Goal: Answer question/provide support: Share knowledge or assist other users

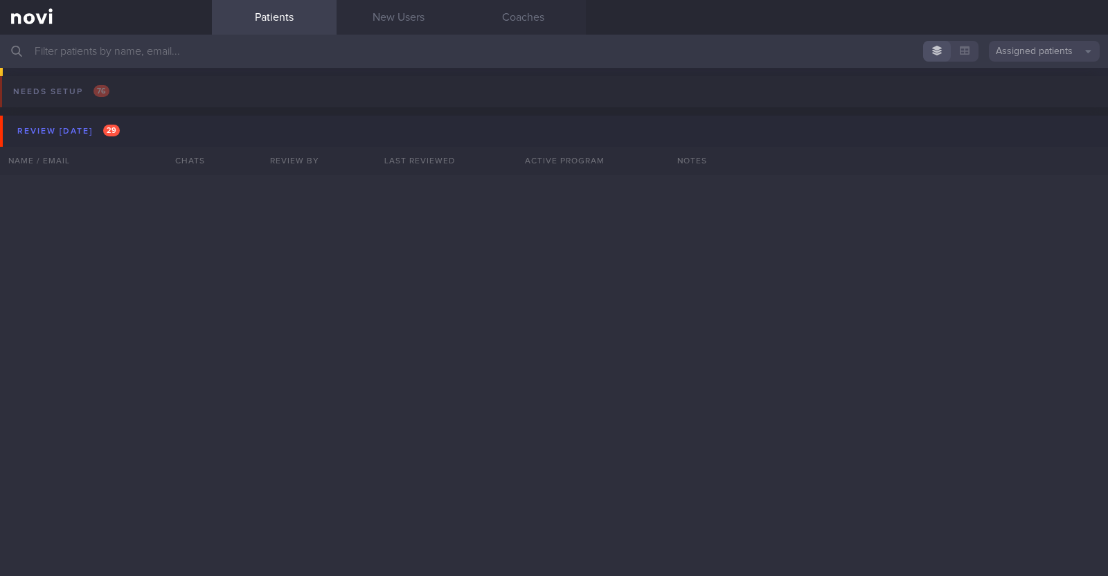
scroll to position [1486, 0]
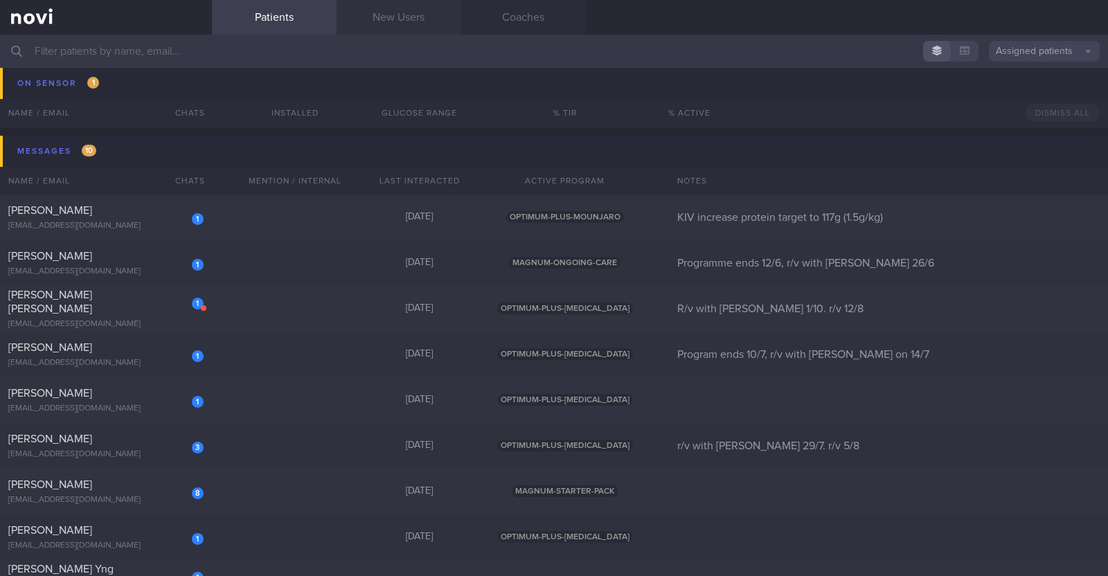
click at [380, 13] on link "New Users" at bounding box center [399, 17] width 125 height 35
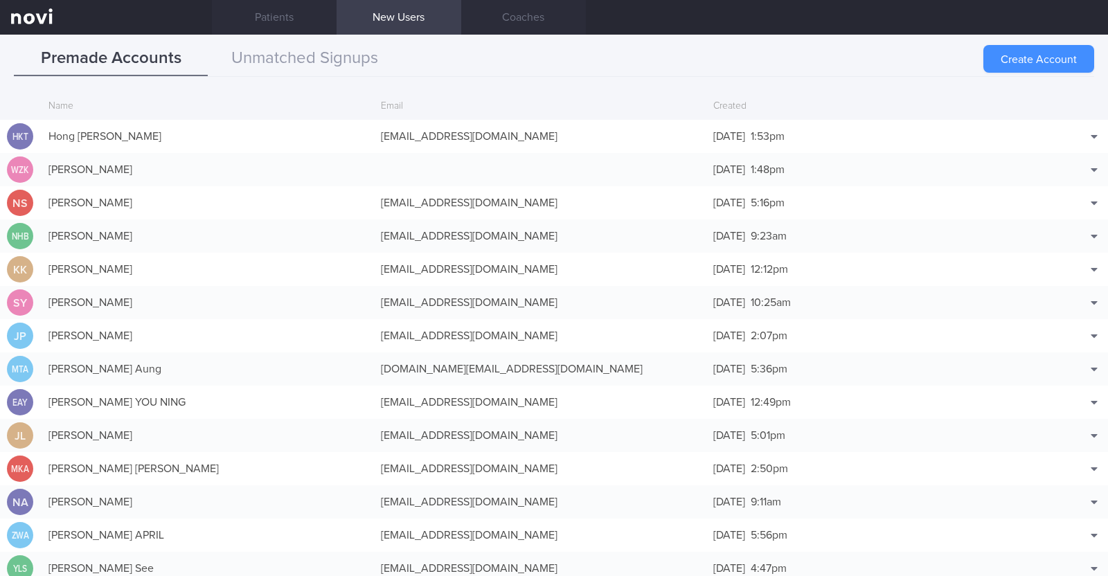
click at [1042, 67] on button "Create Account" at bounding box center [1038, 59] width 111 height 28
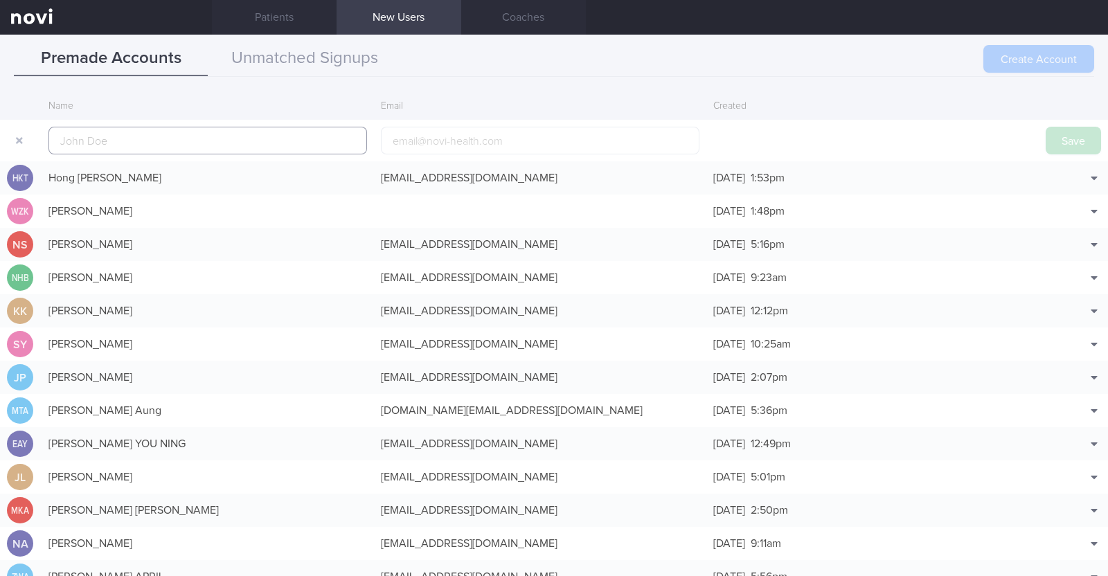
scroll to position [33, 0]
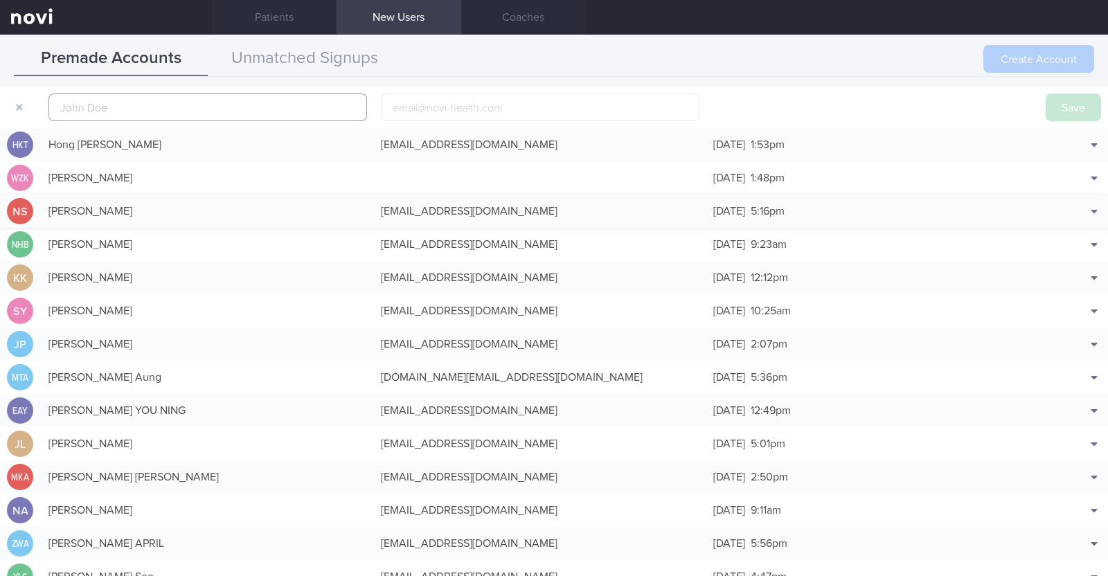
paste input "Mas Suhaila Bte Isa"
type input "Mas Suhaila Bte Isa"
click at [445, 103] on input "email" at bounding box center [540, 107] width 319 height 28
paste input "massuhailaisa@gmail.com"
click at [454, 109] on input "massuhailaisa@gmail.com" at bounding box center [540, 107] width 319 height 28
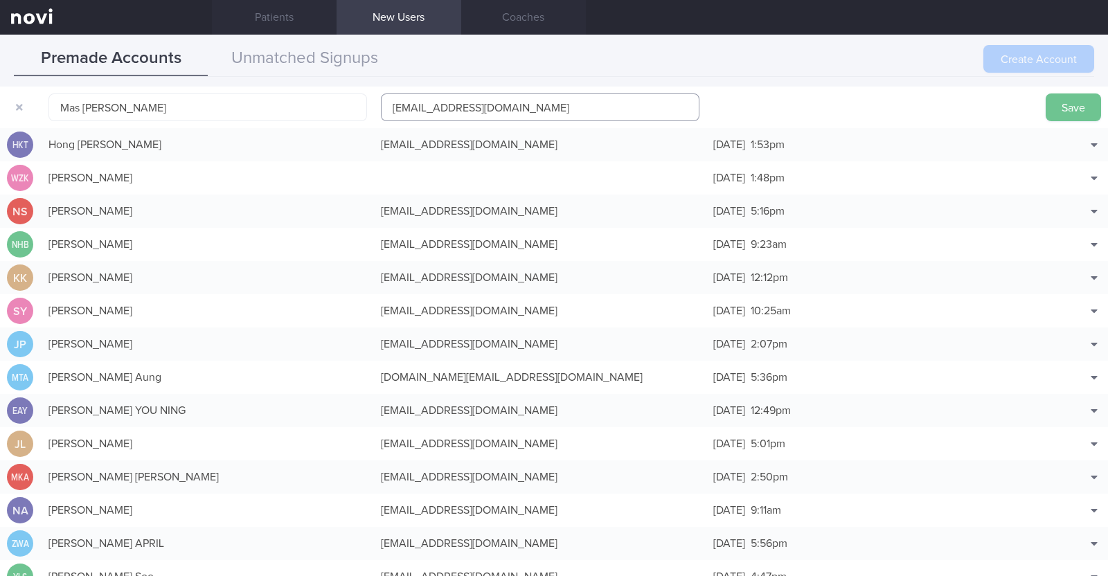
type input "massuhailaisa1@gmail.com"
click at [1049, 116] on button "Save" at bounding box center [1073, 107] width 55 height 28
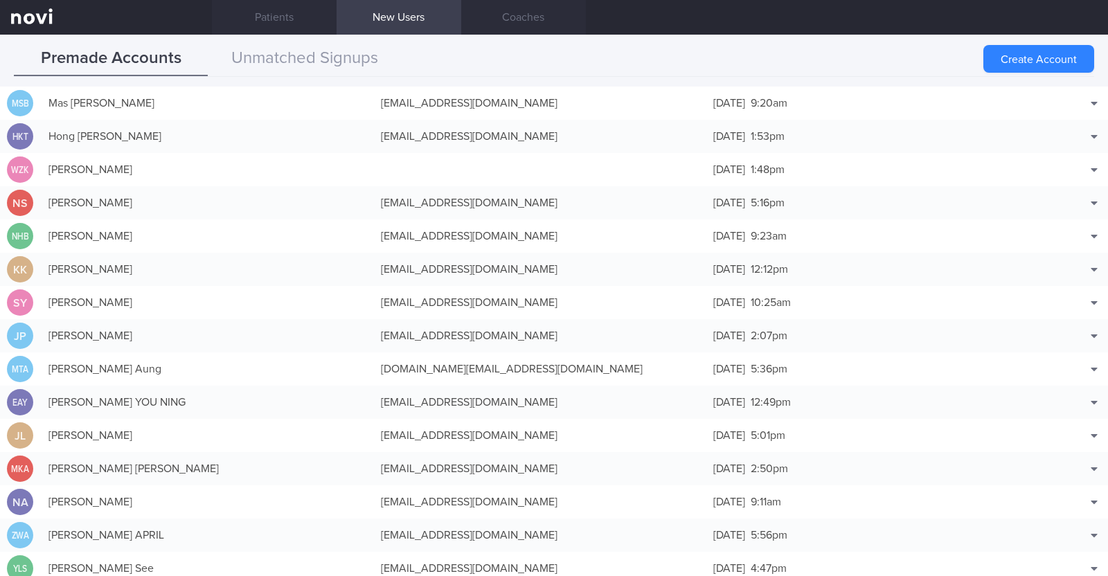
drag, startPoint x: 1035, startPoint y: 60, endPoint x: 918, endPoint y: 62, distance: 117.7
click at [918, 62] on div "Premade Accounts Unmatched Signups Create Account Name Email Created MSB Mas Su…" at bounding box center [554, 59] width 1080 height 35
click at [1004, 55] on button "Create Account" at bounding box center [1038, 59] width 111 height 28
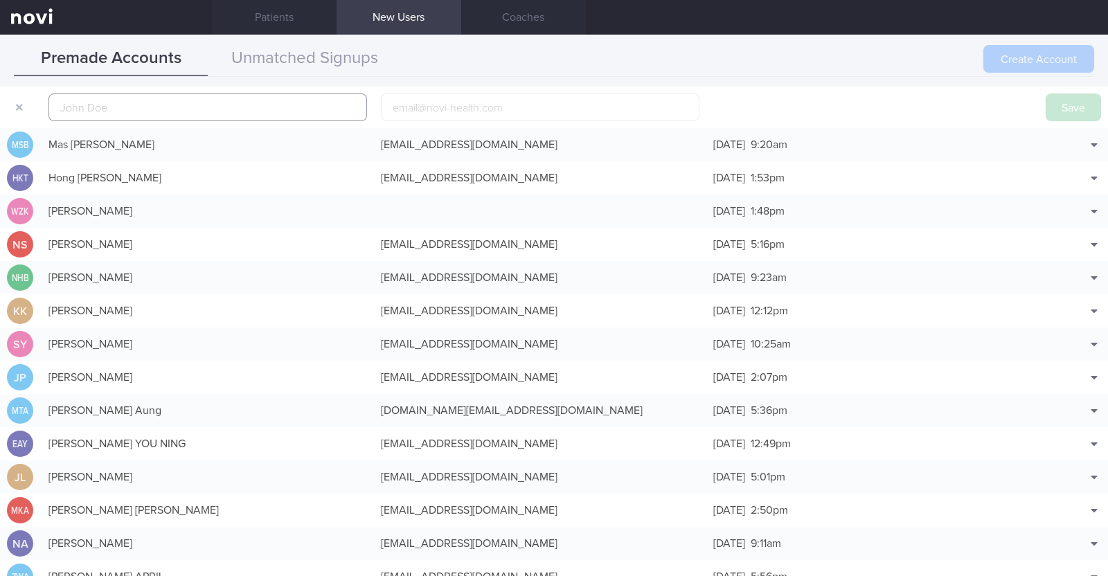
scroll to position [43, 0]
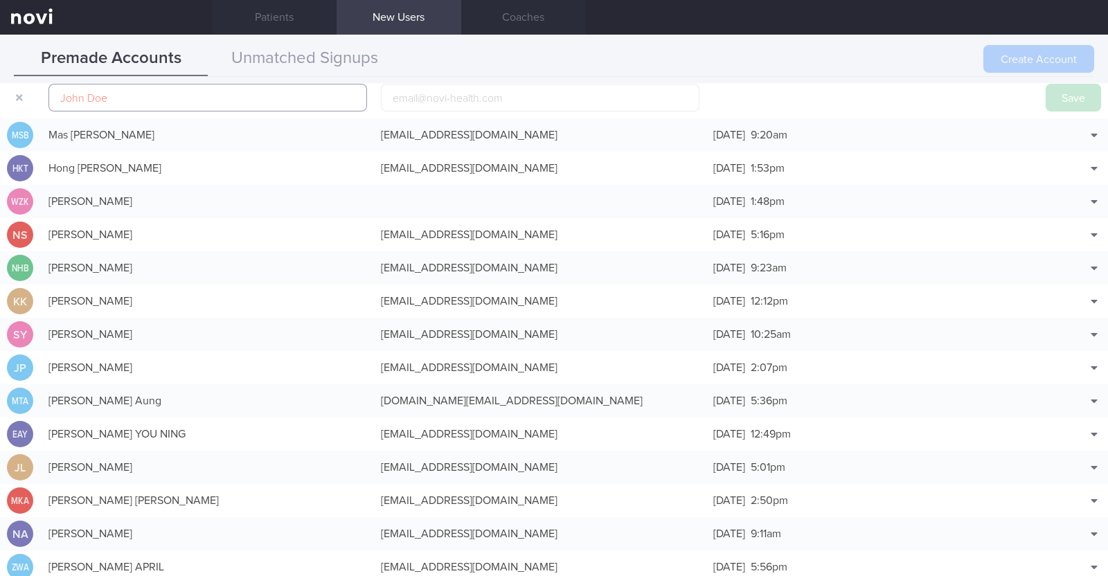
paste input "Rowena Ferareza"
type input "Rowena Ferareza"
click at [416, 96] on input "email" at bounding box center [540, 98] width 319 height 28
paste input "rowena.ferareza@yahoo.com"
click at [468, 98] on input "rowena.ferareza@yahoo.com" at bounding box center [540, 98] width 319 height 28
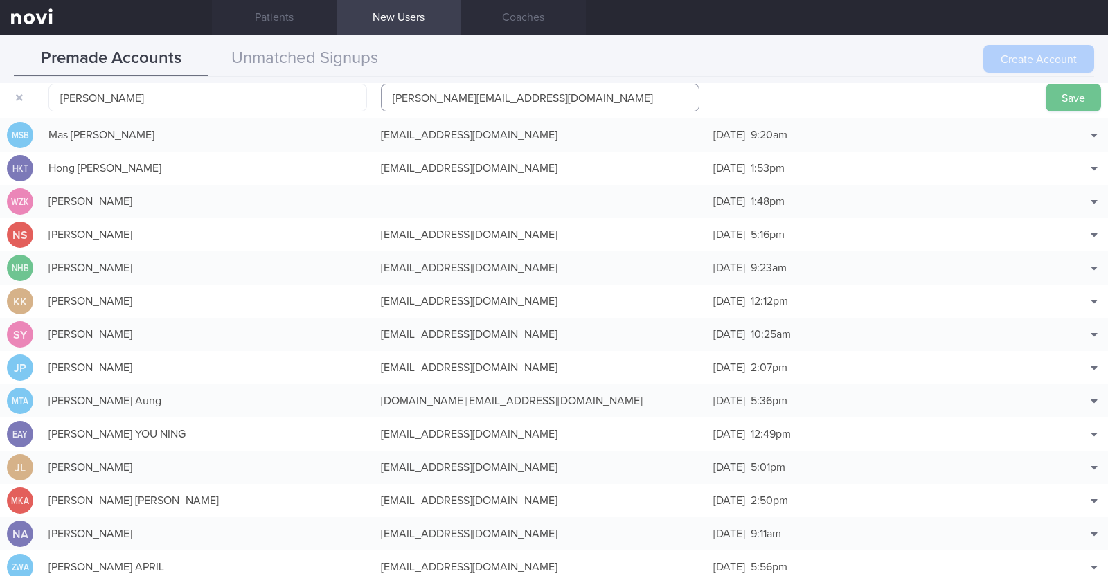
type input "rowena.ferareza1@yahoo.com"
click at [1052, 89] on button "Save" at bounding box center [1073, 98] width 55 height 28
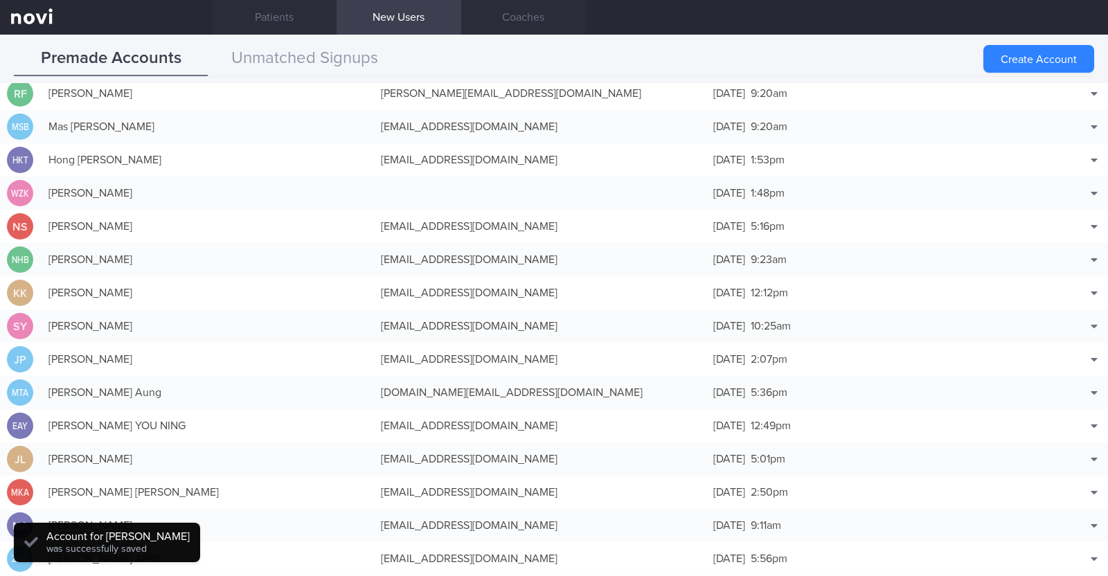
scroll to position [35, 0]
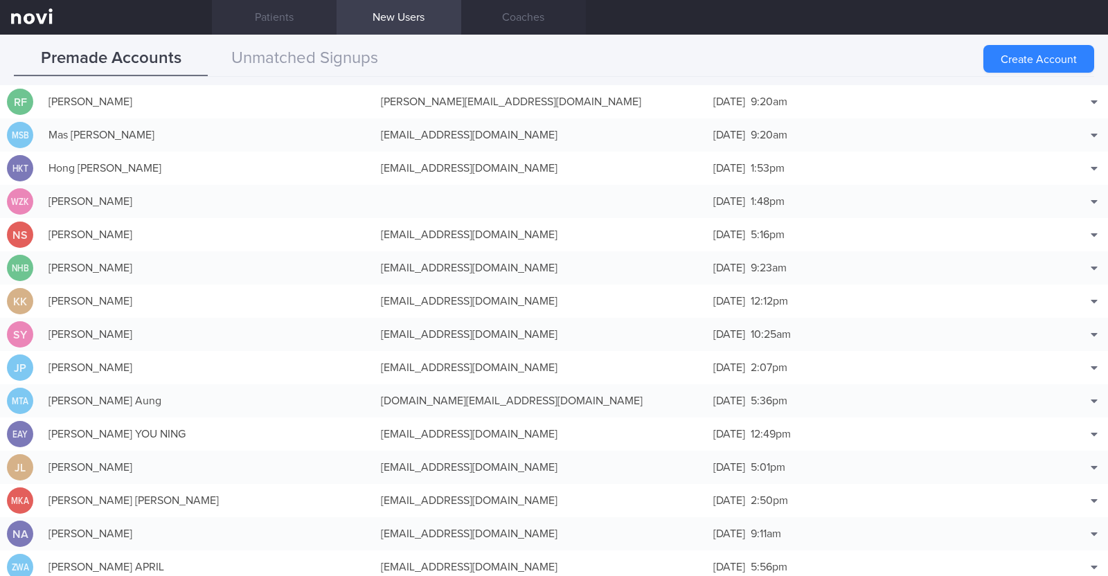
click at [251, 22] on link "Patients" at bounding box center [274, 17] width 125 height 35
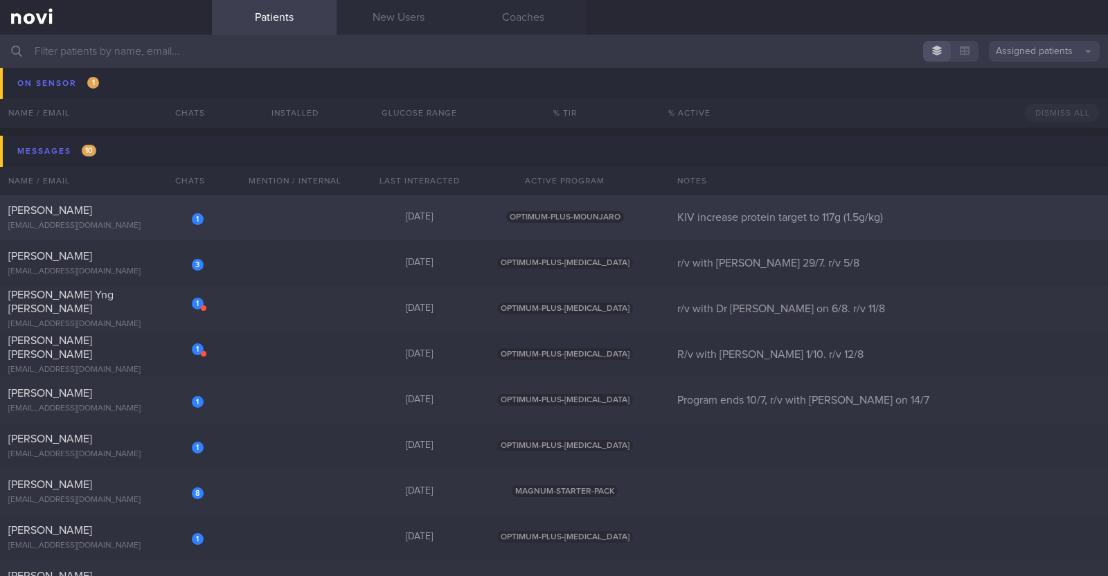
click at [242, 332] on div "1 Agamemnon Baltagiannis agamemnonbalt@gmail.com 10 days ago OPTIMUM-PLUS-MOUNJ…" at bounding box center [554, 355] width 1108 height 46
select select "7"
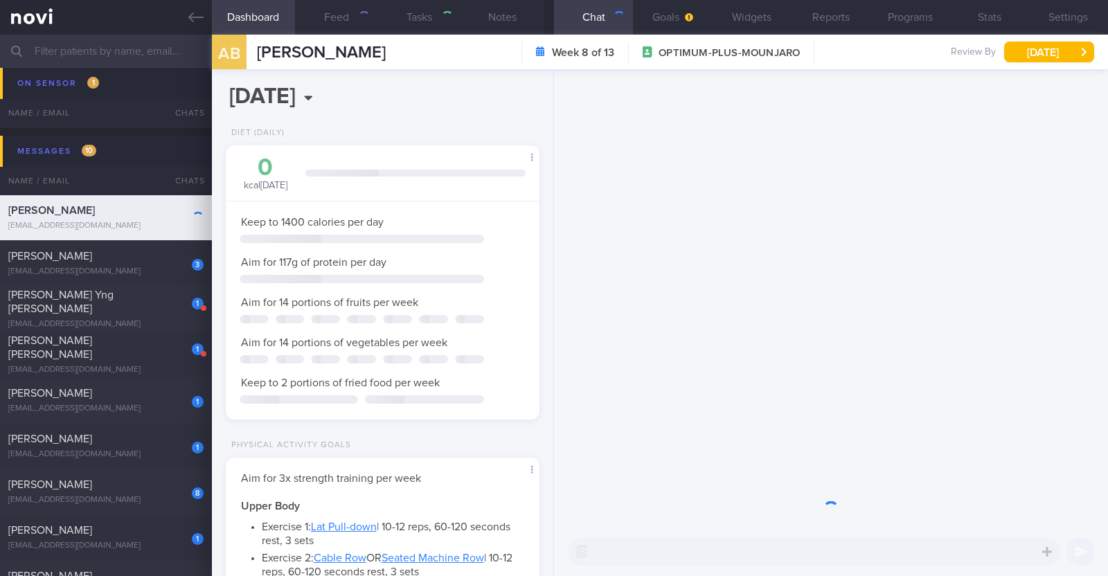
scroll to position [157, 276]
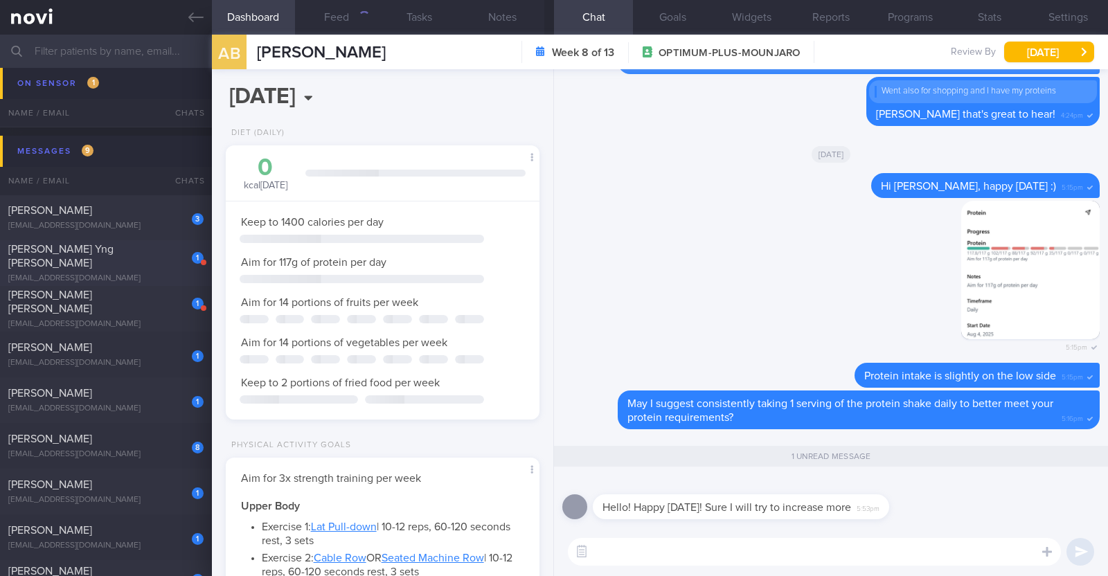
click at [130, 261] on div "[PERSON_NAME] Yng [PERSON_NAME]" at bounding box center [104, 256] width 192 height 28
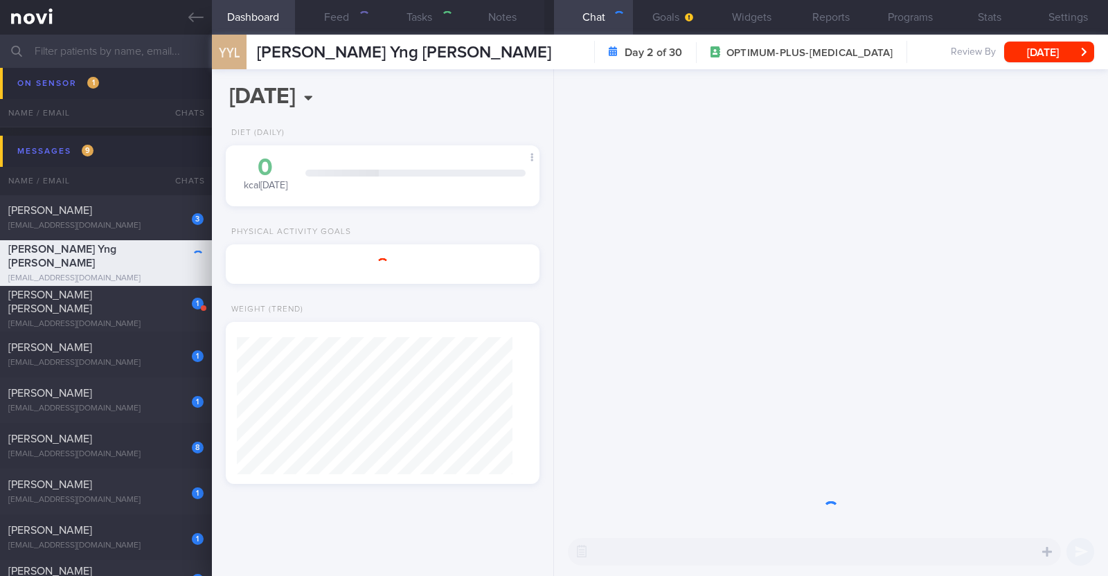
type input "r/v with Dr JJ on 6/8. r/v 11/8"
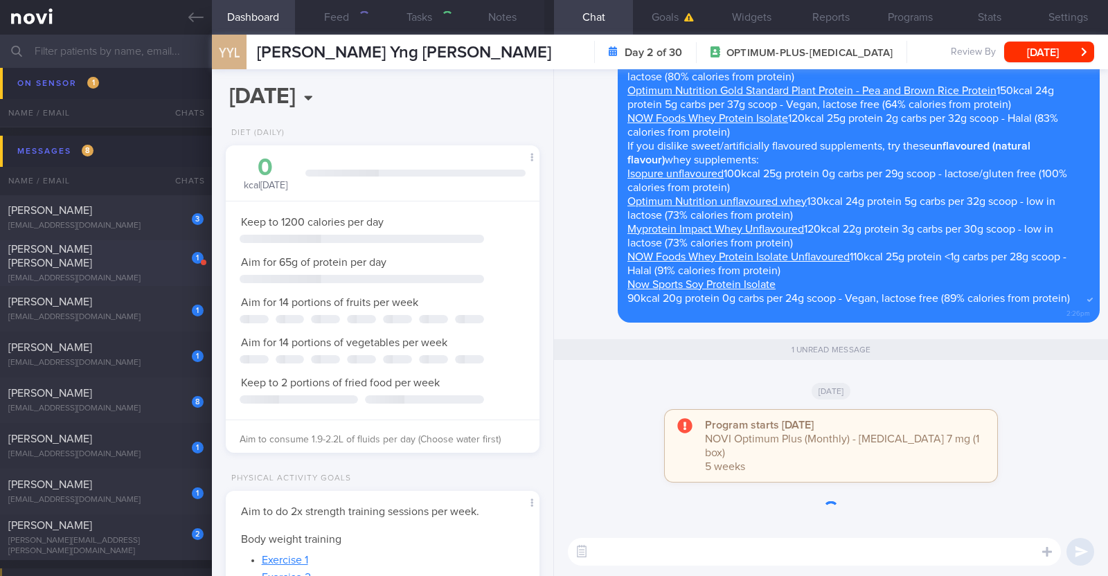
scroll to position [157, 276]
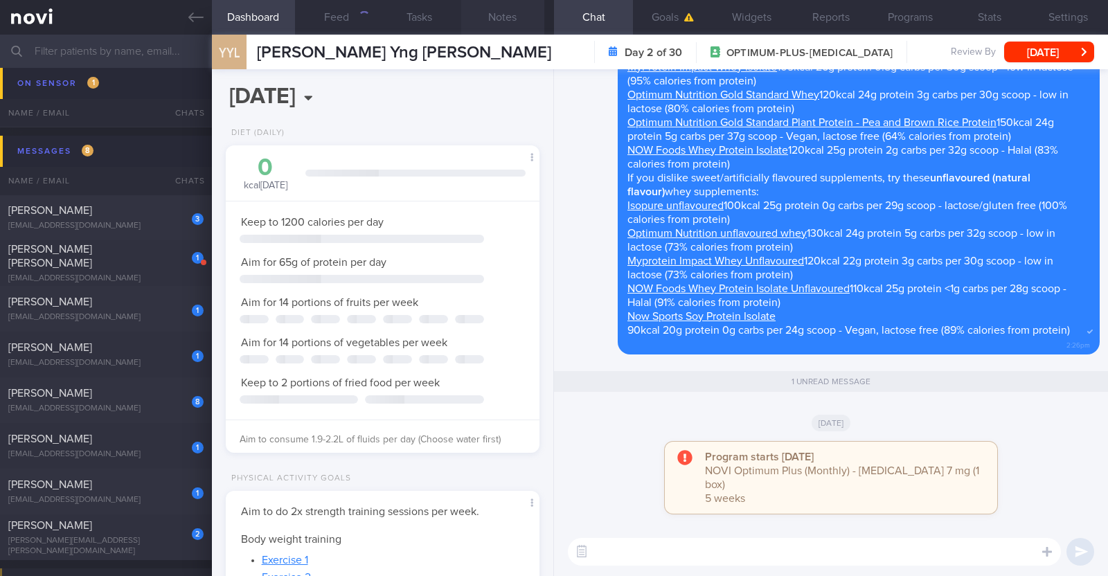
click at [497, 12] on button "Notes" at bounding box center [502, 17] width 83 height 35
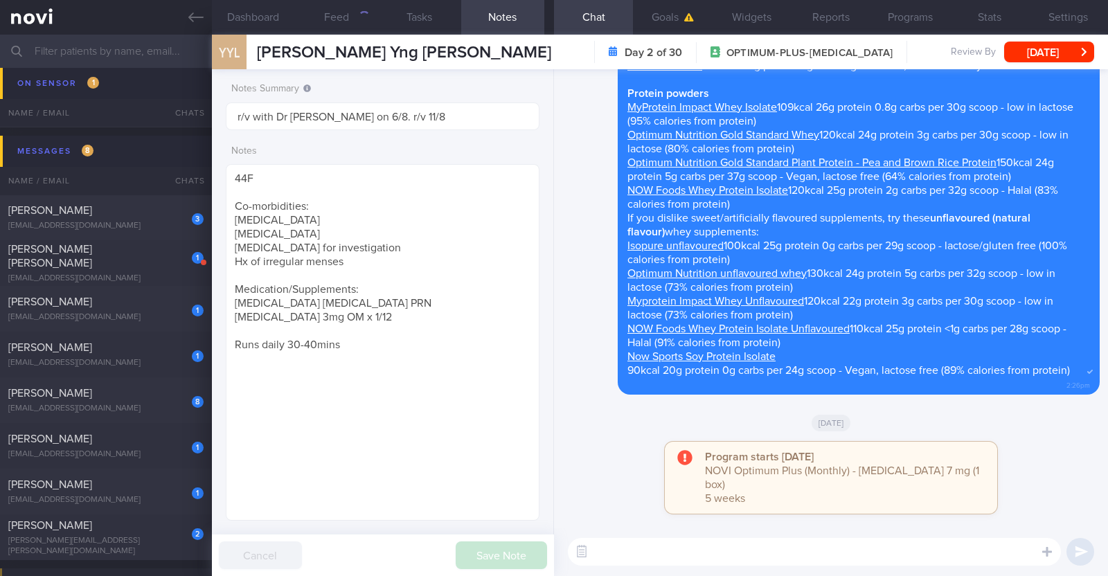
scroll to position [157, 276]
click at [1074, 53] on button "Sun, 10 Aug" at bounding box center [1049, 52] width 90 height 21
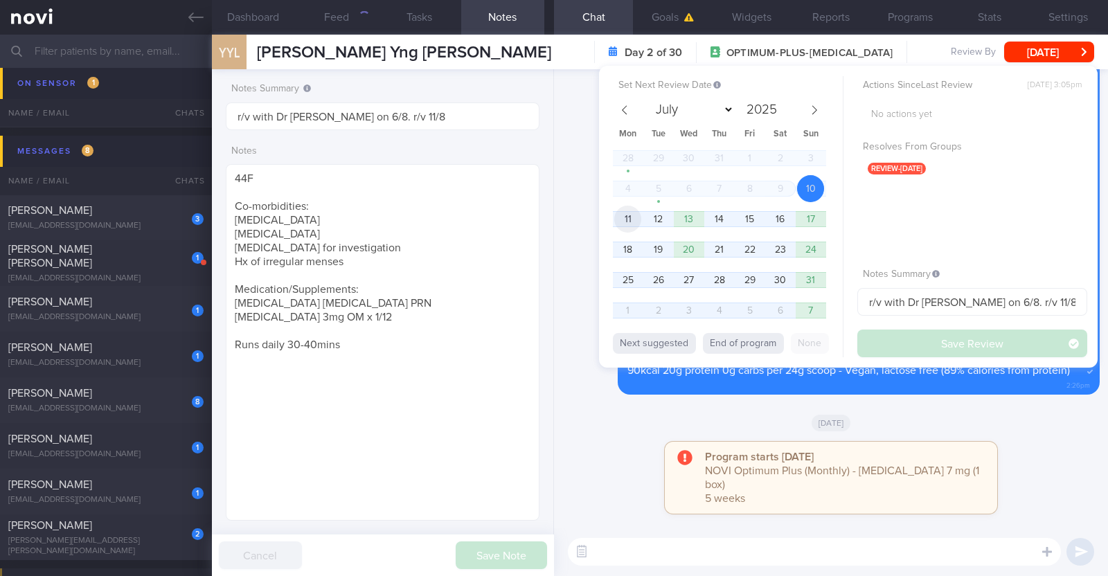
click at [616, 222] on span "11" at bounding box center [627, 219] width 27 height 27
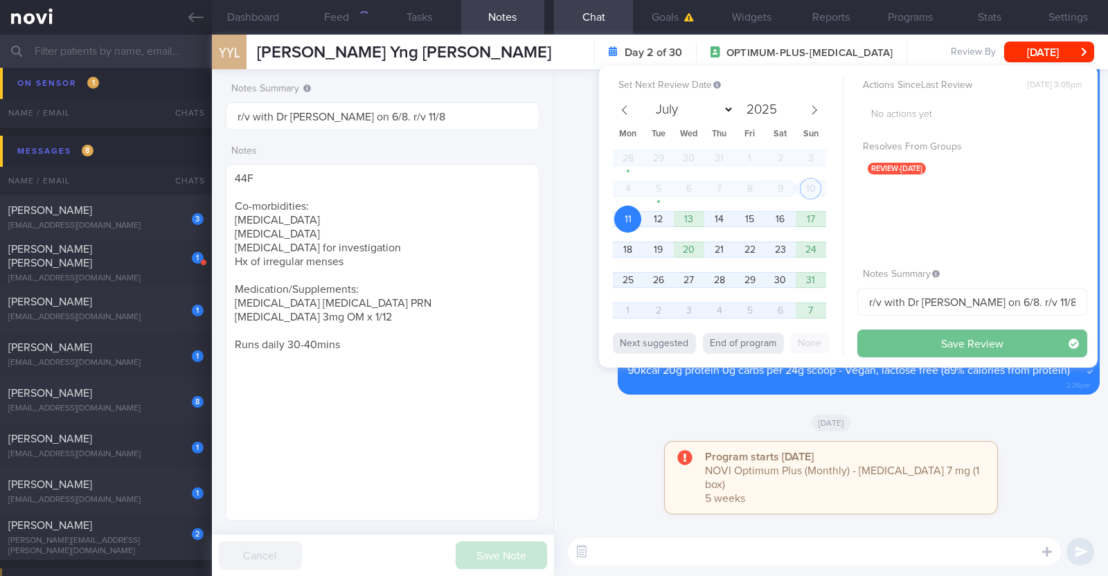
click at [1013, 351] on button "Save Review" at bounding box center [972, 344] width 230 height 28
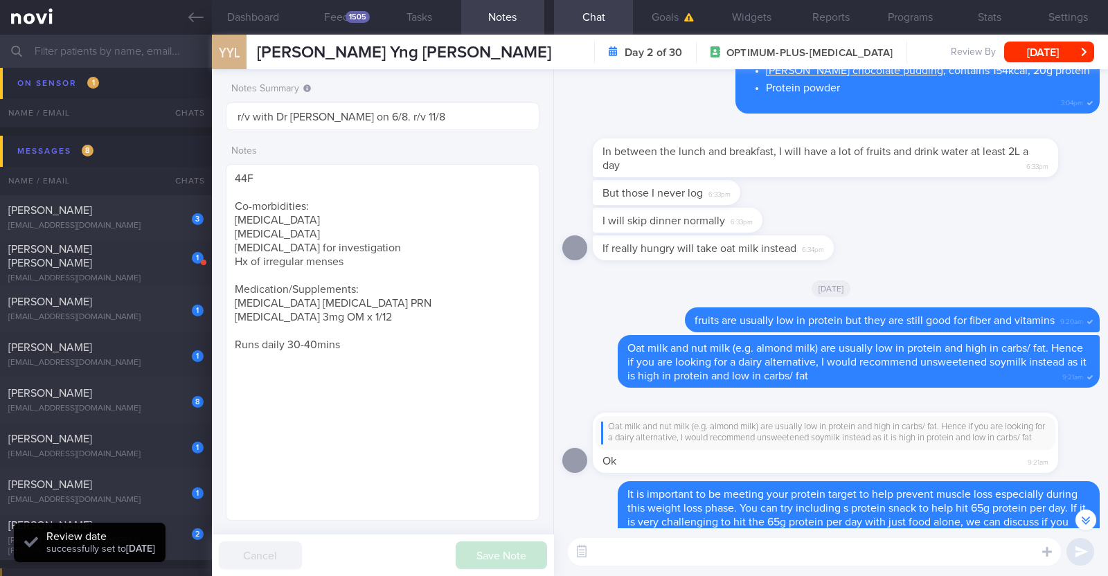
scroll to position [-778, 0]
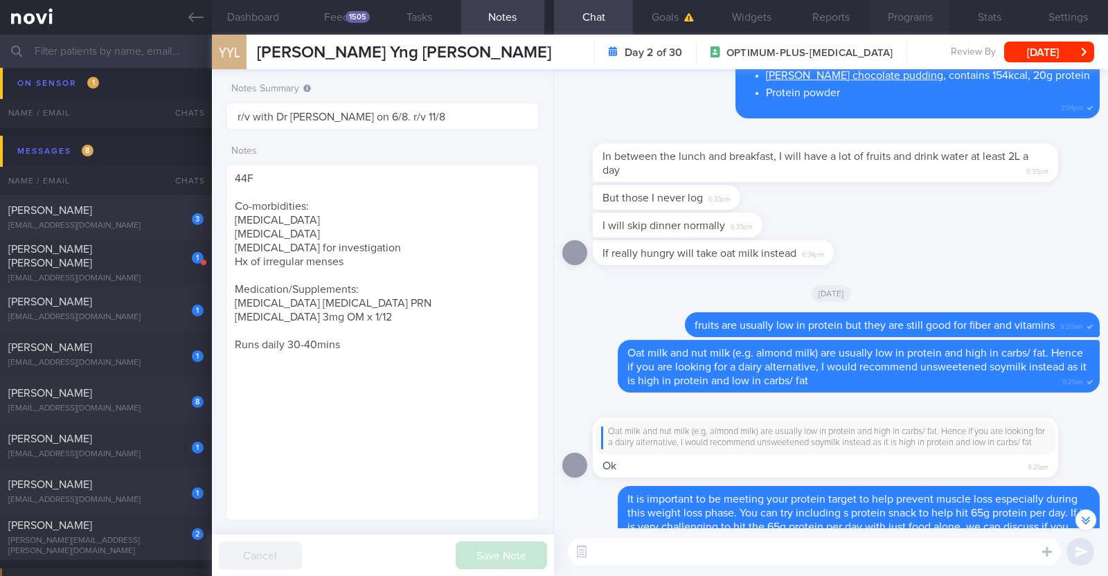
click at [913, 21] on button "Programs" at bounding box center [910, 17] width 79 height 35
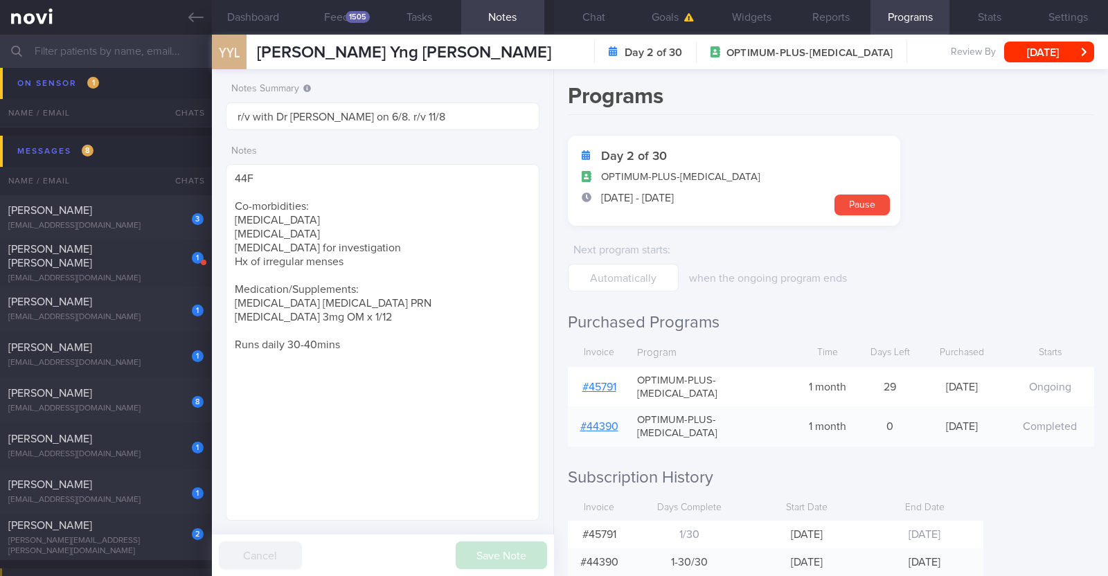
click at [605, 382] on link "# 45791" at bounding box center [599, 387] width 34 height 11
click at [321, 21] on button "Feed 1505" at bounding box center [336, 17] width 83 height 35
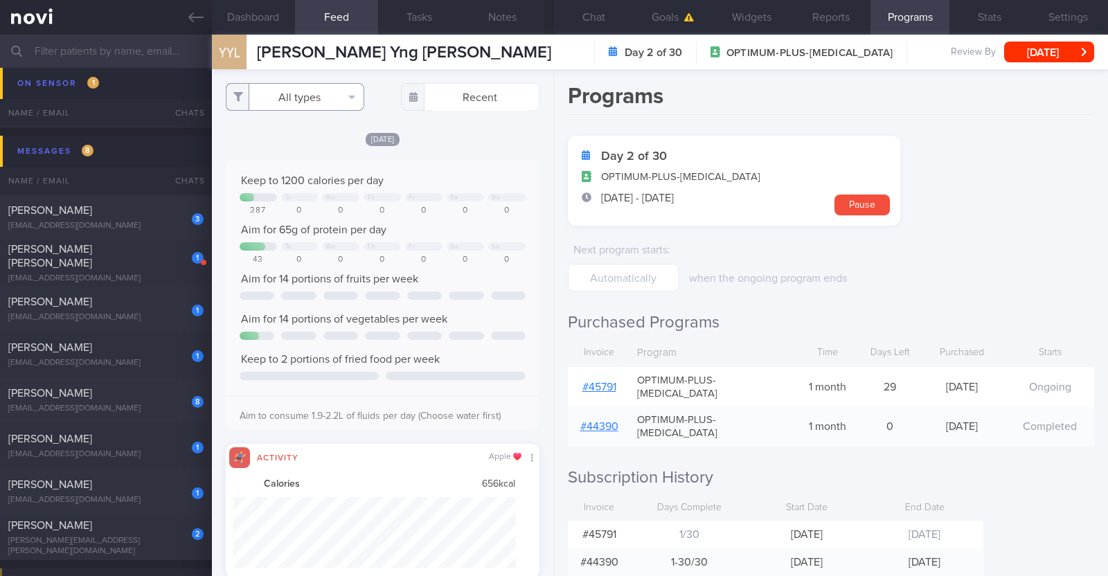
click at [319, 99] on button "All types" at bounding box center [295, 97] width 139 height 28
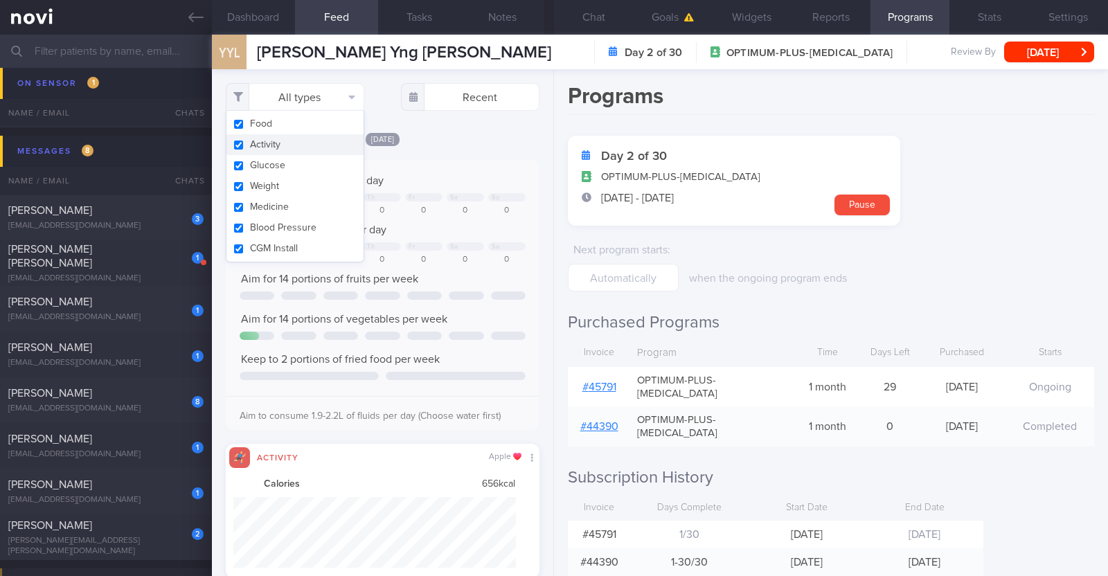
click at [290, 152] on button "Activity" at bounding box center [294, 144] width 137 height 21
checkbox input "false"
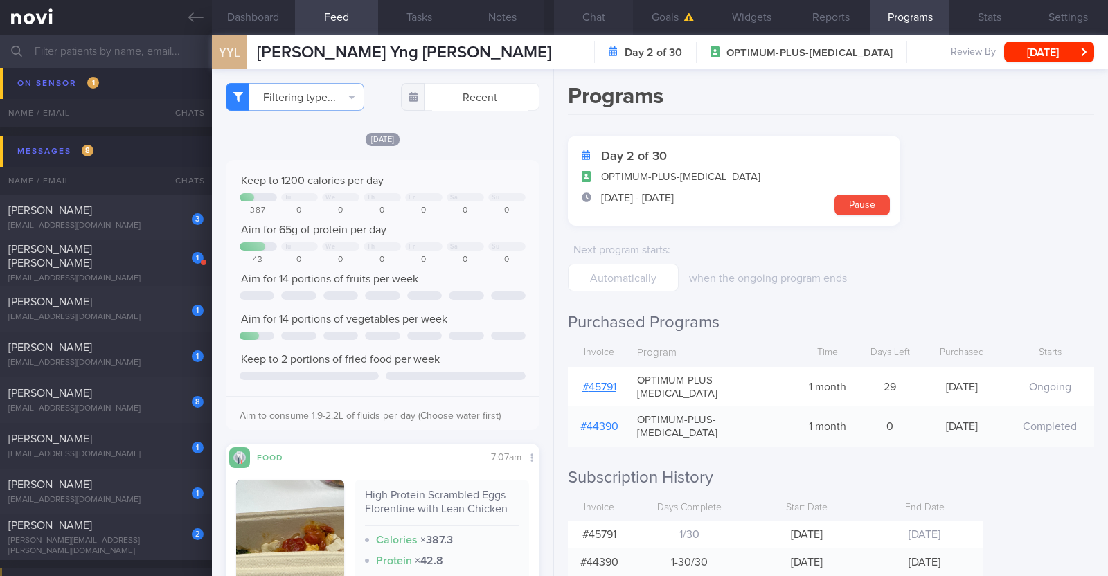
click at [603, 18] on button "Chat" at bounding box center [593, 17] width 79 height 35
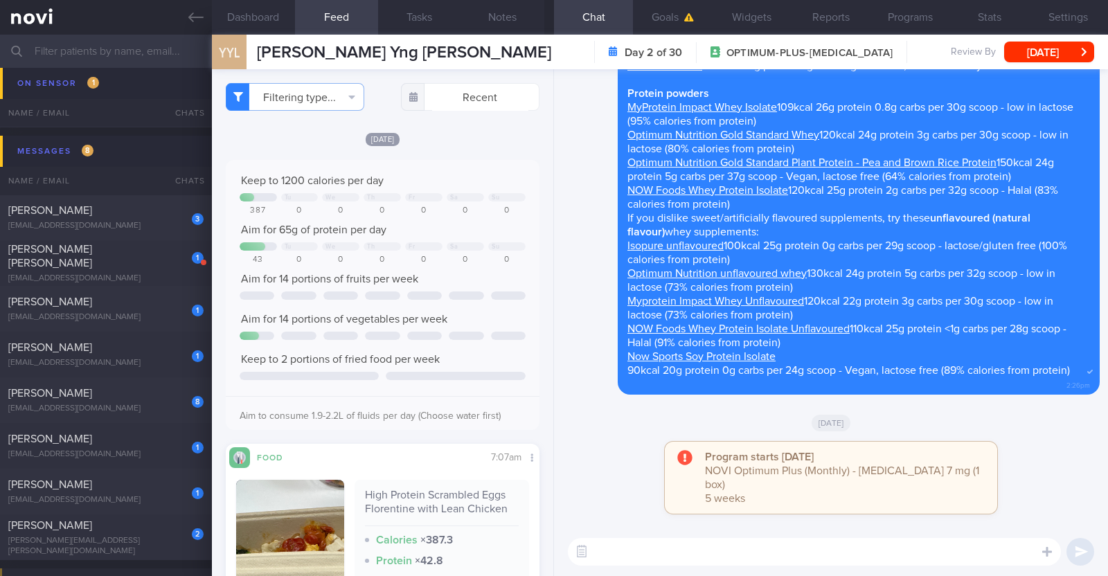
click at [562, 260] on div "Delete Here are some protein shake/ powders that you can consider: Liquid shake…" at bounding box center [830, 176] width 537 height 440
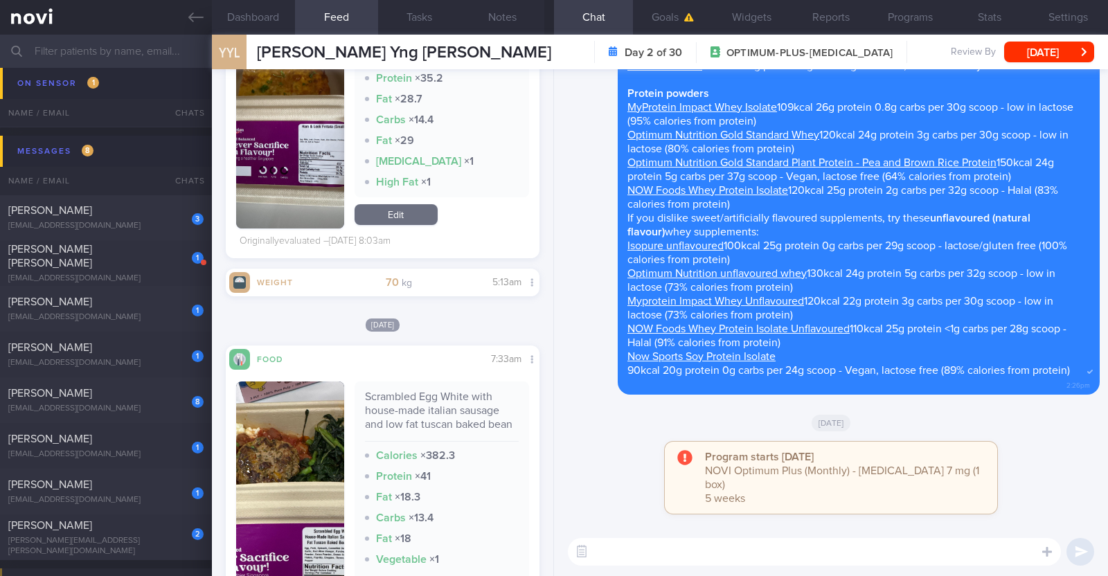
scroll to position [6320, 0]
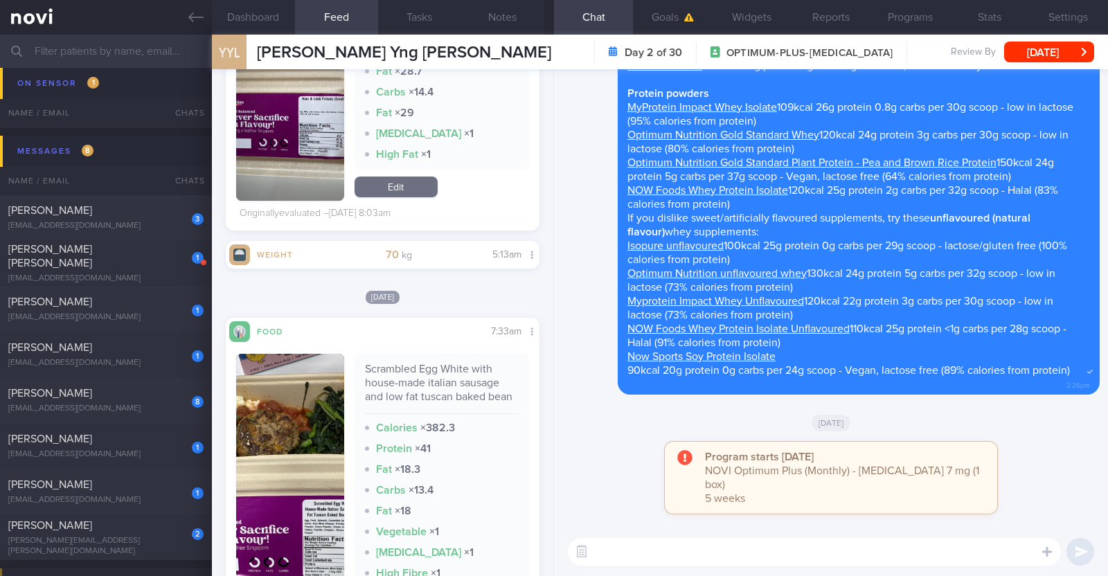
click at [649, 558] on textarea at bounding box center [814, 552] width 493 height 28
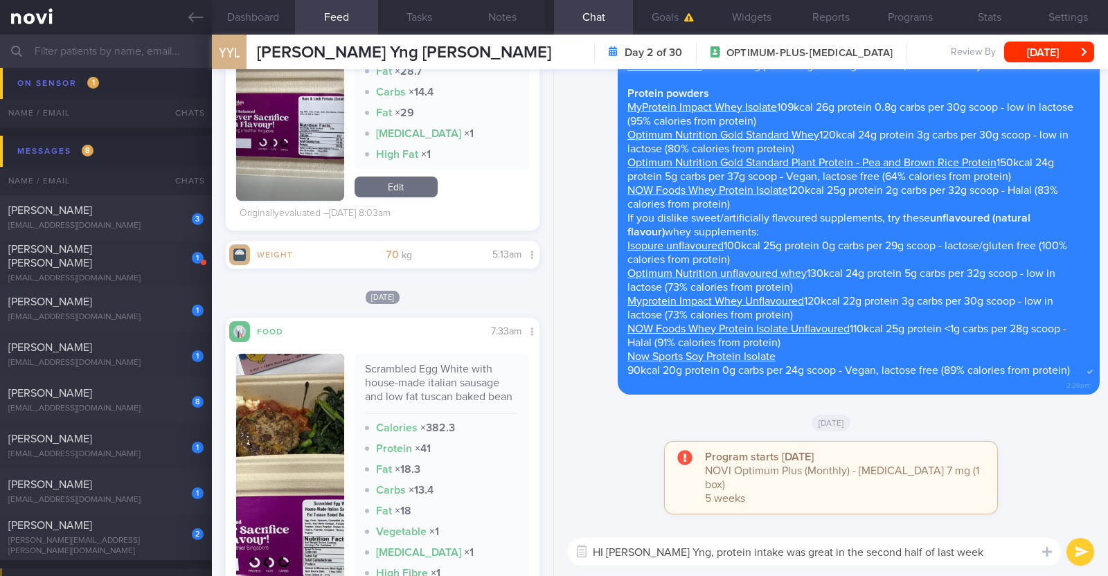
paste textarea "👍"
type textarea "HI Yee Yng, protein intake was great in the second half of last week 👍"
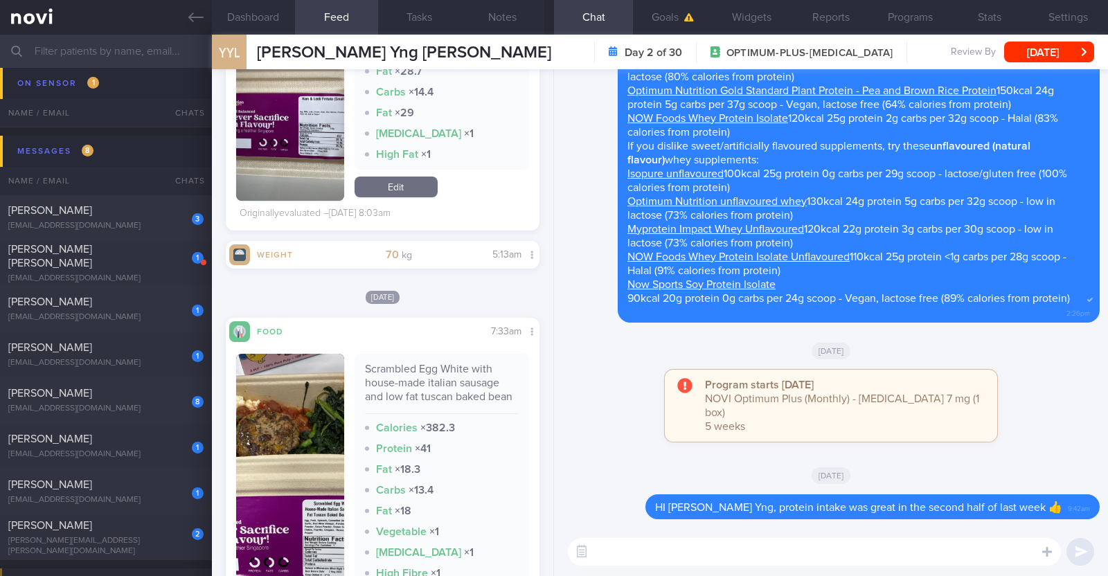
scroll to position [0, 0]
type textarea "Keep it up!"
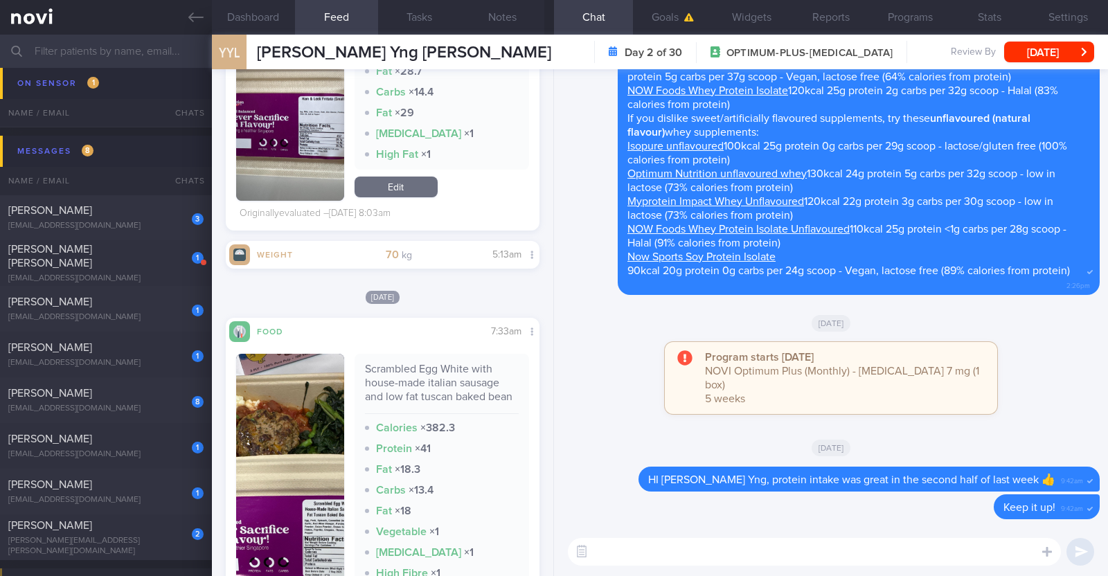
click at [720, 546] on textarea at bounding box center [814, 552] width 493 height 28
paste textarea "Instead of Rokeby's protein smoothie, which is considered high in calories and …"
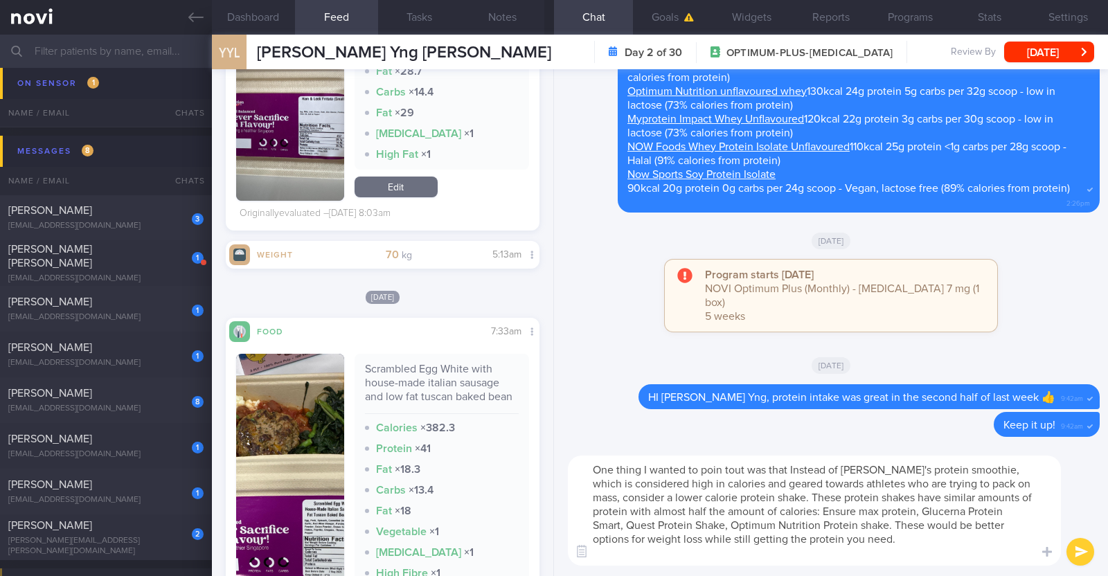
click at [723, 474] on textarea "One thing I wanted to poin tout was that Instead of Rokeby's protein smoothie, …" at bounding box center [814, 511] width 493 height 110
click at [792, 470] on textarea "One thing I wanted to point out was that Instead of Rokeby's protein smoothie, …" at bounding box center [814, 511] width 493 height 110
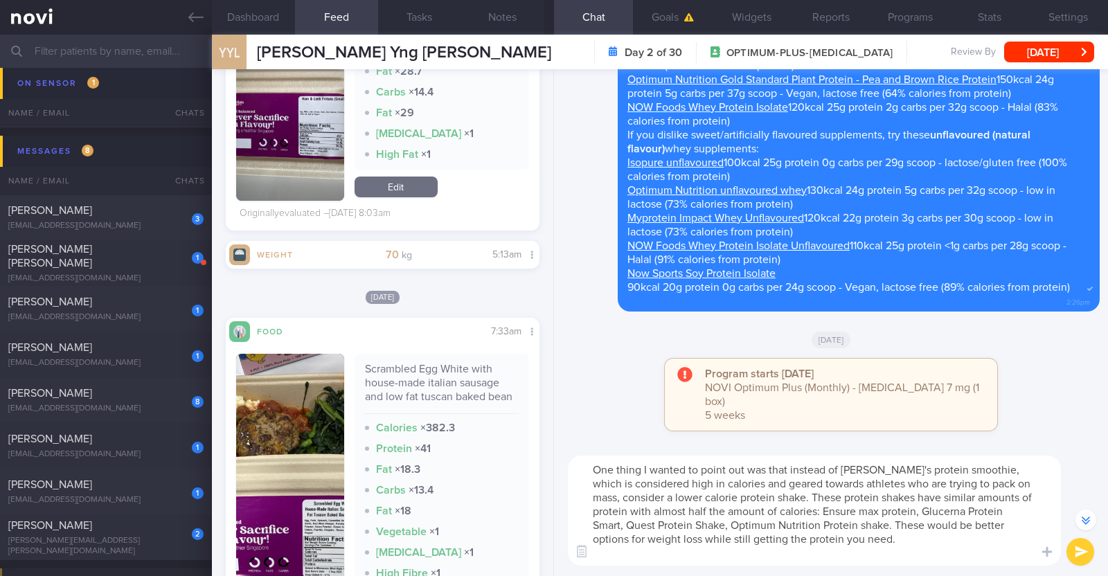
scroll to position [-86, 0]
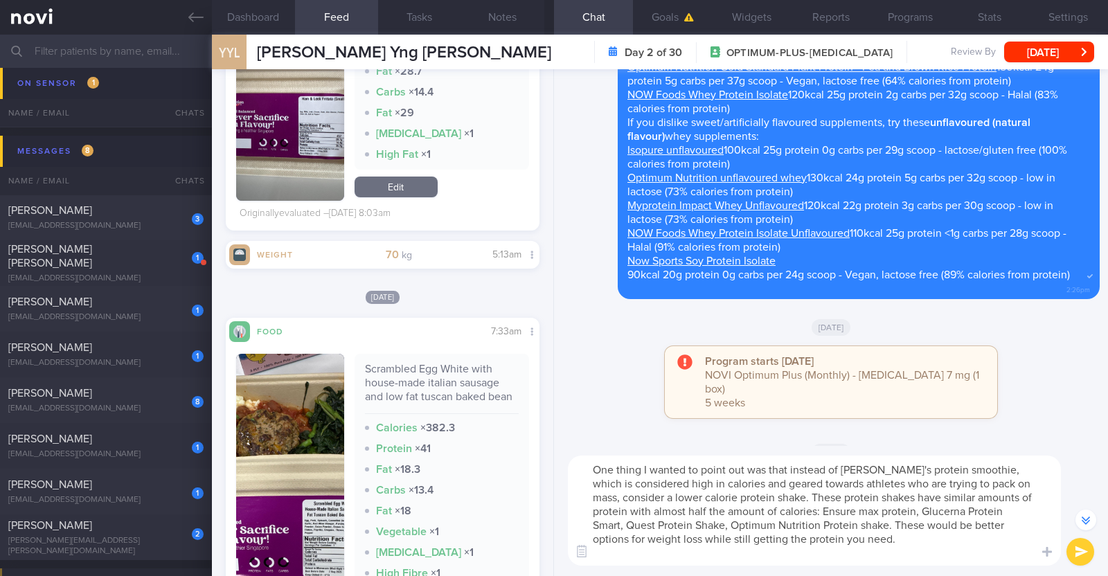
drag, startPoint x: 924, startPoint y: 513, endPoint x: 621, endPoint y: 522, distance: 302.8
click at [621, 522] on textarea "One thing I wanted to point out was that instead of Rokeby's protein smoothie, …" at bounding box center [814, 511] width 493 height 110
click at [749, 524] on textarea "One thing I wanted to point out was that instead of Rokeby's protein smoothie, …" at bounding box center [814, 511] width 493 height 110
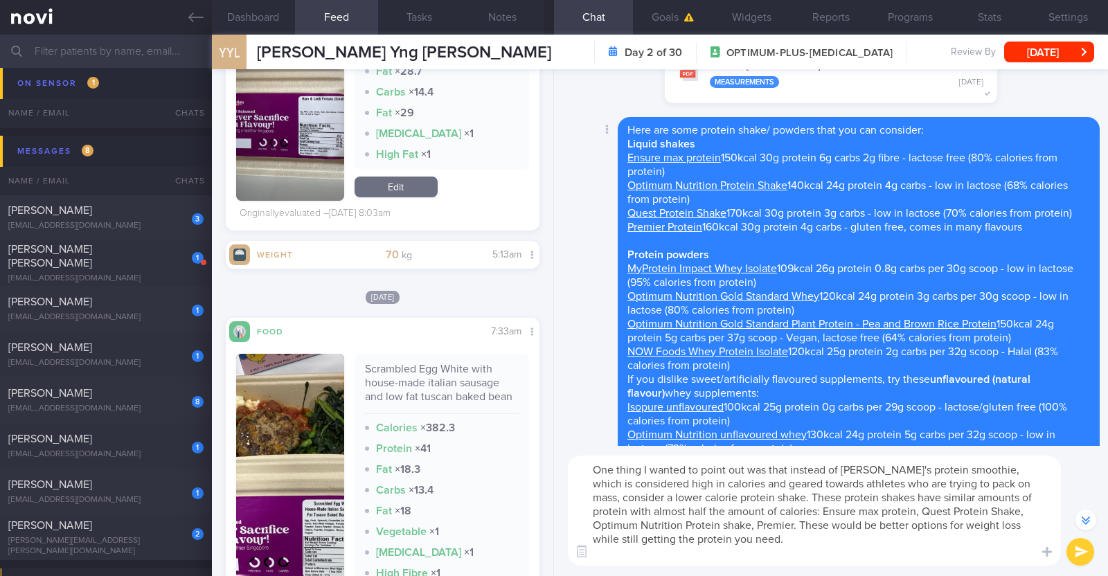
scroll to position [-346, 0]
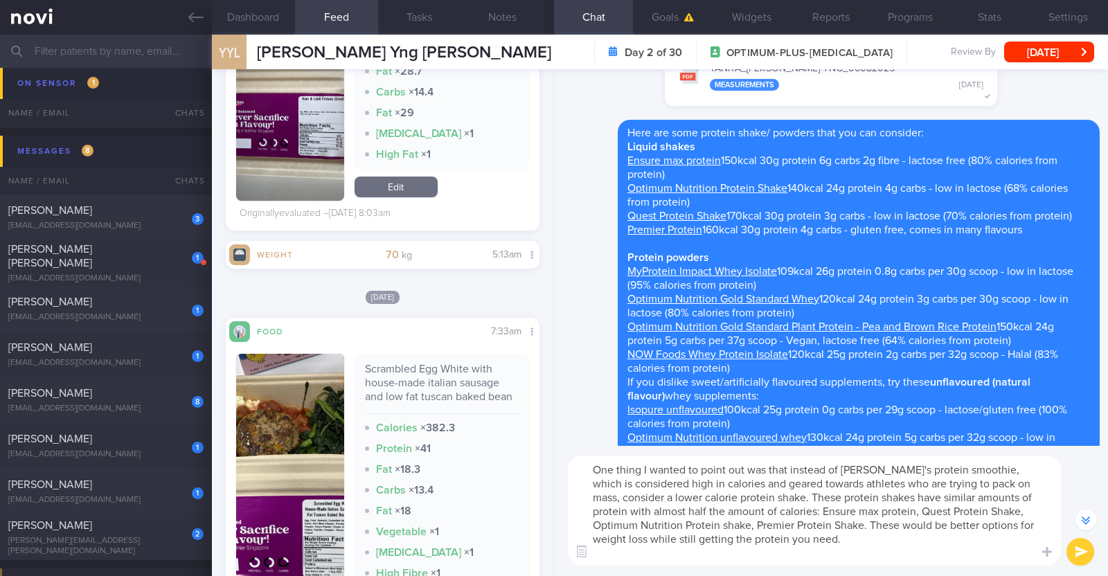
click at [672, 556] on textarea "One thing I wanted to point out was that instead of Rokeby's protein smoothie, …" at bounding box center [814, 511] width 493 height 110
type textarea "One thing I wanted to point out was that instead of Rokeby's protein smoothie, …"
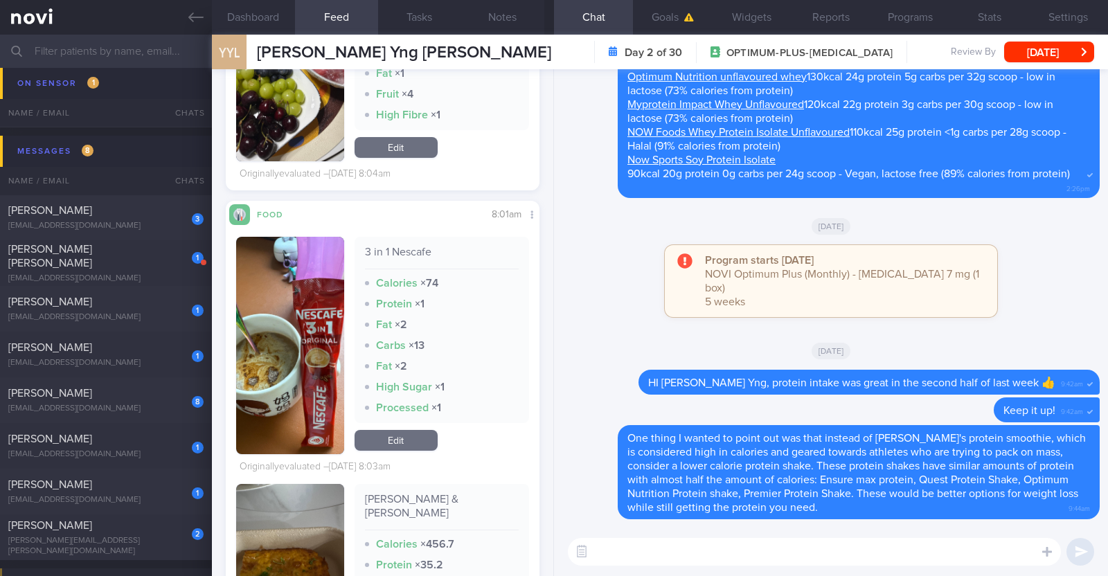
scroll to position [5800, 0]
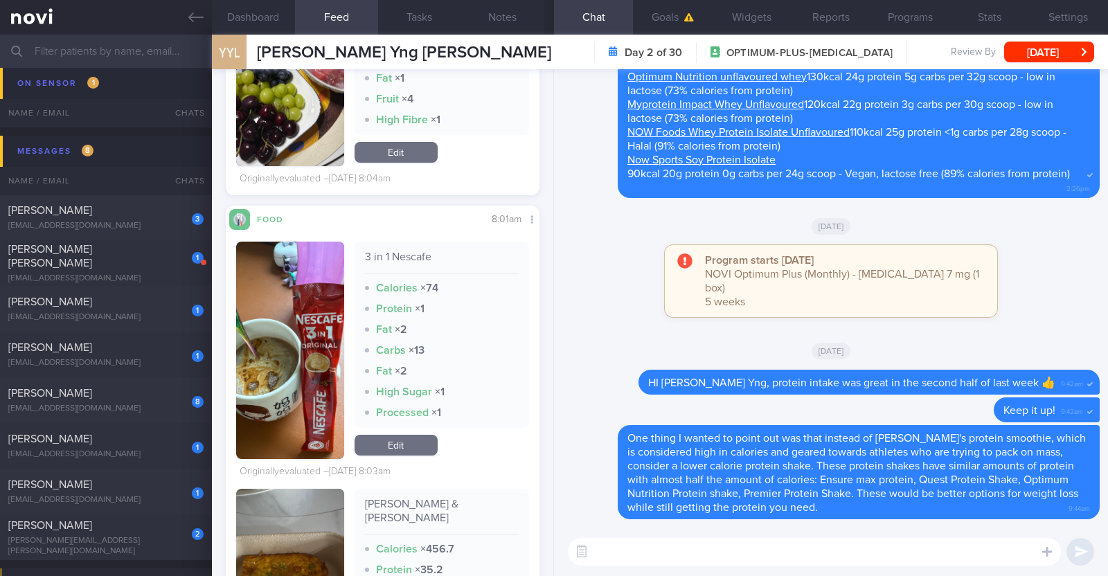
click at [648, 560] on textarea at bounding box center [814, 552] width 493 height 28
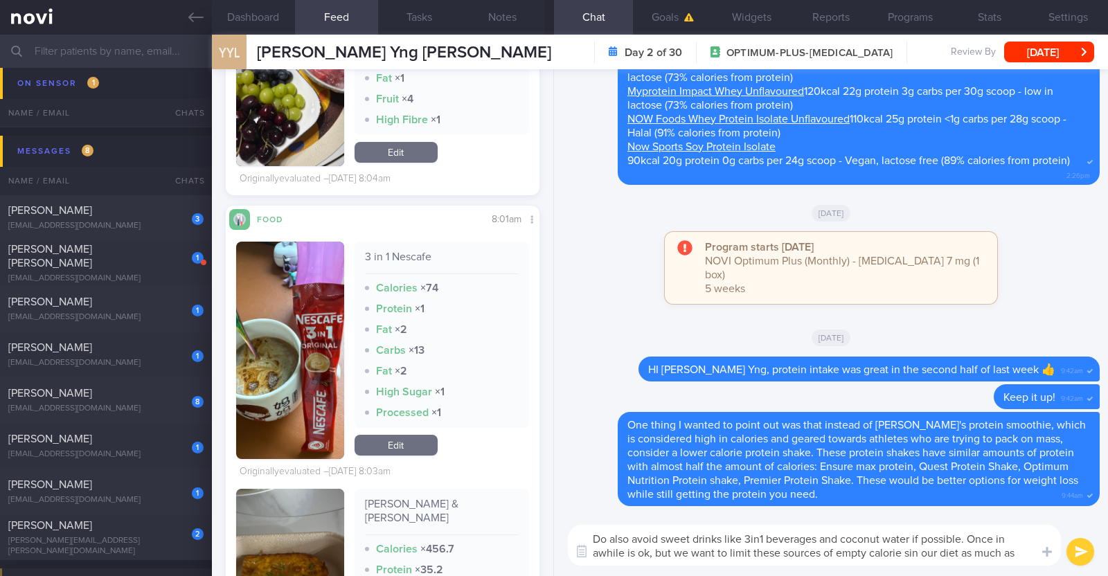
scroll to position [0, 0]
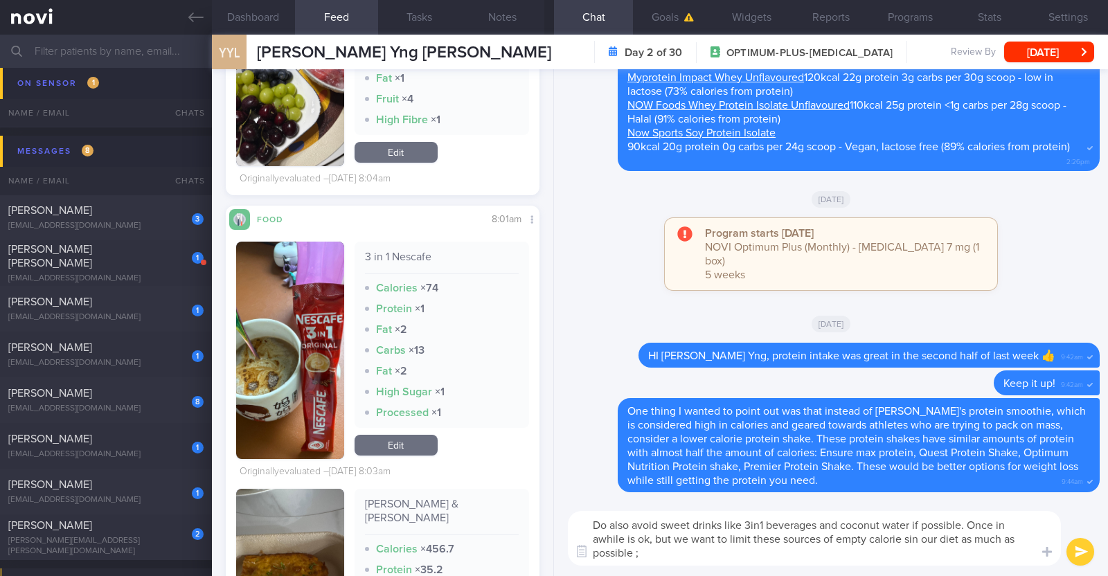
type textarea "Do also avoid sweet drinks like 3in1 beverages and coconut water if possible. O…"
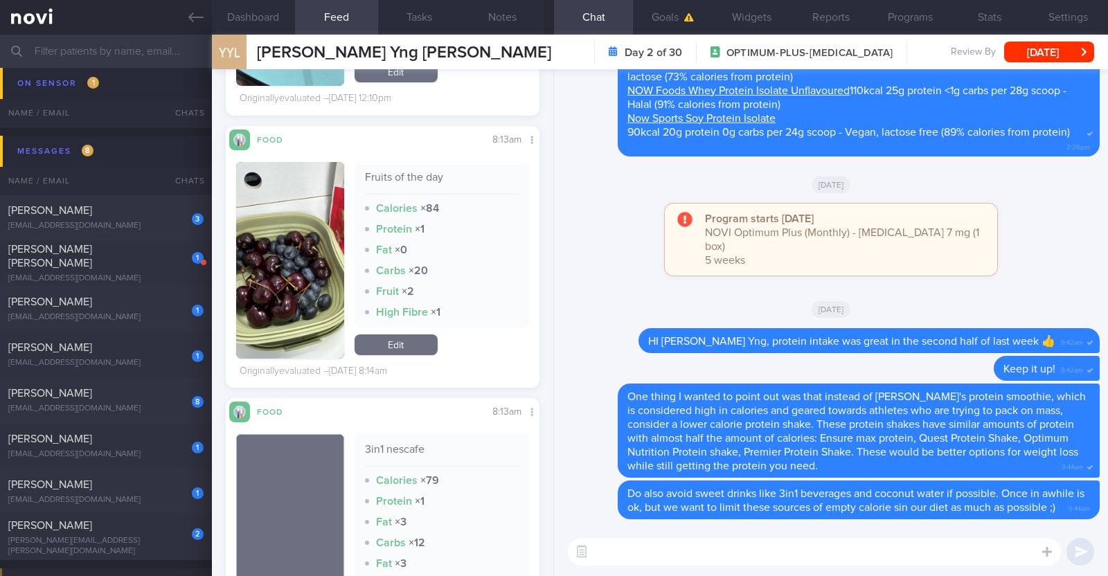
scroll to position [4166, 0]
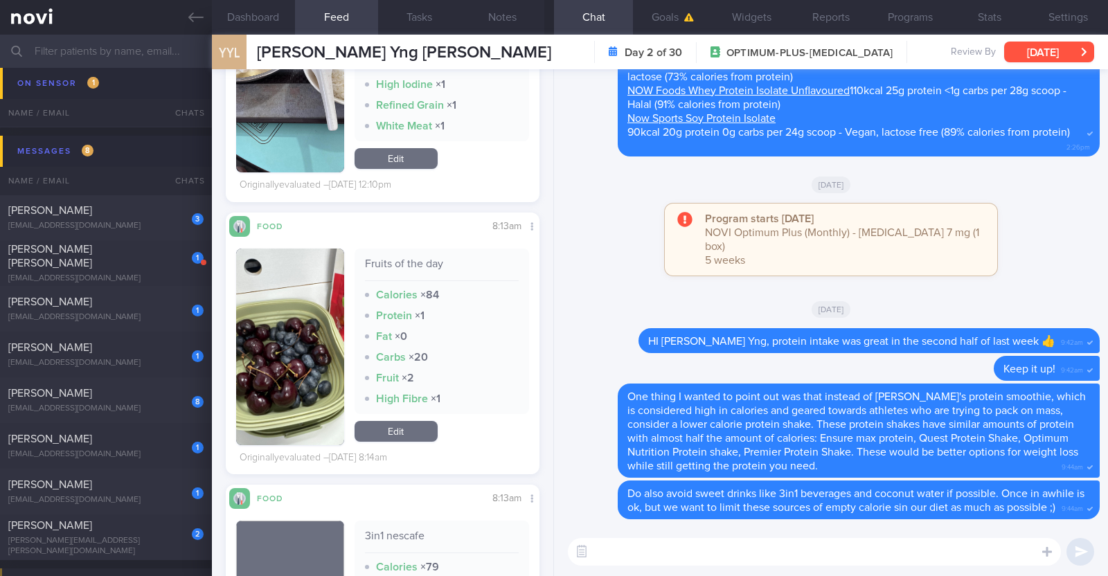
click at [1024, 57] on button "[DATE]" at bounding box center [1049, 52] width 90 height 21
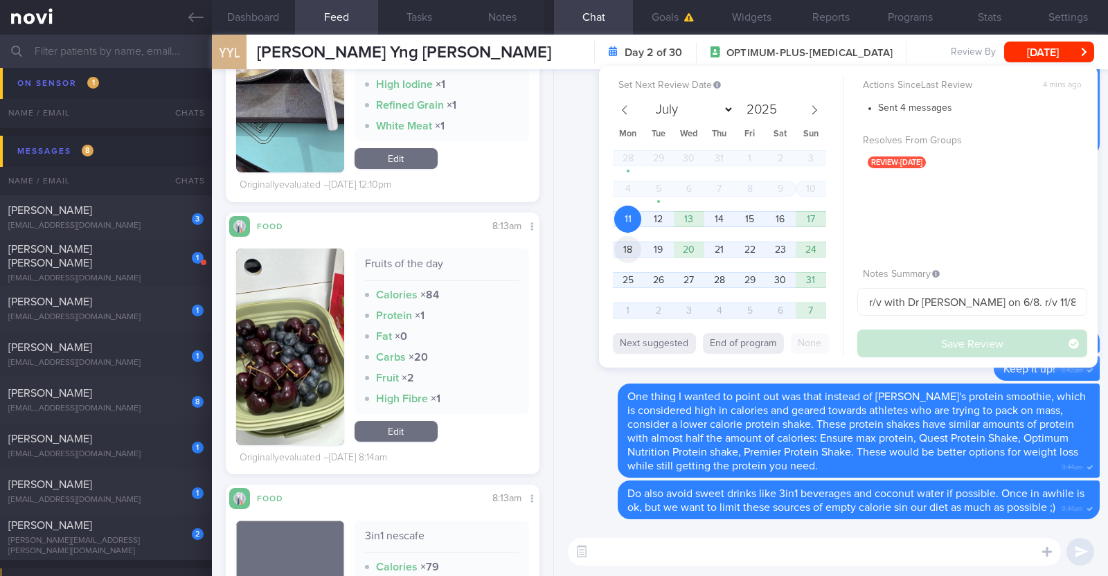
click at [625, 249] on span "18" at bounding box center [627, 249] width 27 height 27
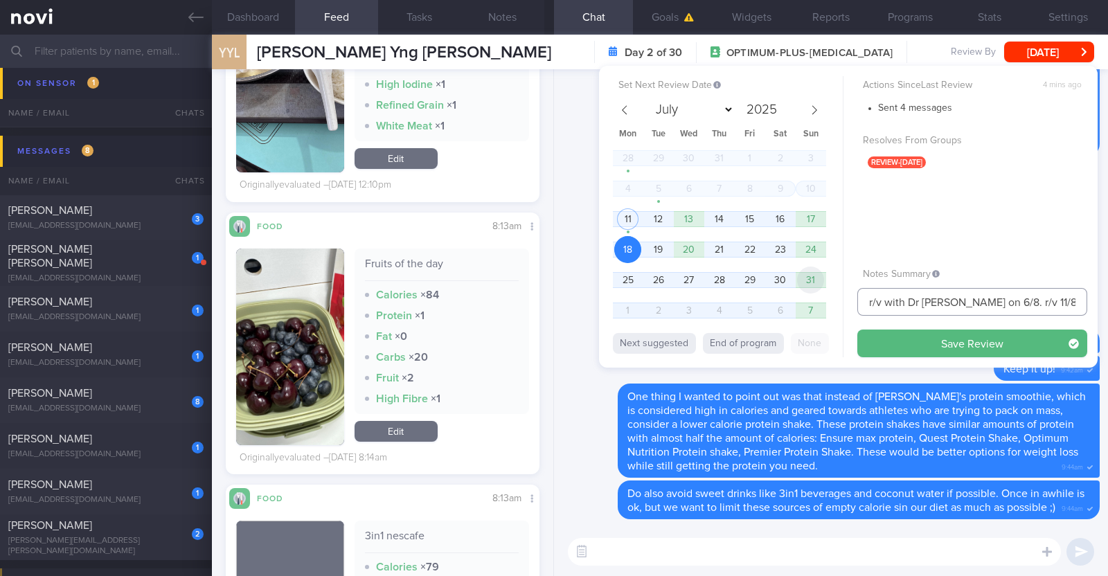
drag, startPoint x: 1019, startPoint y: 301, endPoint x: 814, endPoint y: 283, distance: 206.5
click at [814, 283] on div "Set Next Review Date 18 Aug 2025 July August September October November Decembe…" at bounding box center [848, 217] width 499 height 302
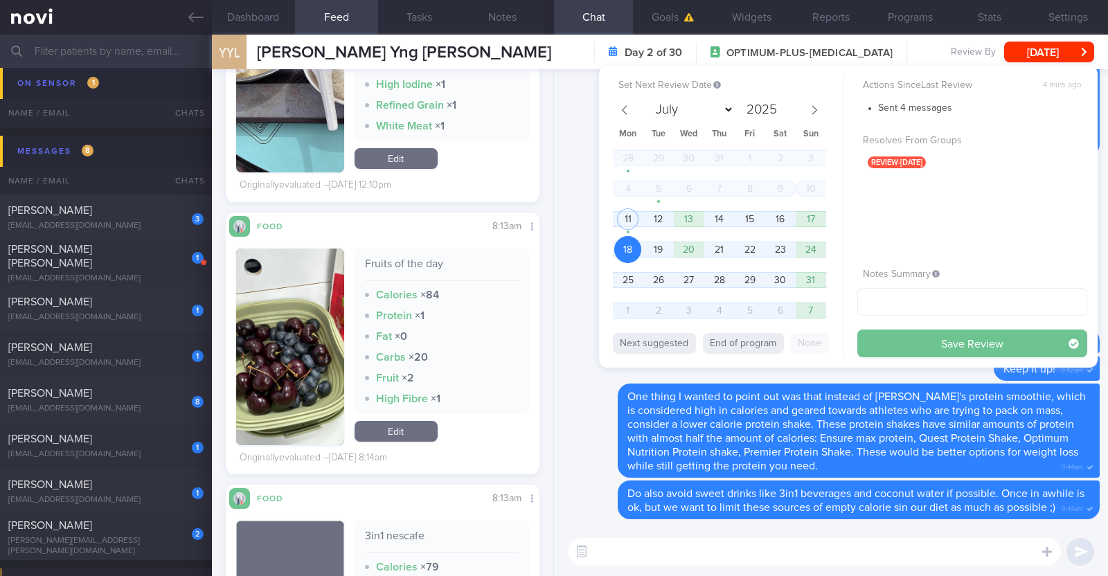
click at [920, 330] on button "Save Review" at bounding box center [972, 344] width 230 height 28
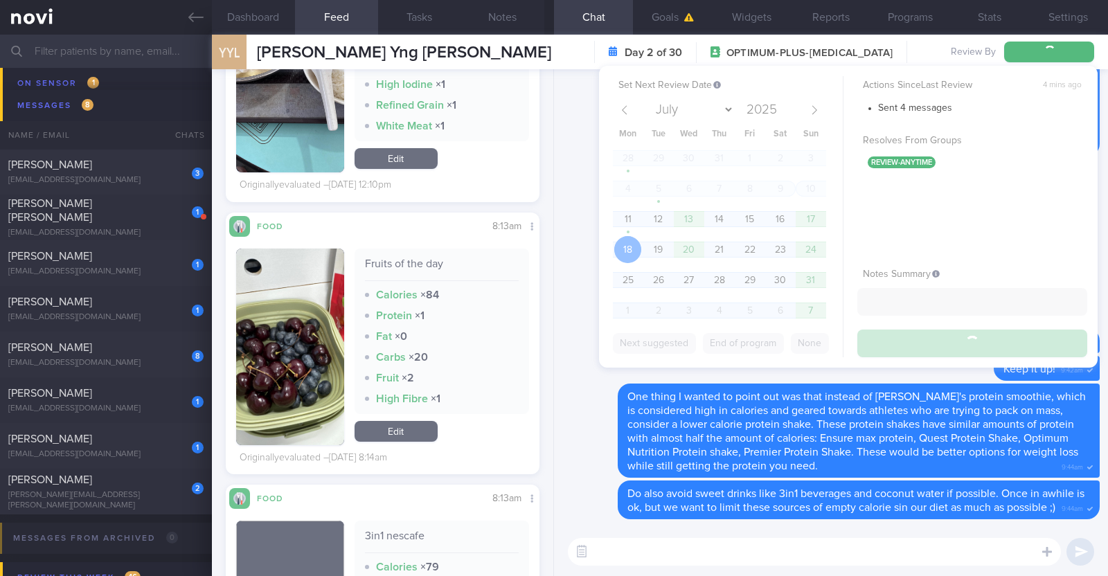
scroll to position [1440, 0]
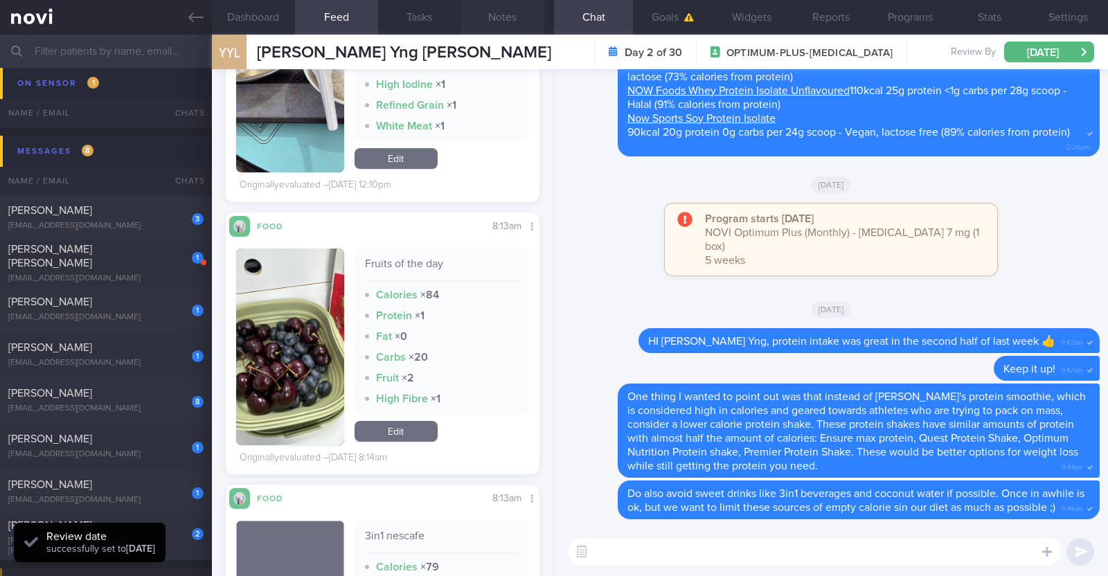
click at [531, 13] on button "Notes" at bounding box center [502, 17] width 83 height 35
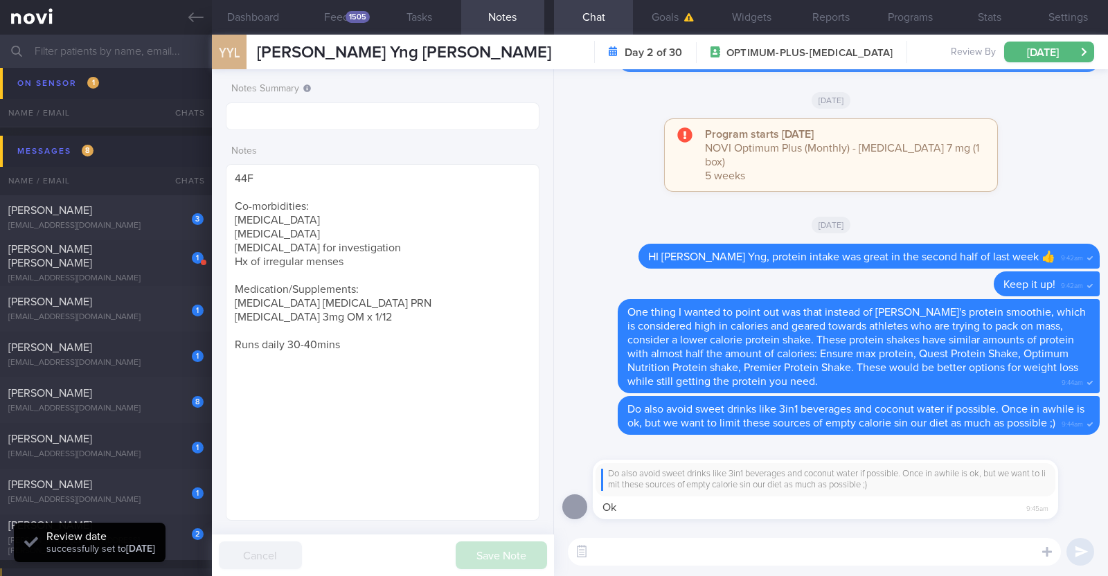
click at [609, 208] on div "[DATE]" at bounding box center [830, 224] width 537 height 39
click at [157, 276] on div "josephdelaserna@yahoo.com" at bounding box center [105, 279] width 195 height 10
type input "R/v with Dr Todd 1/10. r/v 12/8"
type textarea "44M Comorbidities: T2DM - not on medications f/up GP White Coat (Telemed) HTN H…"
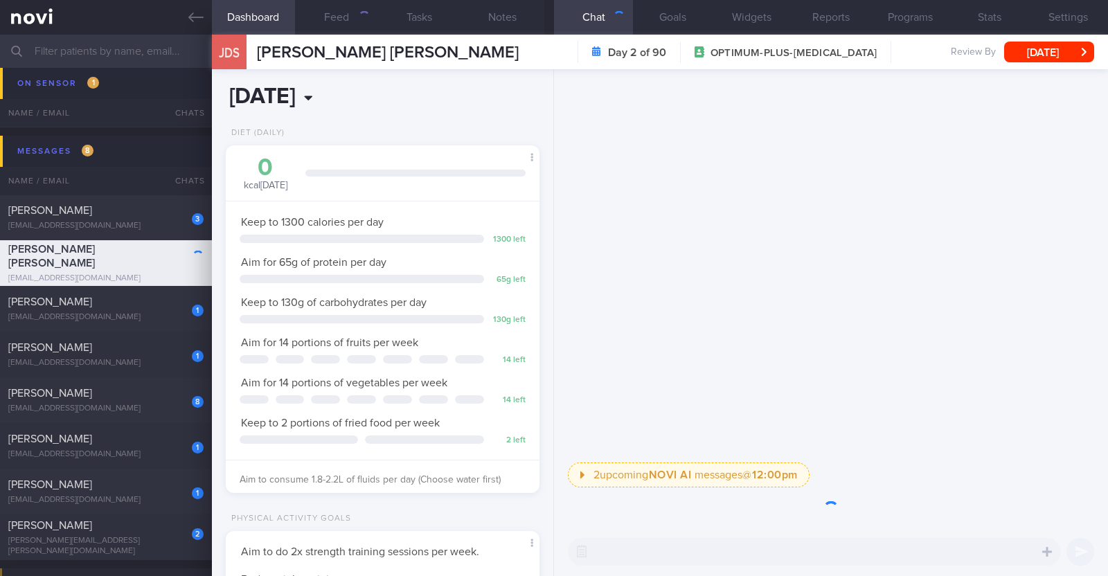
scroll to position [138, 276]
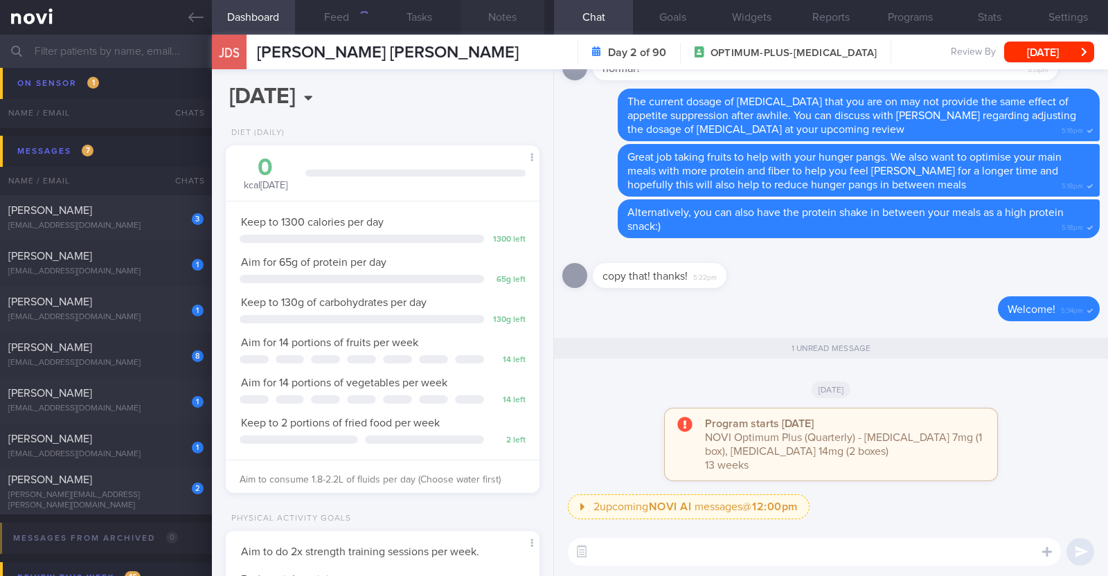
click at [511, 11] on button "Notes" at bounding box center [502, 17] width 83 height 35
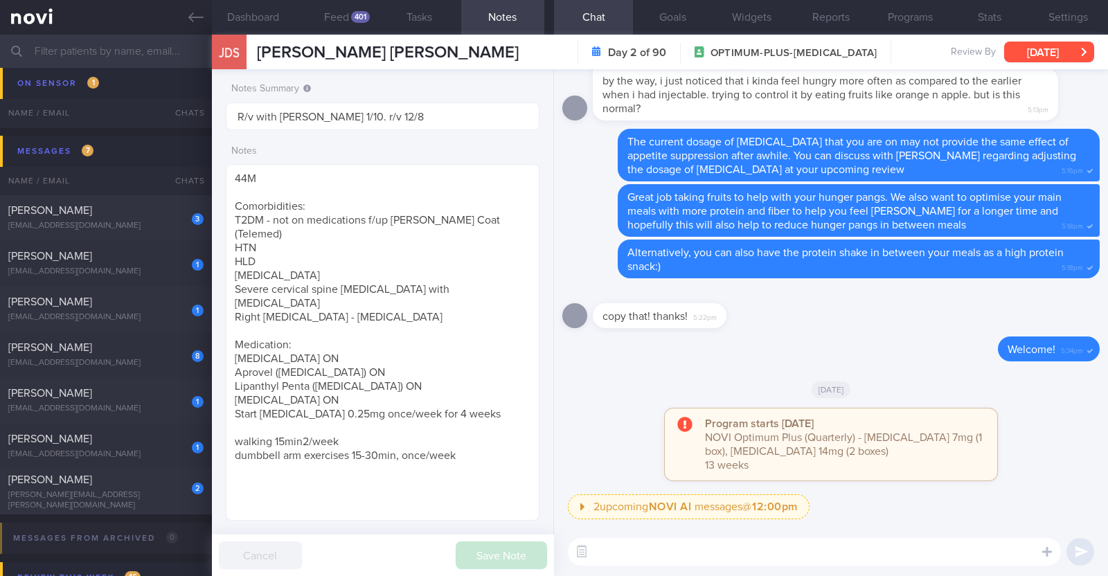
scroll to position [140, 280]
click at [1035, 50] on button "Sun, 10 Aug" at bounding box center [1049, 52] width 90 height 21
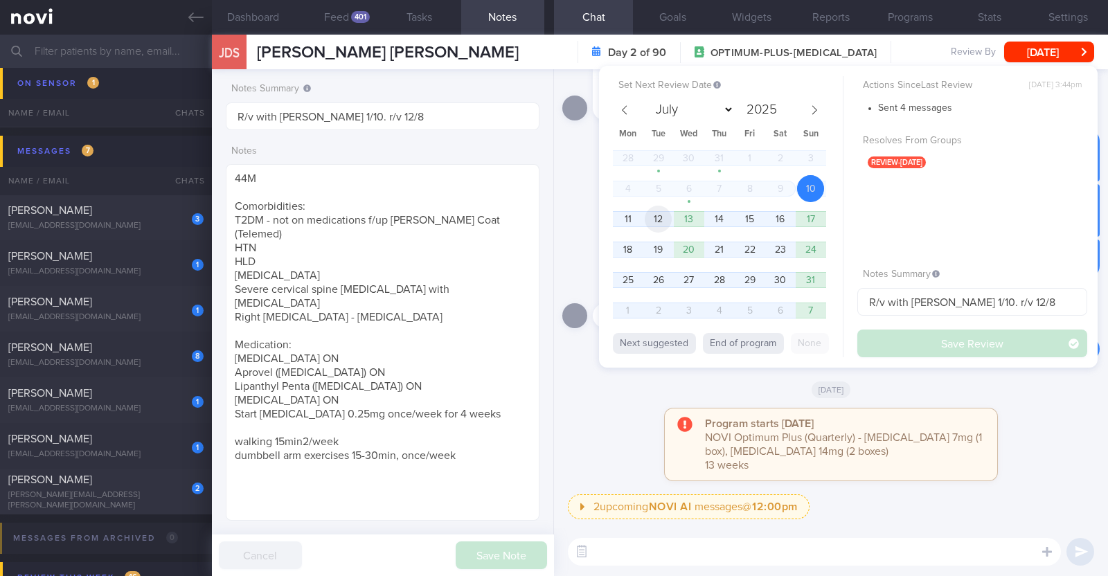
click at [666, 224] on span "12" at bounding box center [658, 219] width 27 height 27
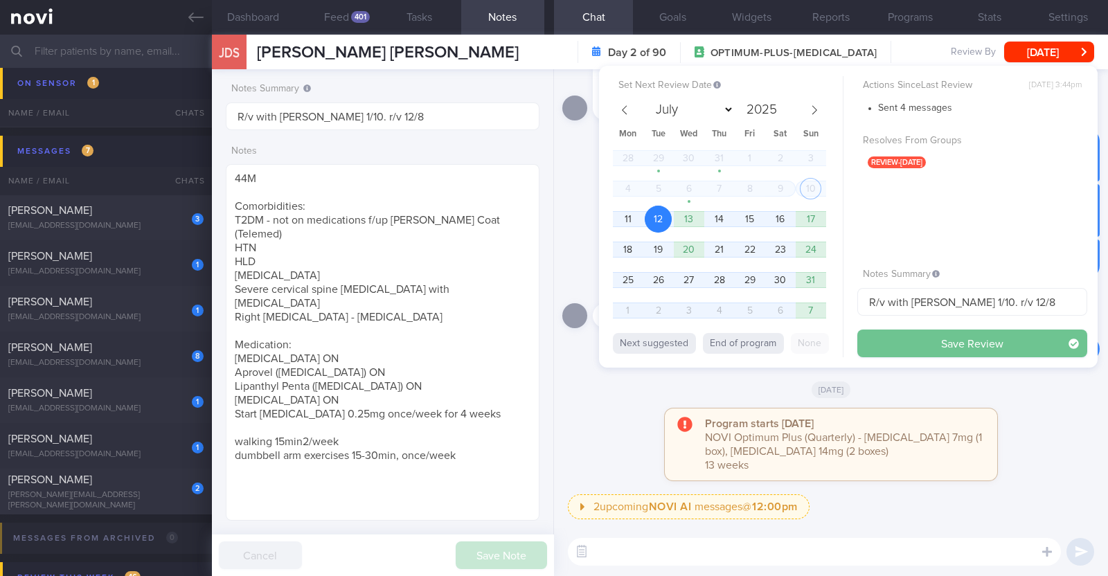
click at [952, 343] on button "Save Review" at bounding box center [972, 344] width 230 height 28
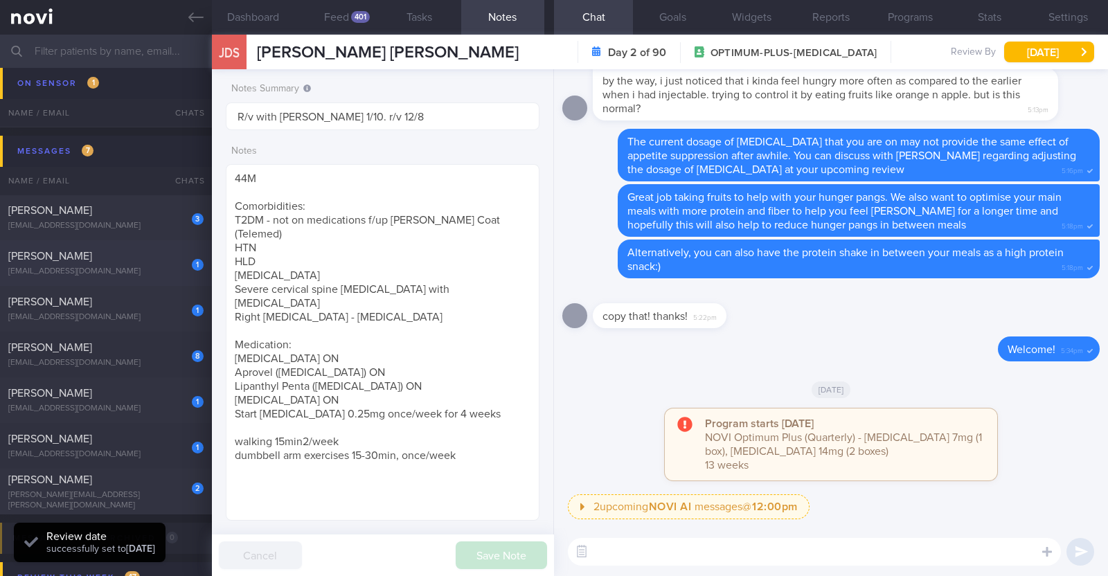
click at [192, 268] on div "1" at bounding box center [198, 265] width 12 height 12
type input "Program ends 10/7, r/v with Dr Kyle on 14/7"
type textarea "31F Comorbidities: PCOS (diagnosed at 13 years) Medication: Progesterone (Prove…"
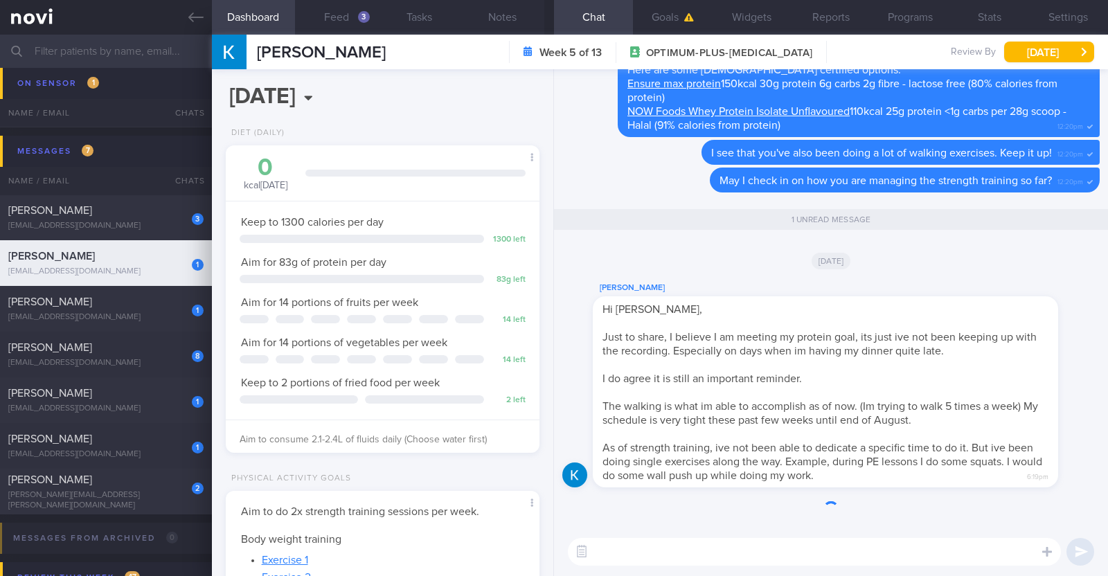
scroll to position [157, 276]
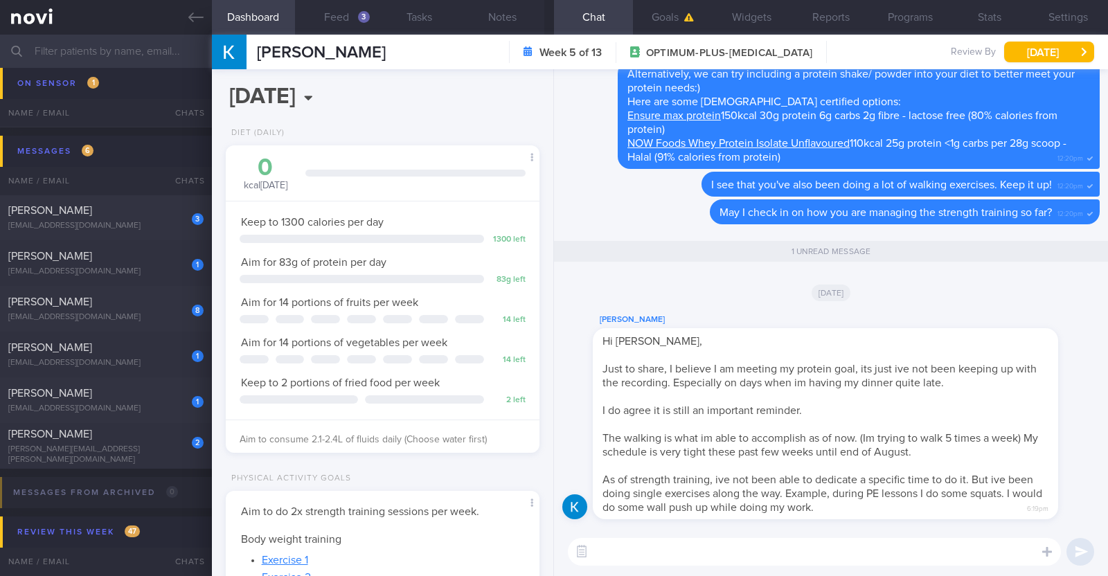
click at [877, 559] on textarea at bounding box center [814, 552] width 493 height 28
click at [605, 555] on textarea "HI Khaisunnisa, thank you for sharing" at bounding box center [814, 552] width 493 height 28
click at [802, 560] on textarea "Hi Khaisunnisa, thank you for sharing" at bounding box center [814, 552] width 493 height 28
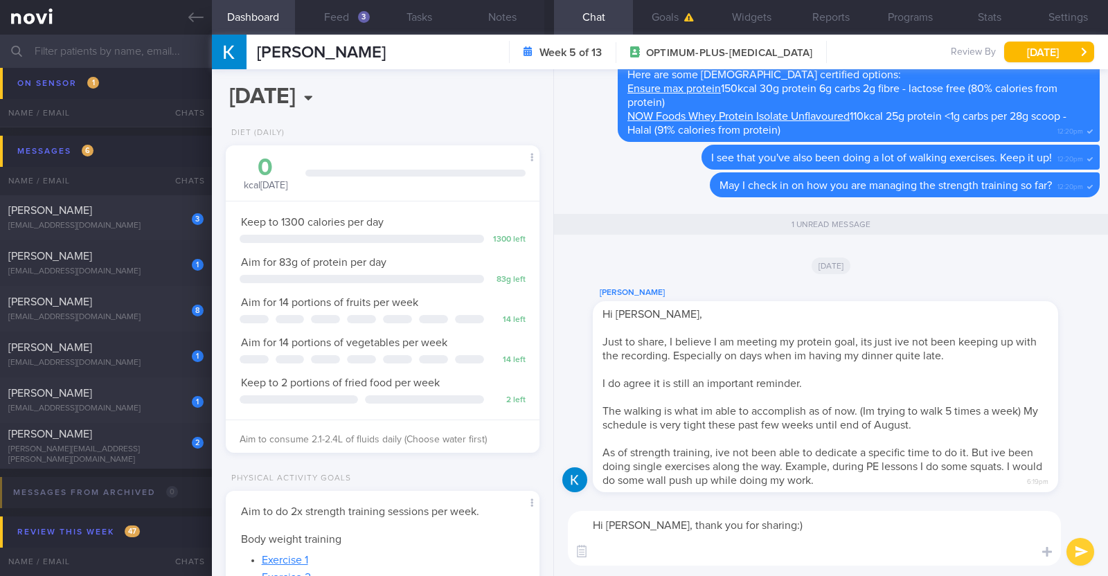
scroll to position [0, 0]
type textarea "Hi Khaisunnisa, thank you for sharing:) Great to hear that you are able to meet…"
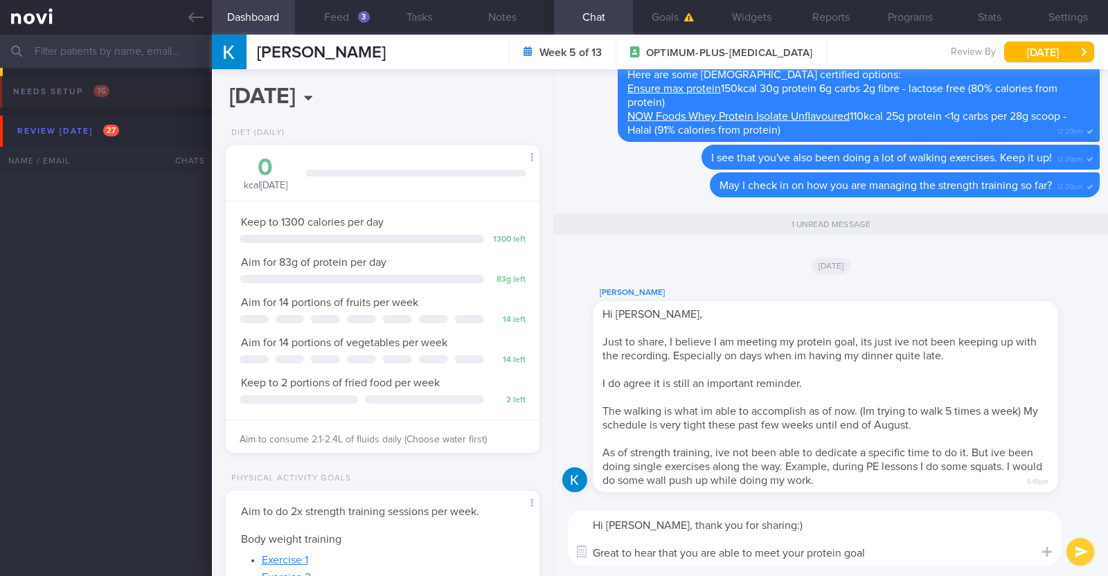
select select "7"
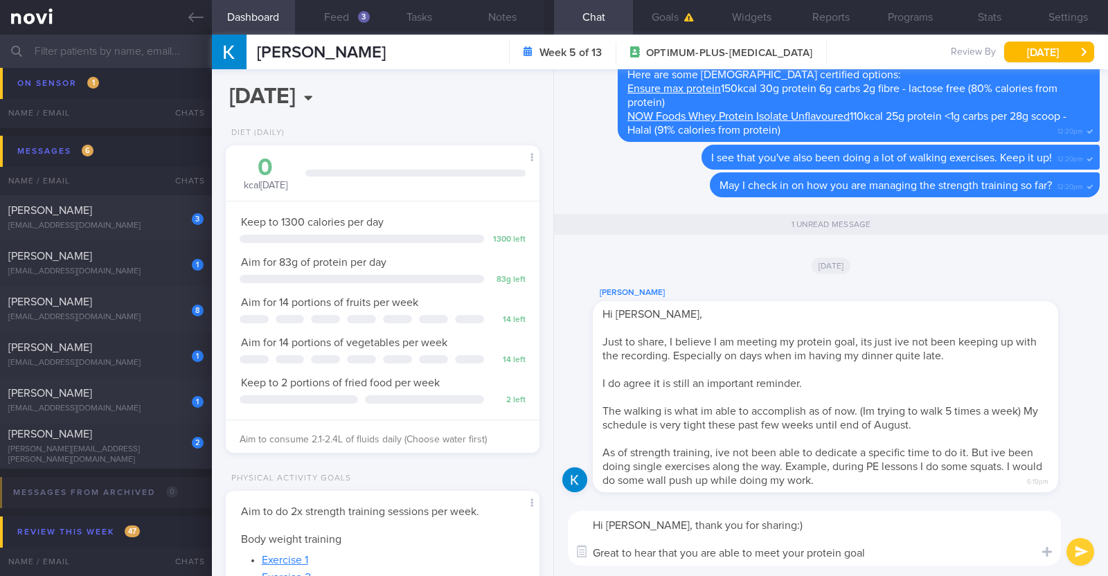
paste textarea "👍"
type textarea "Hi [PERSON_NAME], thank you for sharing:) Great to hear that you are able to me…"
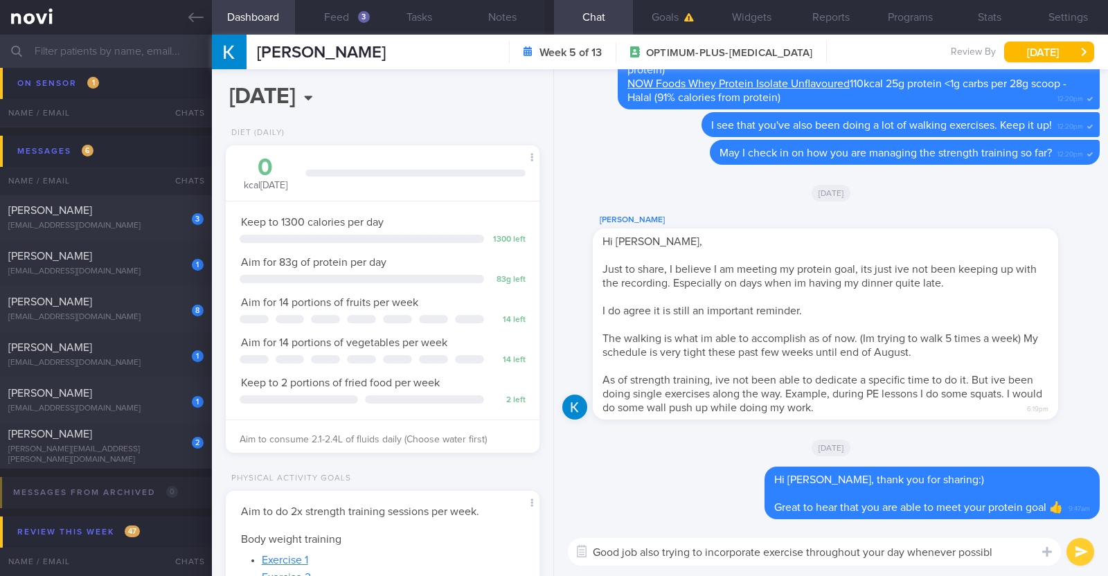
type textarea "Good job also trying to incorporate exercise throughout your day whenever possi…"
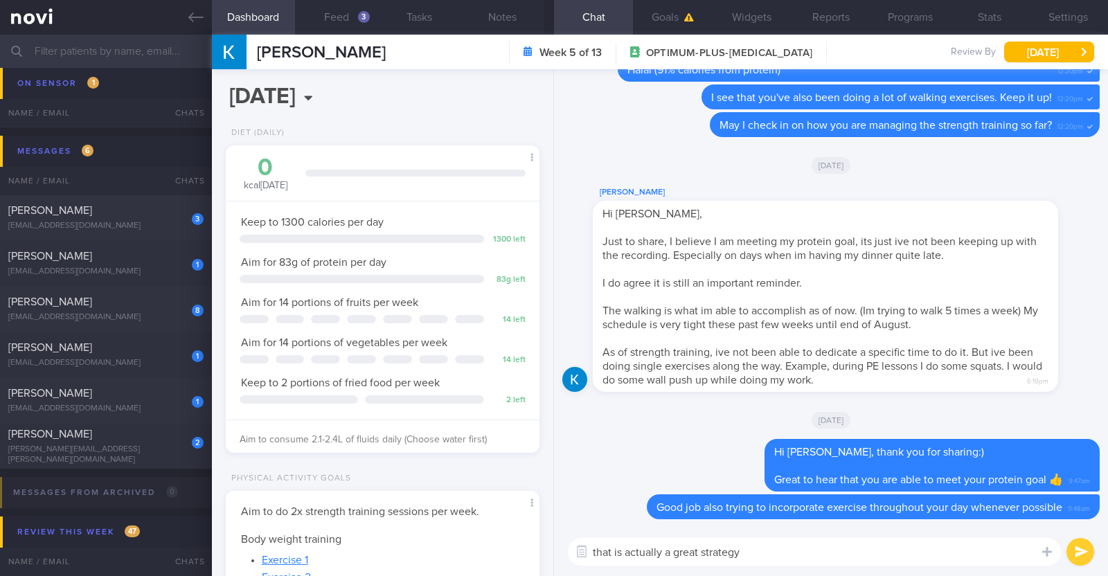
type textarea "that is actually a great strategy!"
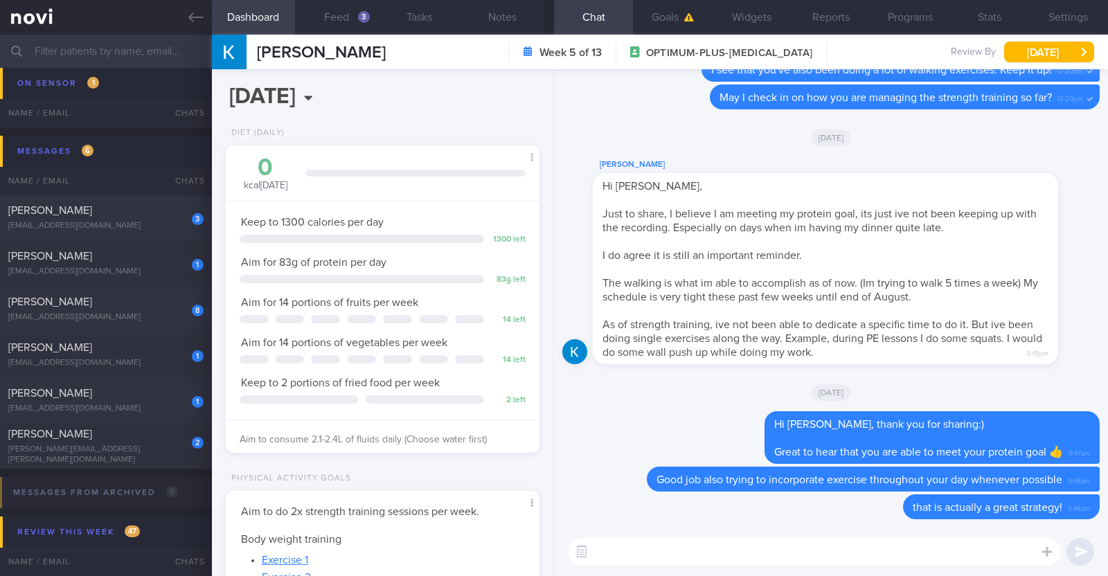
click at [817, 555] on textarea at bounding box center [814, 552] width 493 height 28
type textarea "It is what we call "exercise snacks""
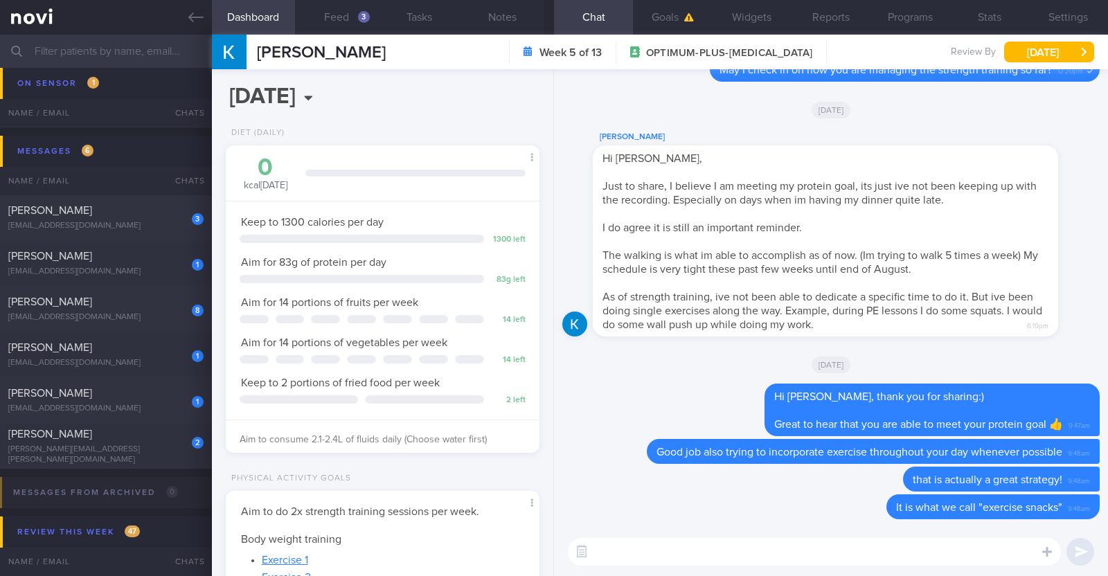
paste textarea "If time is an issue, you can also try incorporating 'exercise snacks'—short bur…"
type textarea "If time is an issue, you can also try incorporating 'exercise snacks'—short bur…"
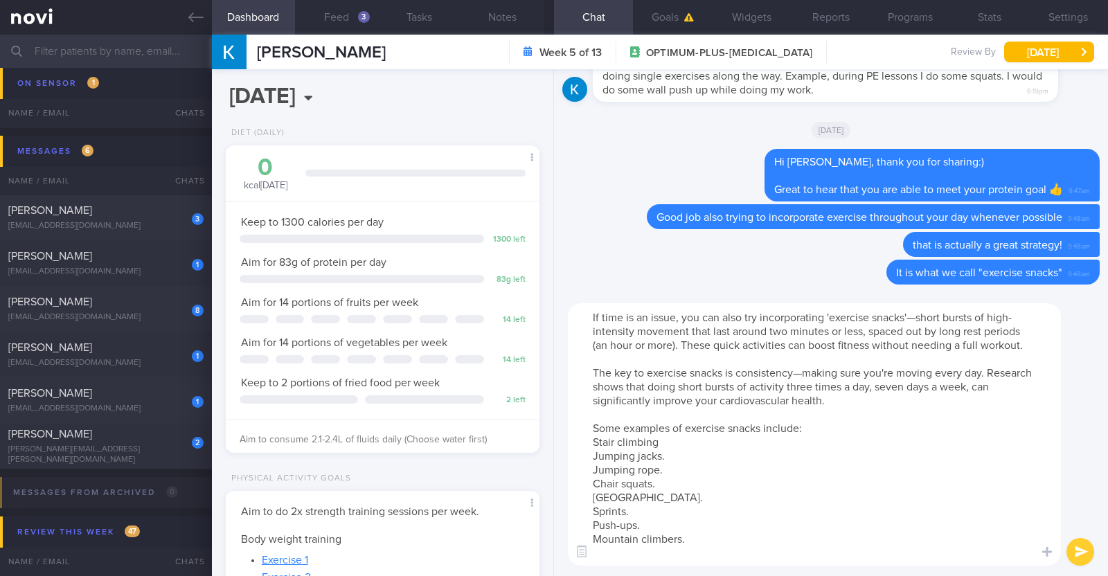
scroll to position [0, 0]
drag, startPoint x: 826, startPoint y: 314, endPoint x: 779, endPoint y: 312, distance: 47.1
click at [779, 312] on textarea "If time is an issue, you can also try incorporating 'exercise snacks'—short bur…" at bounding box center [814, 434] width 493 height 262
click at [776, 351] on textarea "If time is an issue, you can also try incorporating 'exercise snacks'—short bur…" at bounding box center [814, 434] width 493 height 262
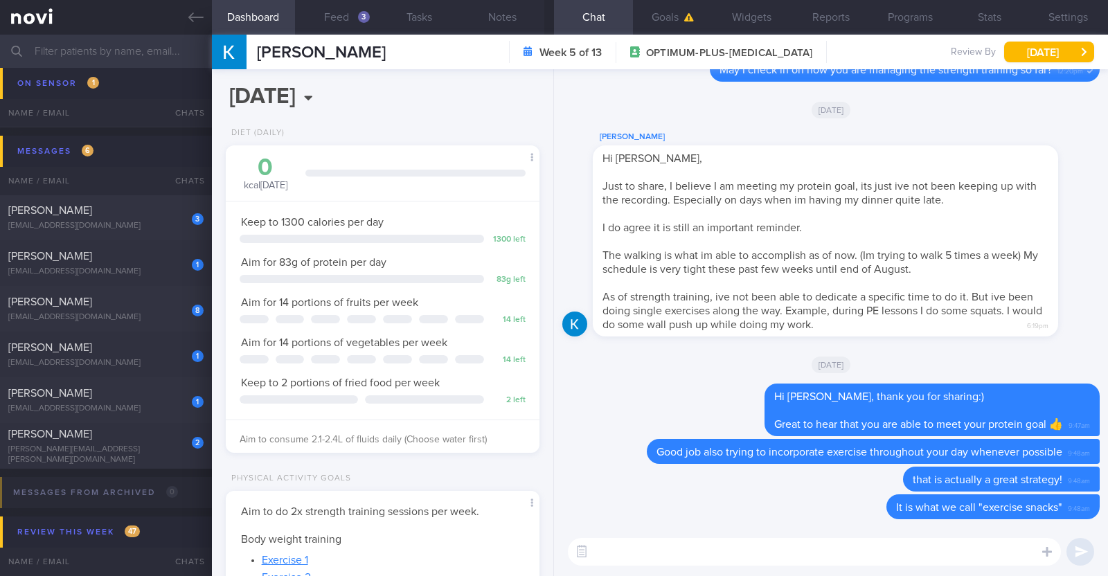
click at [740, 554] on textarea at bounding box center [814, 552] width 493 height 28
type textarea "This is a particularly useful strategy when time is an issue"
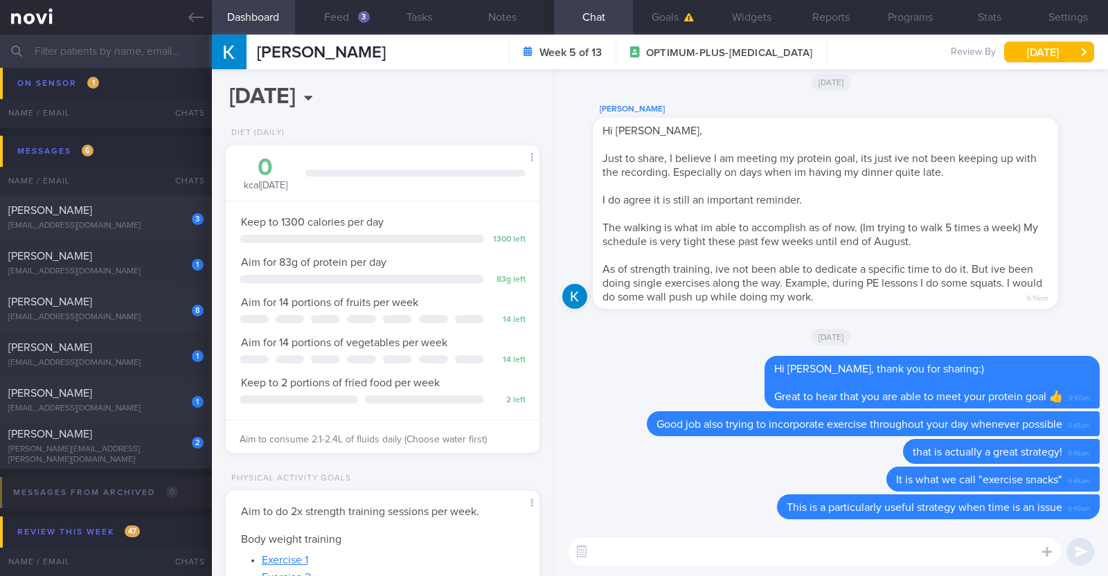
paste textarea "If time is an issue, you can also try incorporating 'exercise snacks'—short bur…"
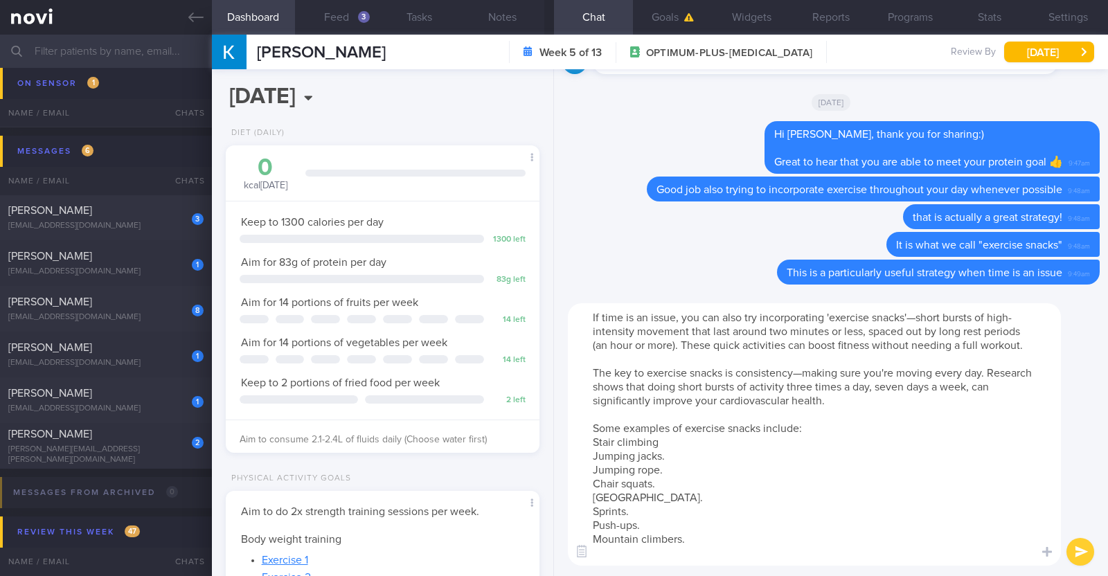
drag, startPoint x: 830, startPoint y: 320, endPoint x: 559, endPoint y: 314, distance: 270.9
click at [567, 314] on div "If time is an issue, you can also try incorporating 'exercise snacks'—short bur…" at bounding box center [831, 434] width 554 height 283
click at [676, 313] on textarea ""Exercise snacks'—short bursts of high-intensity movement that last around two …" at bounding box center [814, 434] width 493 height 262
type textarea ""Exercise snacks" are short bursts of high-intensity movement that last around …"
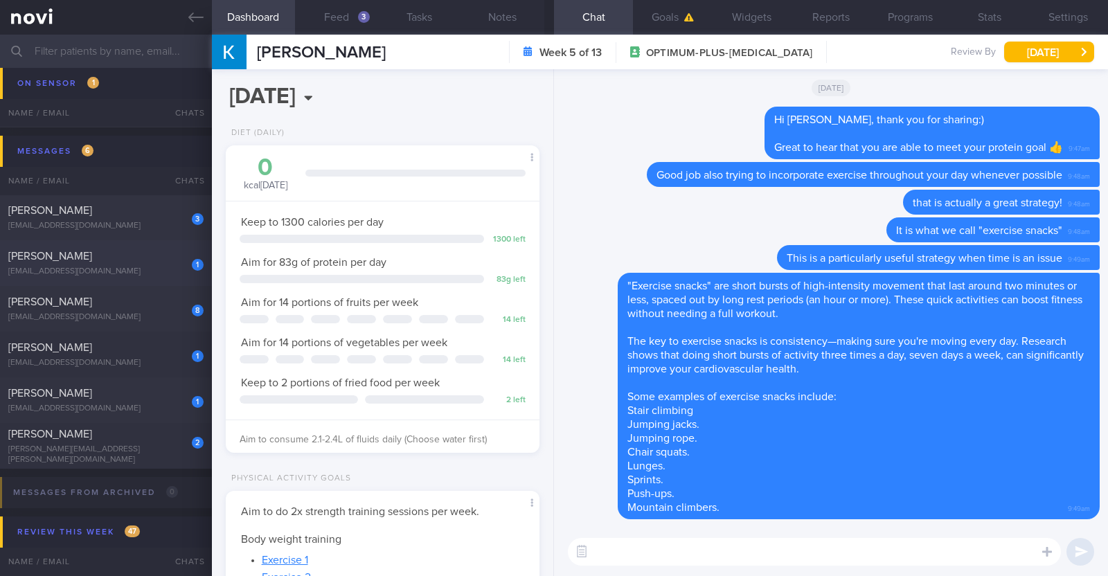
click at [187, 266] on div "1" at bounding box center [188, 259] width 30 height 21
type textarea "52F Comorbidities: Hyperlipidemia - not on meds, not on f/up Left ACL tear, rig…"
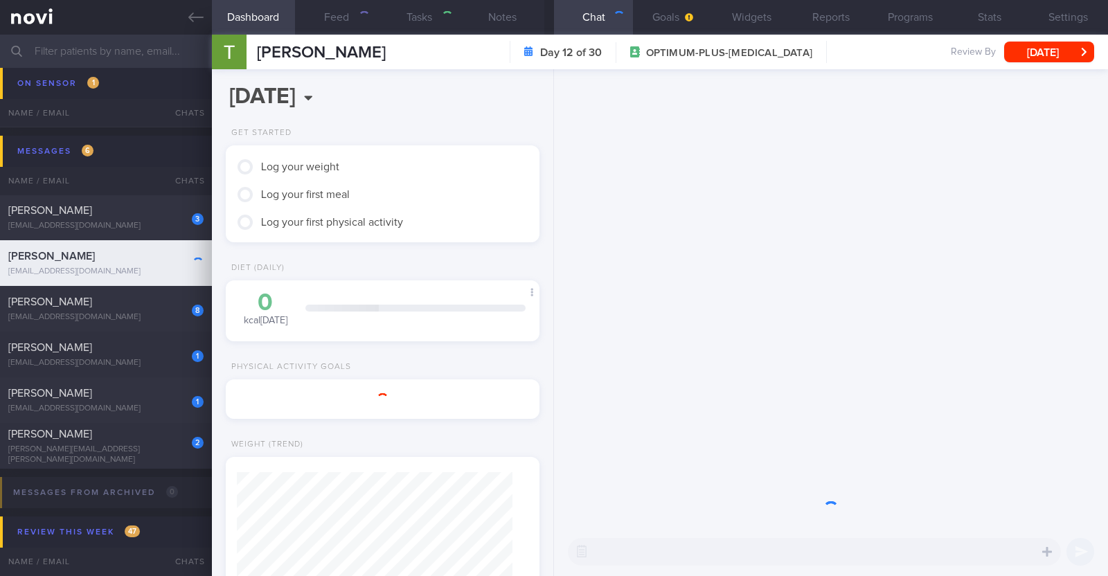
scroll to position [157, 276]
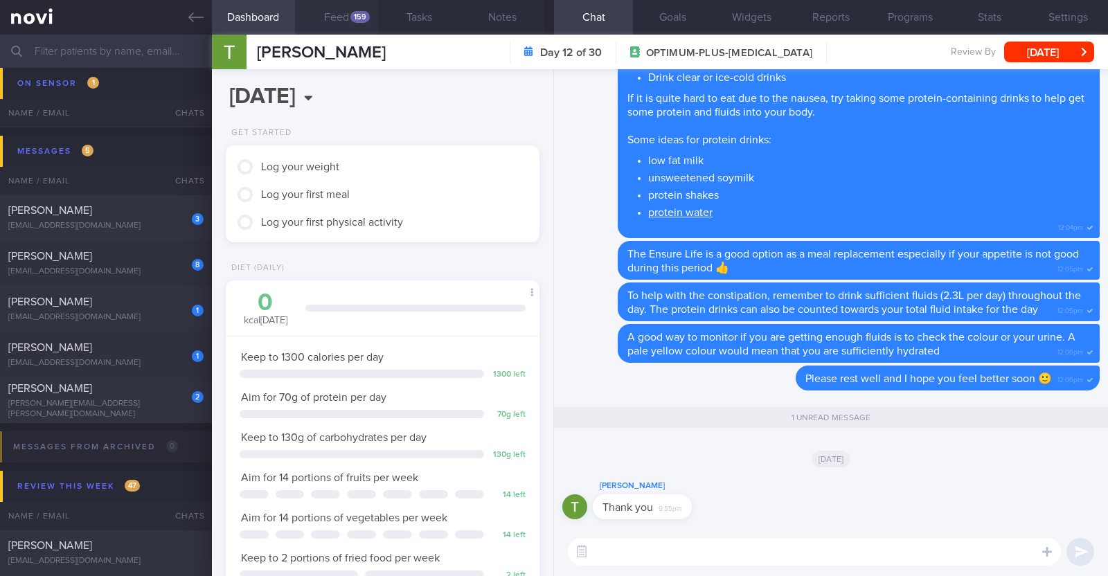
click at [327, 15] on button "Feed 159" at bounding box center [336, 17] width 83 height 35
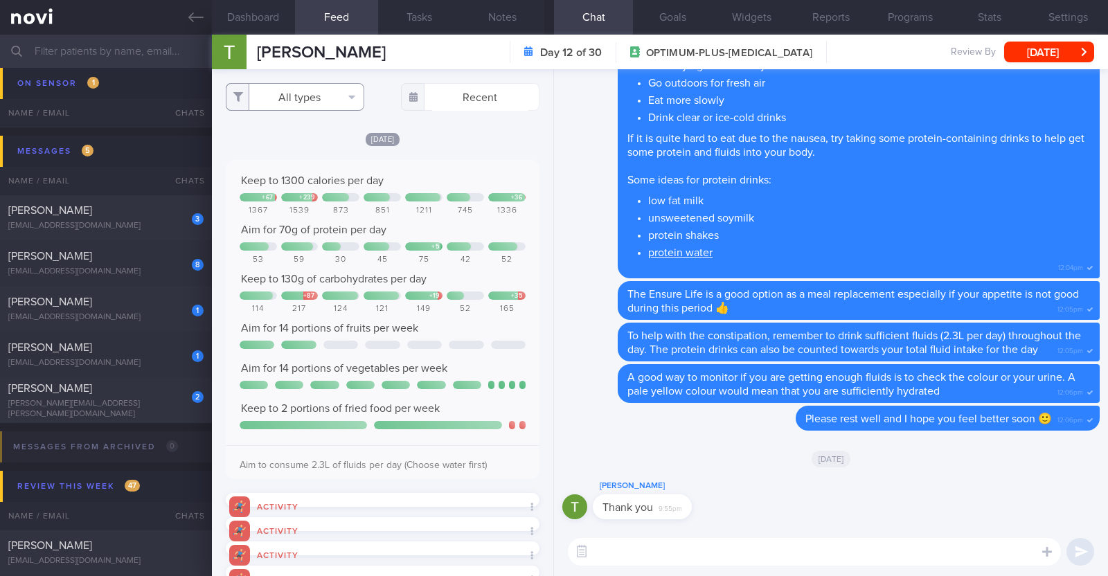
click at [307, 95] on button "All types" at bounding box center [295, 97] width 139 height 28
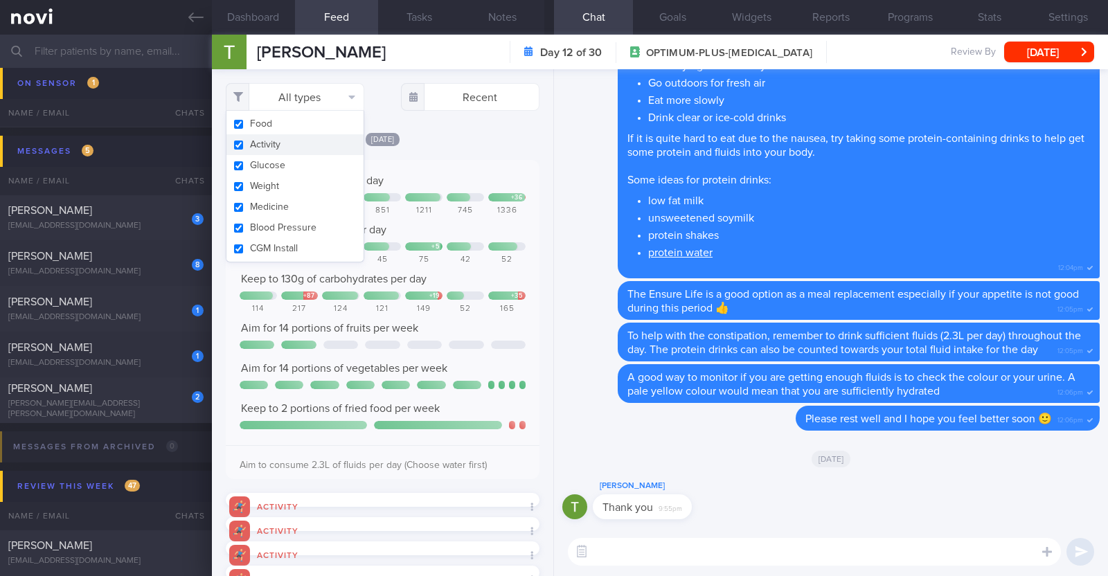
click at [277, 143] on button "Activity" at bounding box center [294, 144] width 137 height 21
checkbox input "false"
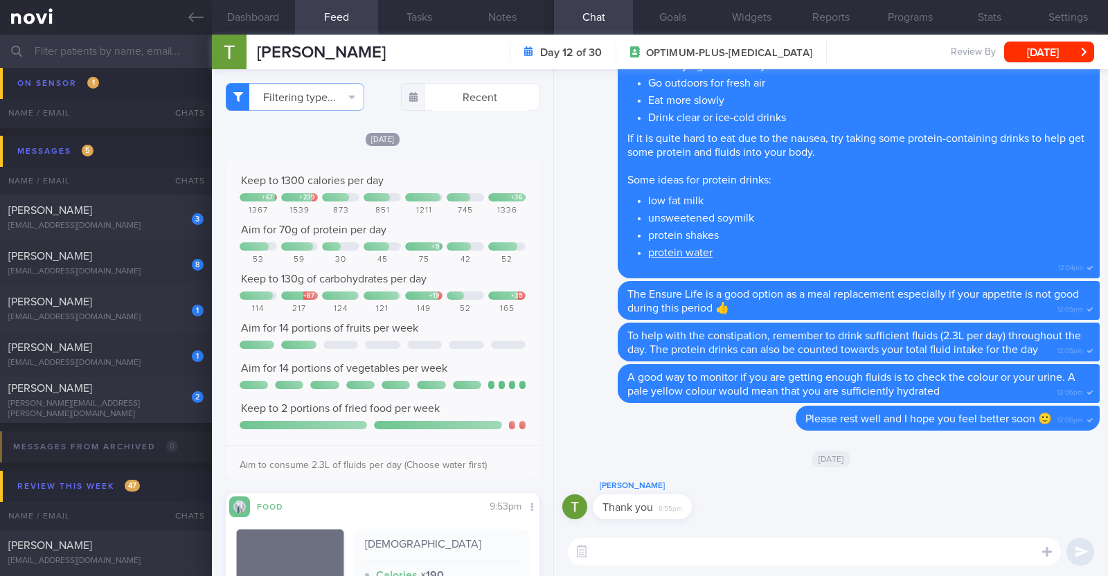
click at [516, 141] on div "[DATE]" at bounding box center [383, 139] width 314 height 15
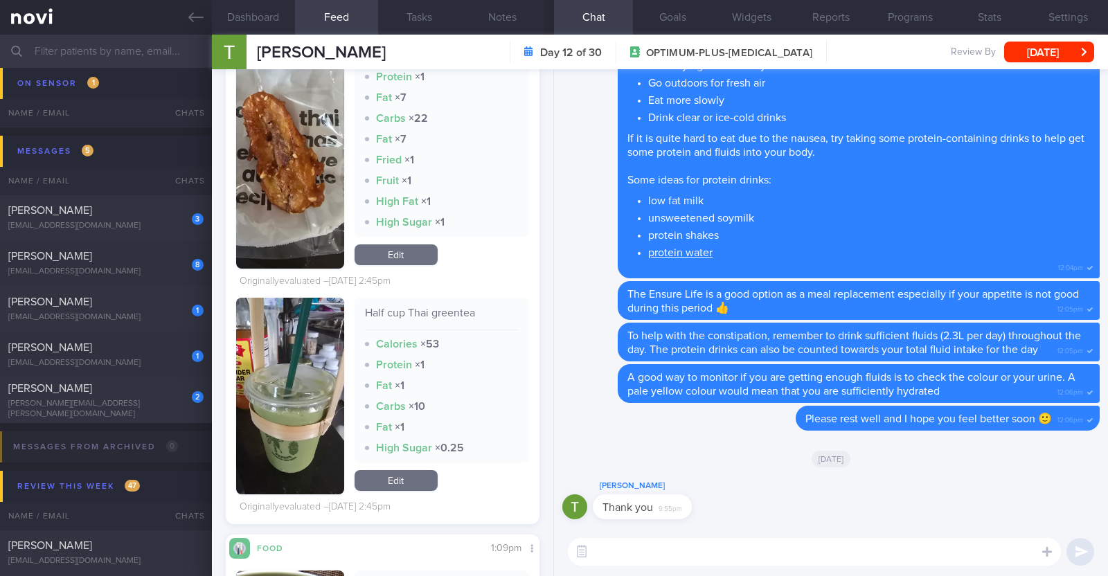
scroll to position [2078, 0]
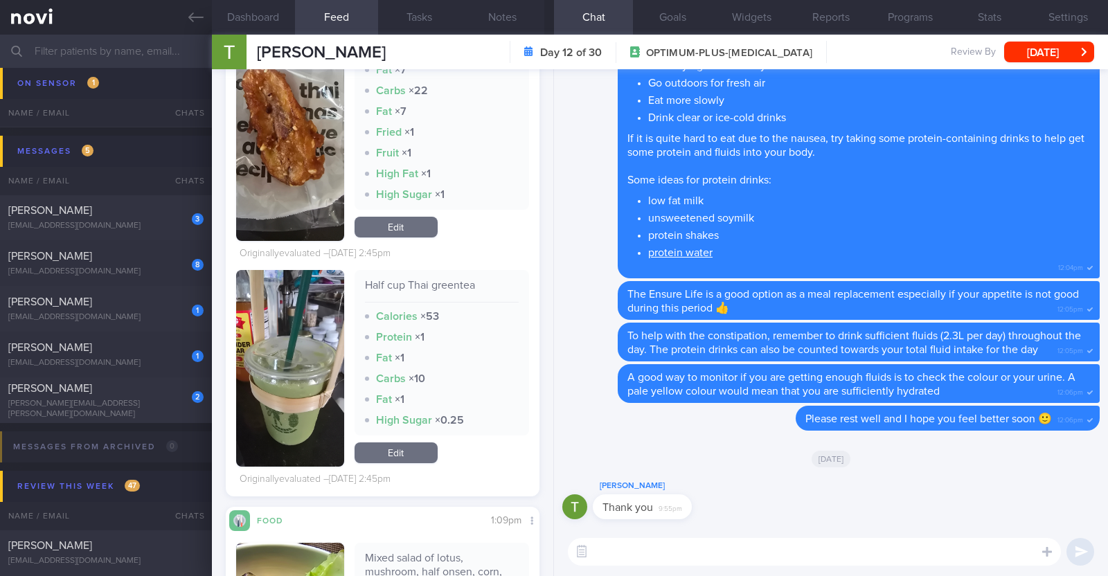
click at [614, 561] on textarea at bounding box center [814, 552] width 493 height 28
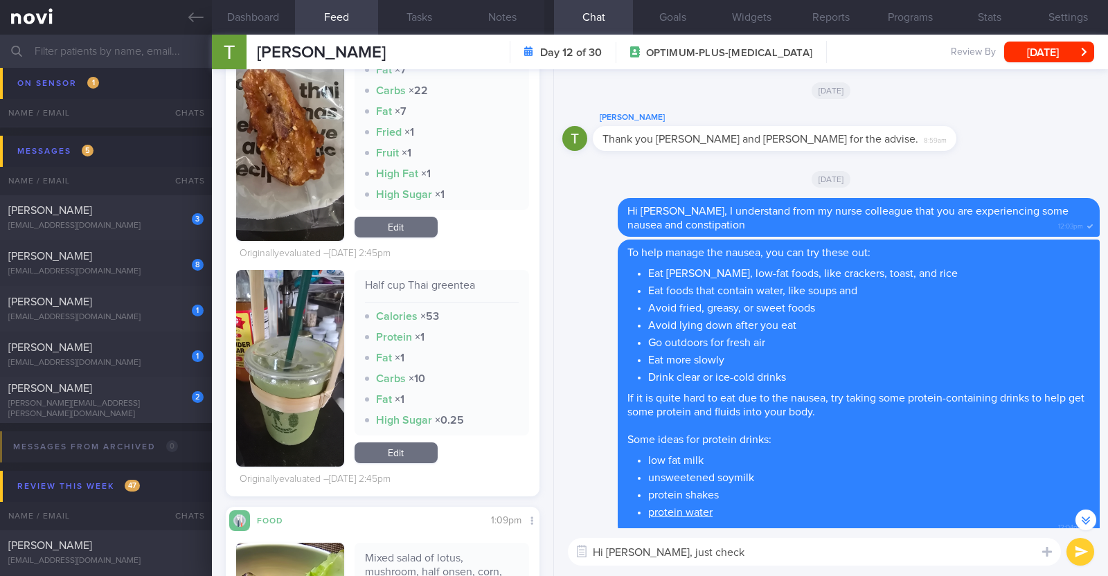
scroll to position [-86, 0]
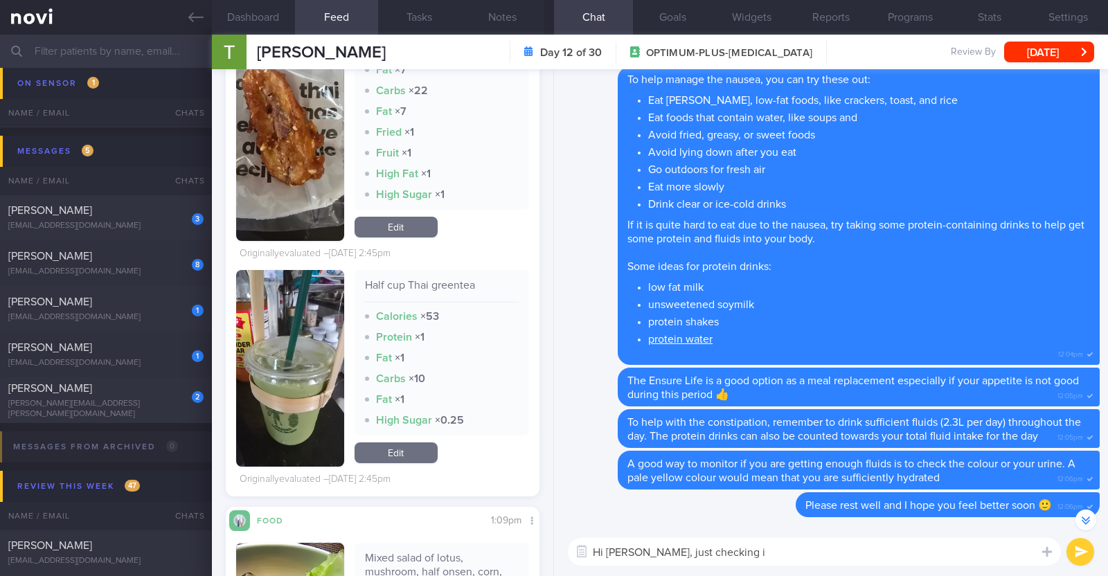
type textarea "Hi Therasa, just checking in"
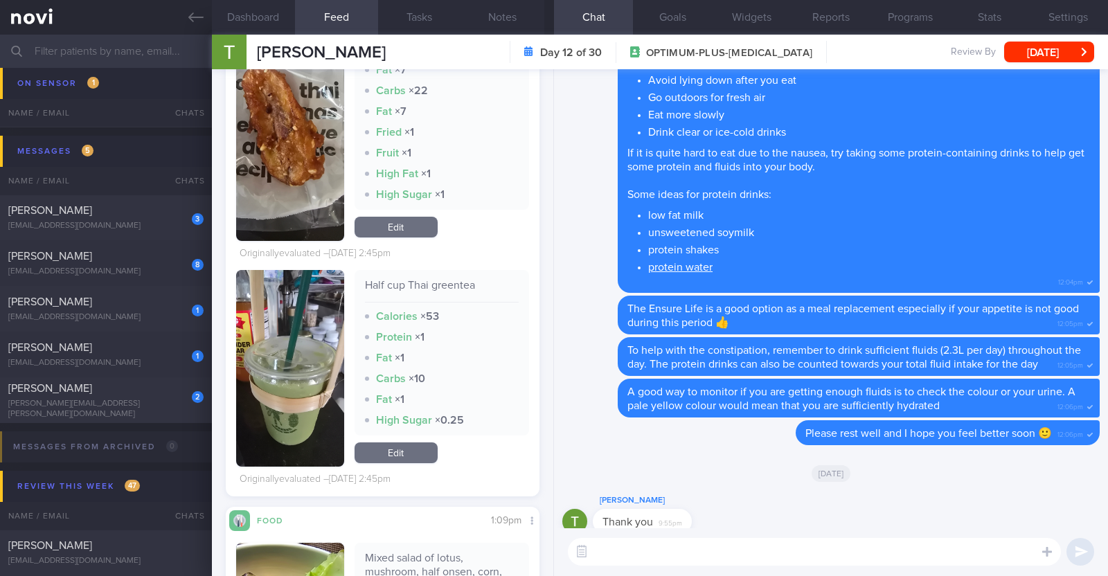
scroll to position [0, 0]
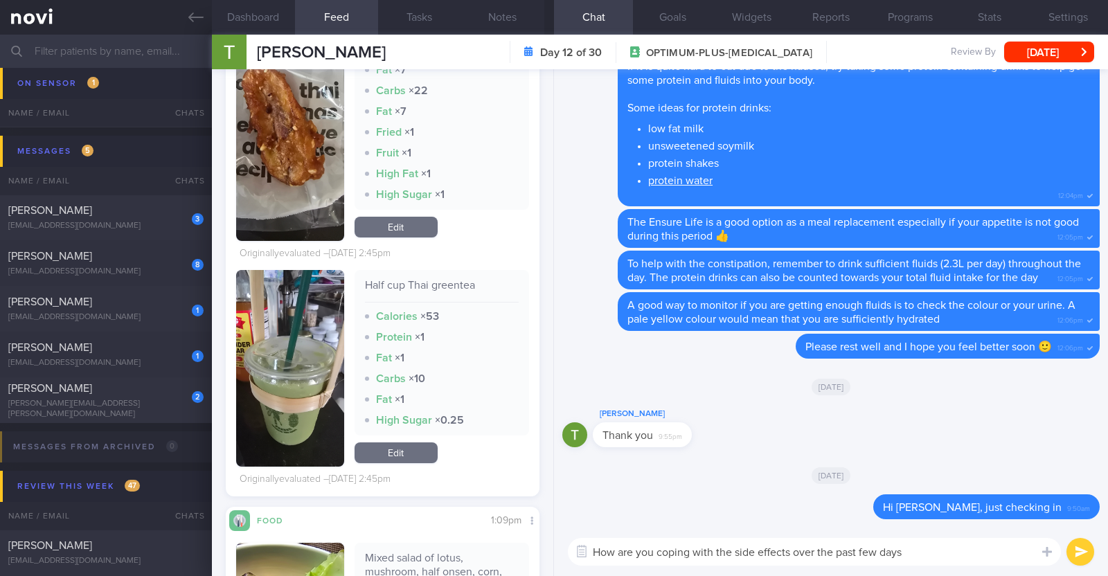
type textarea "How are you coping with the side effects over the past few days?"
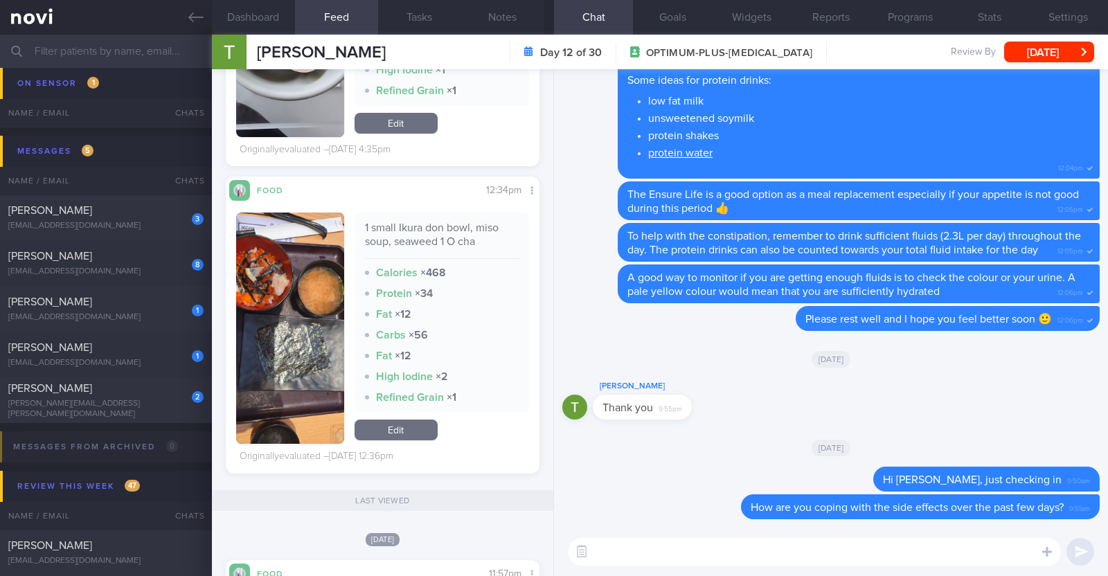
scroll to position [3723, 0]
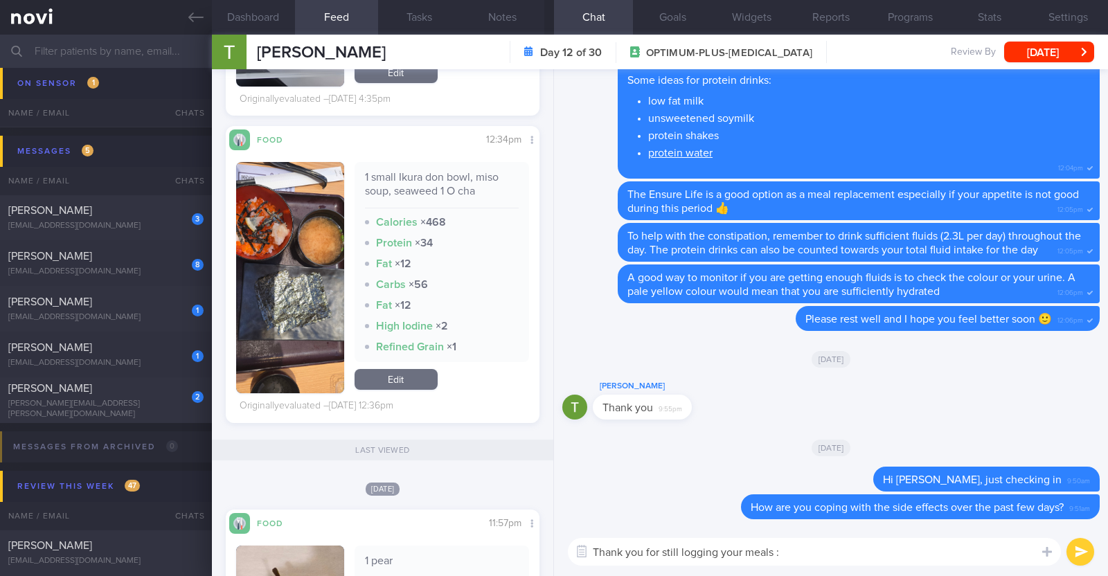
type textarea "Thank you for still logging your meals :)"
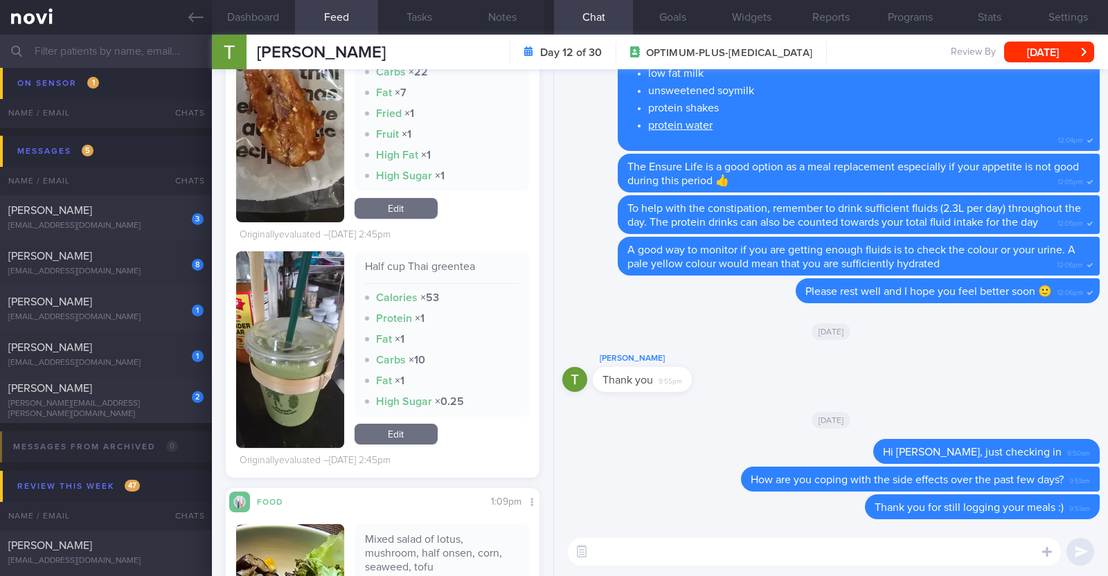
scroll to position [2078, 0]
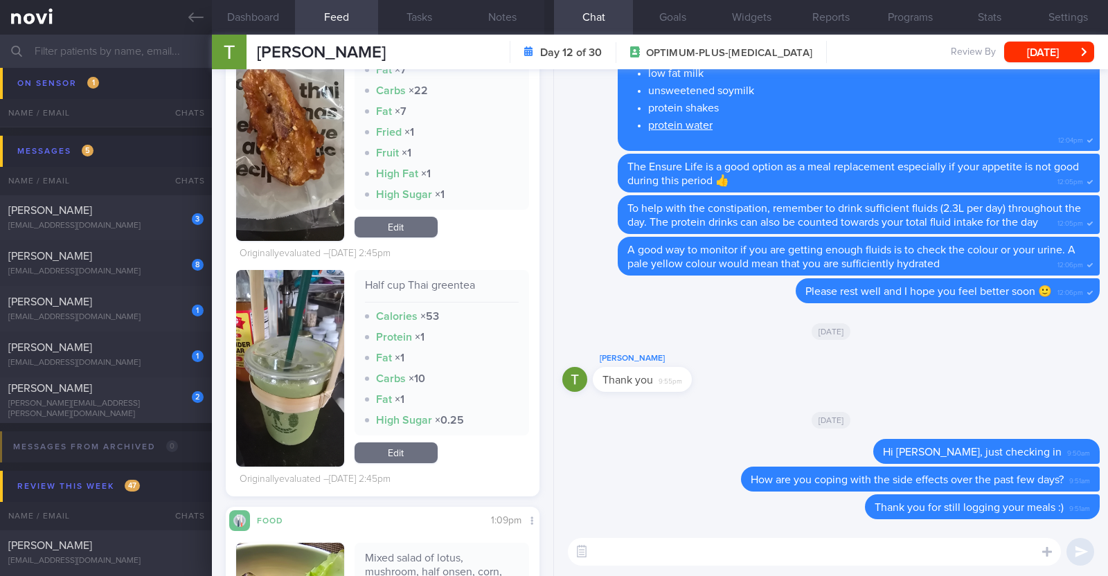
click at [607, 559] on textarea at bounding box center [814, 552] width 493 height 28
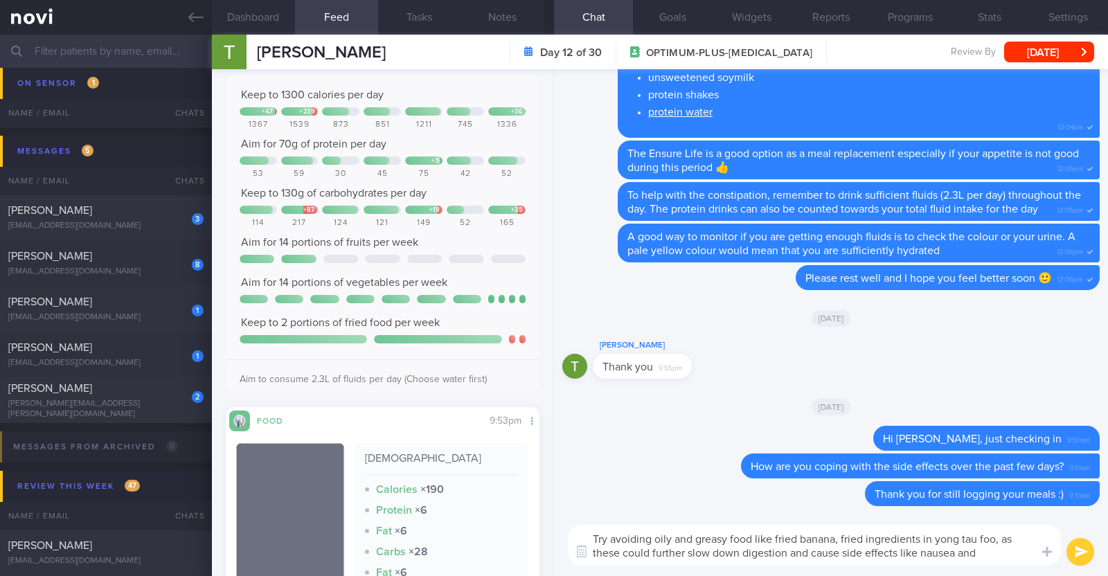
scroll to position [0, 0]
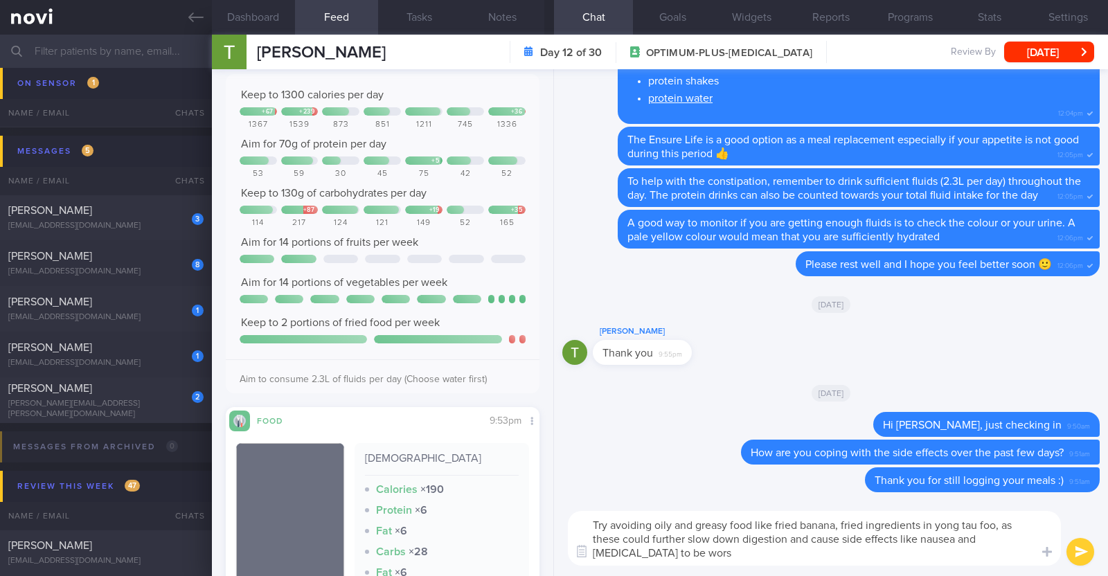
type textarea "Try avoiding oily and greasy food like fried banana, fried ingredients in yong …"
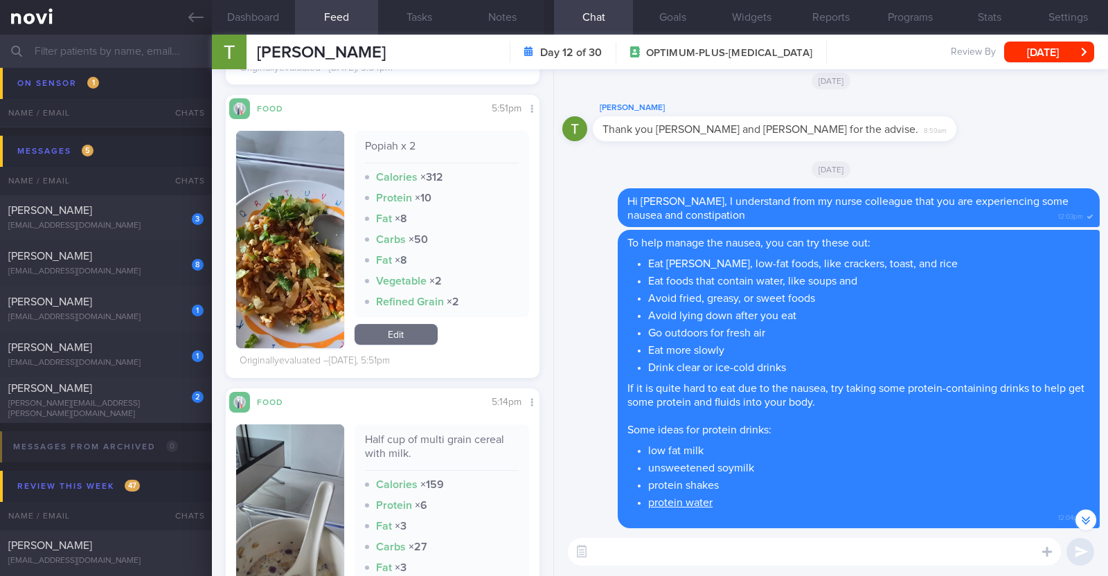
scroll to position [692, 0]
click at [652, 555] on textarea at bounding box center [814, 552] width 493 height 28
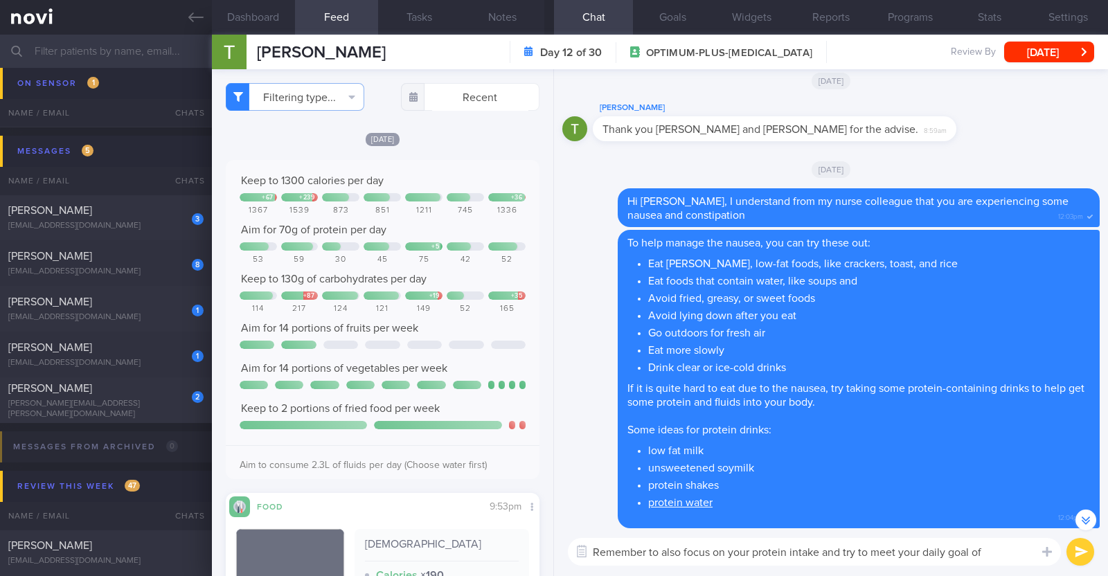
scroll to position [0, 0]
type textarea "Remember to also focus on your protein intake and try to meet your daily goal o…"
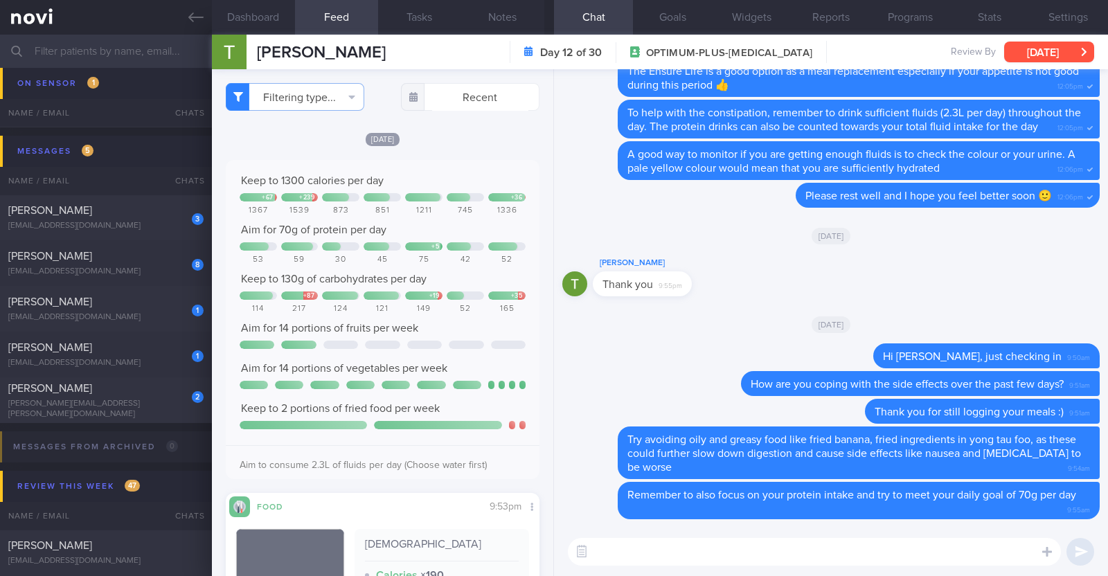
click at [1049, 47] on button "[DATE]" at bounding box center [1049, 52] width 90 height 21
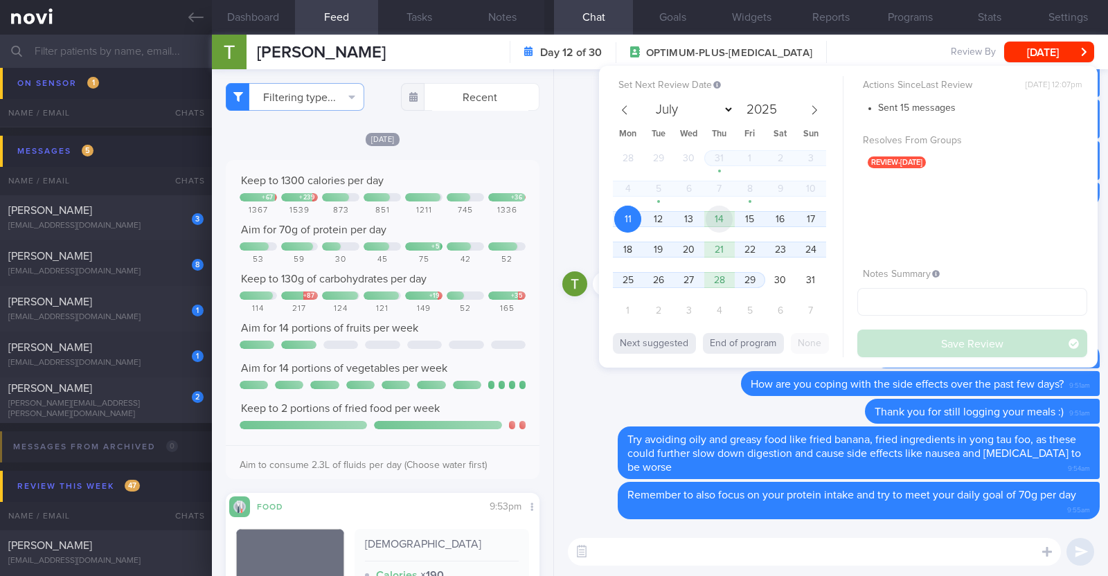
click at [727, 208] on span "14" at bounding box center [719, 219] width 27 height 27
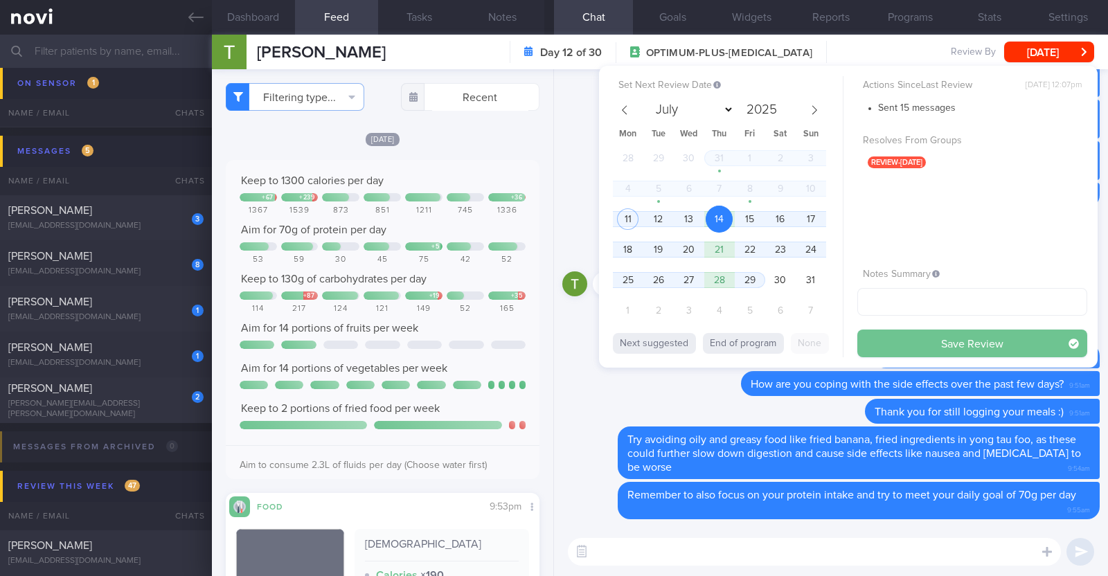
click at [920, 346] on button "Save Review" at bounding box center [972, 344] width 230 height 28
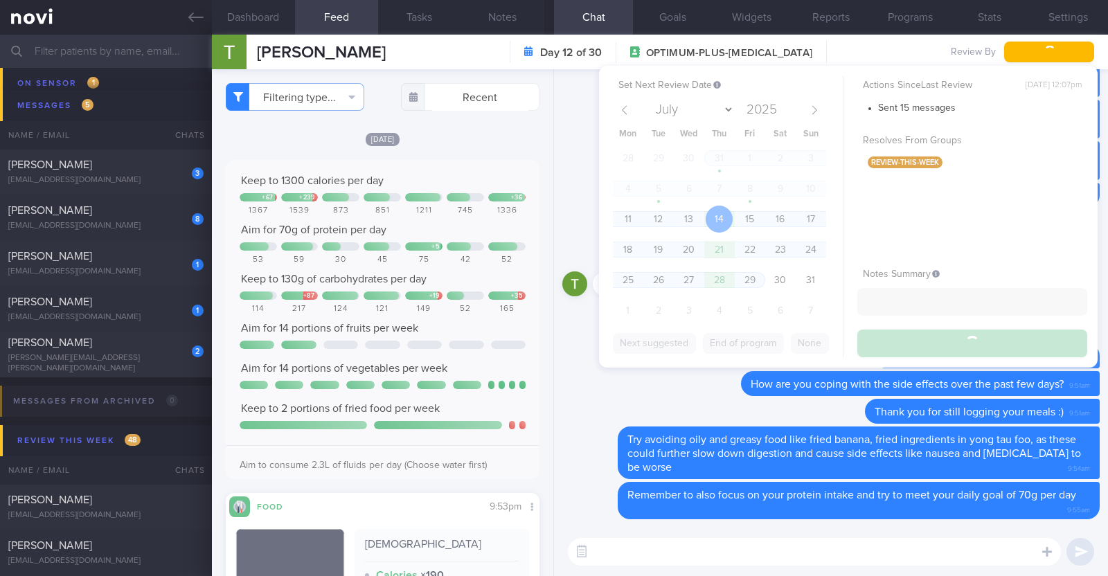
scroll to position [1348, 0]
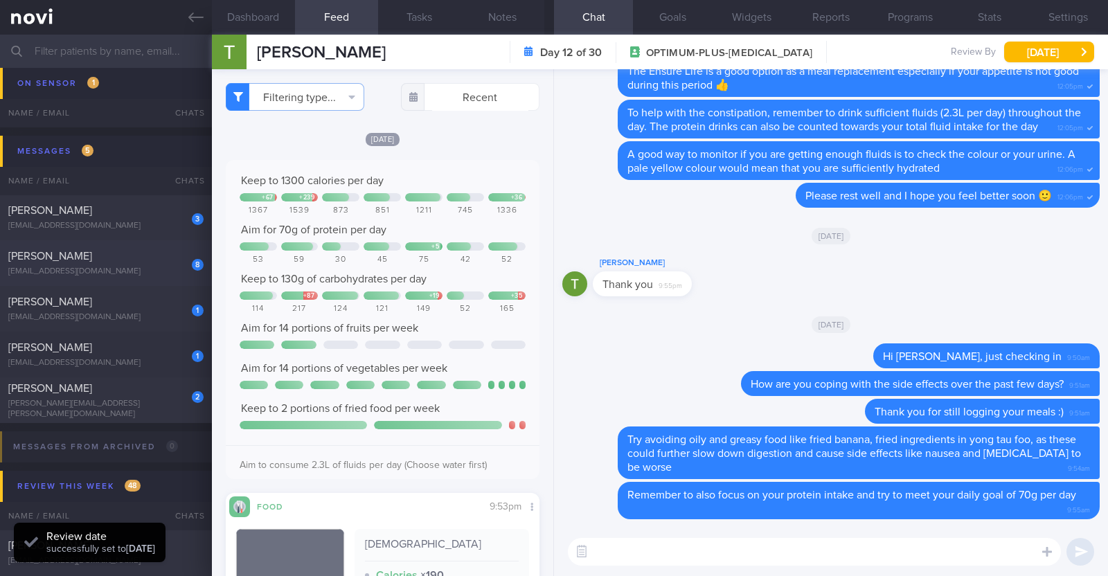
click at [146, 251] on div "Tan Tiong Hean" at bounding box center [104, 256] width 192 height 14
type textarea "52M Co-morbidities: DM dx 2019 HTN HLD Lumbar degenerative disc disease s/p sur…"
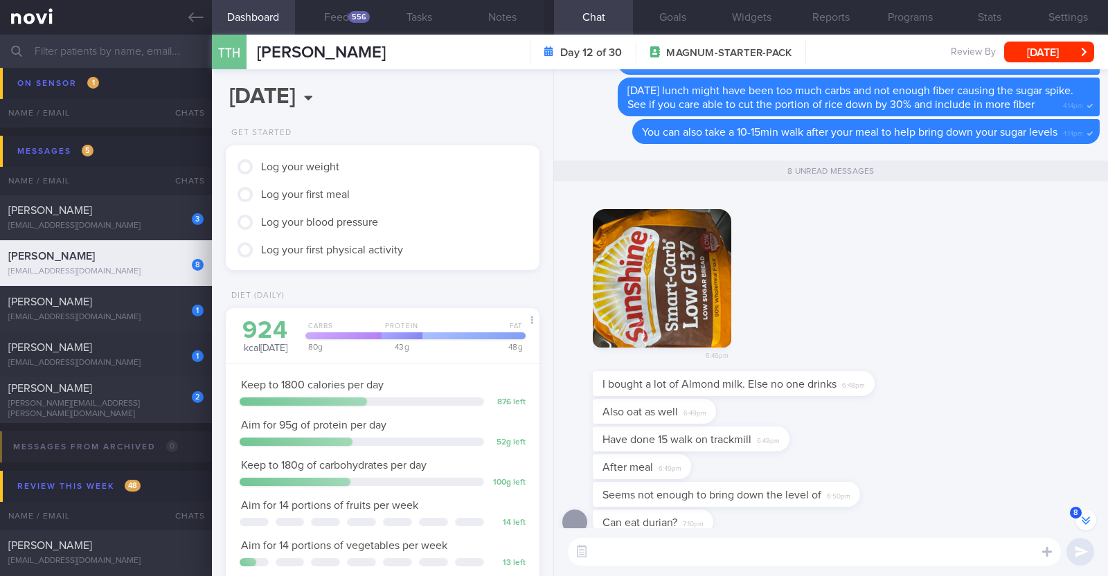
scroll to position [-86, 0]
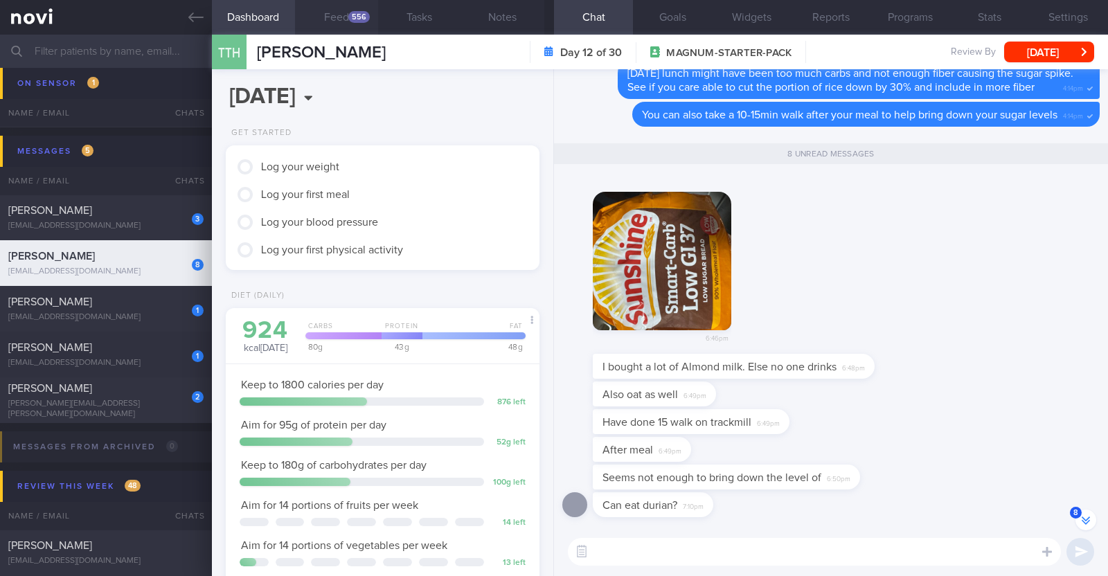
click at [328, 11] on button "Feed 556" at bounding box center [336, 17] width 83 height 35
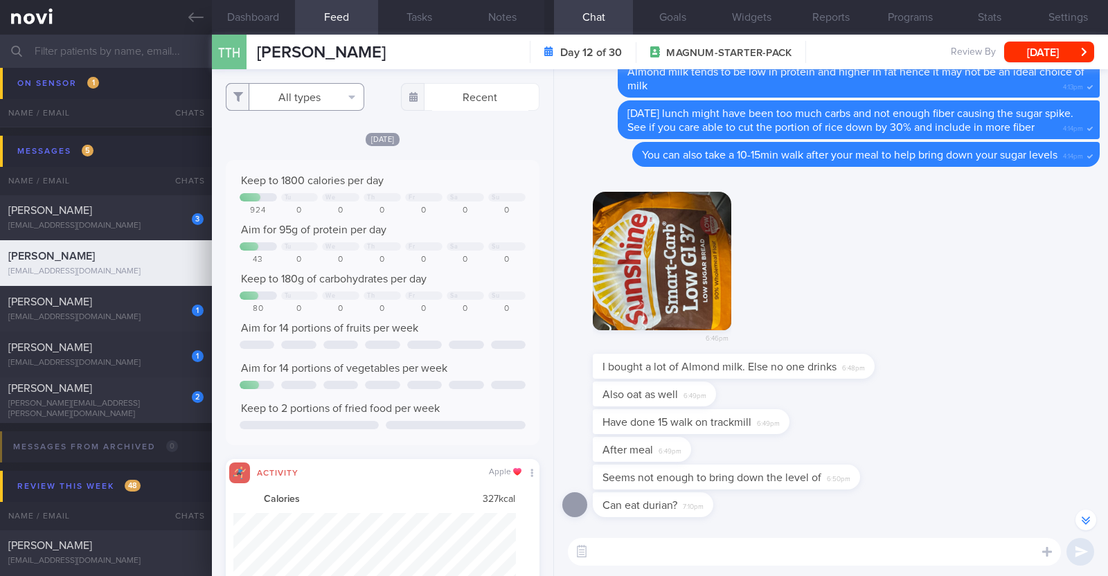
click at [322, 100] on button "All types" at bounding box center [295, 97] width 139 height 28
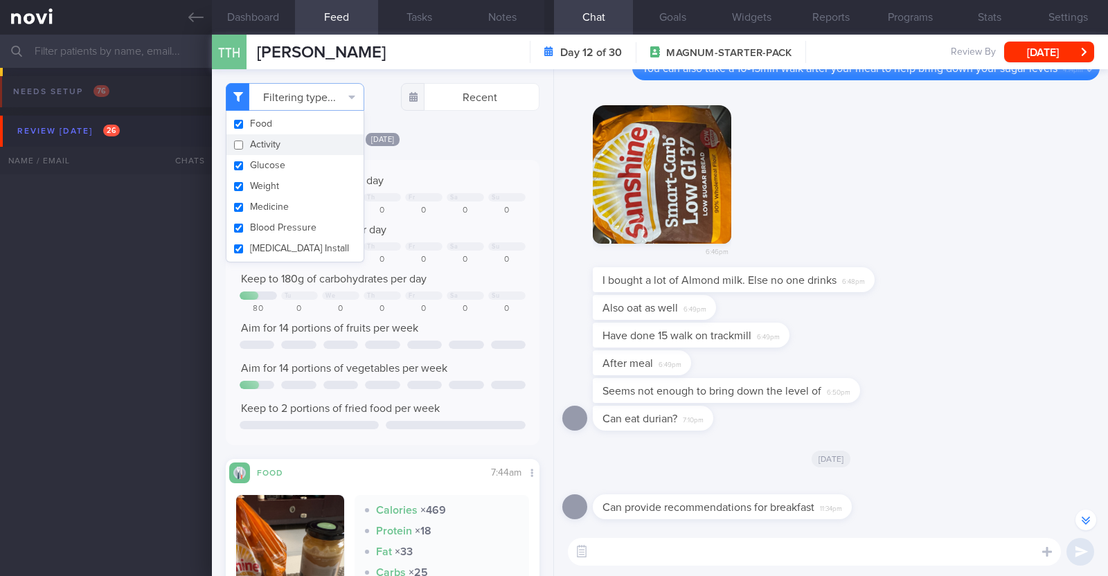
select select "7"
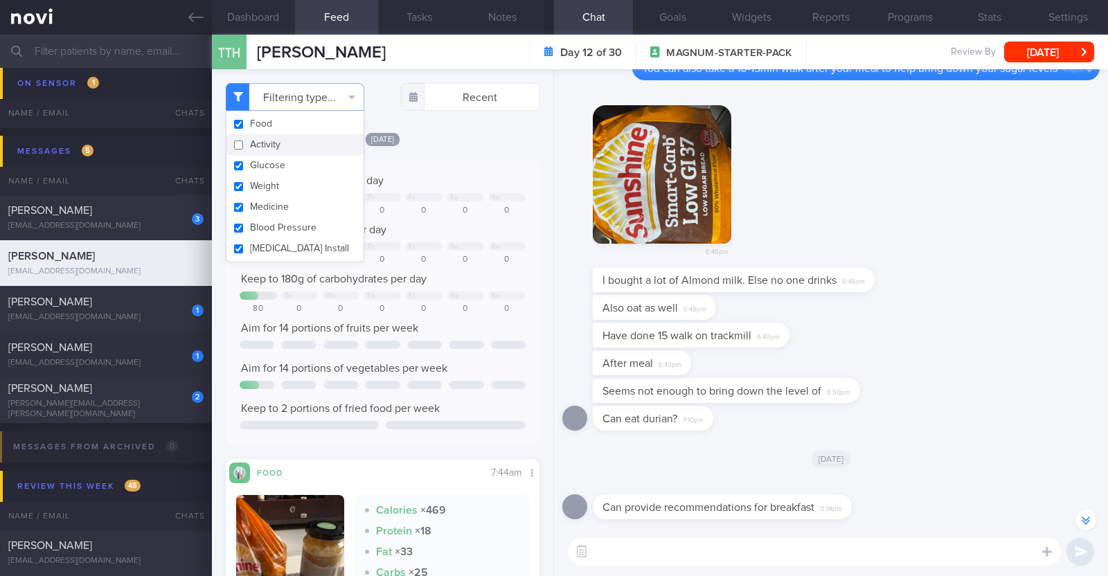
scroll to position [-86, 0]
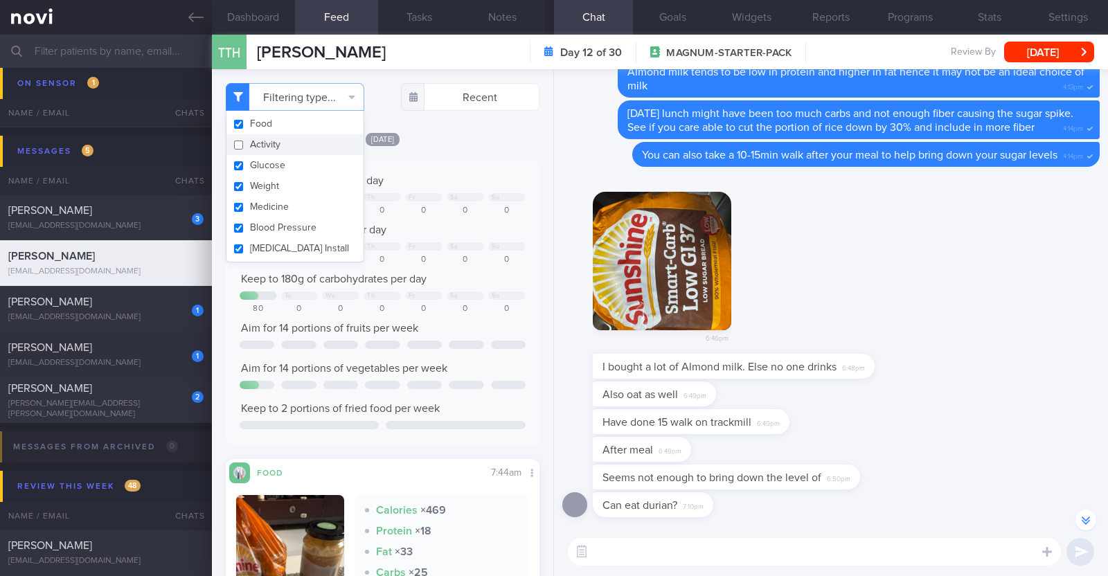
click at [474, 139] on div "[DATE]" at bounding box center [383, 139] width 314 height 15
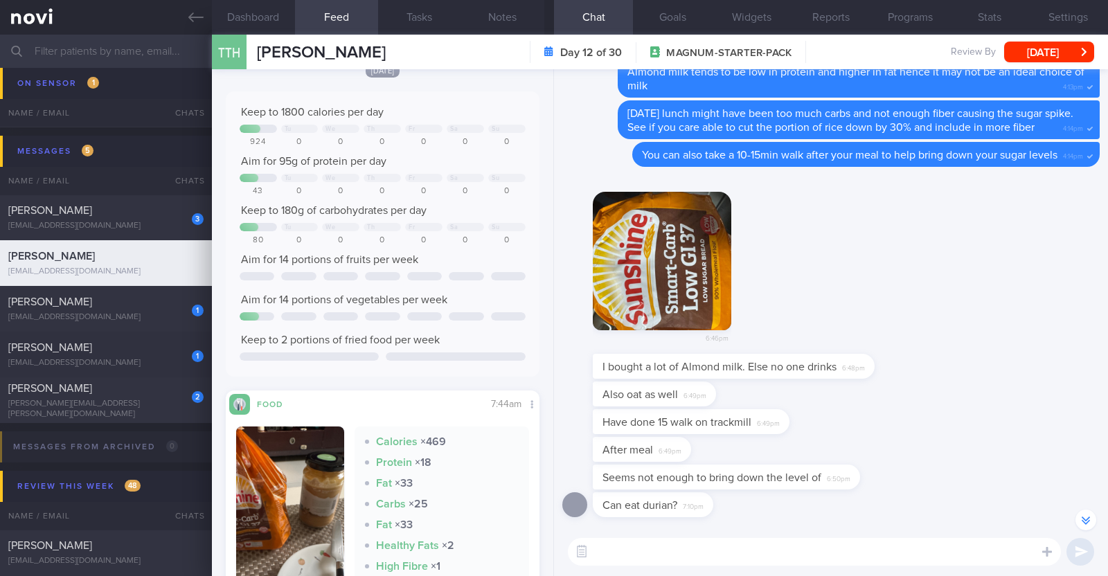
scroll to position [260, 0]
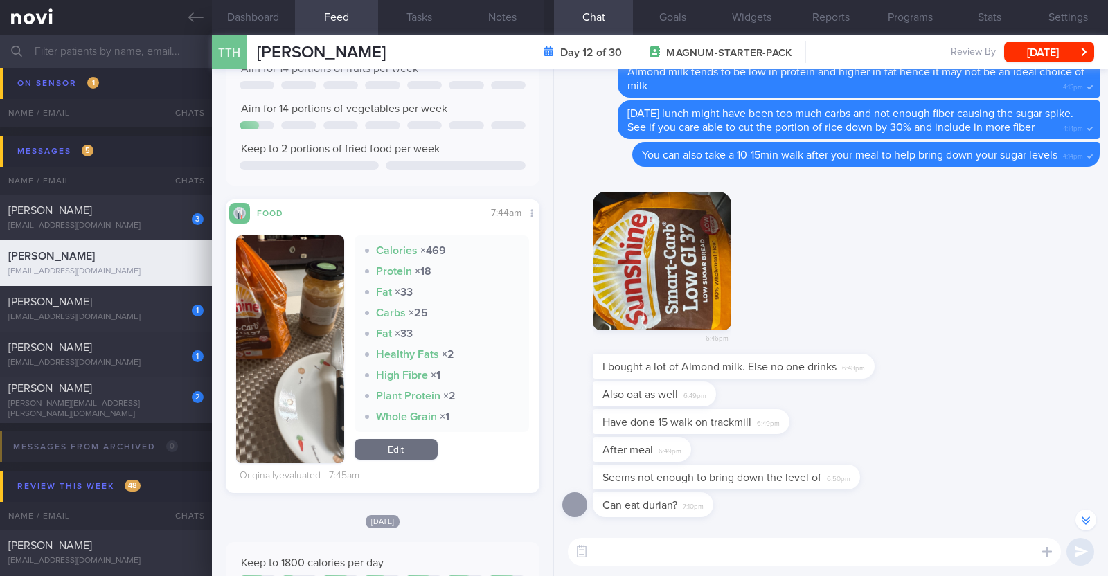
click at [305, 348] on button "button" at bounding box center [290, 349] width 108 height 228
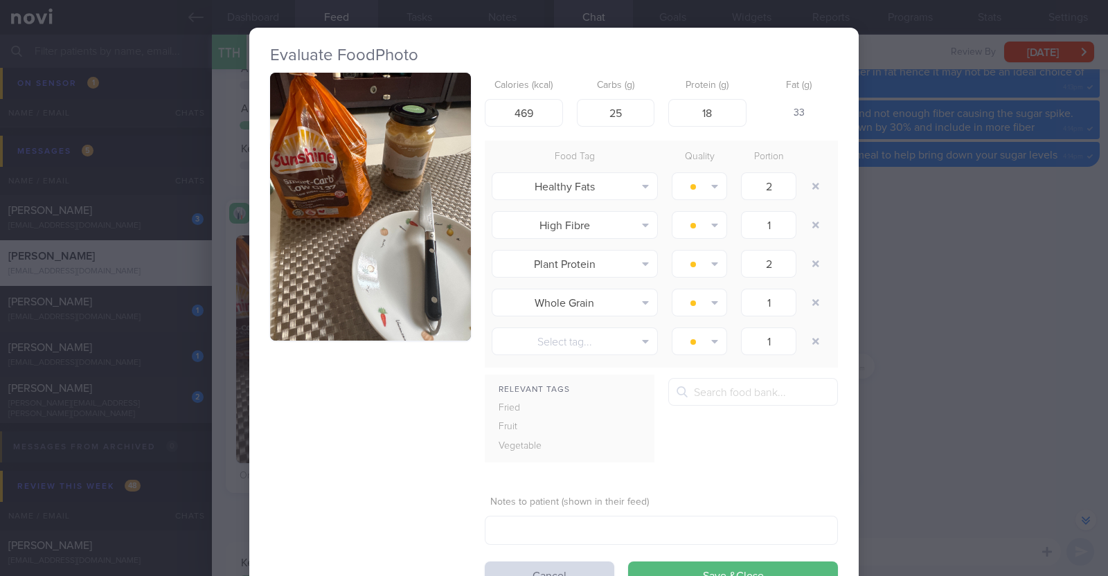
click at [403, 147] on button "button" at bounding box center [370, 207] width 201 height 268
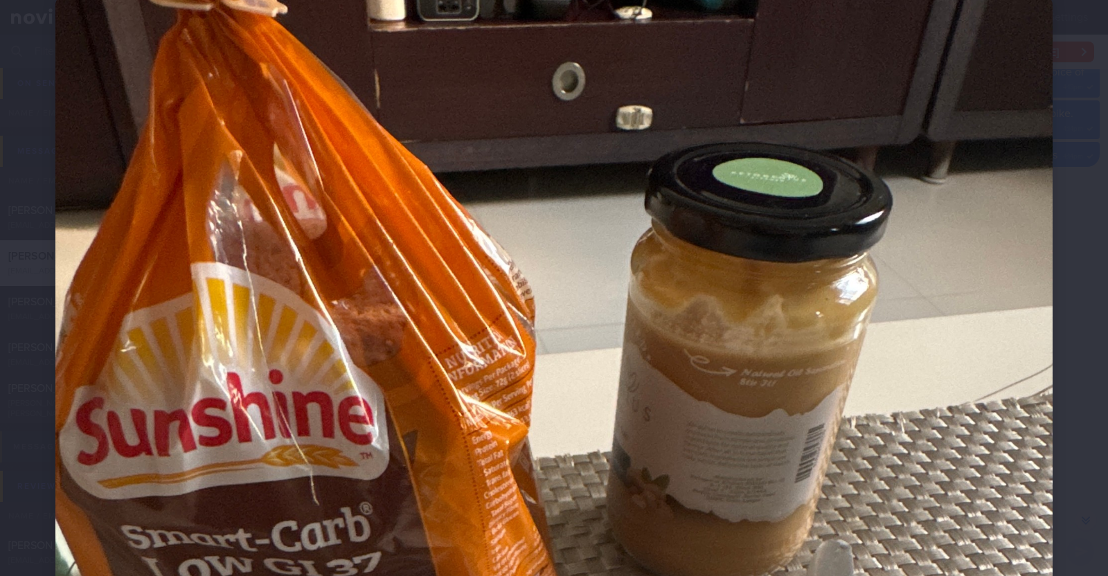
scroll to position [86, 0]
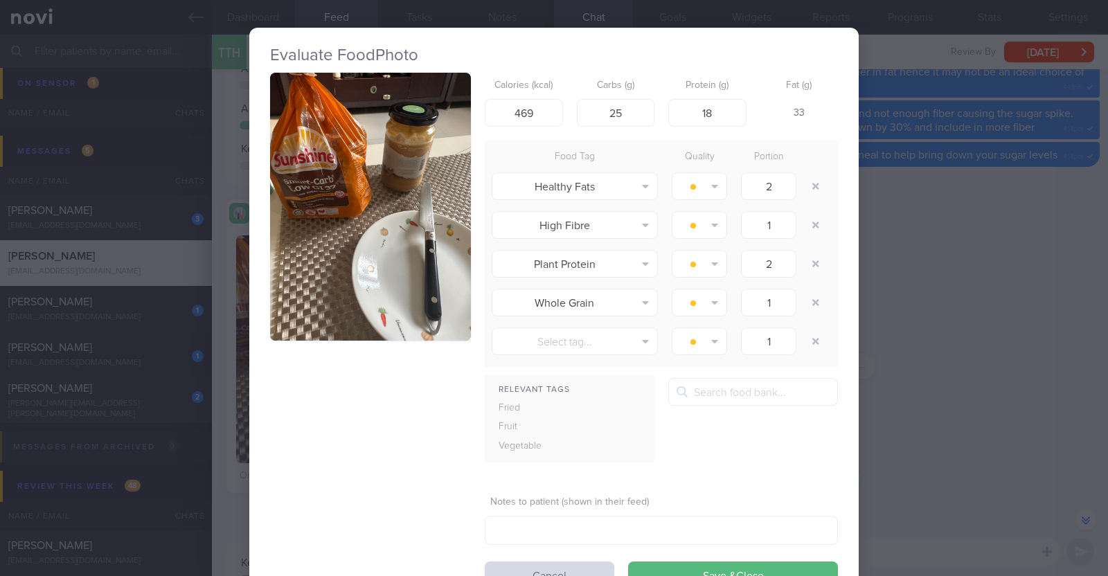
click at [993, 370] on div "Evaluate Food Photo Calories (kcal) 469 Carbs (g) 25 Protein (g) 18 Fat (g) 33 …" at bounding box center [554, 288] width 1108 height 576
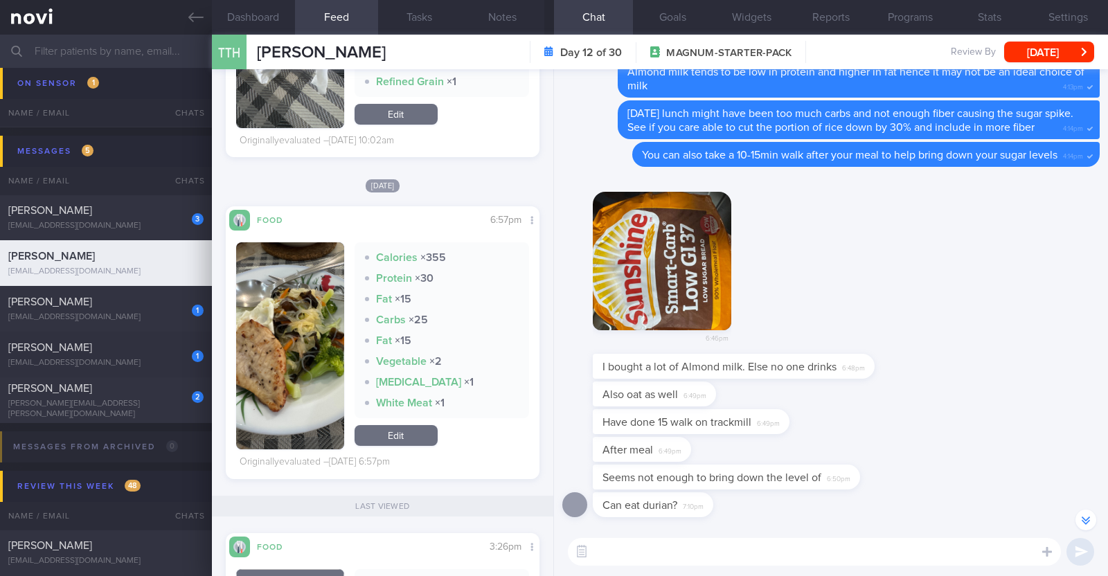
scroll to position [2596, 0]
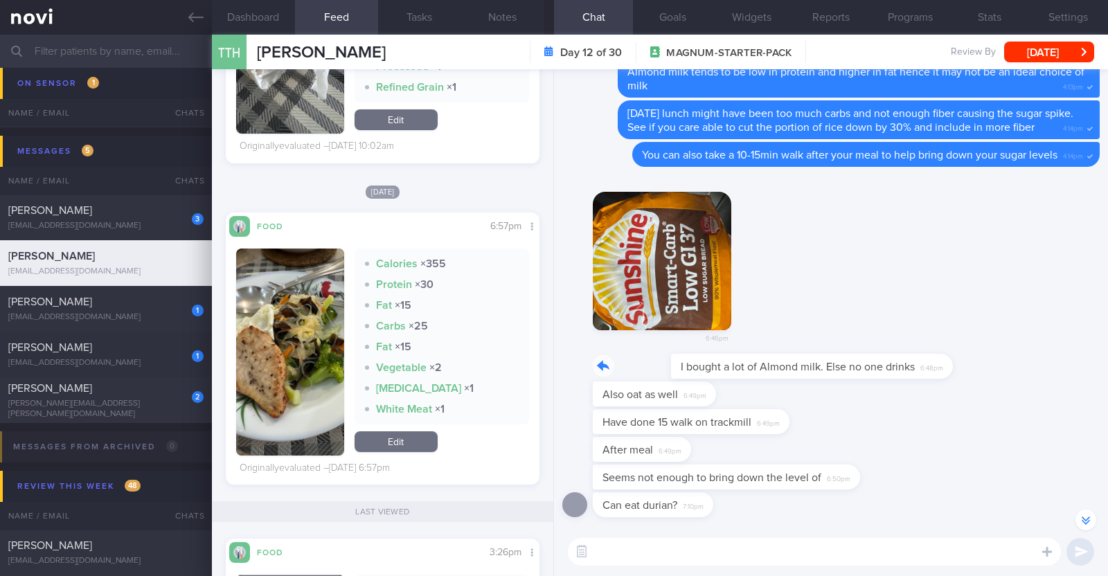
drag, startPoint x: 866, startPoint y: 364, endPoint x: 1092, endPoint y: 375, distance: 226.1
click at [1092, 375] on div "Can provide recommendations for breakfast 11:34pm Sat, 9 Aug Can eat durian? 7:…" at bounding box center [831, 298] width 554 height 458
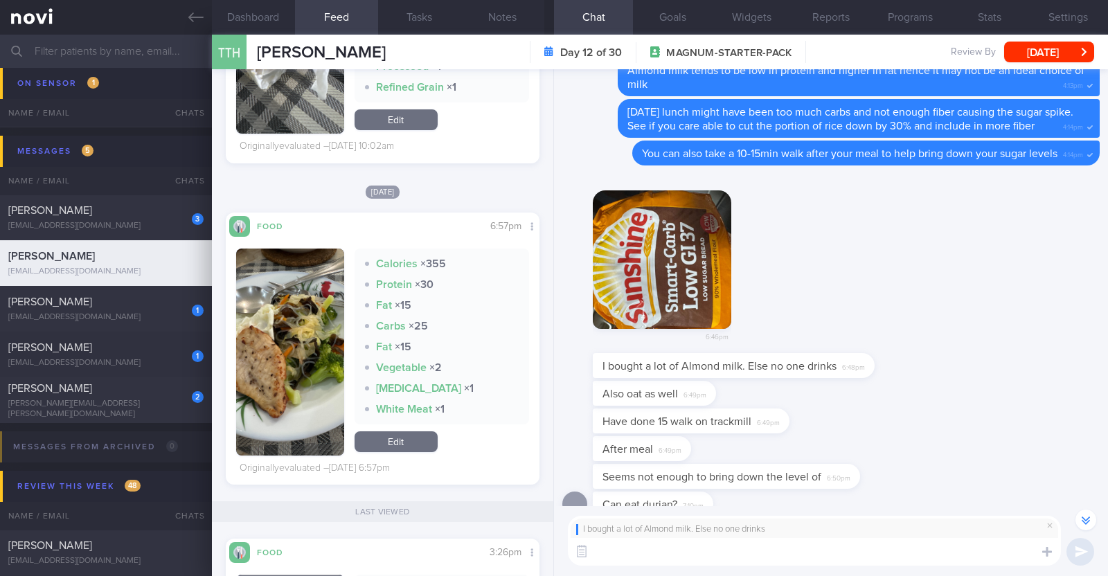
click at [785, 545] on textarea at bounding box center [814, 552] width 493 height 28
type textarea "Ah I see. May I check if your almond milk is sweetened?"
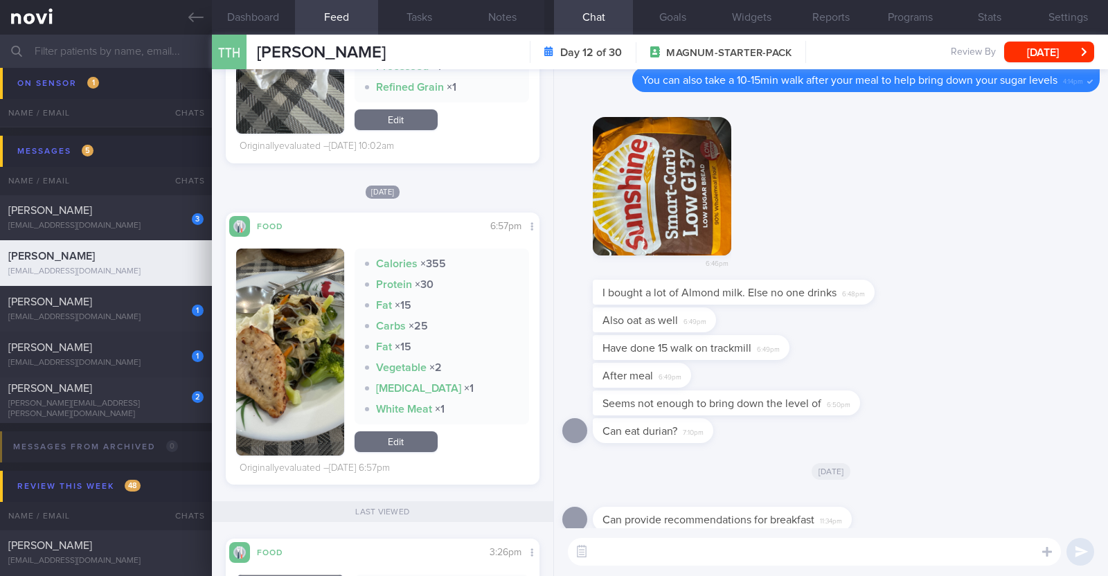
scroll to position [0, 0]
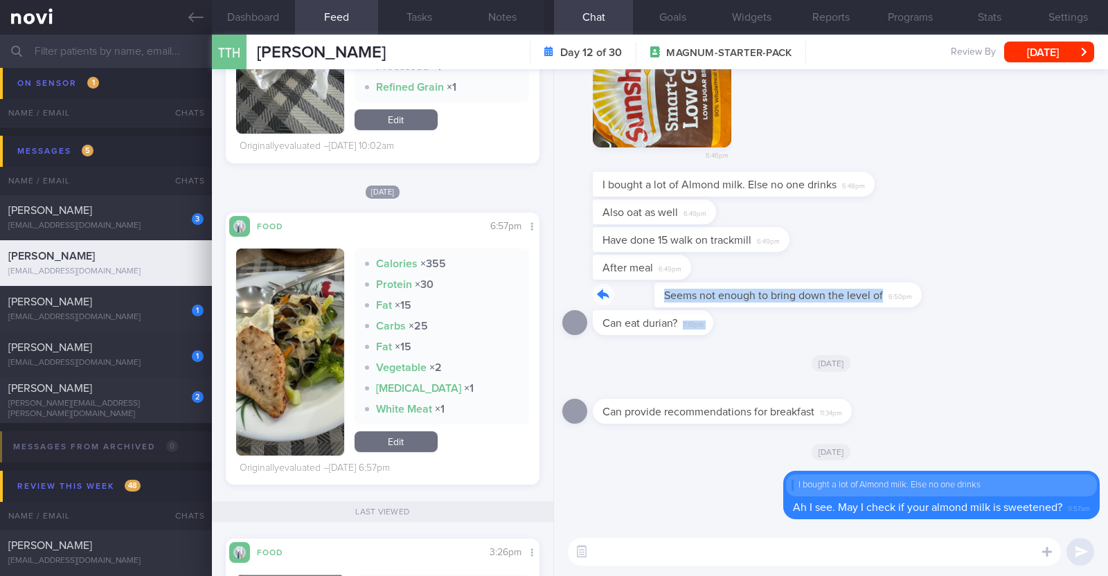
drag, startPoint x: 850, startPoint y: 303, endPoint x: 991, endPoint y: 323, distance: 142.7
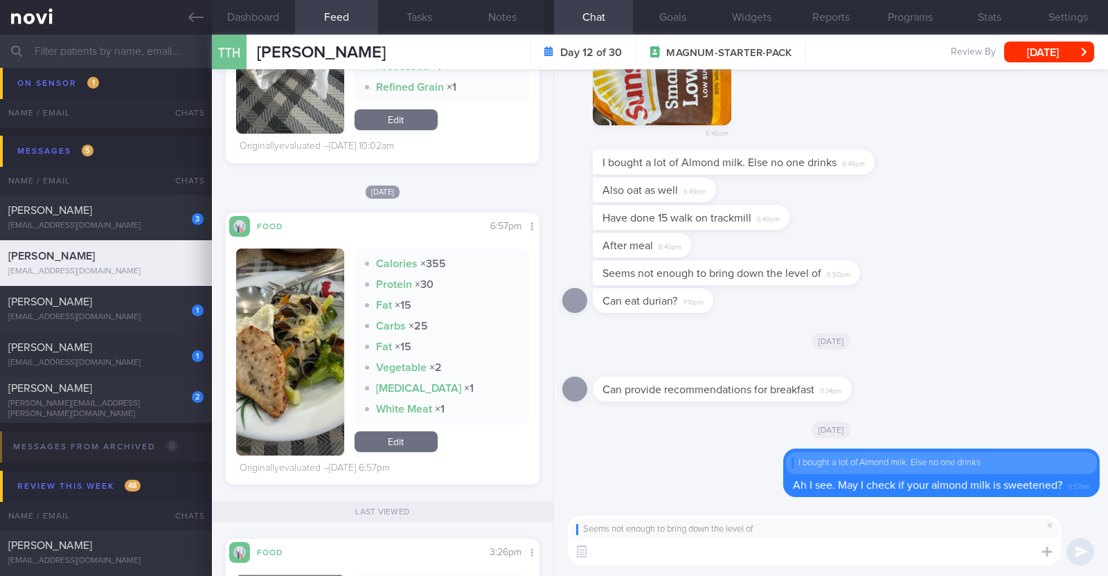
click at [671, 551] on textarea at bounding box center [814, 552] width 493 height 28
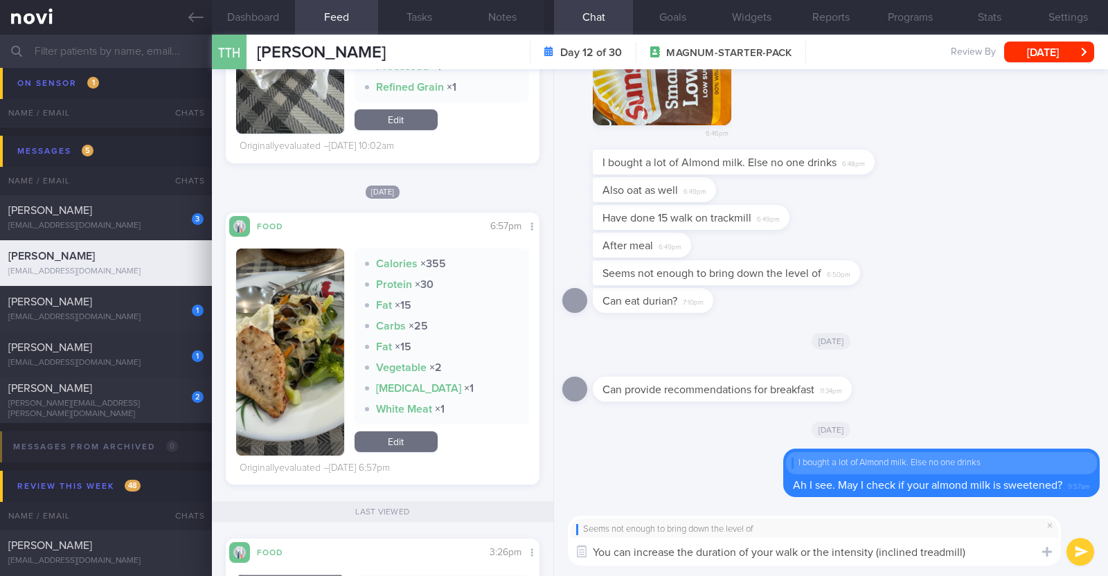
click at [634, 551] on textarea "You can increase the duration of your walk or the intensity (inclined treadmill)" at bounding box center [814, 552] width 493 height 28
type textarea "You can try increasing the duration of your walk or the intensity (inclined tre…"
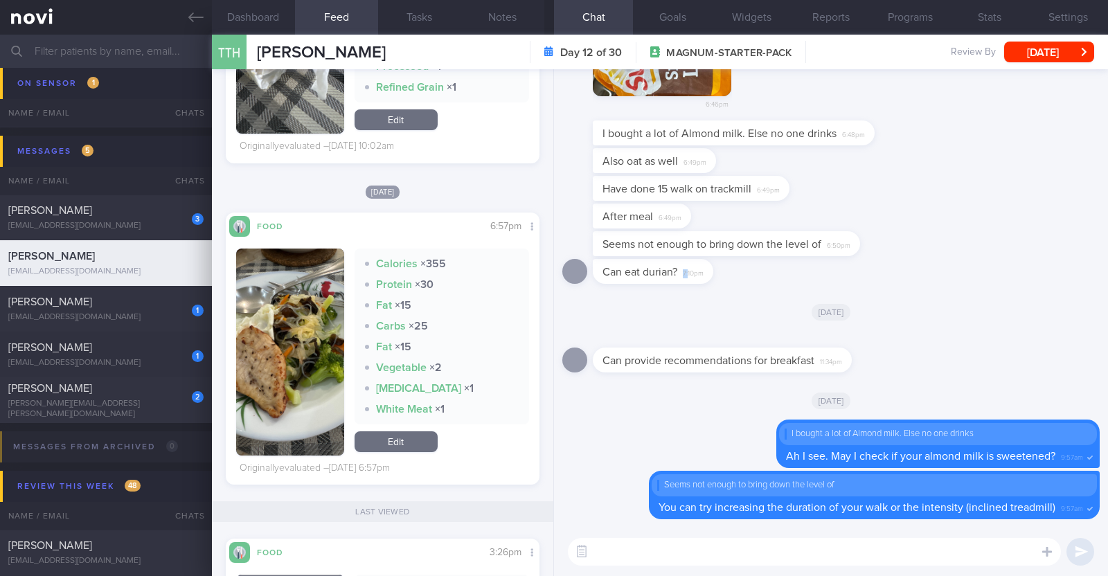
drag, startPoint x: 688, startPoint y: 277, endPoint x: 943, endPoint y: 284, distance: 255.0
click at [943, 284] on div "Can eat durian? 7:10pm" at bounding box center [830, 275] width 537 height 33
click at [1061, 276] on div "Can eat durian? 7:10pm" at bounding box center [830, 275] width 537 height 33
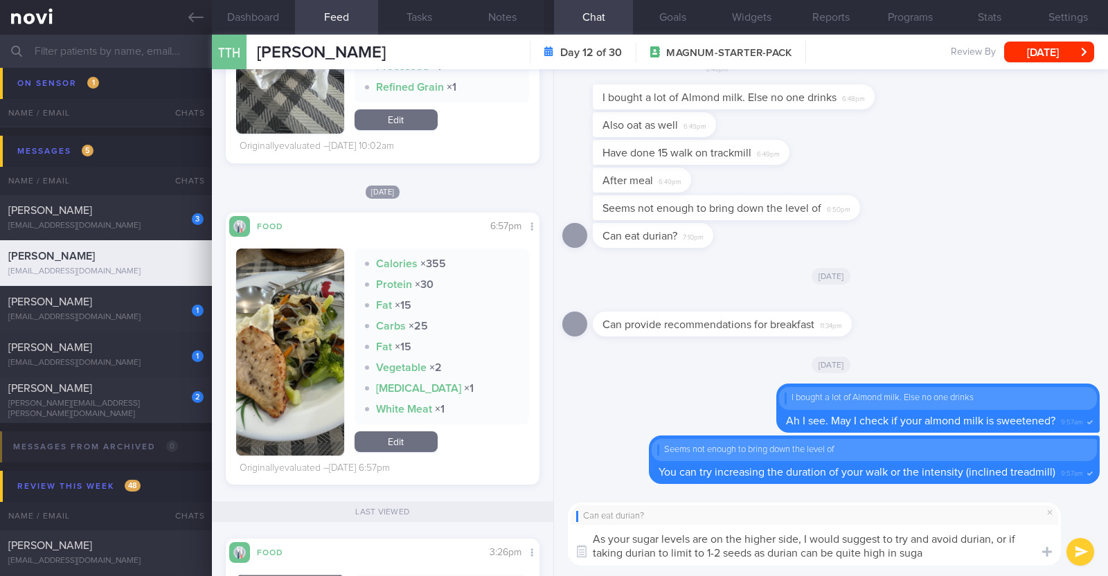
type textarea "As your sugar levels are on the higher side, I would suggest to try and avoid d…"
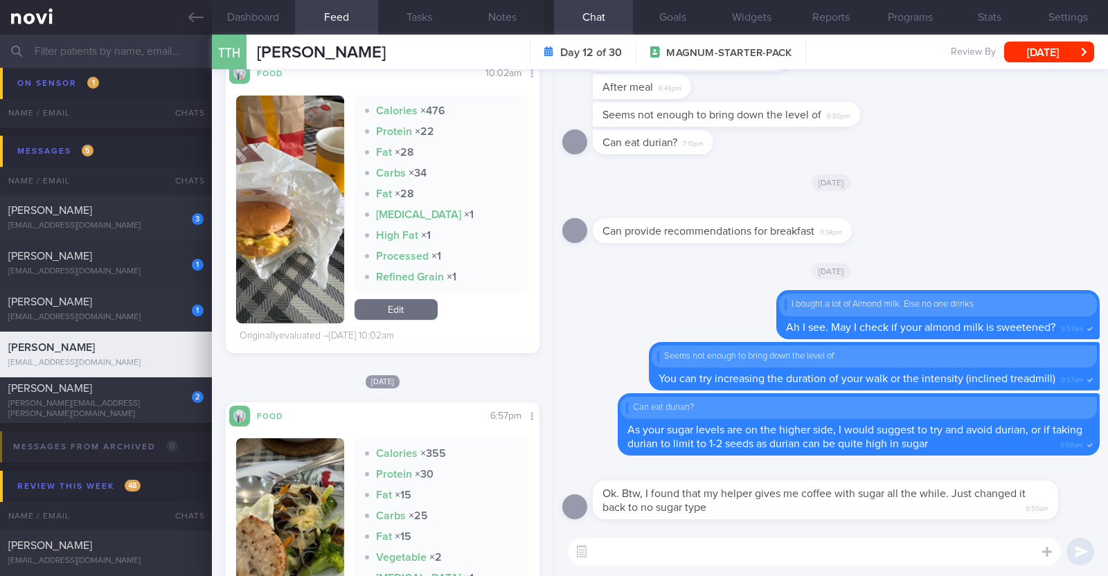
scroll to position [2250, 0]
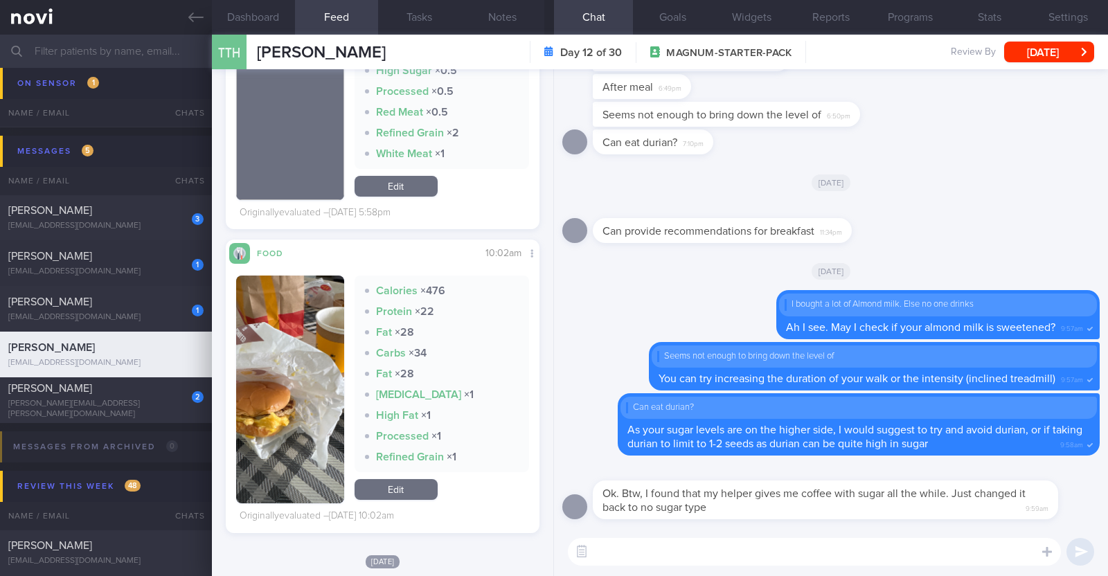
click at [824, 562] on textarea at bounding box center [814, 552] width 493 height 28
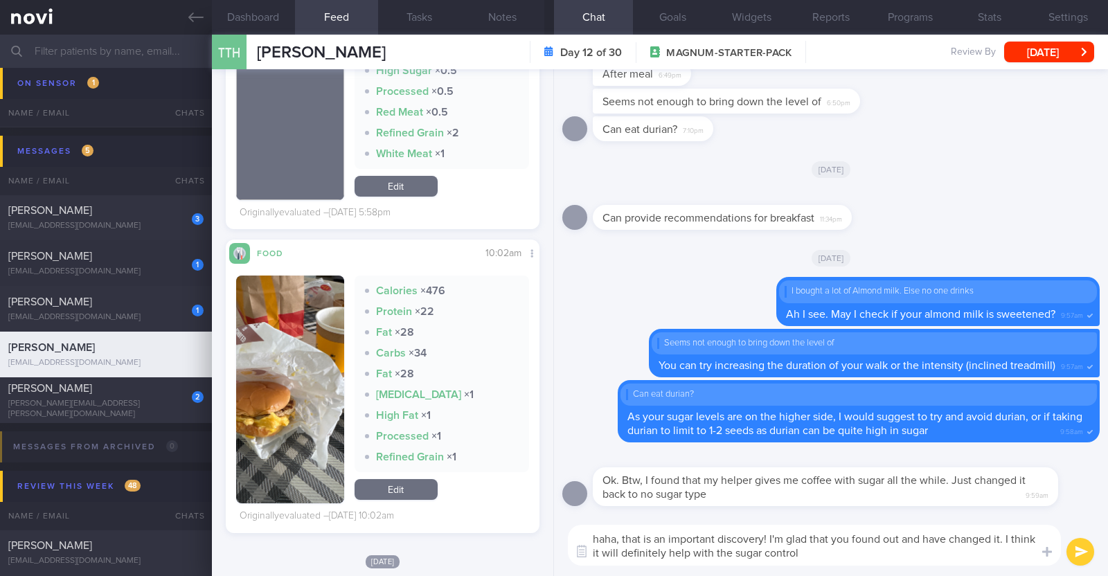
paste textarea "👍"
type textarea "haha, that is an important discovery! I'm glad that you found out and have chan…"
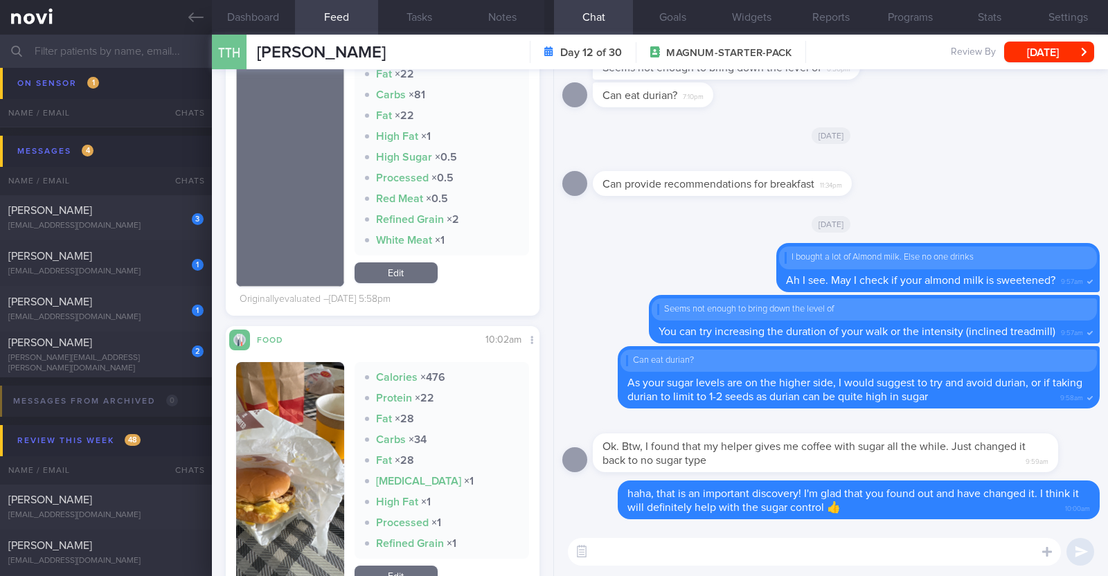
scroll to position [0, 0]
click at [1028, 522] on label at bounding box center [1029, 511] width 28 height 28
click at [0, 0] on input "file" at bounding box center [0, 0] width 0 height 0
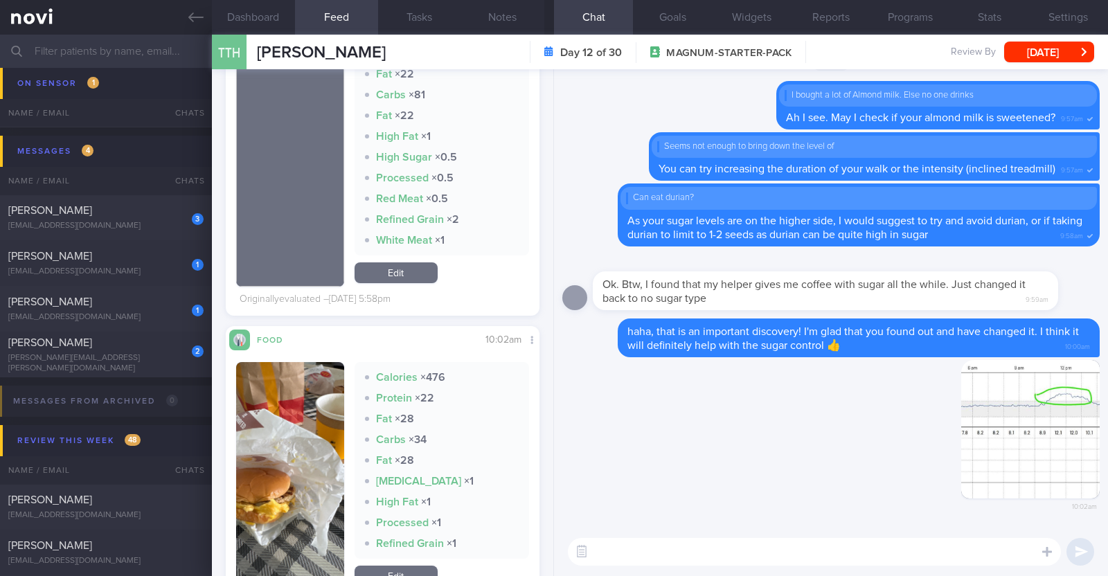
click at [677, 551] on textarea at bounding box center [814, 552] width 493 height 28
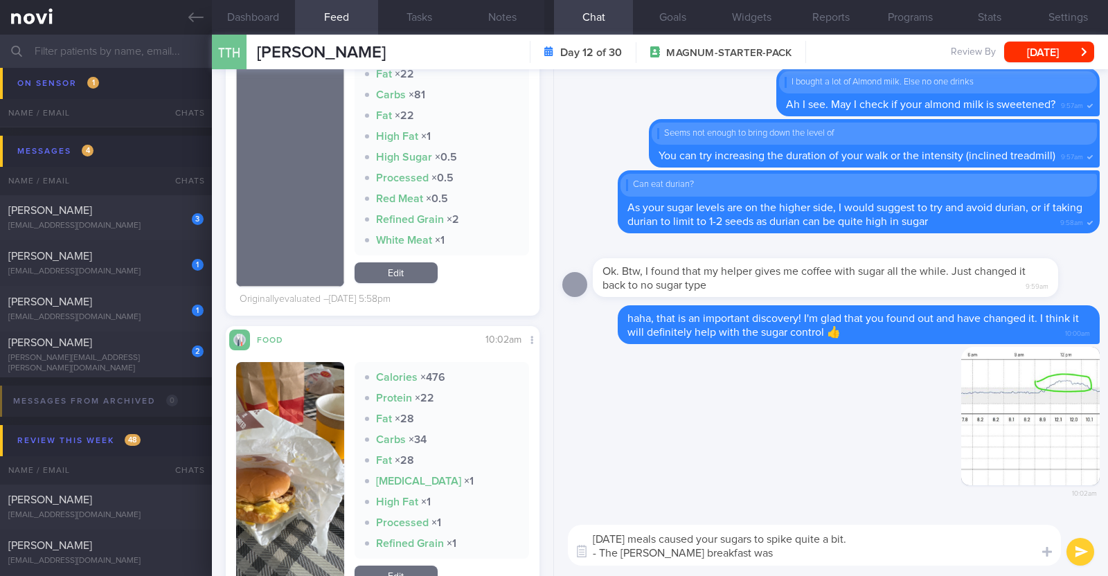
click at [642, 555] on textarea "Saturday's meals caused your sugars to spike quite a bit. - The McDOnald's brea…" at bounding box center [814, 545] width 493 height 41
click at [768, 552] on textarea "Saturday's meals caused your sugars to spike quite a bit. - The McDonald's brea…" at bounding box center [814, 545] width 493 height 41
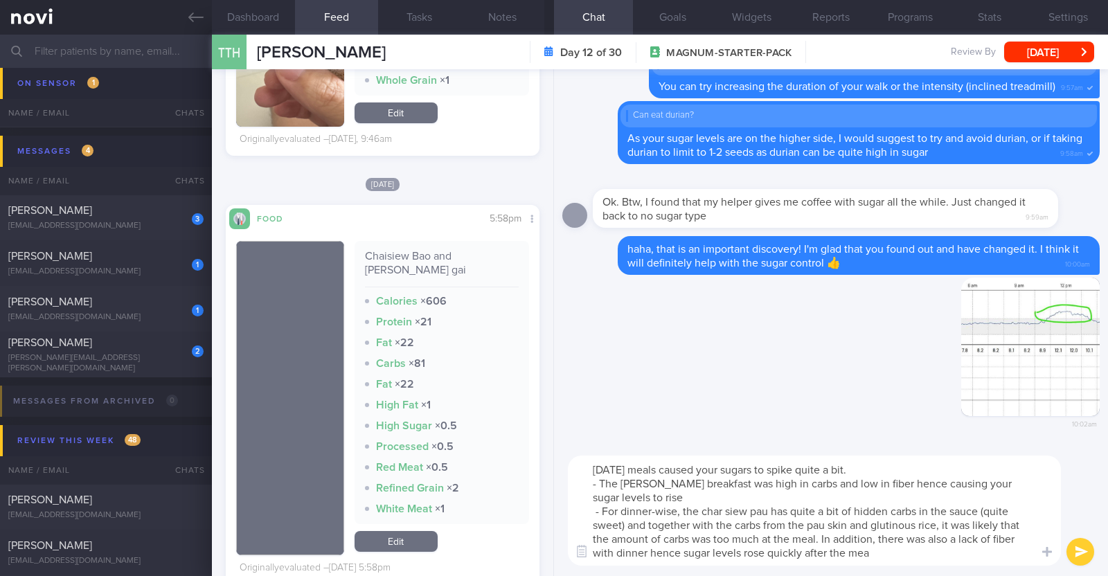
type textarea "Saturday's meals caused your sugars to spike quite a bit. - The McDonald's brea…"
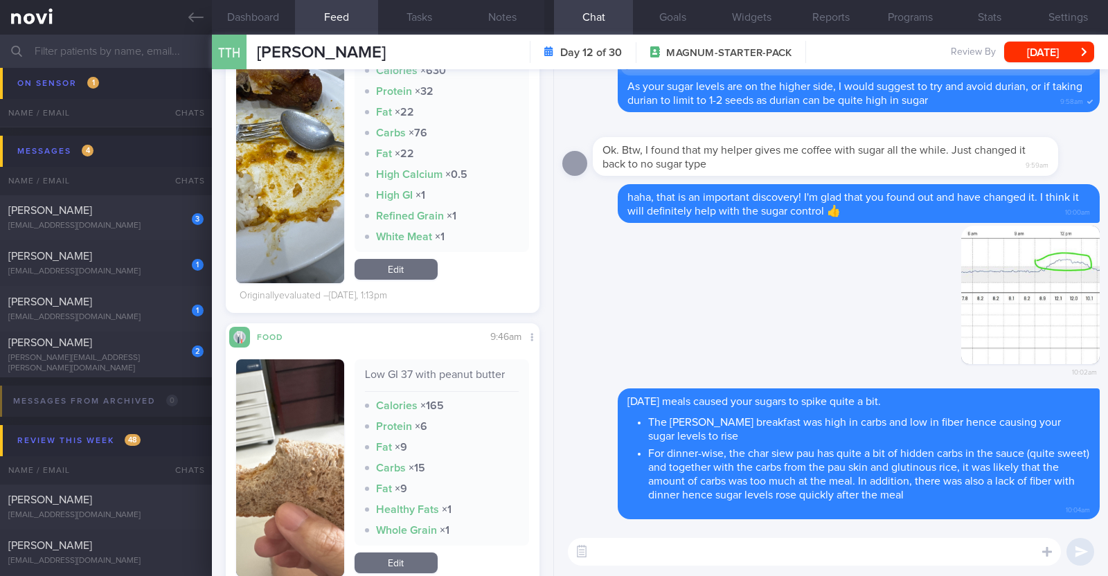
scroll to position [1558, 0]
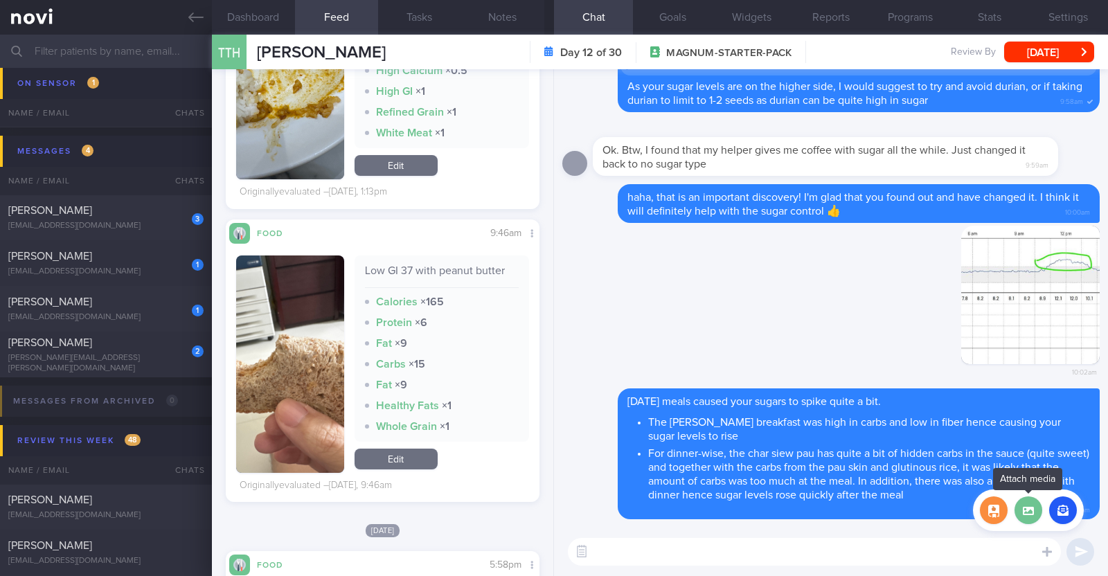
click at [1031, 513] on label at bounding box center [1029, 511] width 28 height 28
click at [0, 0] on input "file" at bounding box center [0, 0] width 0 height 0
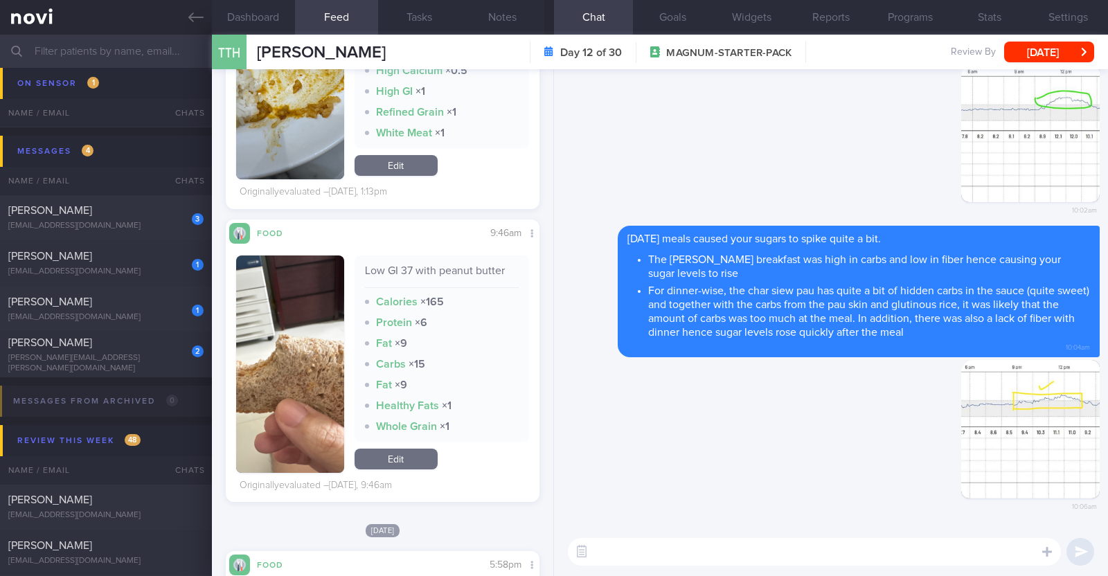
click at [730, 549] on textarea at bounding box center [814, 552] width 493 height 28
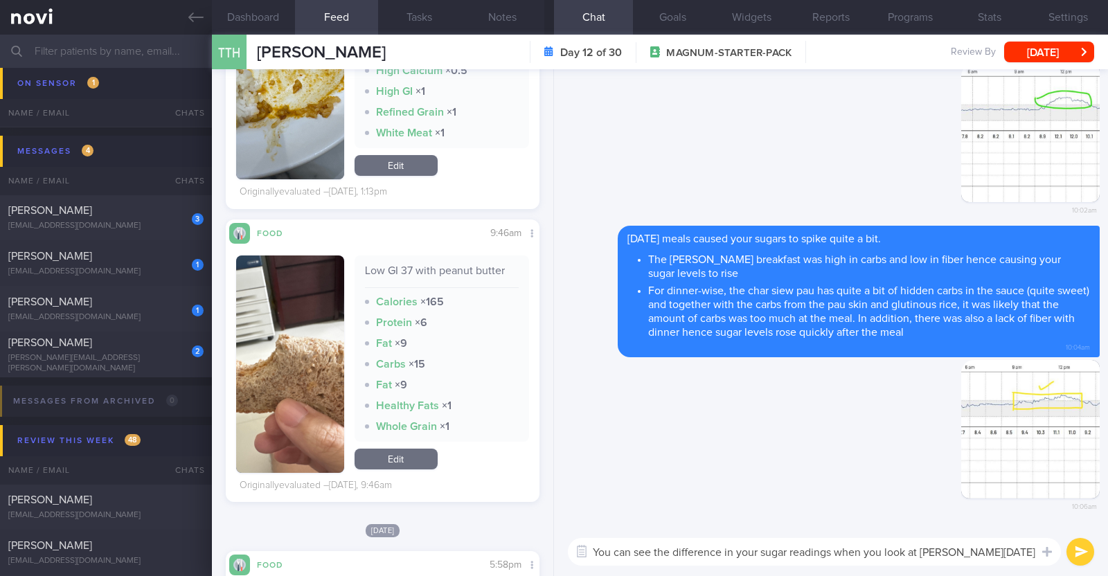
type textarea "You can see the difference in your sugar readings when you look at SUnday's sug…"
click at [938, 550] on textarea "You can see the difference in your sugar readings when you look at SUnday's sug…" at bounding box center [814, 552] width 493 height 28
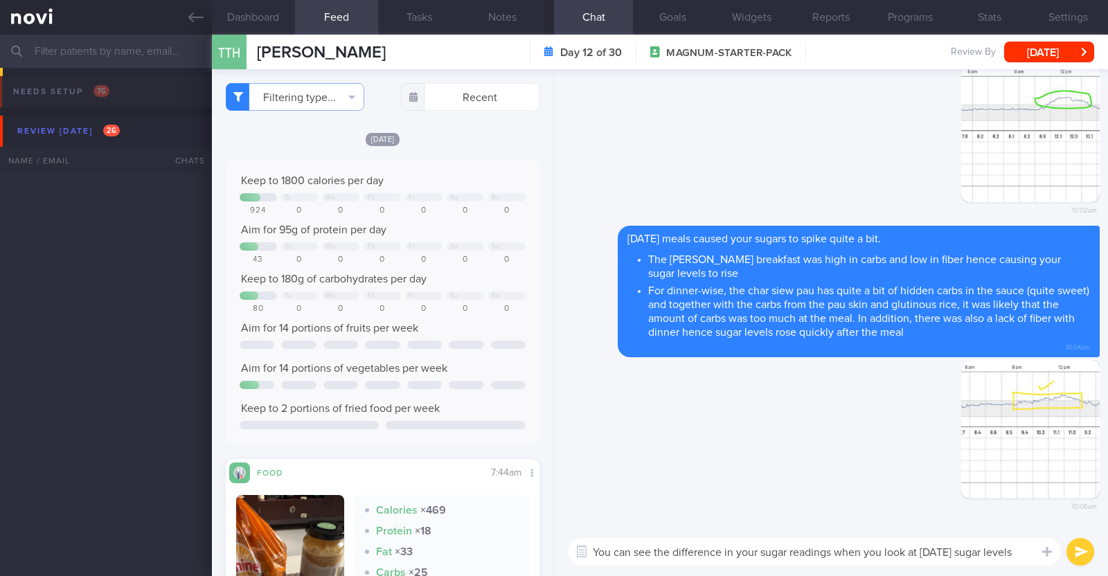
select select "7"
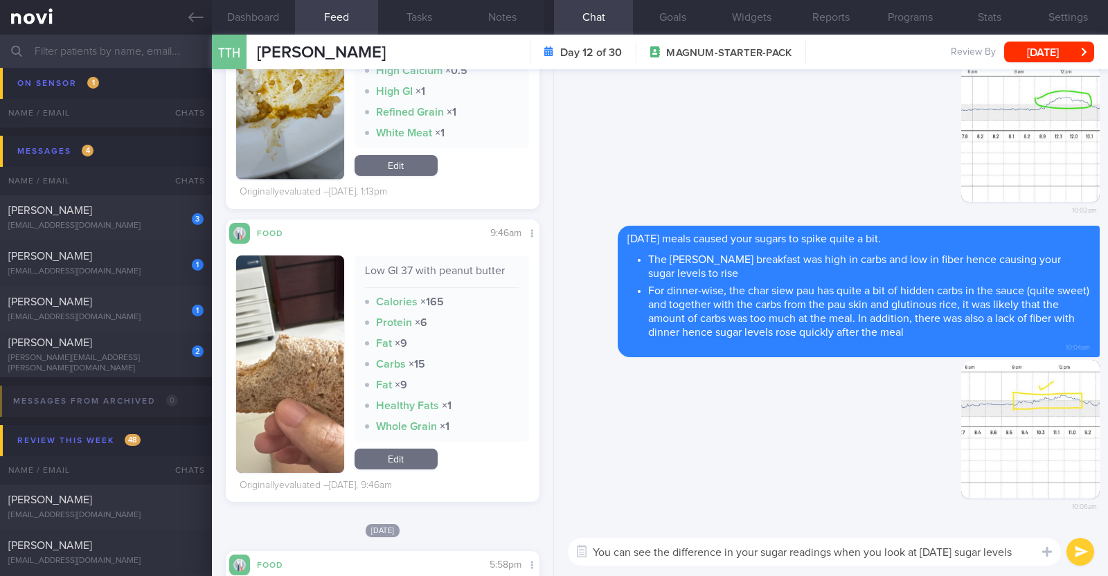
click at [1031, 548] on textarea "You can see the difference in your sugar readings when you look at Sunday's sug…" at bounding box center [814, 552] width 493 height 28
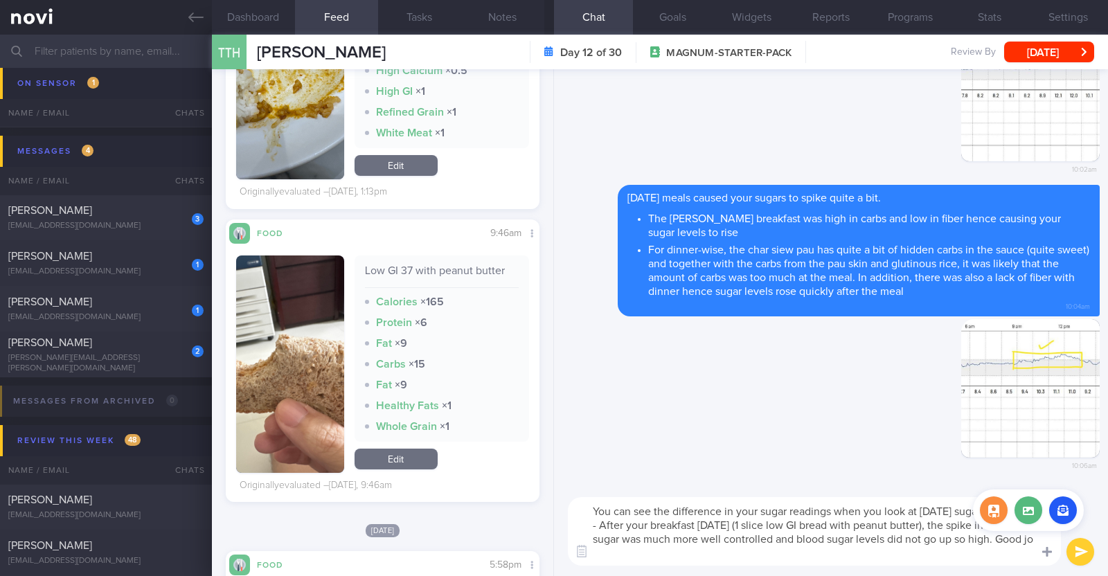
scroll to position [14, 0]
paste textarea "👍"
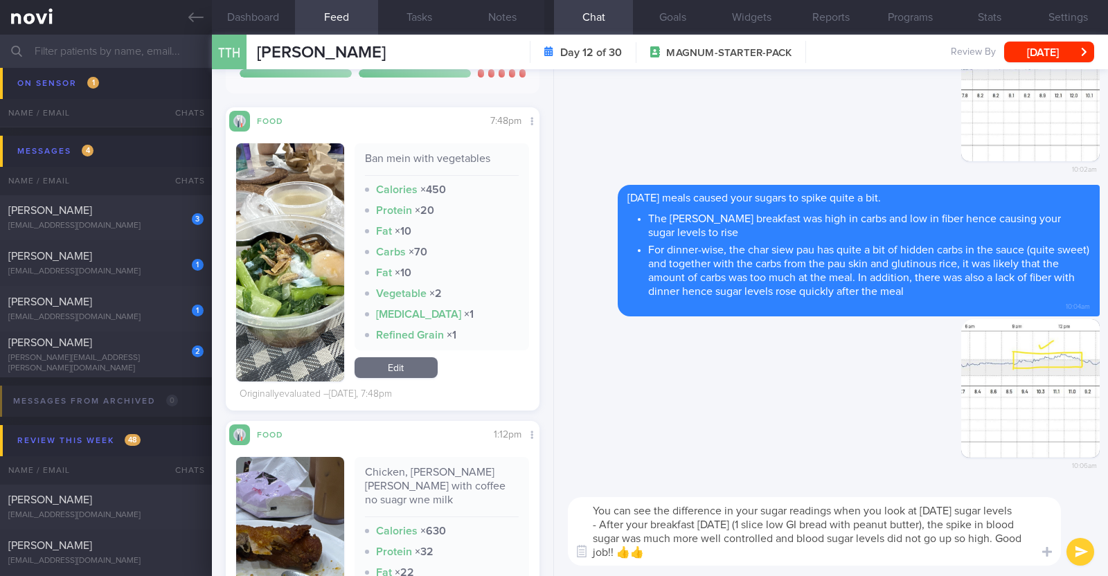
scroll to position [1125, 0]
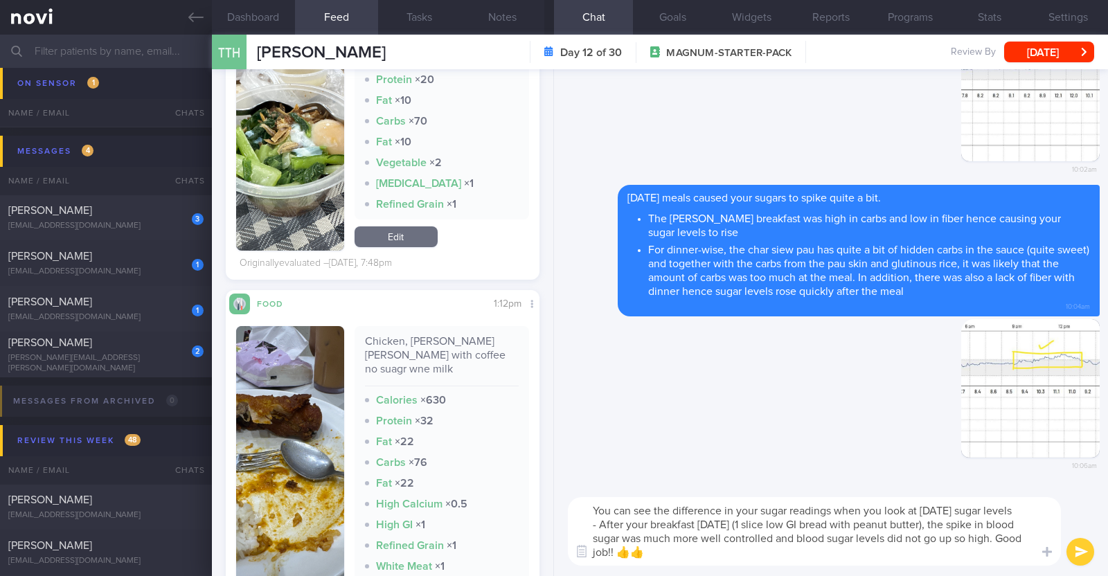
click at [291, 469] on button "button" at bounding box center [290, 469] width 108 height 287
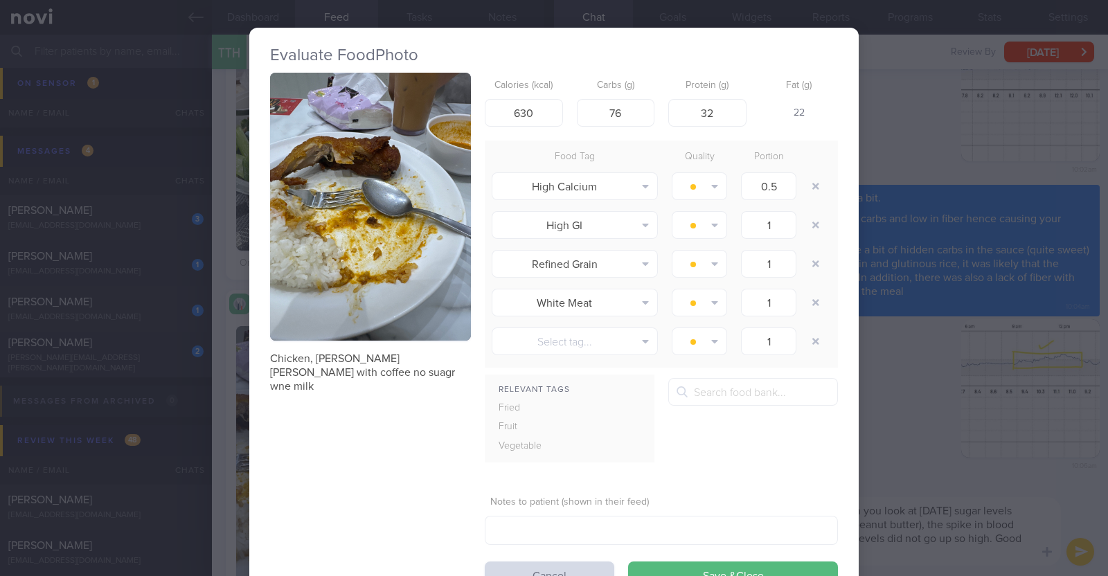
click at [229, 359] on div "Evaluate Food Photo Chicken, curry rice with coffee no suagr wne milk Calories …" at bounding box center [554, 288] width 1108 height 576
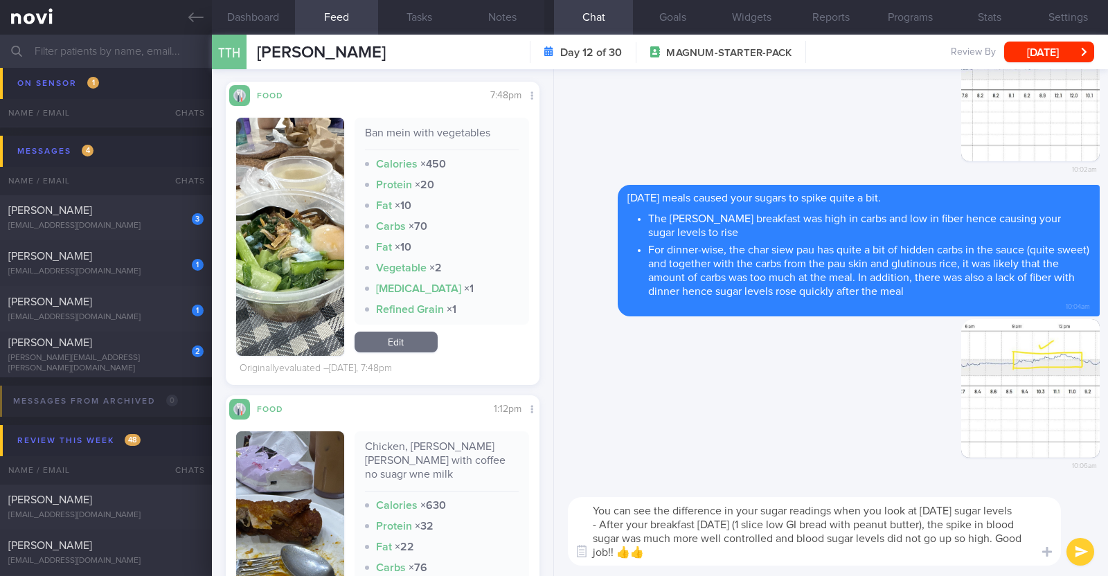
scroll to position [952, 0]
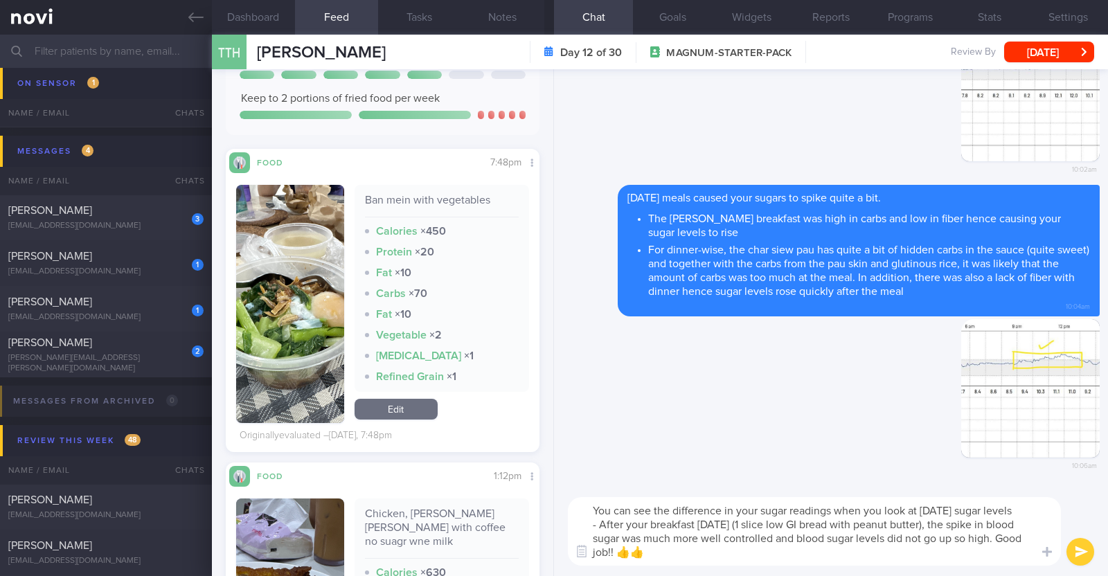
click at [847, 549] on textarea "You can see the difference in your sugar readings when you look at Sunday's sug…" at bounding box center [814, 531] width 493 height 69
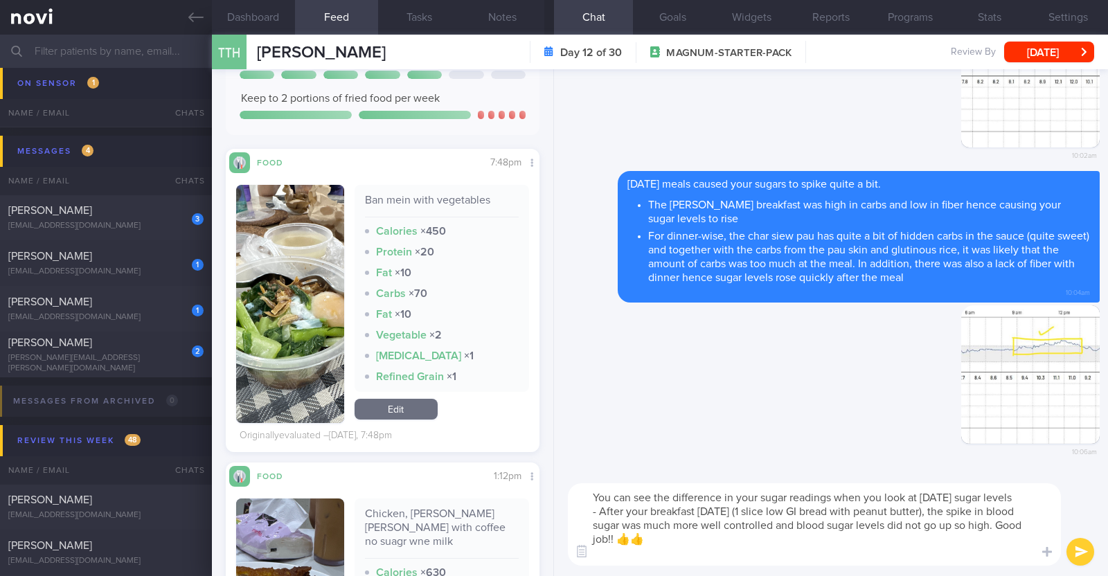
scroll to position [14, 0]
drag, startPoint x: 917, startPoint y: 552, endPoint x: 661, endPoint y: 556, distance: 256.3
click at [661, 556] on textarea "You can see the difference in your sugar readings when you look at Sunday's sug…" at bounding box center [814, 524] width 493 height 82
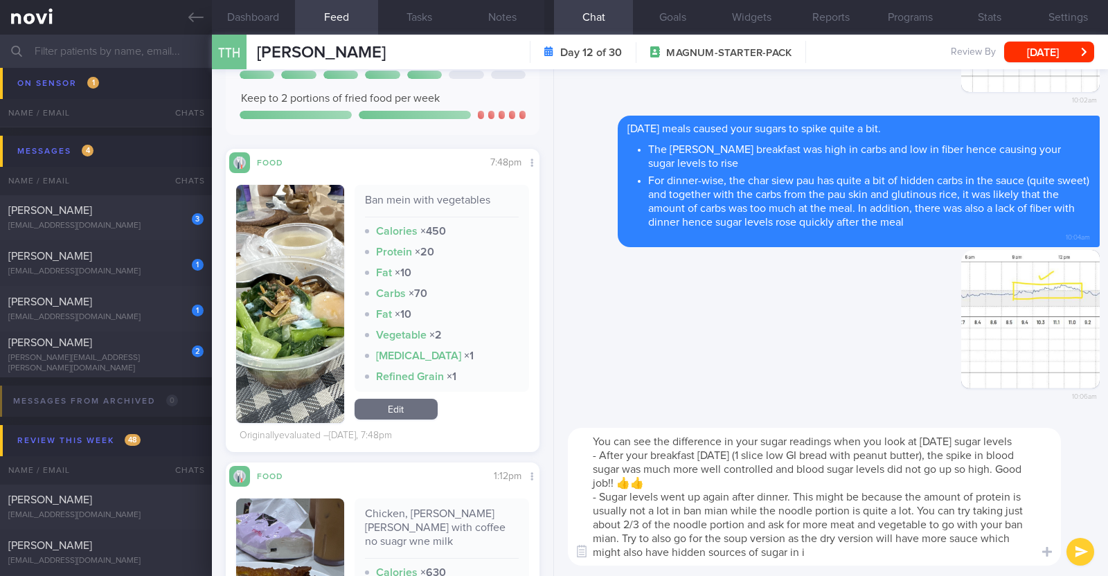
type textarea "You can see the difference in your sugar readings when you look at Sunday's sug…"
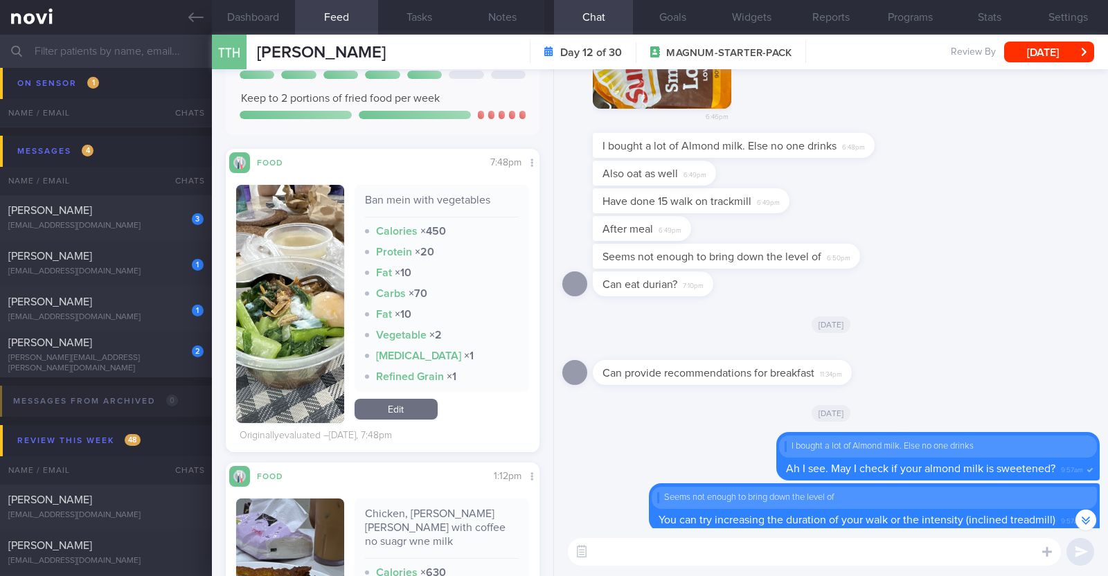
scroll to position [-782, 0]
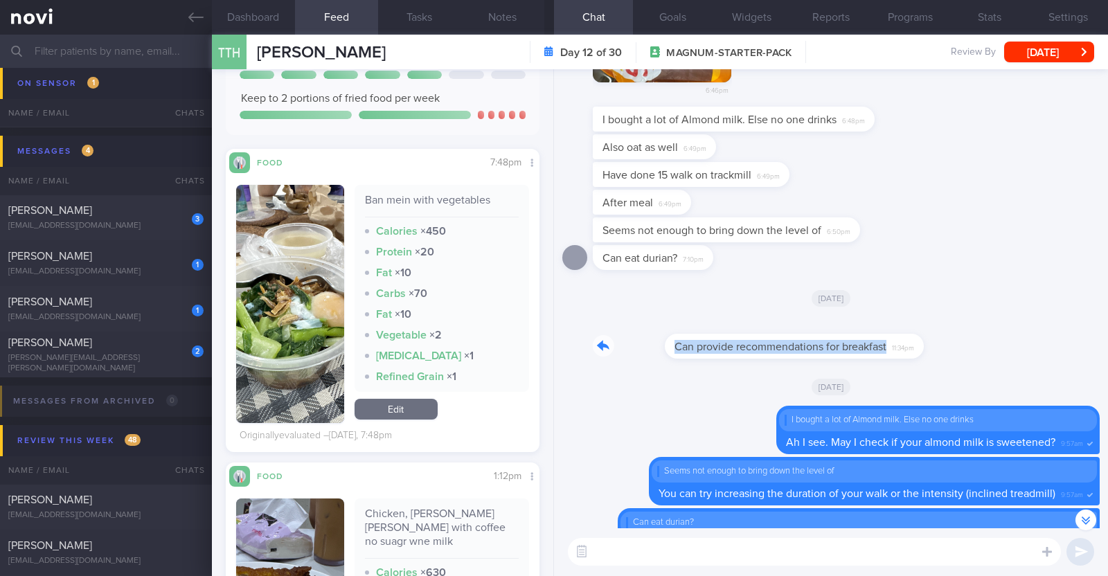
drag, startPoint x: 846, startPoint y: 348, endPoint x: 1040, endPoint y: 351, distance: 194.0
click at [1040, 351] on div "Can provide recommendations for breakfast 11:34pm" at bounding box center [830, 342] width 537 height 50
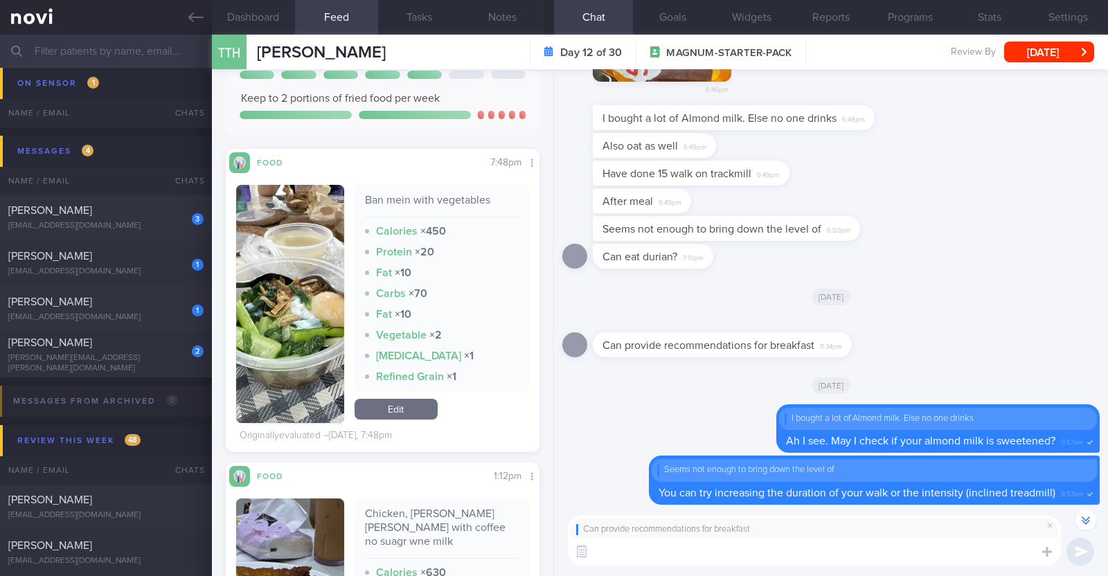
click at [738, 562] on textarea at bounding box center [814, 552] width 493 height 28
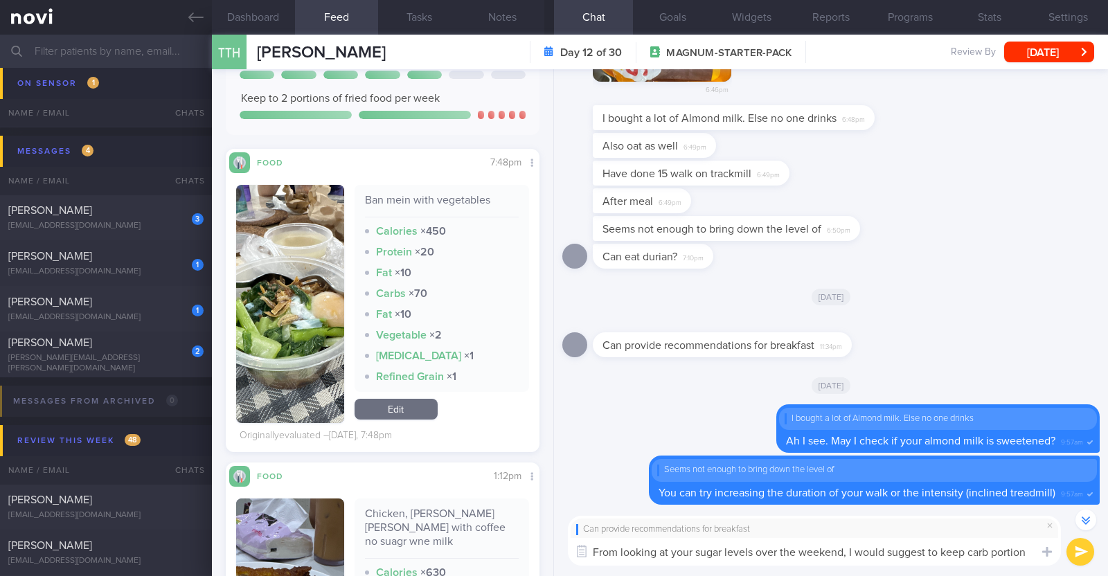
scroll to position [-816, 0]
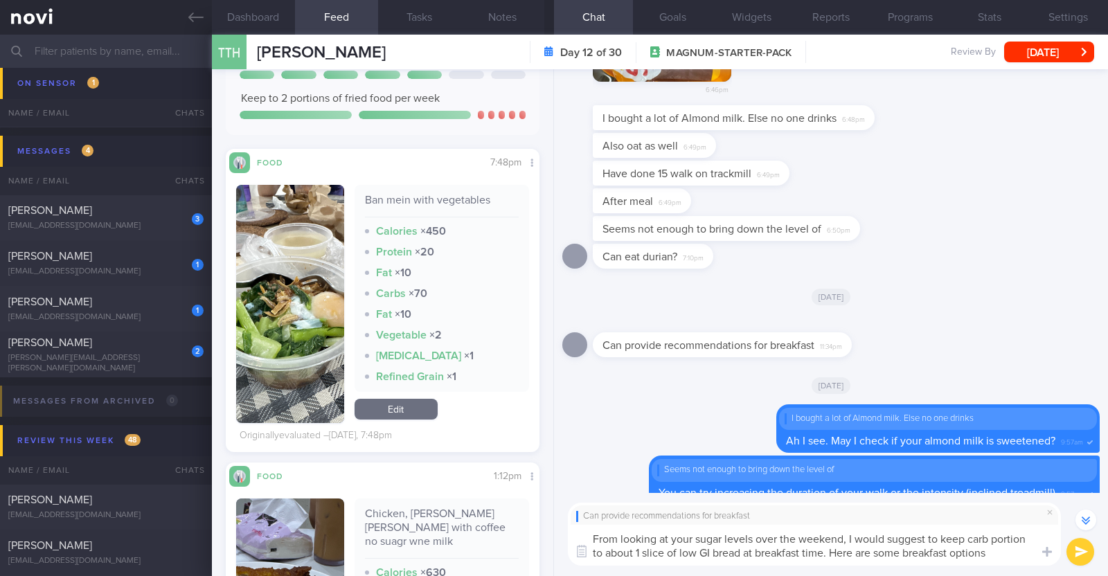
click at [1004, 555] on textarea "From looking at your sugar levels over the weekend, I would suggest to keep car…" at bounding box center [814, 545] width 493 height 41
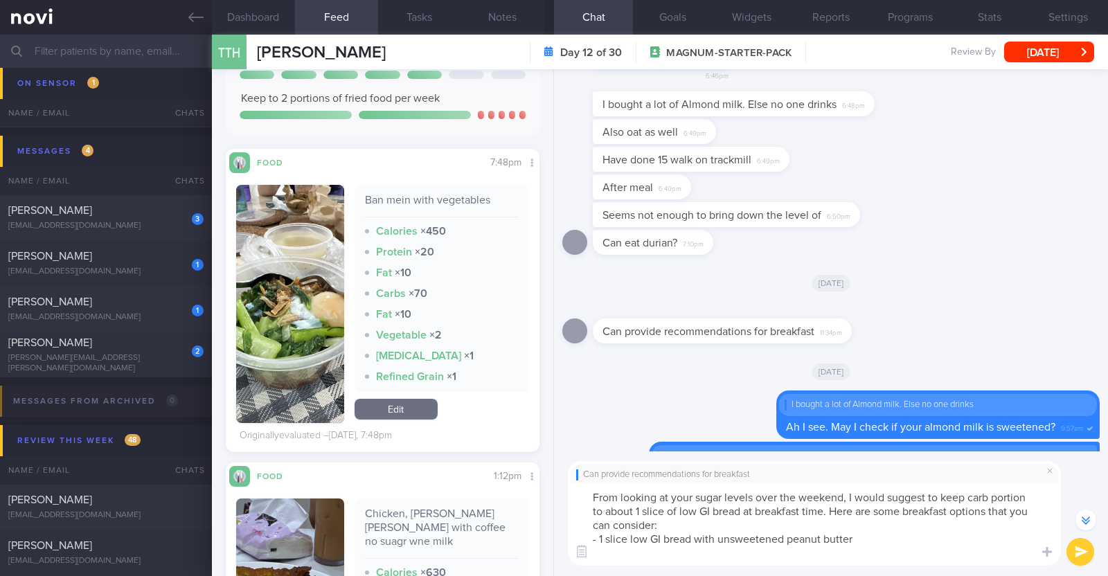
scroll to position [-857, 0]
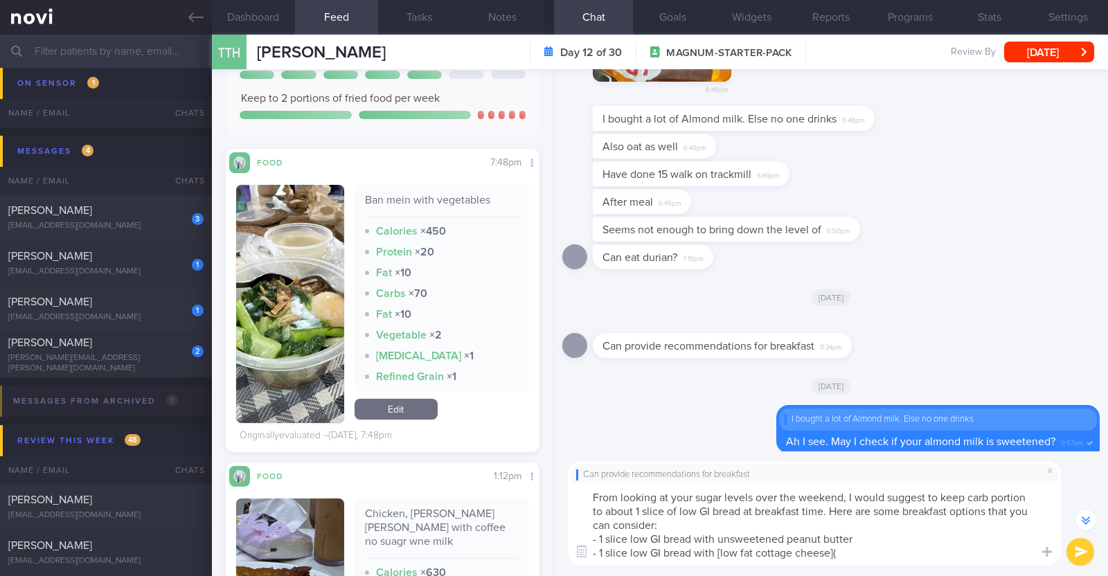
paste textarea "https://www.fairprice.com.sg/product/bulla-cottage-cheese-original-200g-13042048"
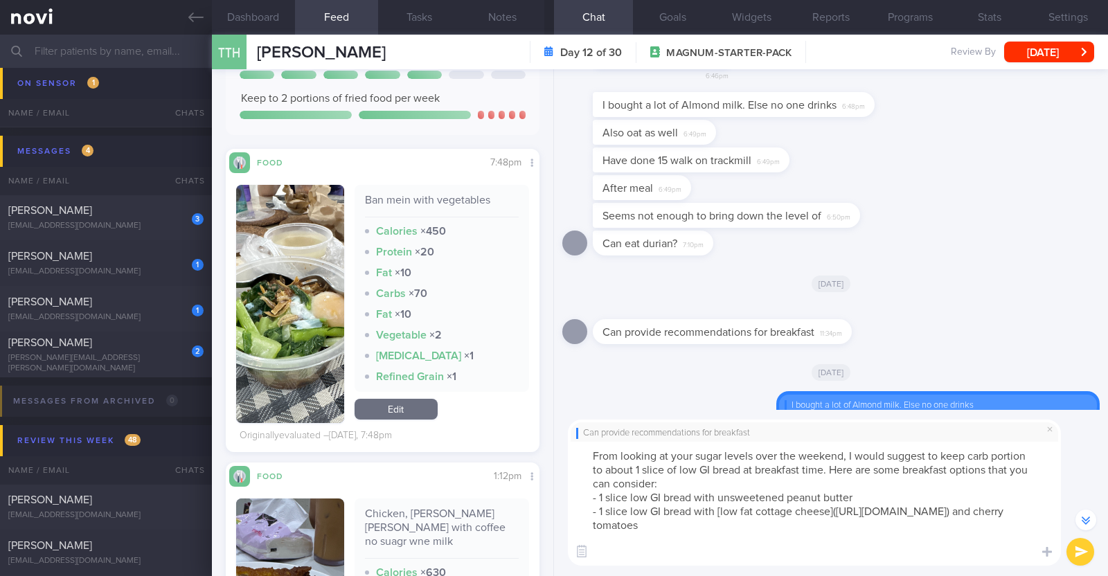
scroll to position [-899, 0]
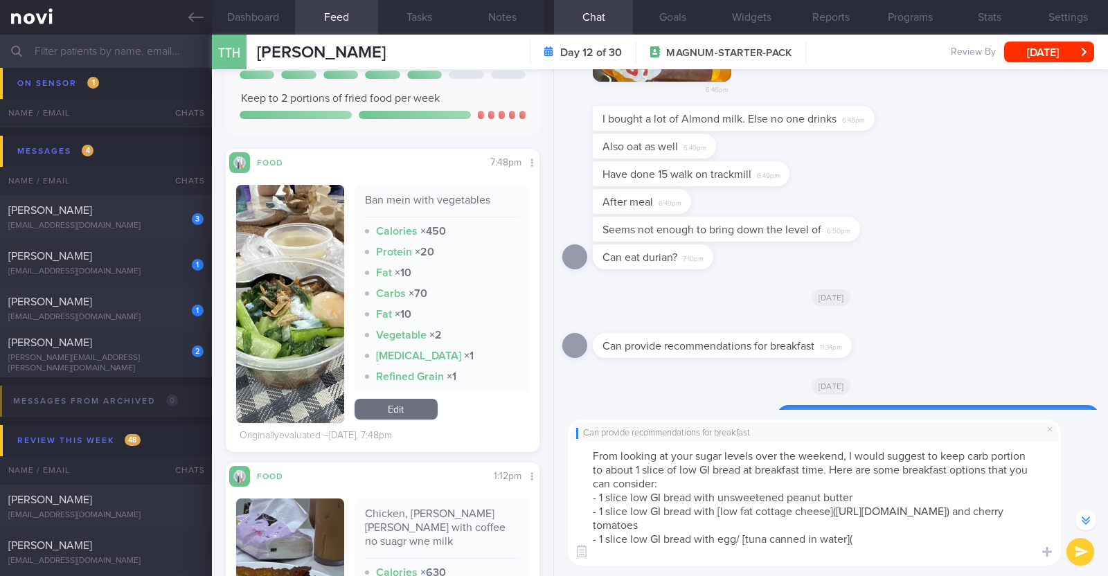
paste textarea "https://www.fairprice.com.sg/product/ayam-brand-tuna-chunks-mineral-water-light…"
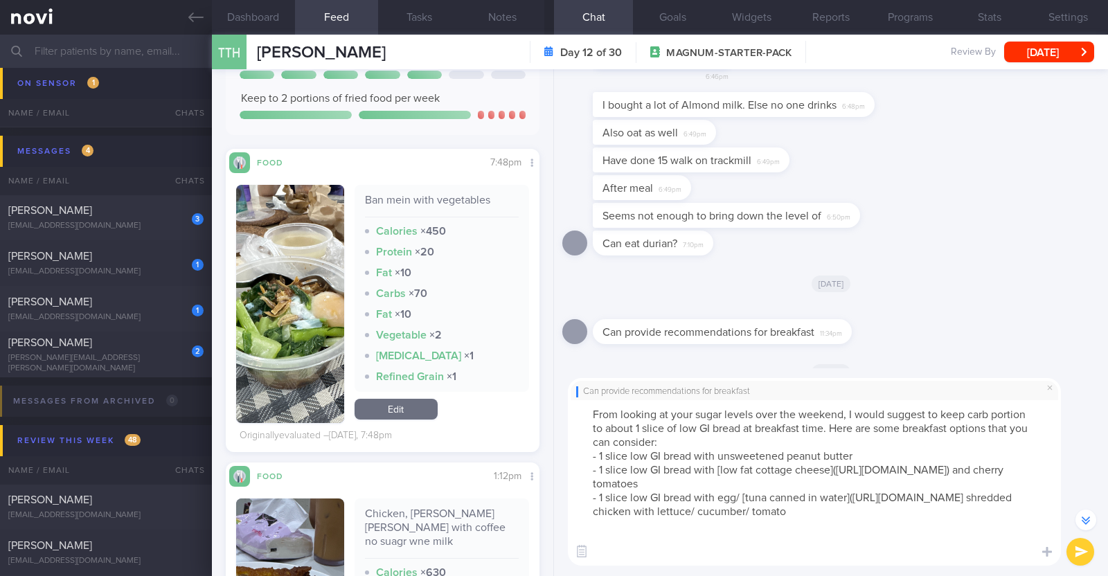
scroll to position [-940, 0]
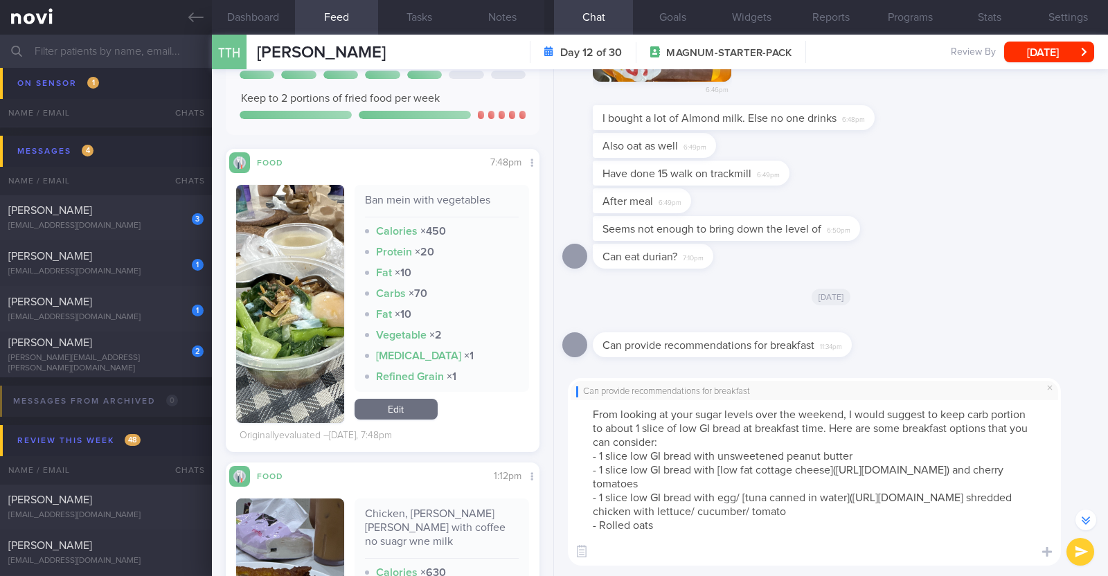
click at [602, 555] on textarea "From looking at your sugar levels over the weekend, I would suggest to keep car…" at bounding box center [814, 483] width 493 height 166
click at [736, 548] on textarea "From looking at your sugar levels over the weekend, I would suggest to keep car…" at bounding box center [814, 483] width 493 height 166
click at [744, 549] on textarea "From looking at your sugar levels over the weekend, I would suggest to keep car…" at bounding box center [814, 483] width 493 height 166
click at [887, 553] on textarea "From looking at your sugar levels over the weekend, I would suggest to keep car…" at bounding box center [814, 483] width 493 height 166
paste textarea "https://www.fairprice.com.sg/product/f-n-nutrisoy-high-calcium-fresh-soya-milk-…"
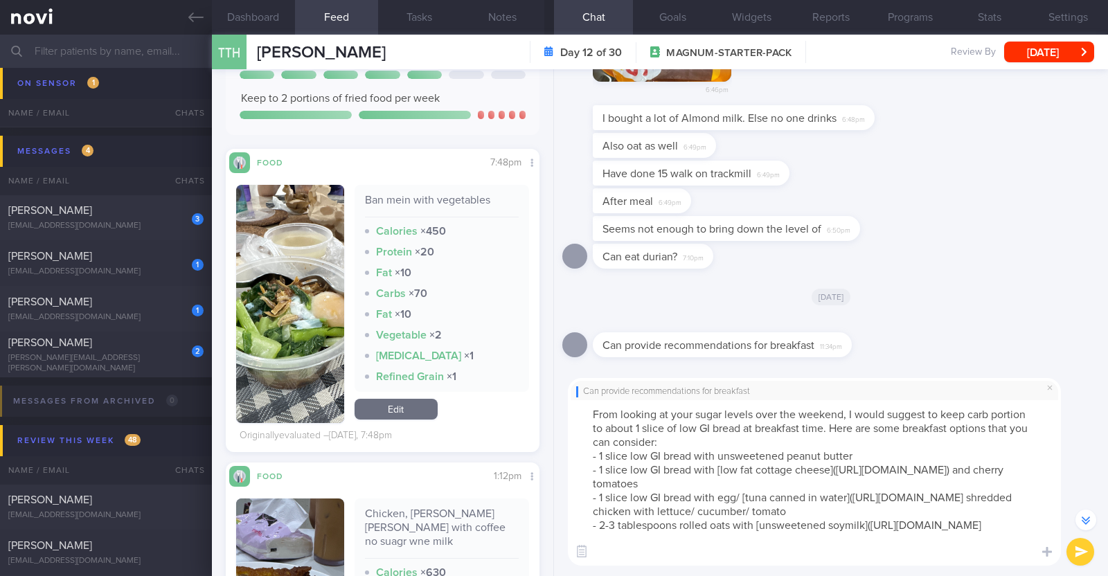
scroll to position [-968, 0]
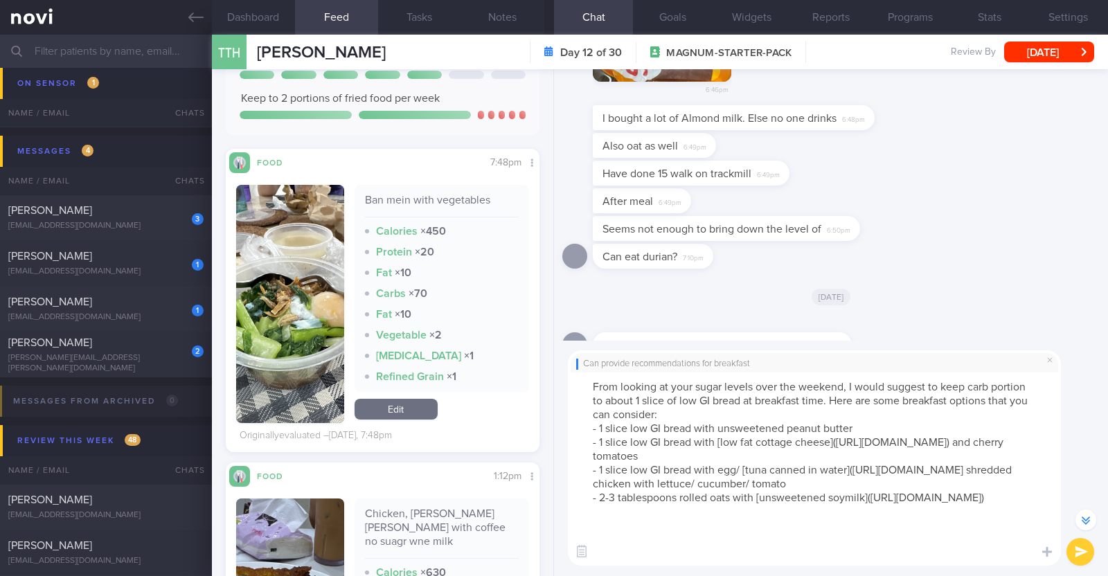
click at [786, 558] on textarea "From looking at your sugar levels over the weekend, I would suggest to keep car…" at bounding box center [814, 469] width 493 height 193
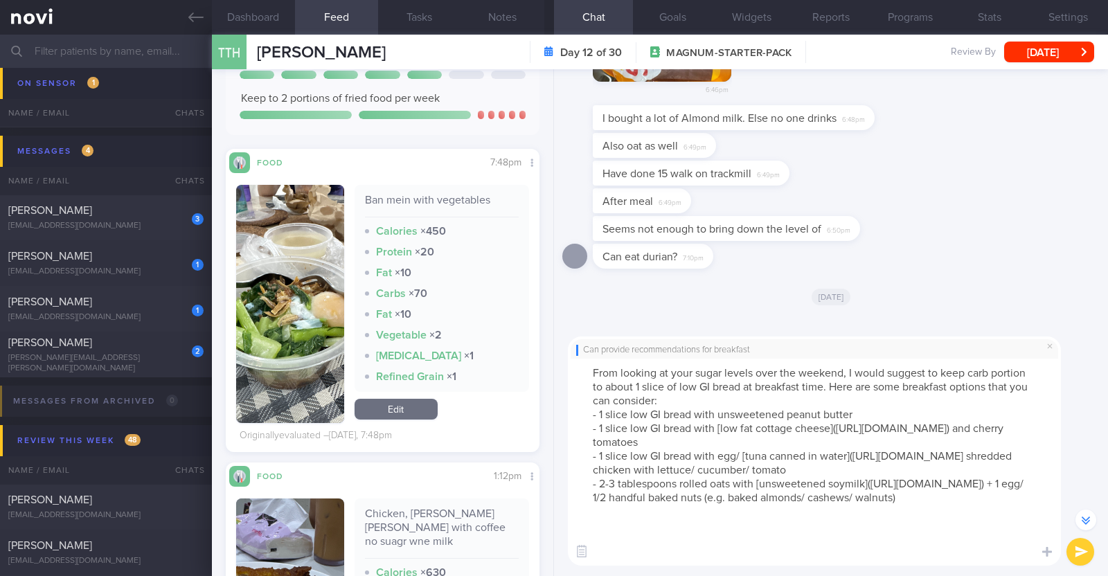
click at [788, 559] on textarea "From looking at your sugar levels over the weekend, I would suggest to keep car…" at bounding box center [814, 462] width 493 height 207
type textarea "From looking at your sugar levels over the weekend, I would suggest to keep car…"
click at [1076, 549] on button "submit" at bounding box center [1081, 552] width 28 height 28
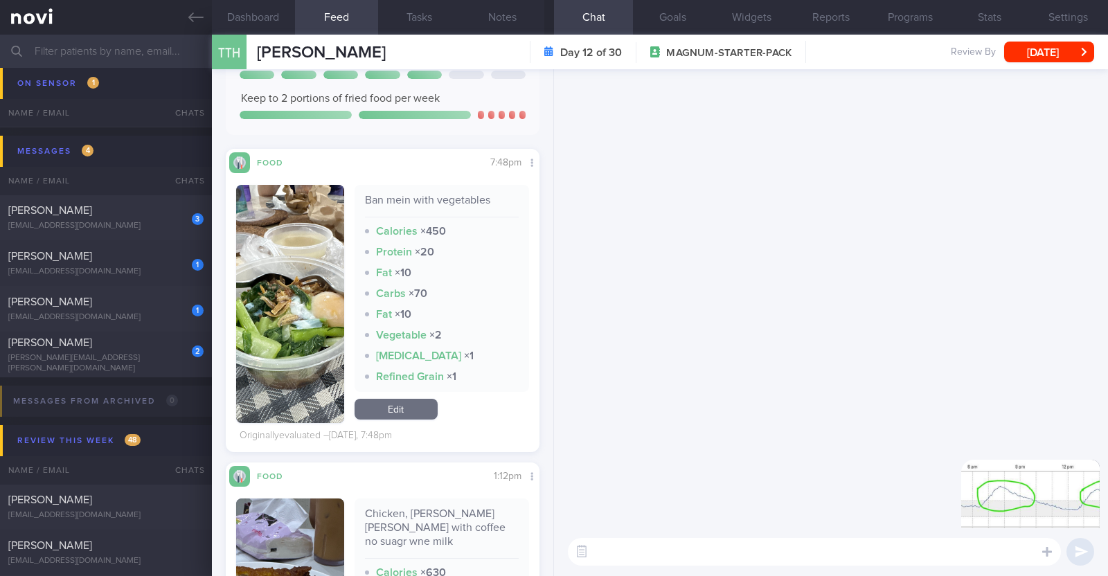
scroll to position [0, 0]
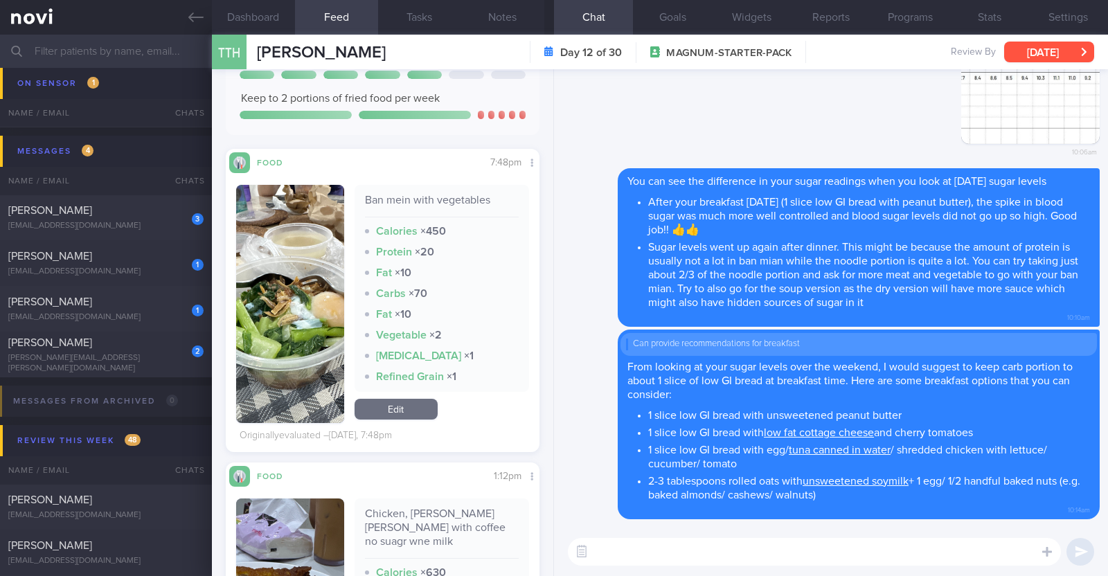
click at [1049, 48] on button "[DATE]" at bounding box center [1049, 52] width 90 height 21
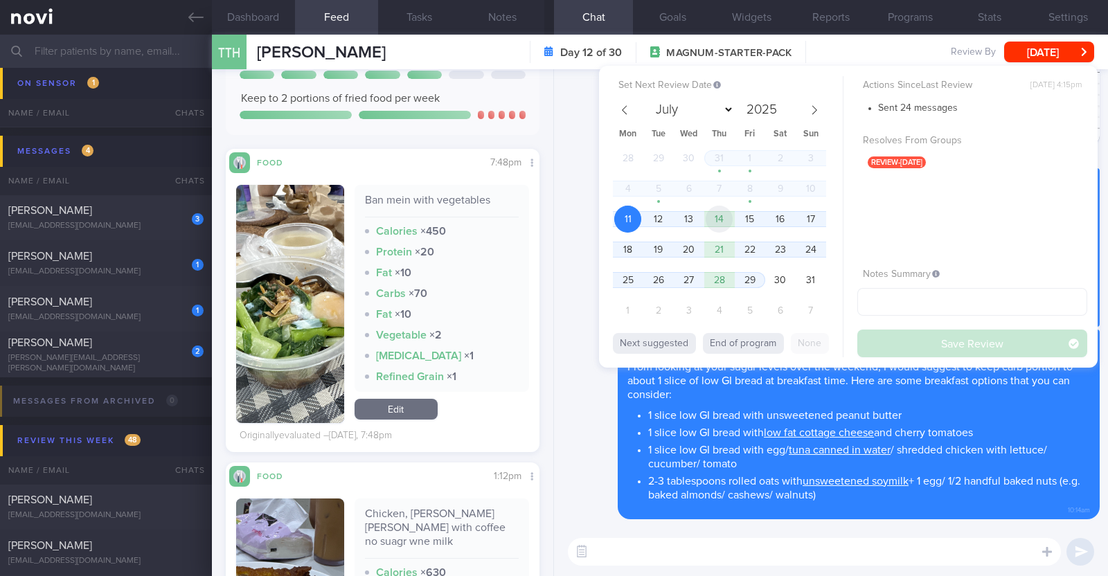
click at [729, 225] on span "14" at bounding box center [719, 219] width 27 height 27
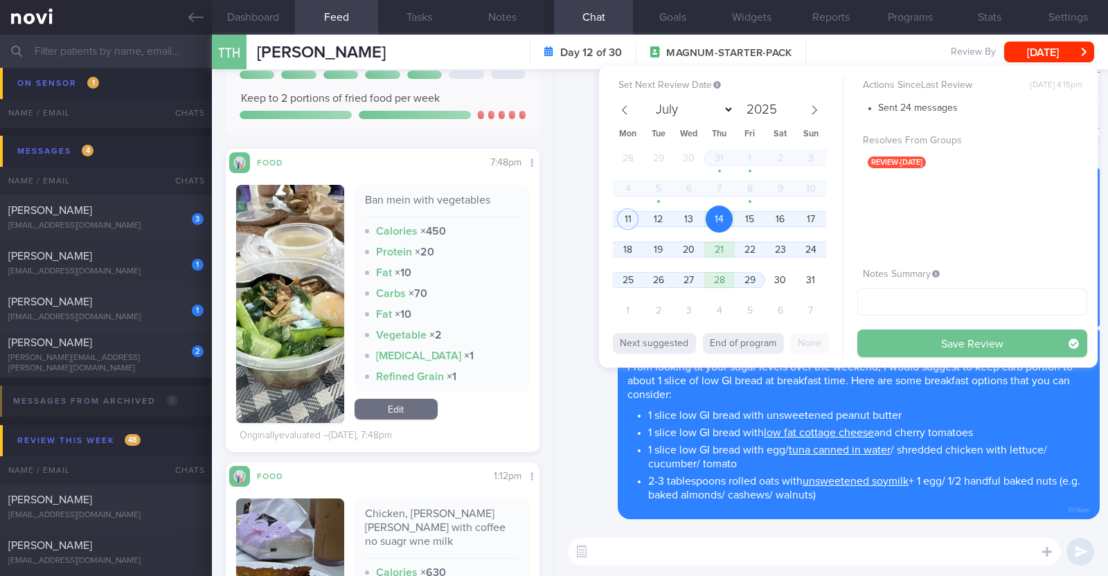
click at [895, 344] on button "Save Review" at bounding box center [972, 344] width 230 height 28
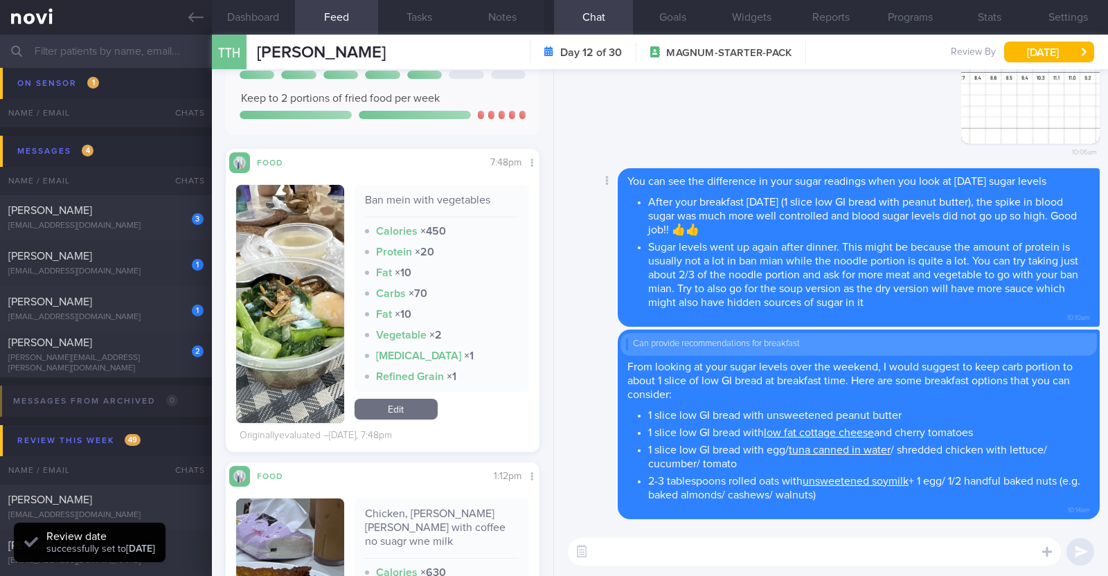
scroll to position [140, 280]
click at [173, 357] on div "2" at bounding box center [188, 346] width 30 height 21
type input "R/v with [PERSON_NAME] 22/8"
type textarea "55F Comorbidities: T2DM Hyperlipidemia Hypertension Medications: - Stopped Diam…"
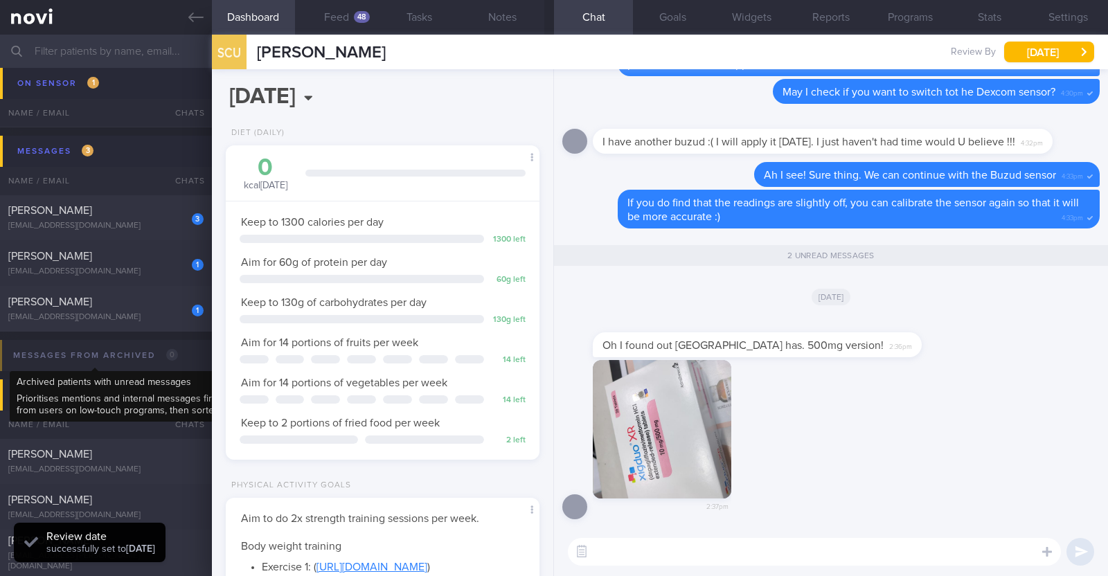
scroll to position [140, 280]
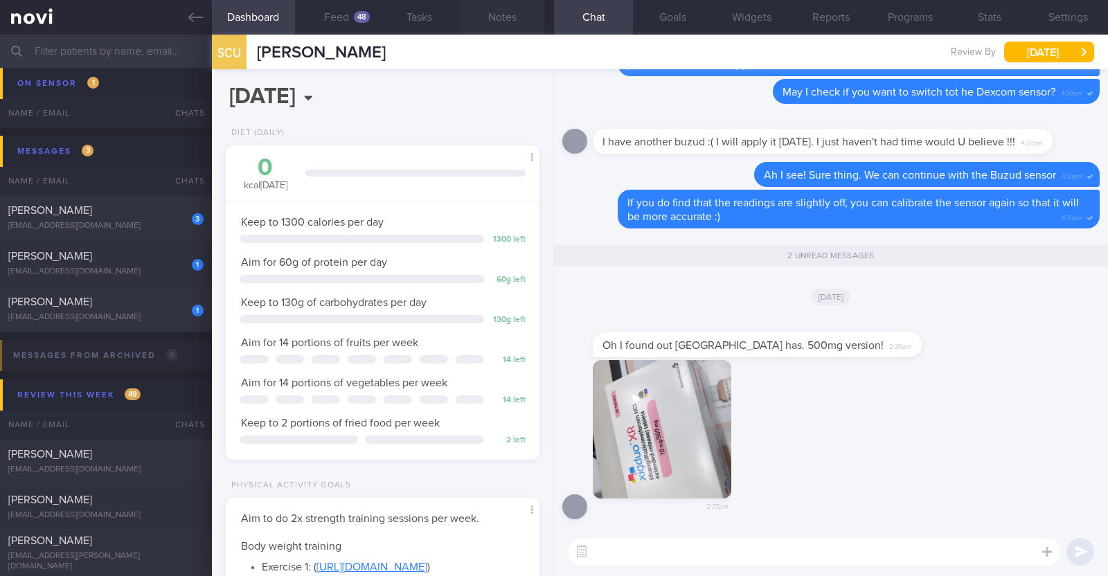
click at [520, 29] on button "Notes" at bounding box center [502, 17] width 83 height 35
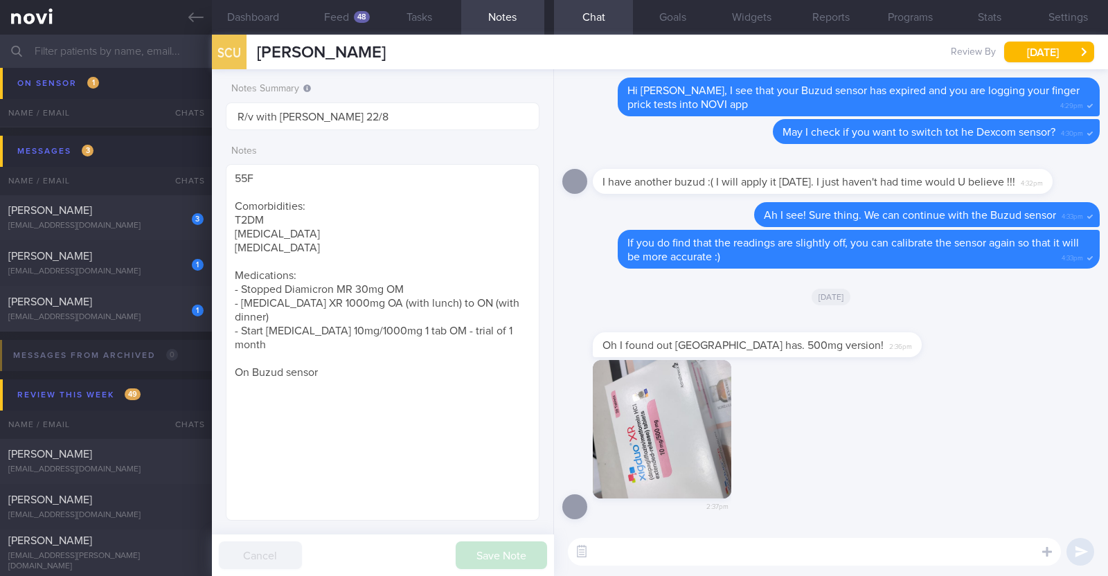
click at [665, 560] on textarea at bounding box center [814, 552] width 493 height 28
type textarea "From"
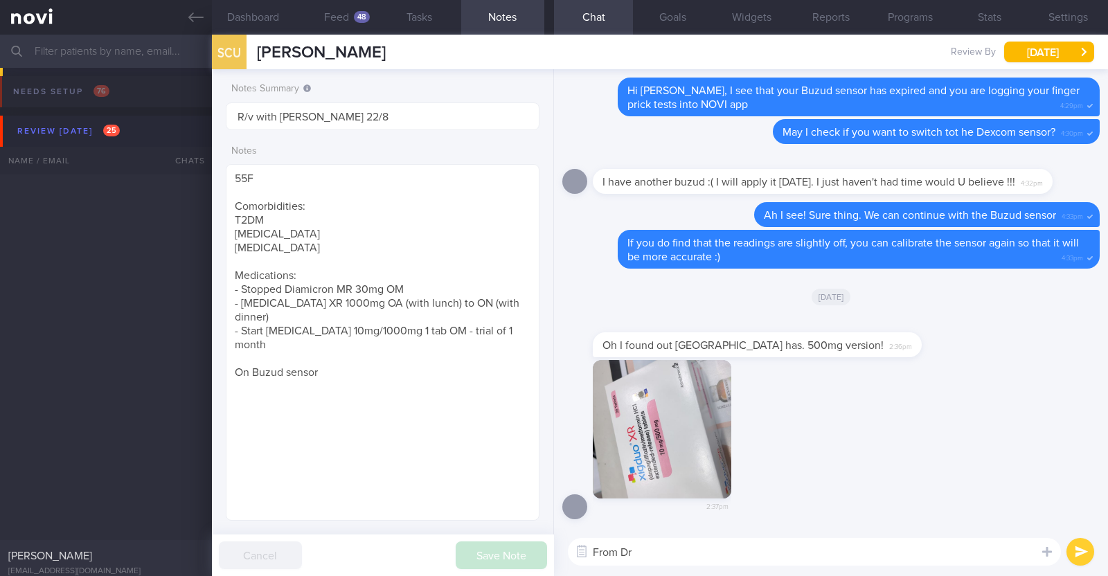
select select "7"
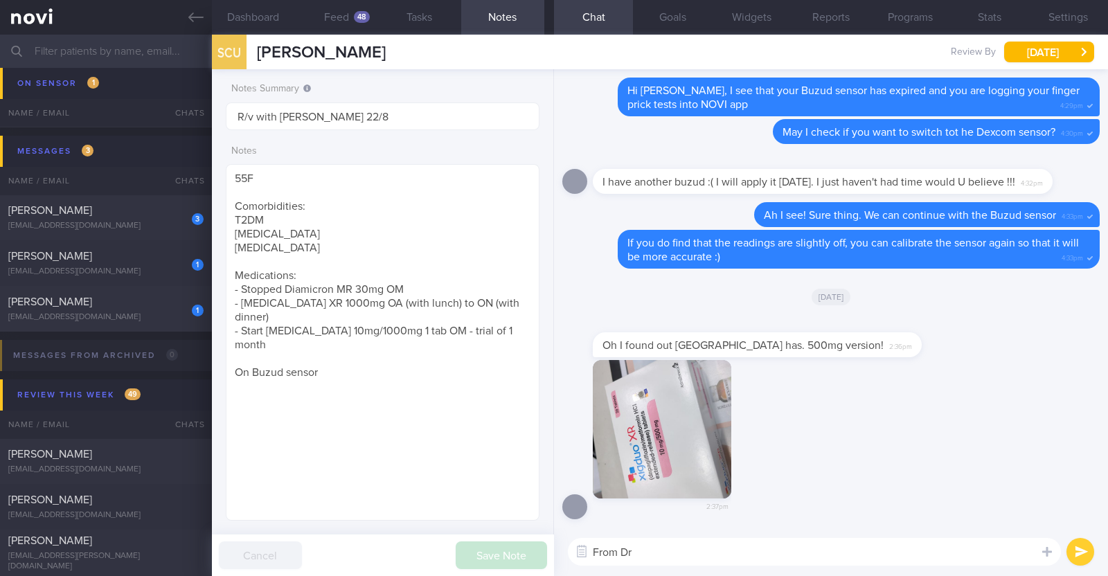
scroll to position [157, 276]
type textarea "F"
click at [965, 554] on textarea "Hi [PERSON_NAME], from [PERSON_NAME] notes, it seems the one he prescribed to y…" at bounding box center [814, 552] width 493 height 28
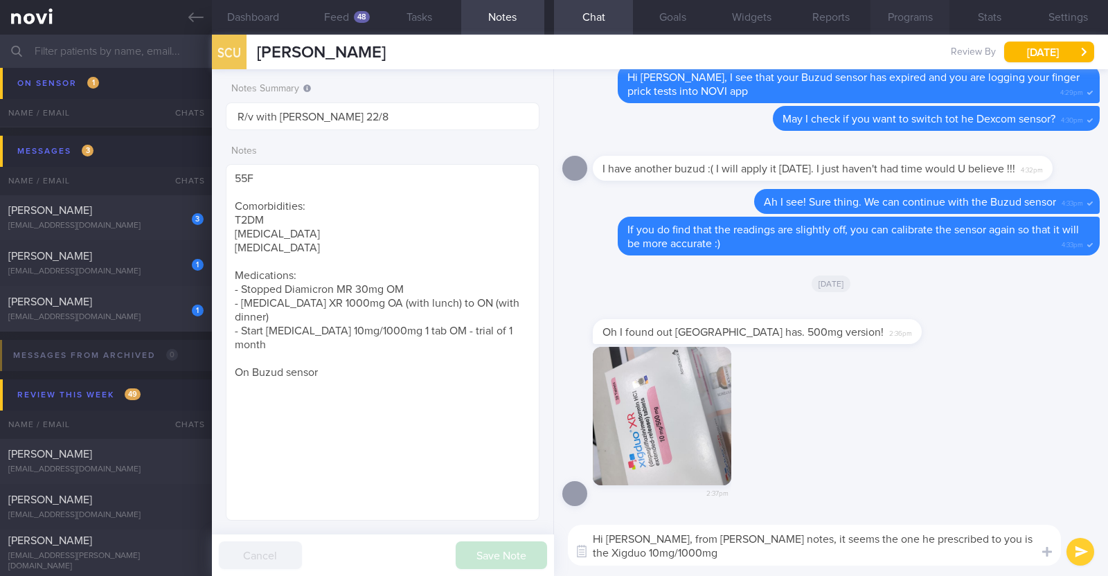
click at [890, 18] on button "Programs" at bounding box center [910, 17] width 79 height 35
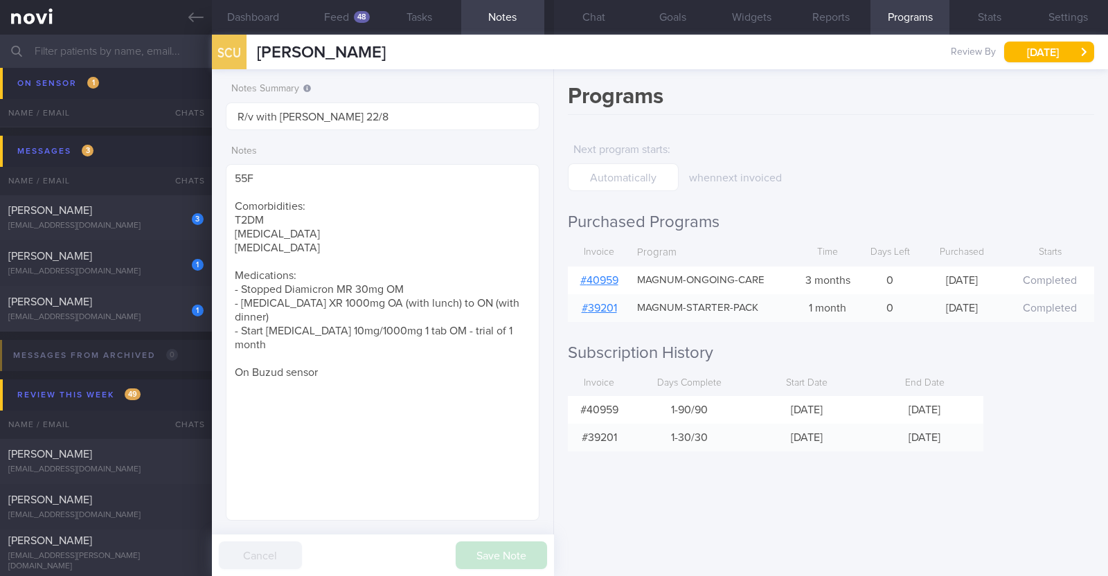
click at [609, 278] on link "# 40959" at bounding box center [599, 280] width 38 height 11
click at [609, 12] on button "Chat" at bounding box center [593, 17] width 79 height 35
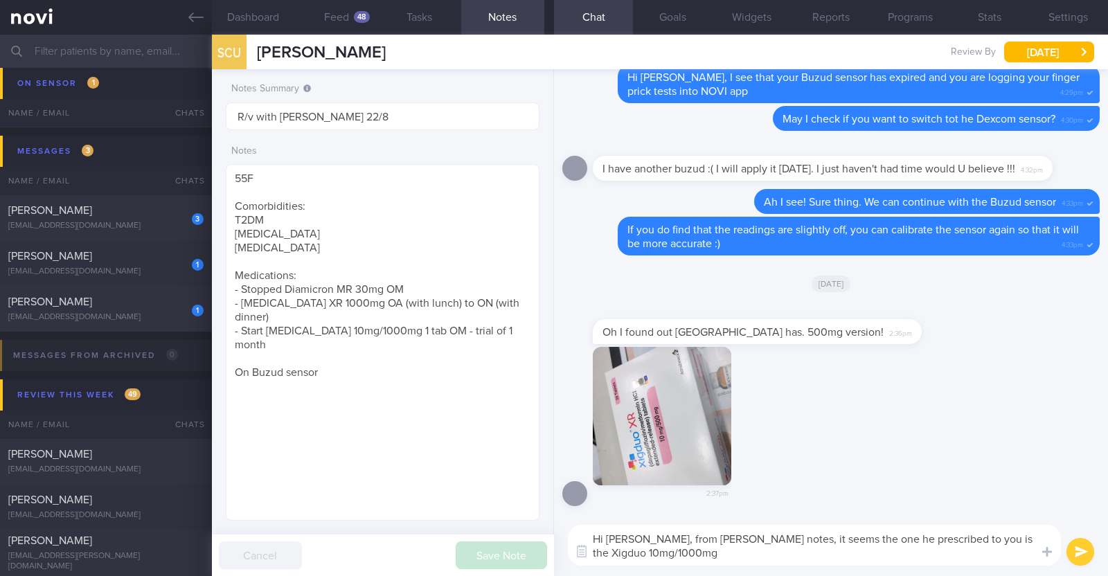
click at [672, 555] on textarea "Hi [PERSON_NAME], from [PERSON_NAME] notes, it seems the one he prescribed to y…" at bounding box center [814, 545] width 493 height 41
type textarea "Hi [PERSON_NAME], from [PERSON_NAME] notes, it seems the one he prescribed to y…"
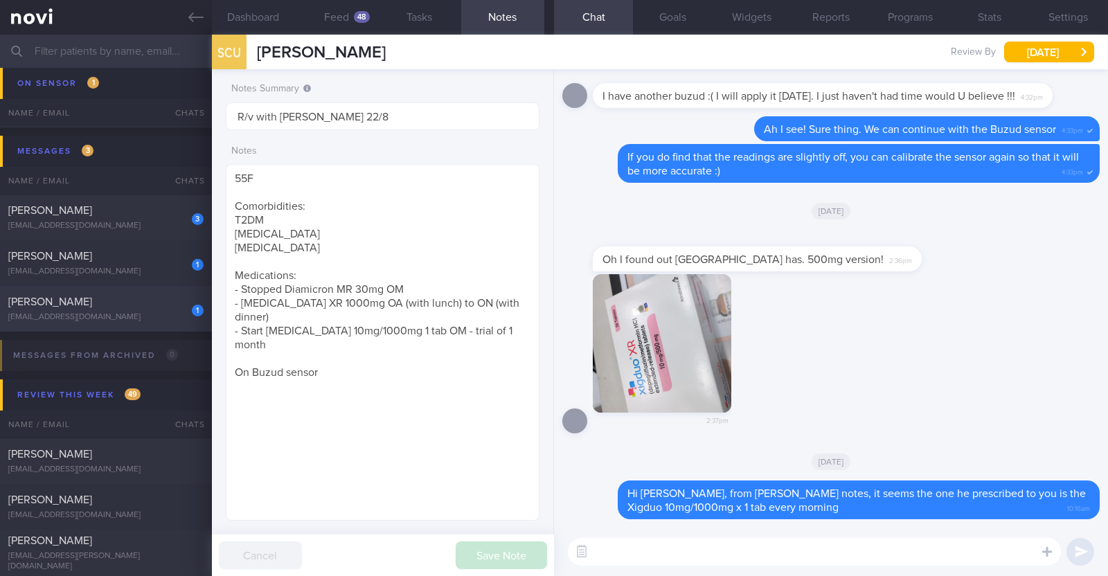
click at [125, 316] on div "[EMAIL_ADDRESS][DOMAIN_NAME]" at bounding box center [105, 317] width 195 height 10
type input "Programme ends 12/6, r/v with [PERSON_NAME] 26/6"
type textarea "50F Comorbidities: HLD [MEDICAL_DATA] on [MEDICAL_DATA] for >5 years Medication…"
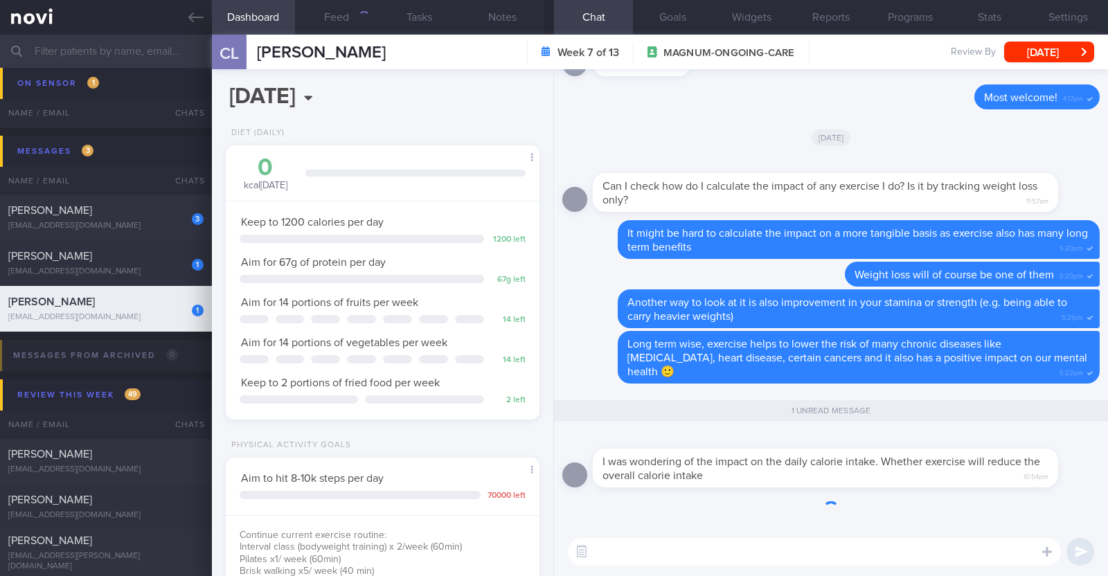
scroll to position [157, 276]
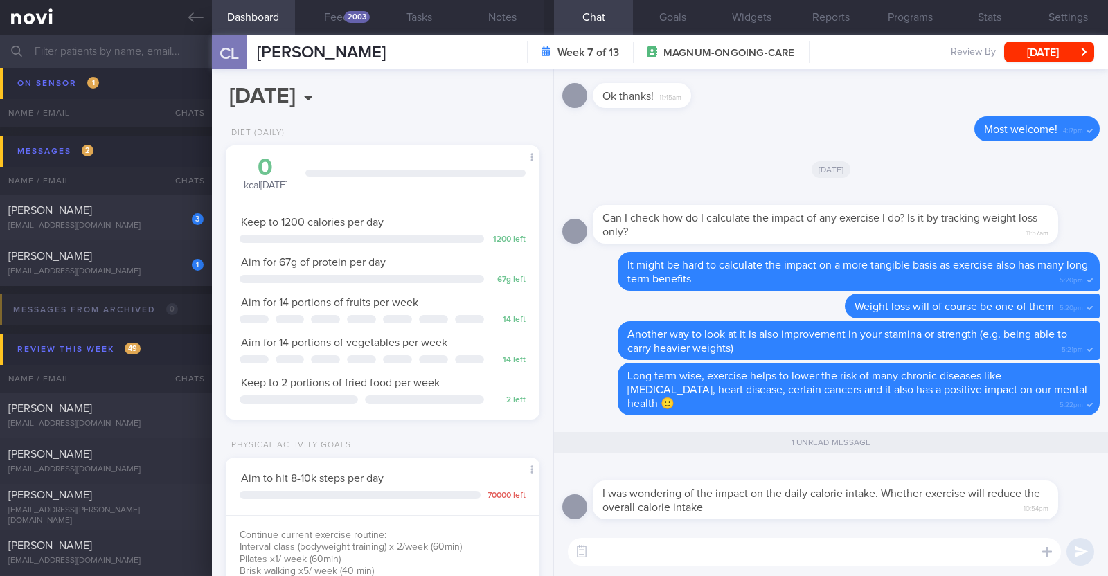
click at [660, 551] on textarea at bounding box center [814, 552] width 493 height 28
click at [794, 550] on textarea "As losing weight depends on achieving a calorie deficit*" at bounding box center [814, 552] width 493 height 28
click at [942, 546] on textarea "As losing weight depends on achieving a *calorie deficit*" at bounding box center [814, 552] width 493 height 28
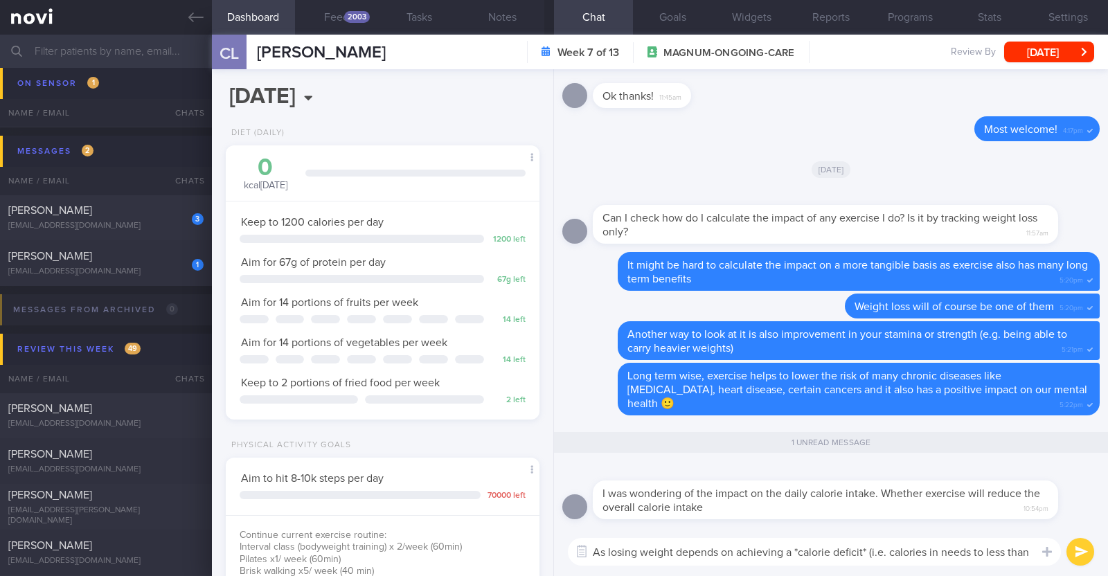
scroll to position [0, 0]
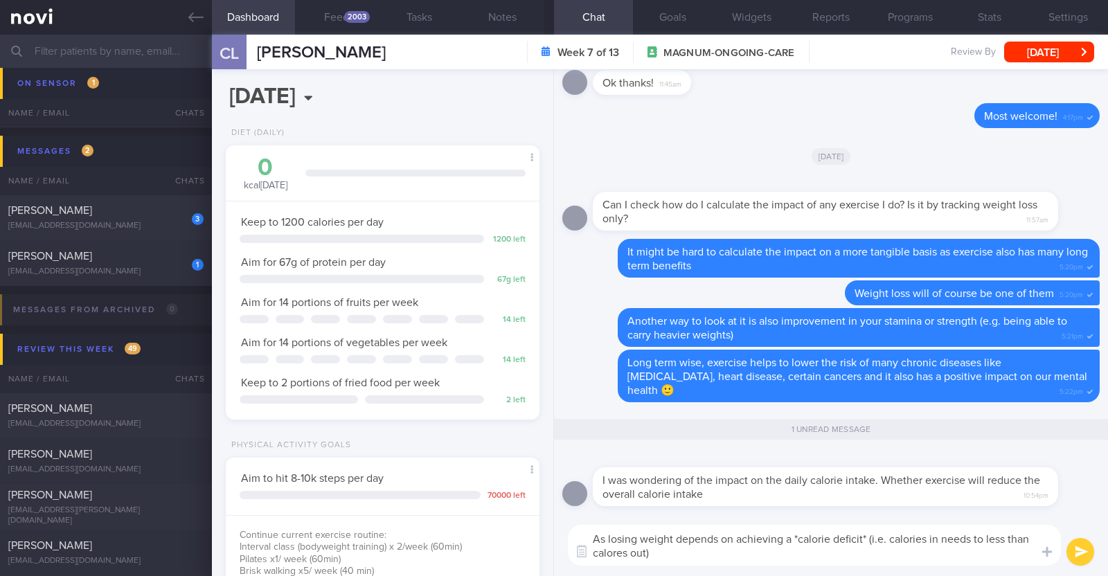
click at [620, 553] on textarea "As losing weight depends on achieving a *calorie deficit* (i.e. calories in nee…" at bounding box center [814, 545] width 493 height 41
click at [665, 549] on textarea "As losing weight depends on achieving a *calorie deficit* (i.e. calories in nee…" at bounding box center [814, 545] width 493 height 41
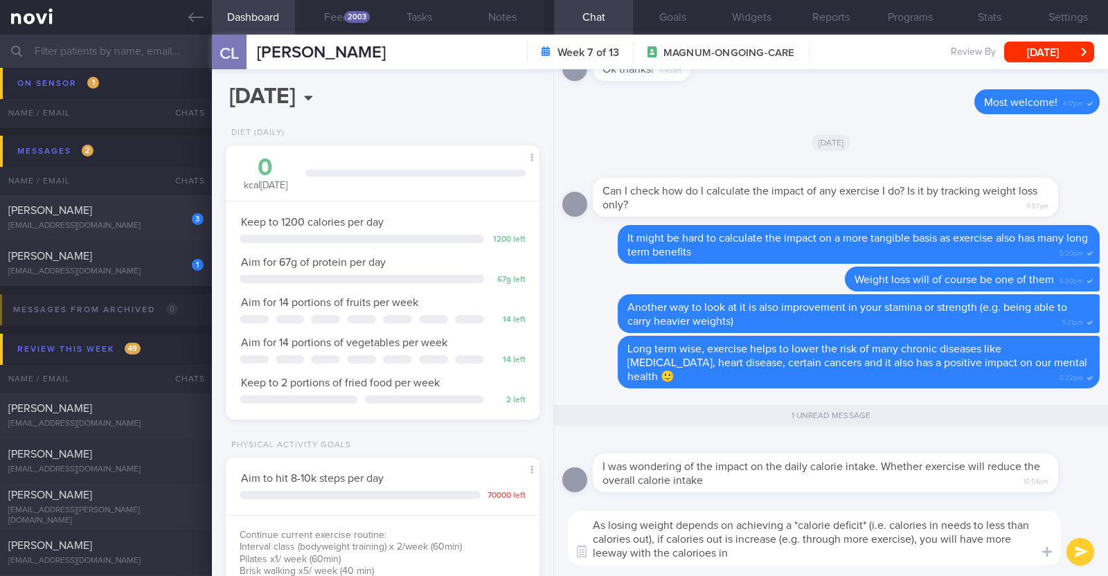
type textarea "As losing weight depends on achieving a *calorie deficit* (i.e. calories in nee…"
click at [736, 553] on textarea "As losing weight depends on achieving a *calorie deficit* (i.e. calories in nee…" at bounding box center [814, 538] width 493 height 55
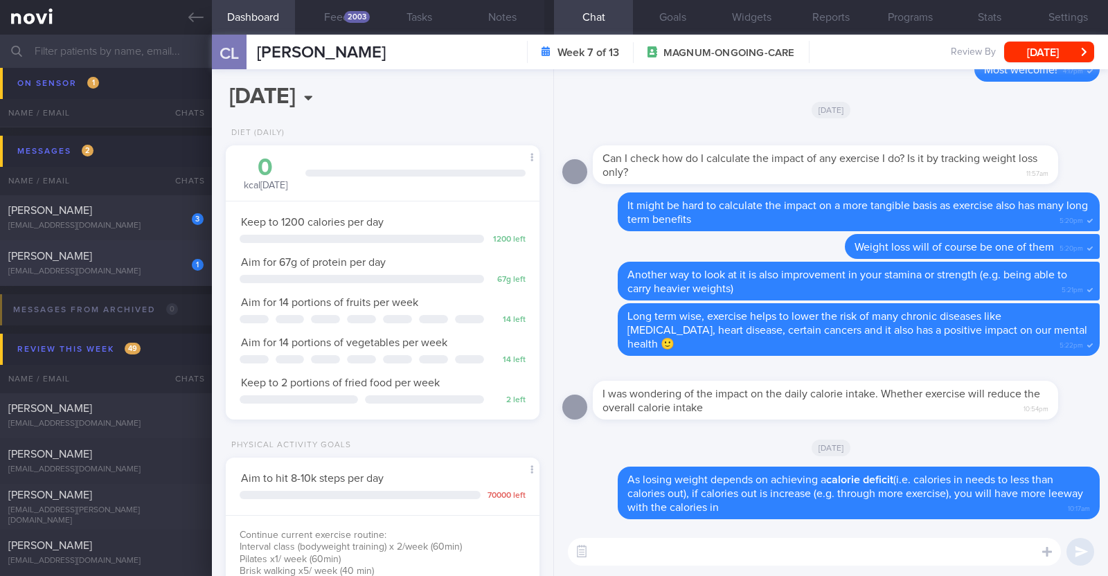
click at [53, 251] on span "[PERSON_NAME]" at bounding box center [50, 256] width 84 height 11
click at [365, 15] on div "2003" at bounding box center [357, 17] width 26 height 12
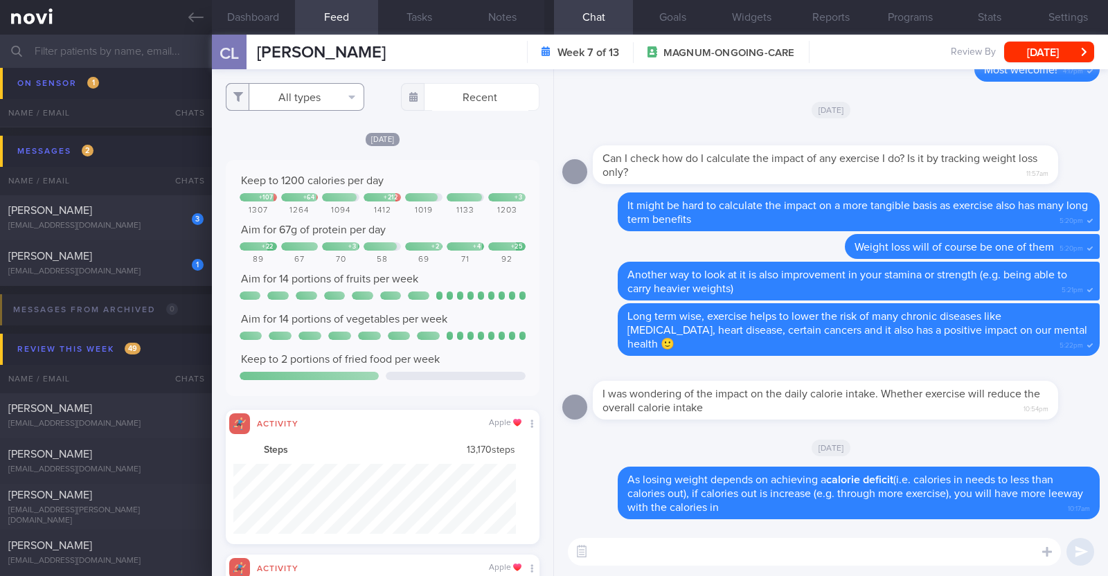
click at [317, 91] on button "All types" at bounding box center [295, 97] width 139 height 28
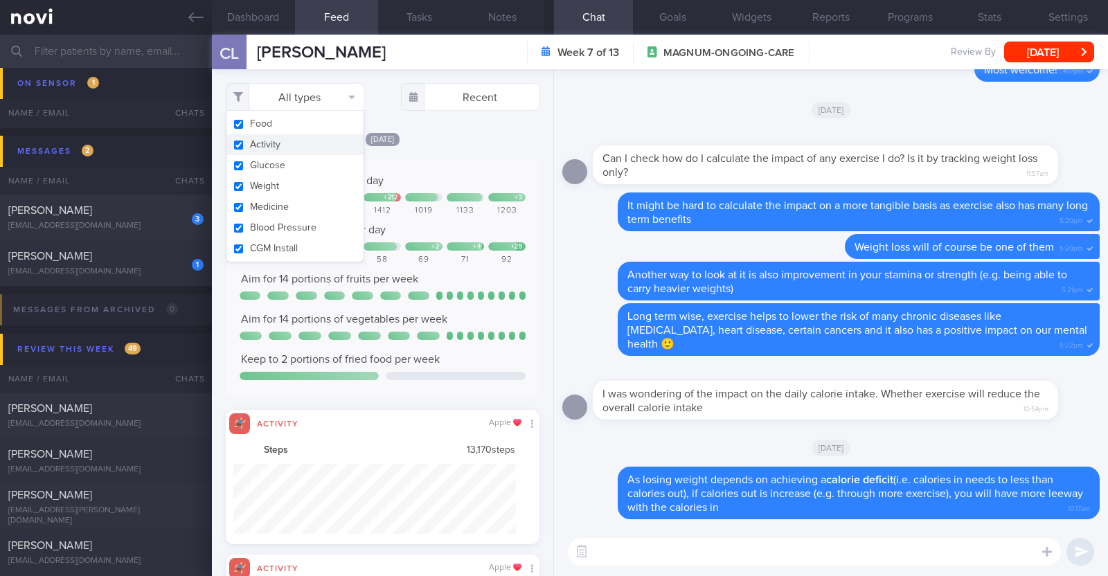
click at [305, 141] on button "Activity" at bounding box center [294, 144] width 137 height 21
checkbox input "false"
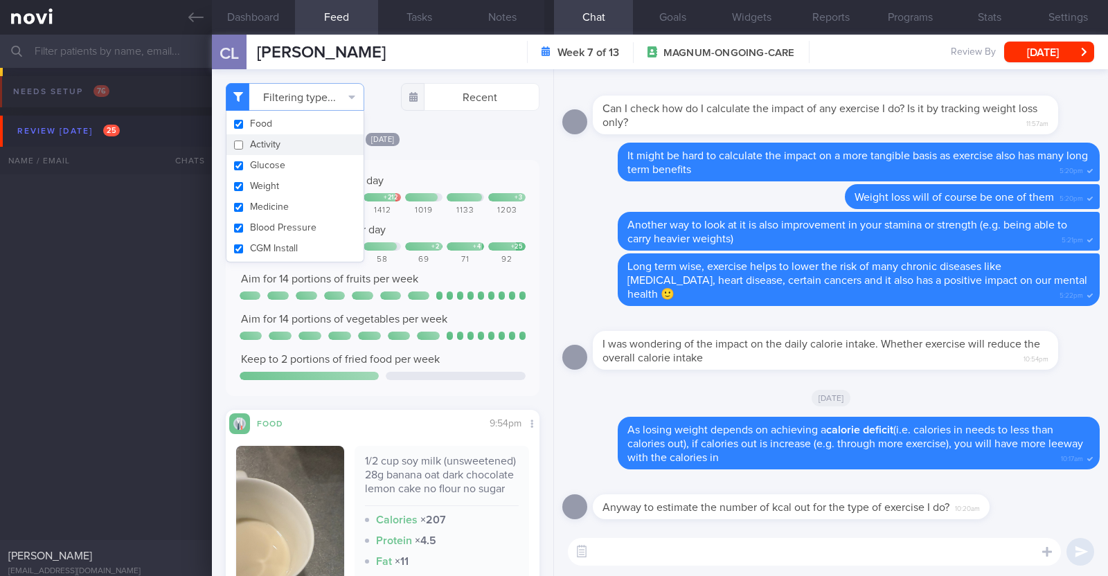
select select "7"
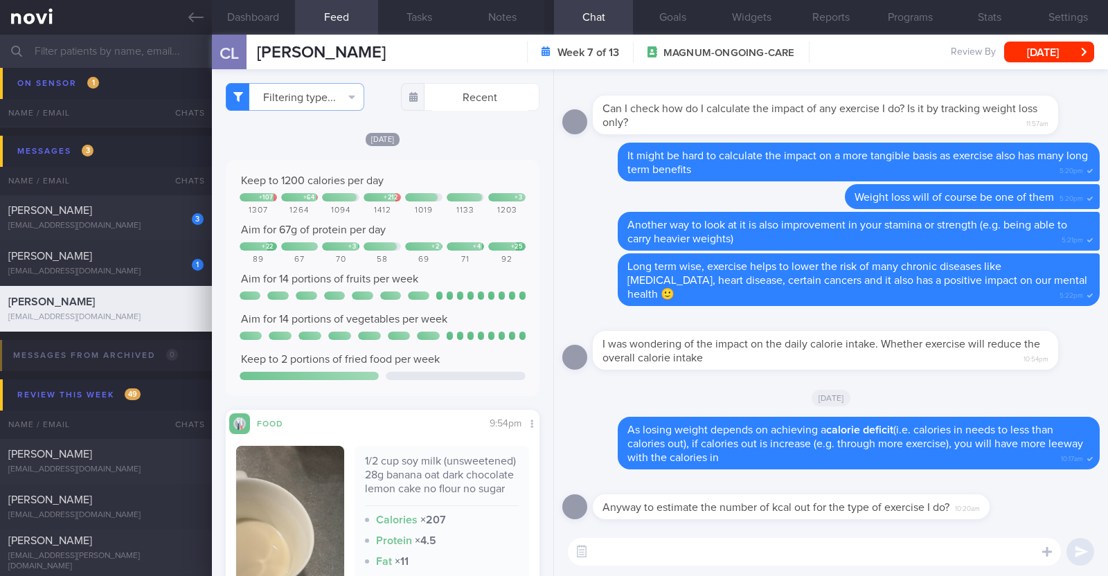
click at [440, 133] on div "[DATE]" at bounding box center [383, 139] width 314 height 15
click at [645, 555] on textarea at bounding box center [814, 552] width 493 height 28
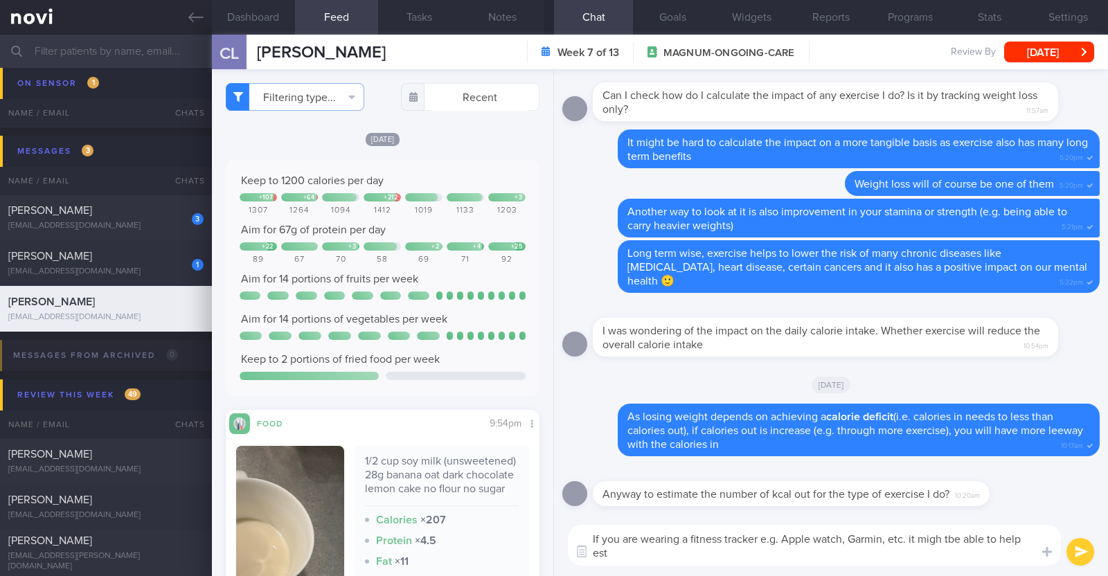
scroll to position [0, 0]
click at [944, 535] on textarea "If you are wearing a fitness tracker e.g. Apple watch, Garmin, etc. it migh tbe…" at bounding box center [814, 545] width 493 height 41
type textarea "If you are wearing a fitness tracker e.g. Apple watch, Garmin, etc. it might be…"
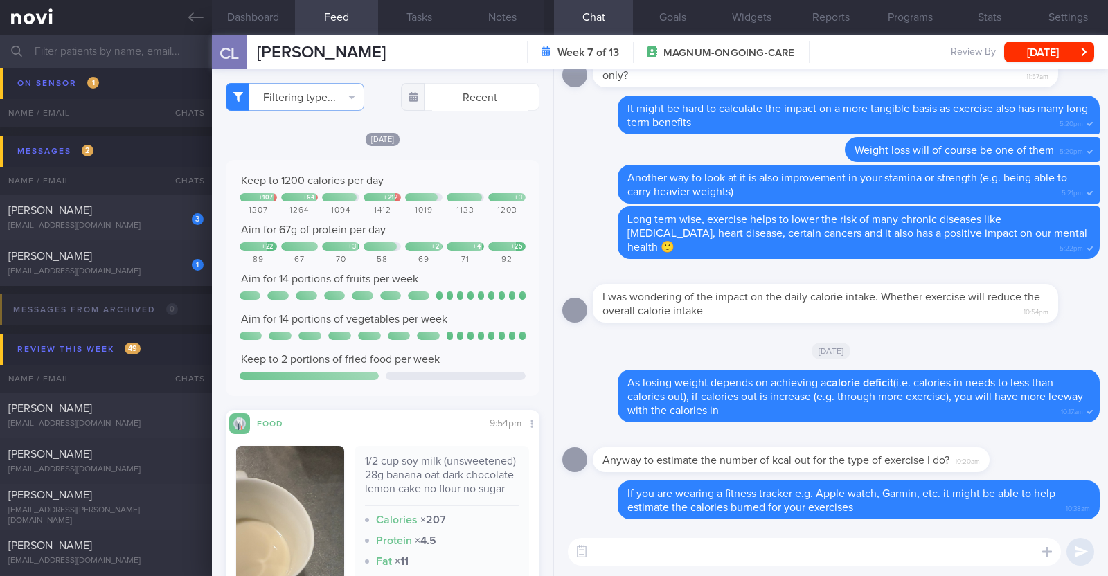
click at [715, 555] on textarea at bounding box center [814, 552] width 493 height 28
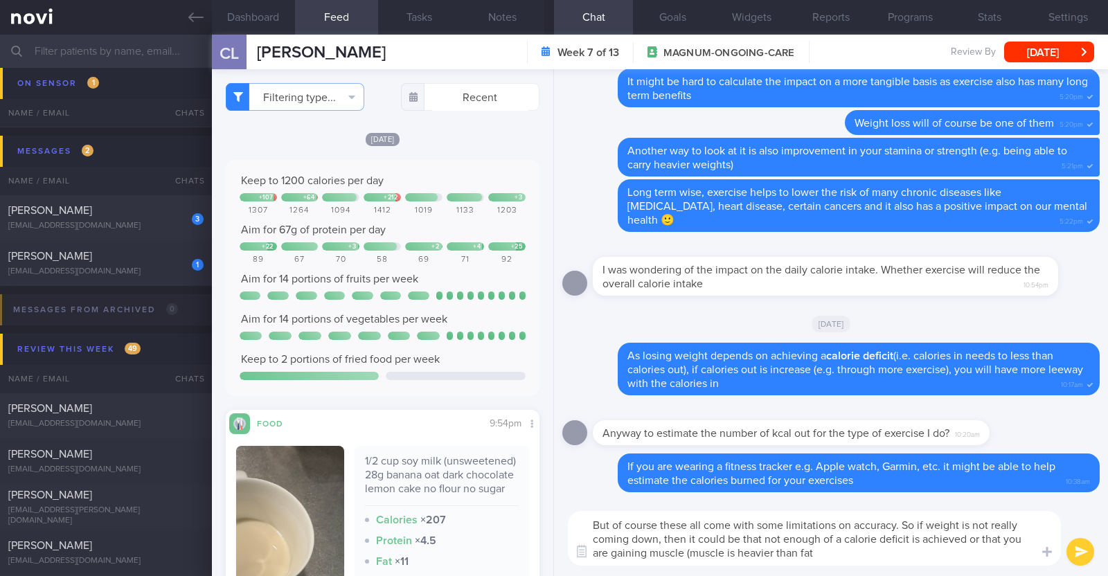
type textarea "But of course these all come with some limitations on accuracy. So if weight is…"
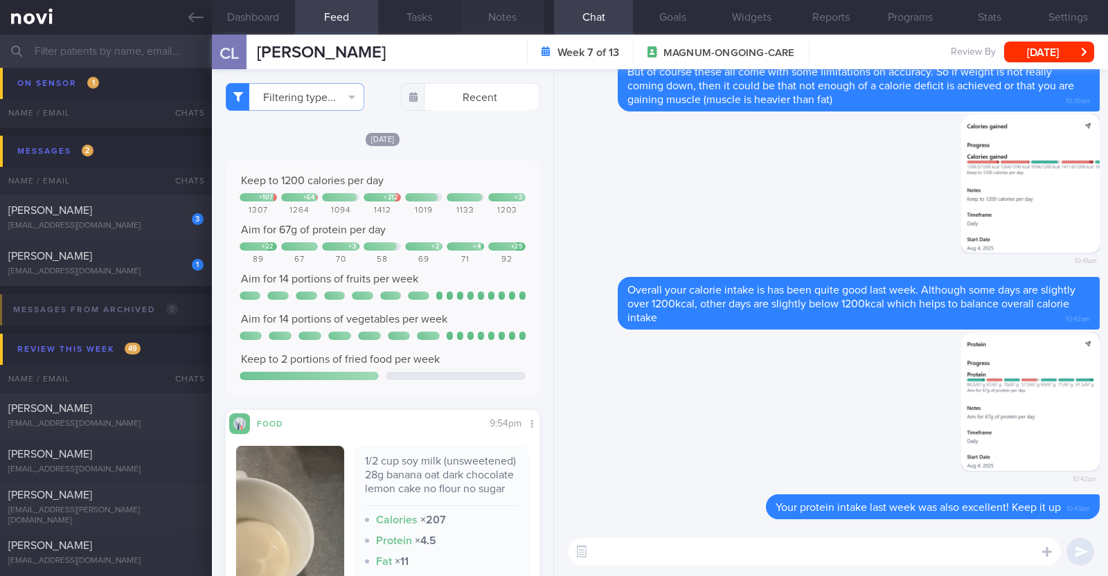
click at [504, 12] on button "Notes" at bounding box center [502, 17] width 83 height 35
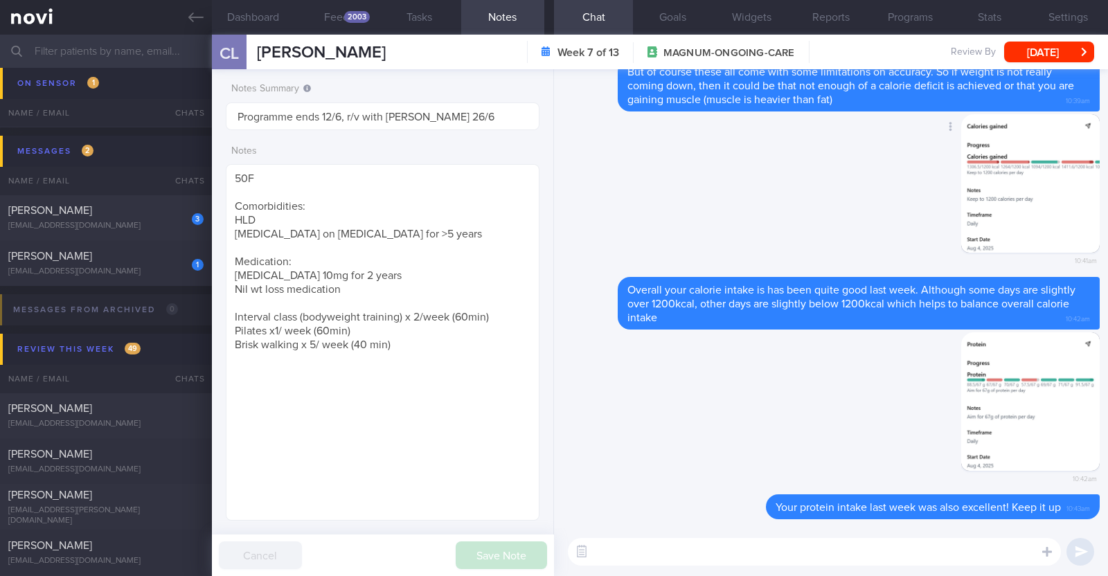
click at [694, 250] on div "Delete 10:41am" at bounding box center [830, 195] width 537 height 163
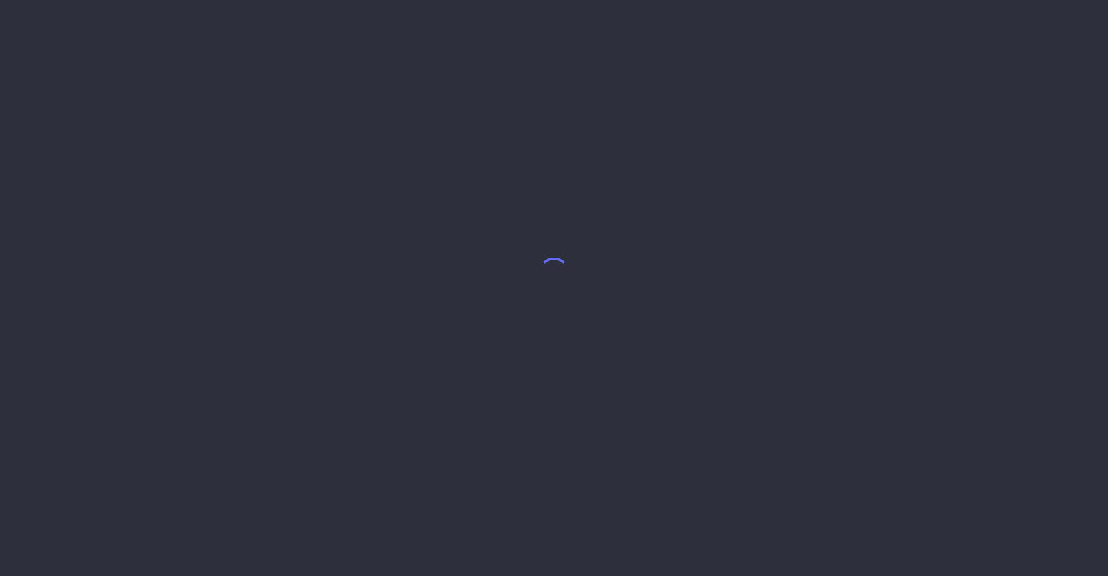
select select "7"
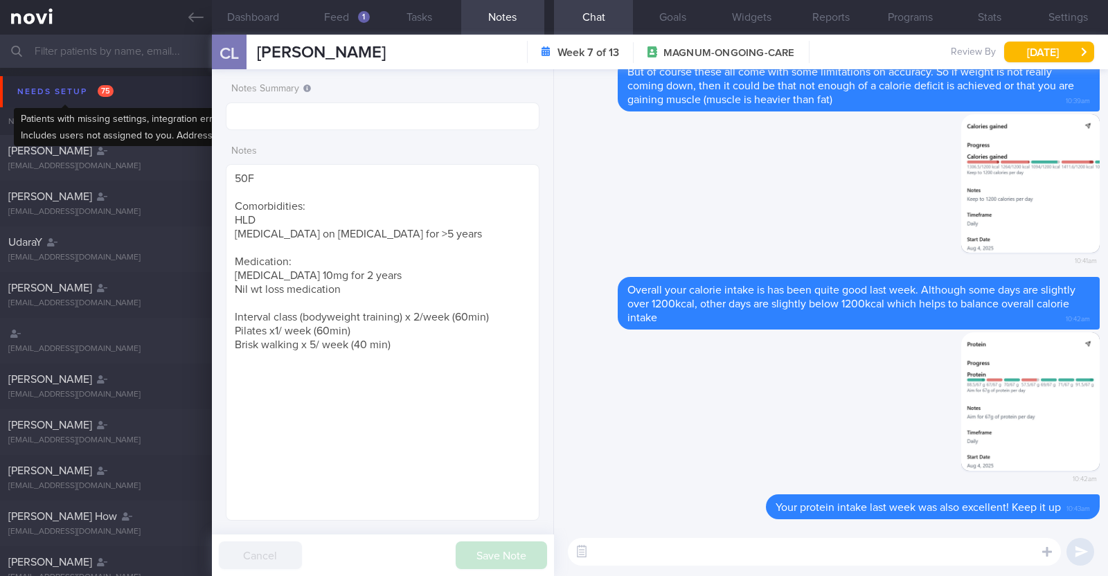
click at [28, 83] on div "Needs setup 75" at bounding box center [65, 91] width 103 height 19
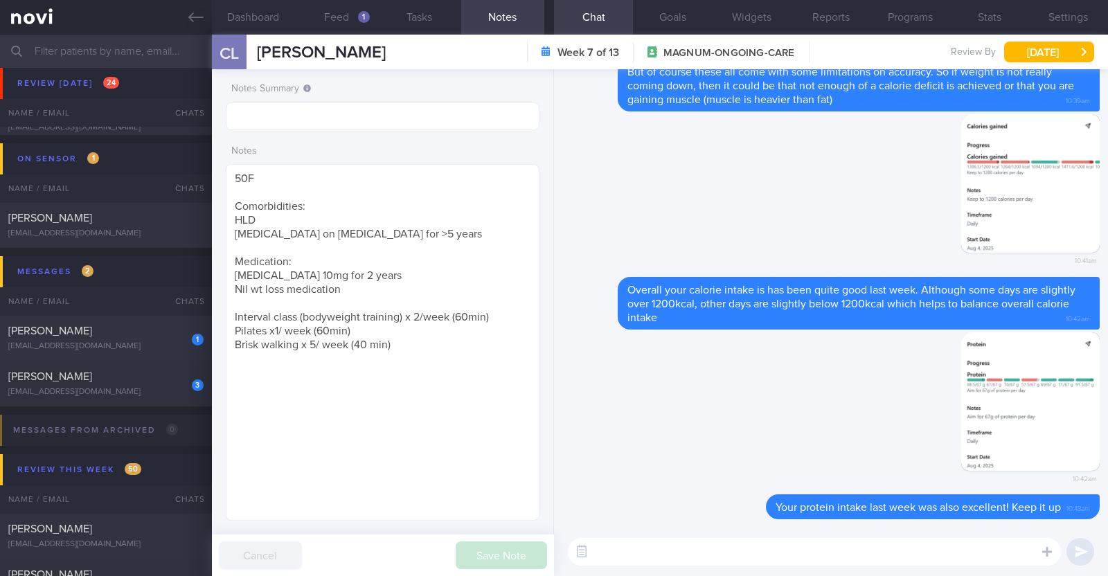
scroll to position [1211, 0]
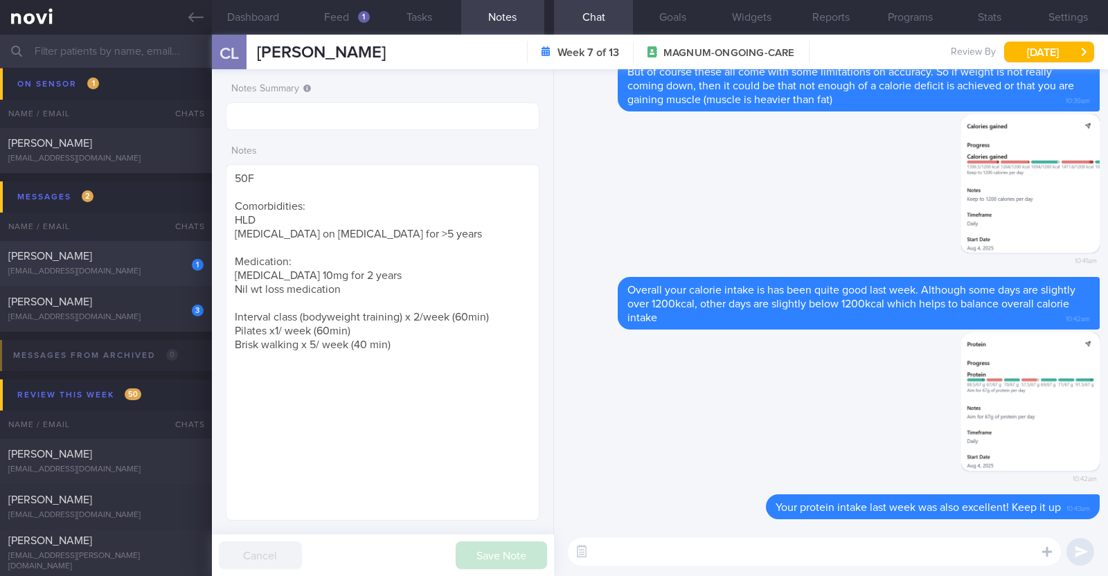
click at [99, 262] on div "1 [PERSON_NAME] [EMAIL_ADDRESS][DOMAIN_NAME]" at bounding box center [106, 263] width 212 height 28
type textarea "48F Co-morbidities: HTN HLD Bilateral OA knees [MEDICAL_DATA] 7mg EOM x 1/52 --…"
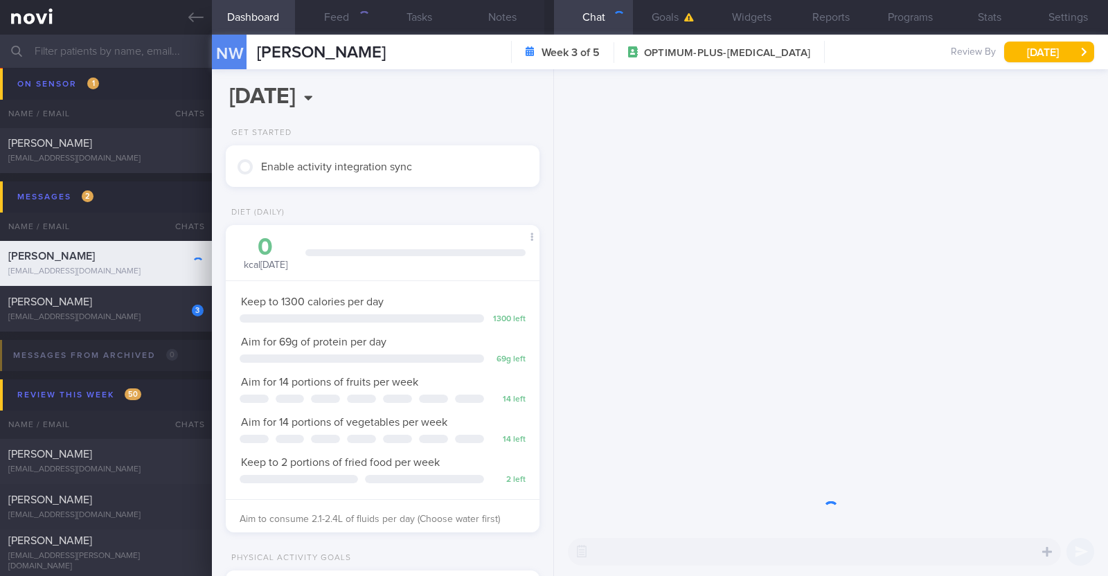
scroll to position [157, 276]
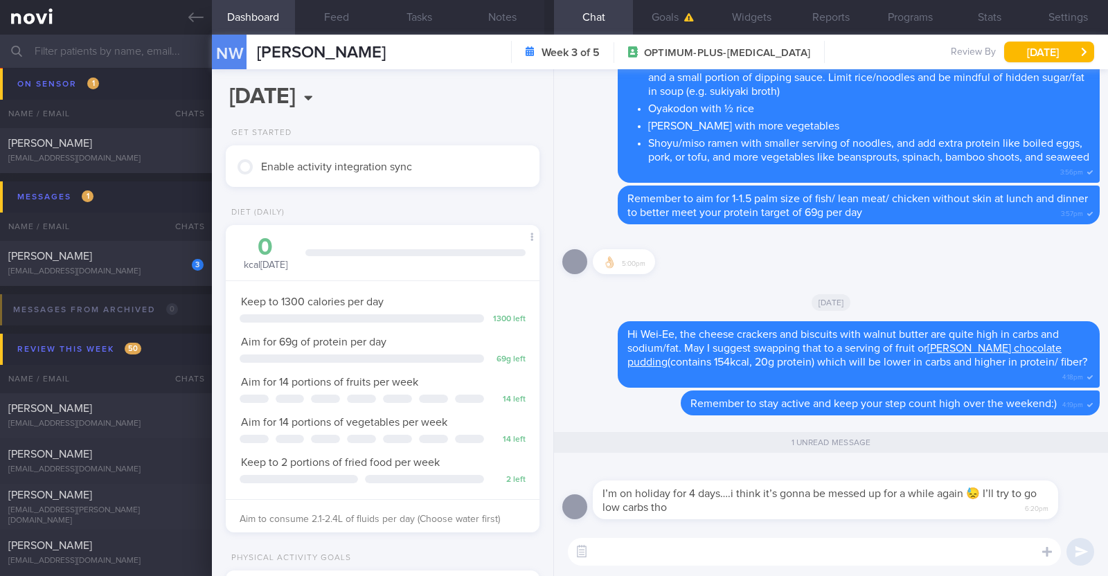
click at [807, 553] on textarea at bounding box center [814, 552] width 493 height 28
type textarea "Hi [PERSON_NAME], thank you for letting me know :)"
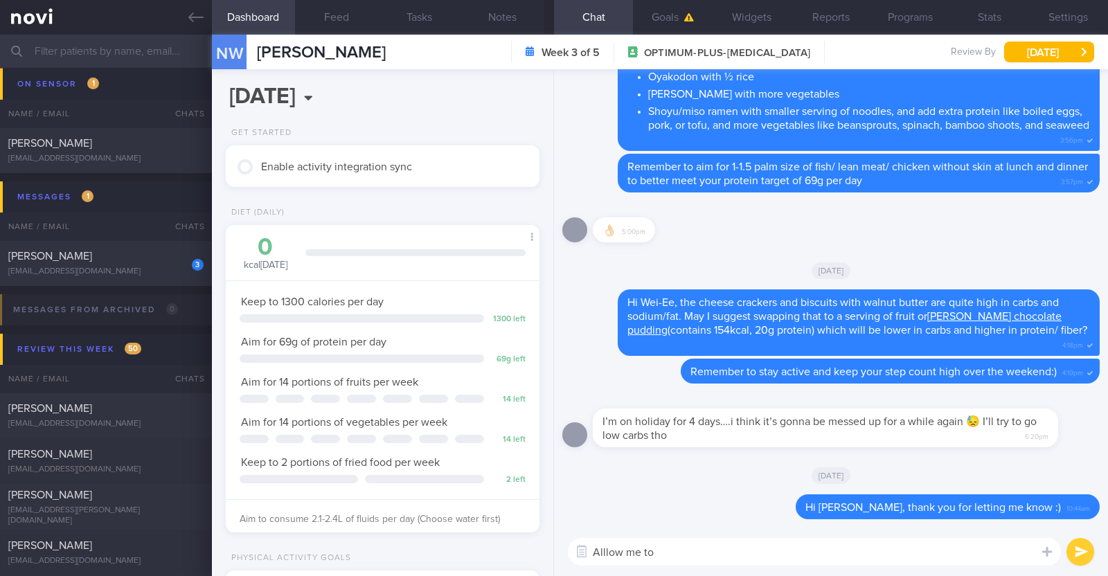
click at [605, 551] on textarea "Alllow me to" at bounding box center [814, 552] width 493 height 28
click at [686, 554] on textarea "Allow me to" at bounding box center [814, 552] width 493 height 28
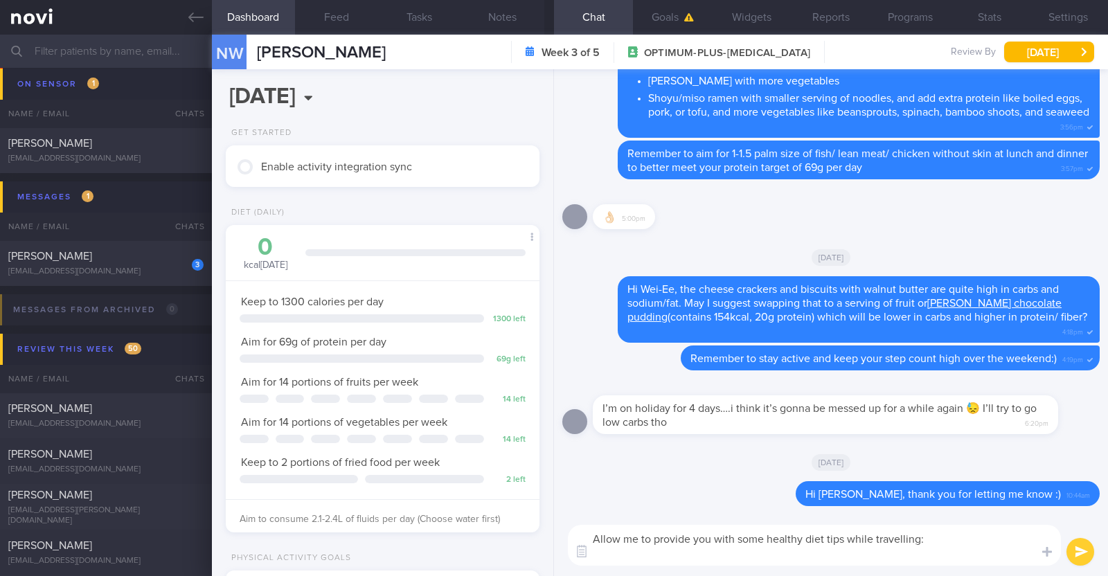
paste textarea "- Focus on your overall intake while you are traveling instead of individual me…"
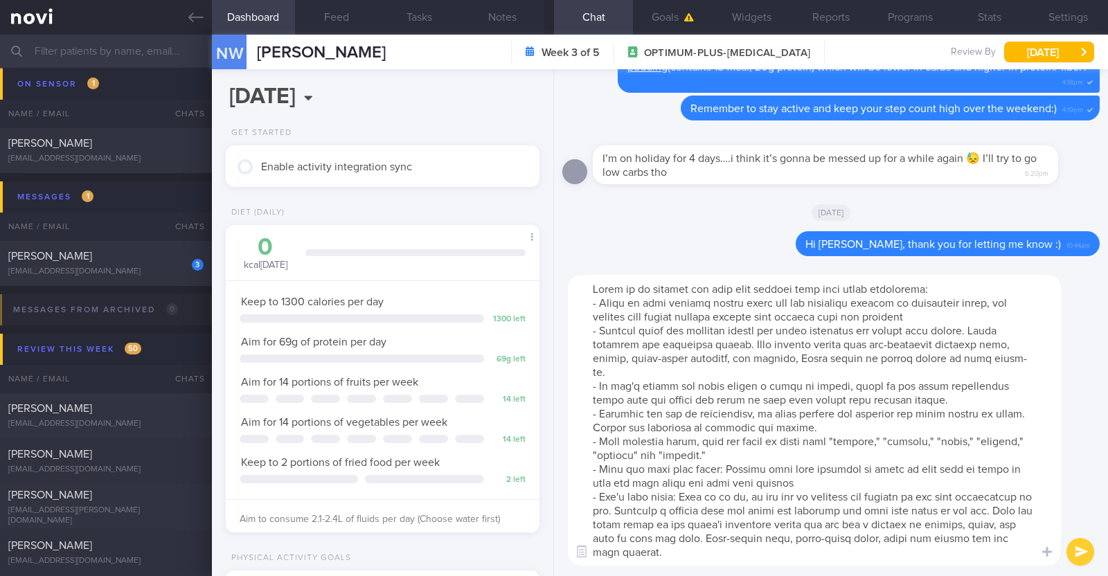
drag, startPoint x: 591, startPoint y: 331, endPoint x: 900, endPoint y: 410, distance: 319.5
click at [900, 410] on textarea at bounding box center [814, 420] width 493 height 291
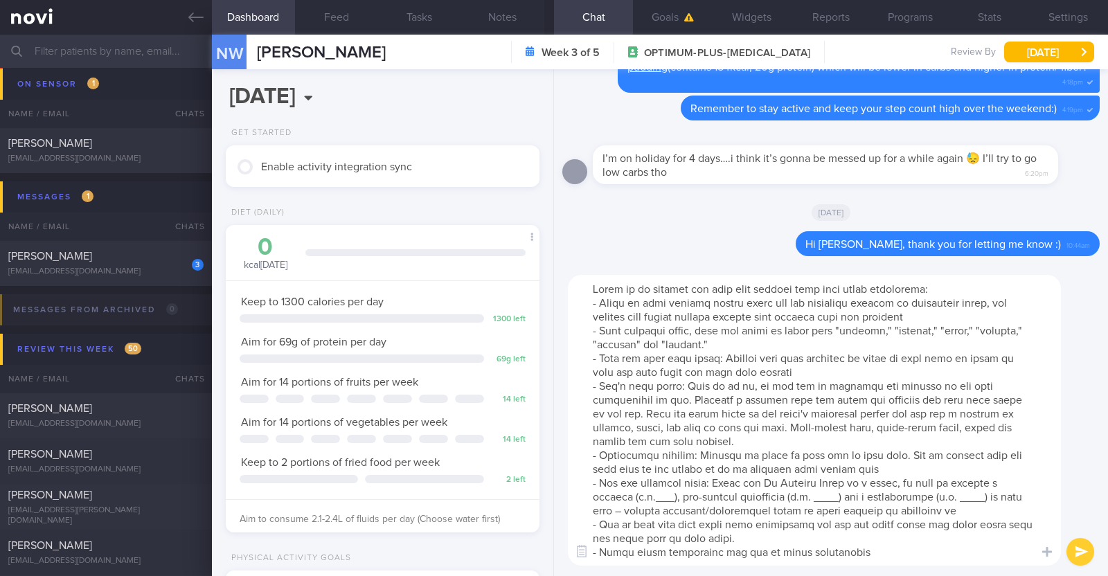
drag, startPoint x: 591, startPoint y: 481, endPoint x: 1006, endPoint y: 508, distance: 415.7
click at [1006, 508] on textarea at bounding box center [814, 420] width 493 height 291
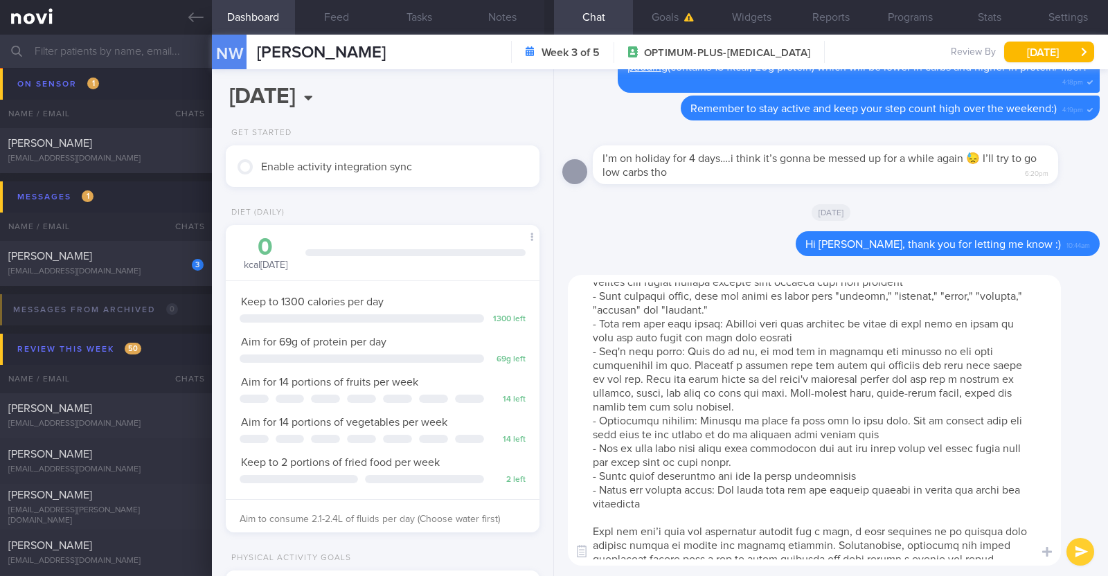
scroll to position [55, 0]
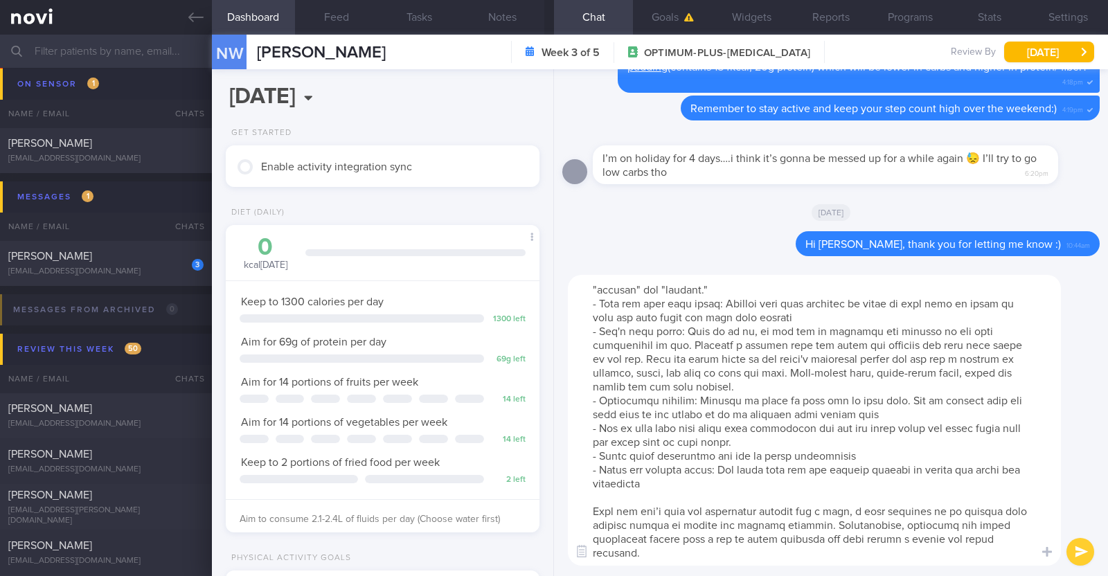
type textarea "Allow me to provide you with some healthy diet tips while travelling: - Focus o…"
click at [1089, 555] on button "submit" at bounding box center [1081, 552] width 28 height 28
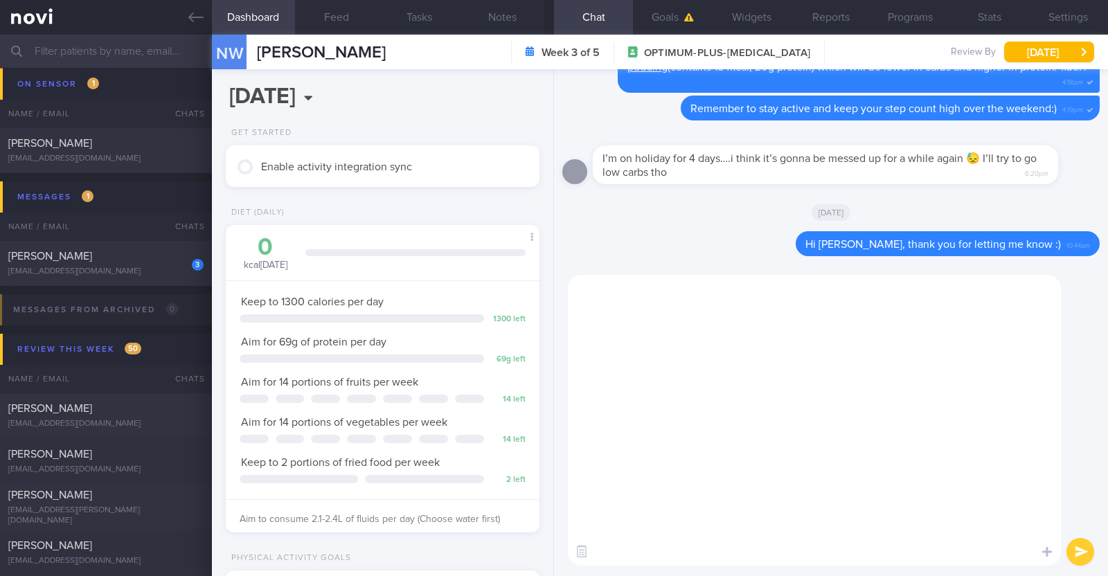
scroll to position [0, 0]
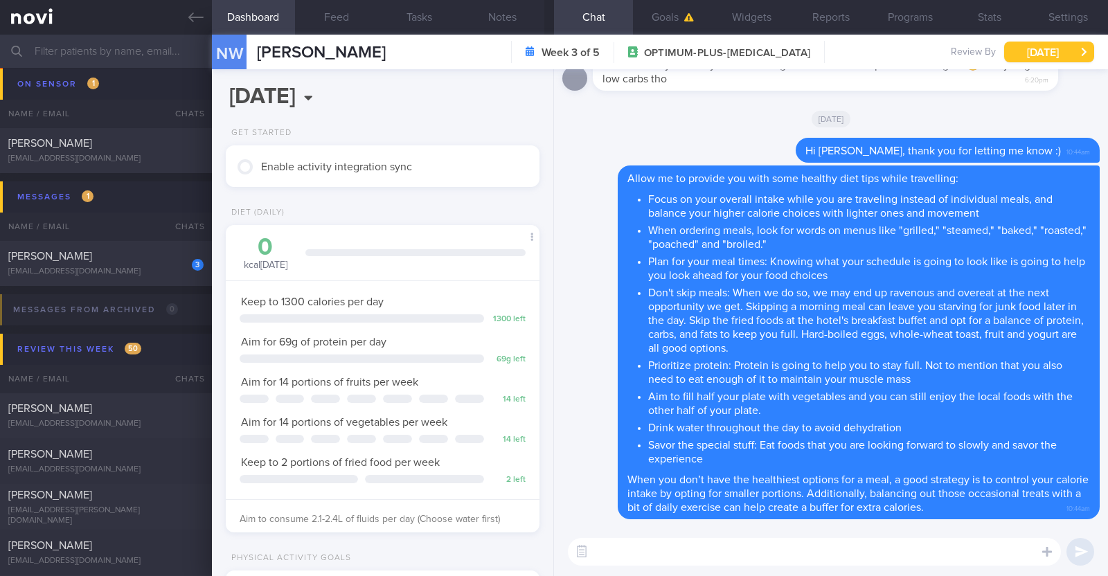
click at [1021, 48] on button "Tue, 12 Aug" at bounding box center [1049, 52] width 90 height 21
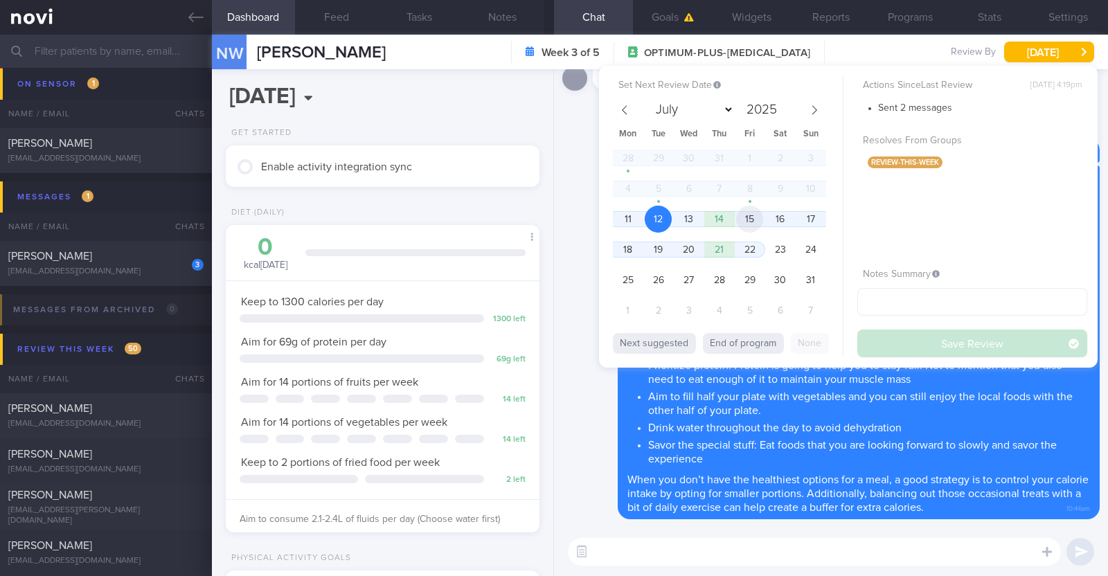
click at [759, 220] on span "15" at bounding box center [749, 219] width 27 height 27
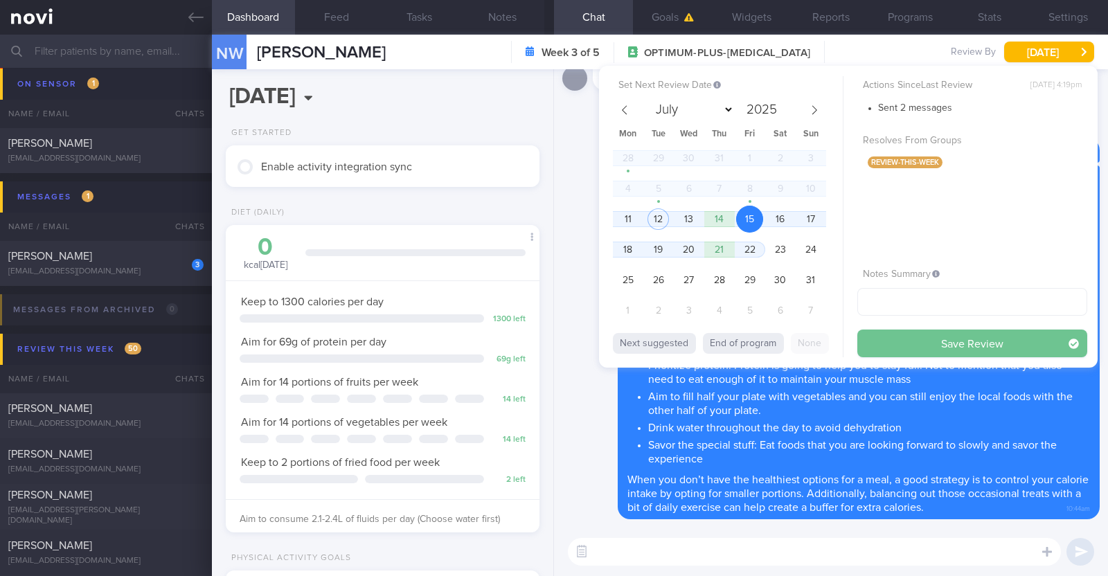
click at [917, 346] on button "Save Review" at bounding box center [972, 344] width 230 height 28
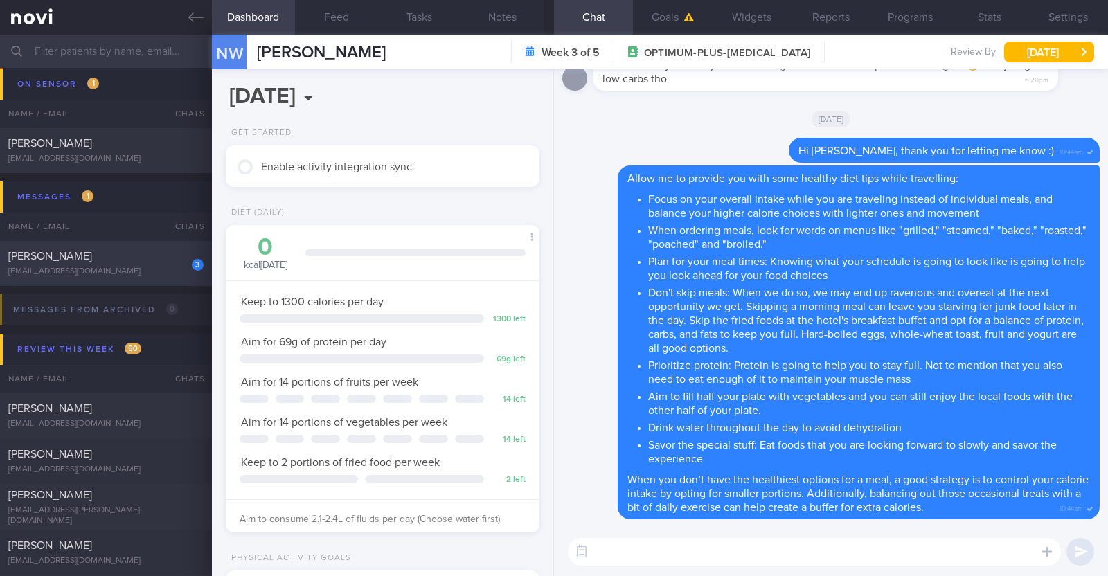
click at [139, 267] on div "[EMAIL_ADDRESS][DOMAIN_NAME]" at bounding box center [105, 272] width 195 height 10
type input "r/v with [PERSON_NAME] 29/7. r/v 5/8"
type textarea "22F Nil PMHx Ryblesus 3mg OM for 1 month Cycling 10-15min (outdoor) 1x/week"
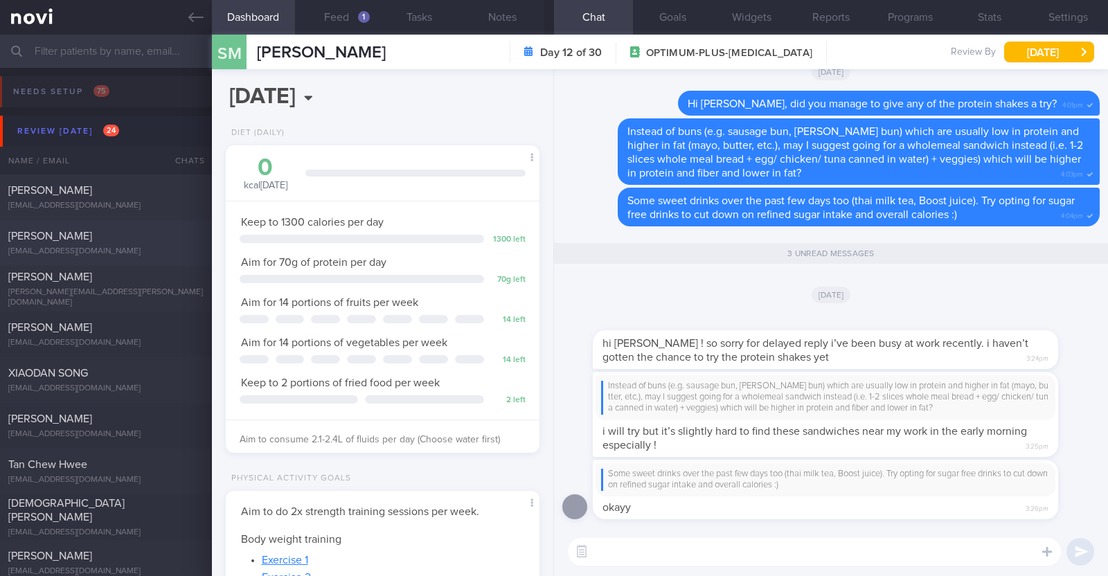
click at [131, 243] on div "Sim Teck Anne Yeo madmum@madlearning.sg" at bounding box center [106, 243] width 212 height 28
type input "r/v 28/7"
type textarea "63F Co-morbidities: DM HTN HLD CKD G1/A2 Hepatic [MEDICAL_DATA] [MEDICAL_DATA] …"
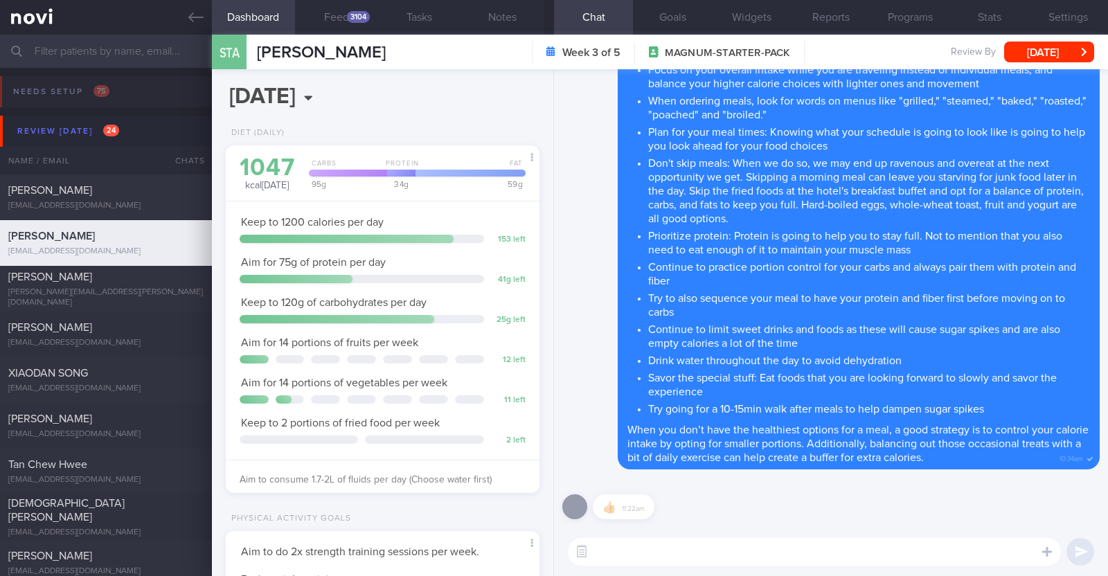
scroll to position [140, 280]
click at [353, 22] on div "3104" at bounding box center [358, 17] width 23 height 12
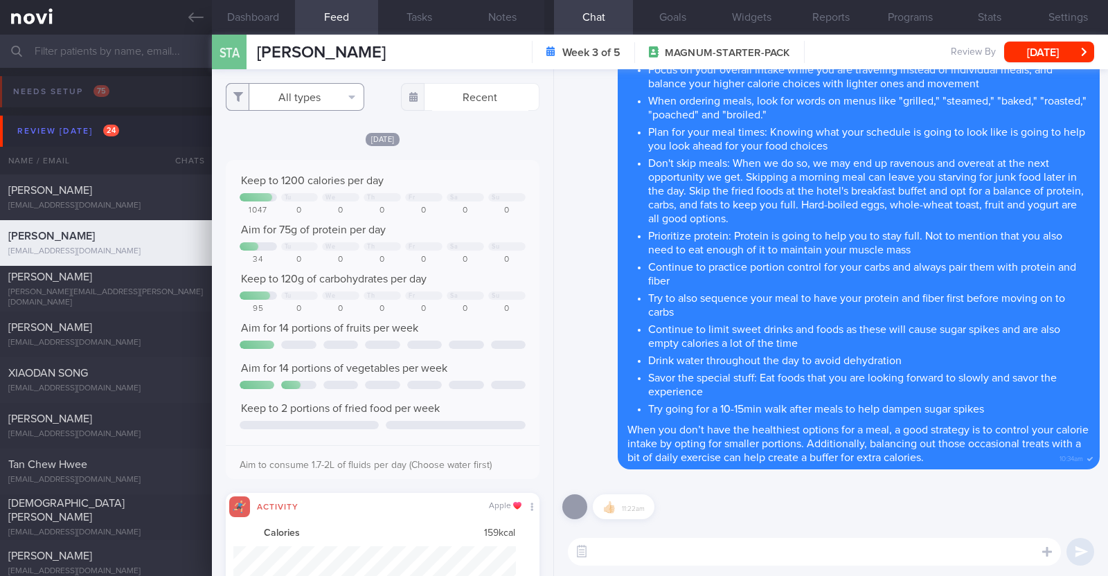
click at [336, 93] on button "All types" at bounding box center [295, 97] width 139 height 28
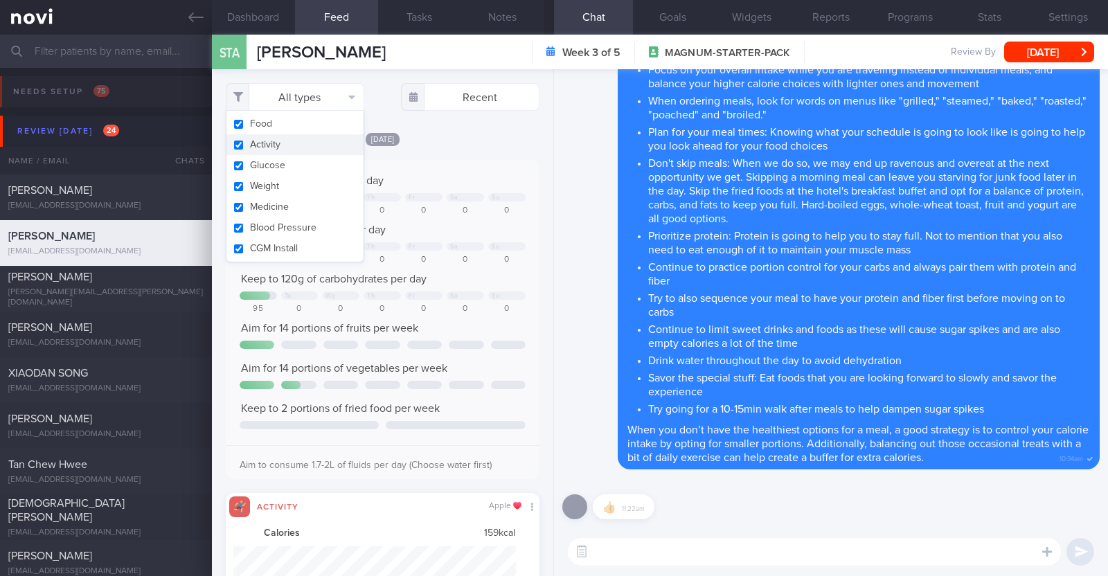
click at [286, 150] on button "Activity" at bounding box center [294, 144] width 137 height 21
checkbox input "false"
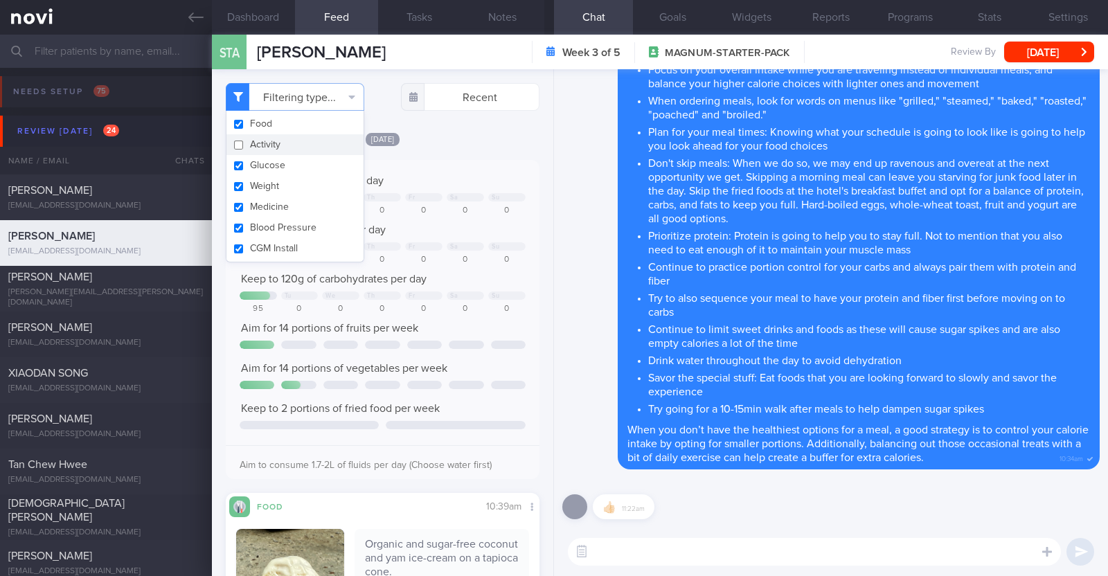
scroll to position [140, 280]
click at [590, 156] on div "Delete Let me provide some diet tips while travelling: Focus on your overall in…" at bounding box center [830, 253] width 537 height 434
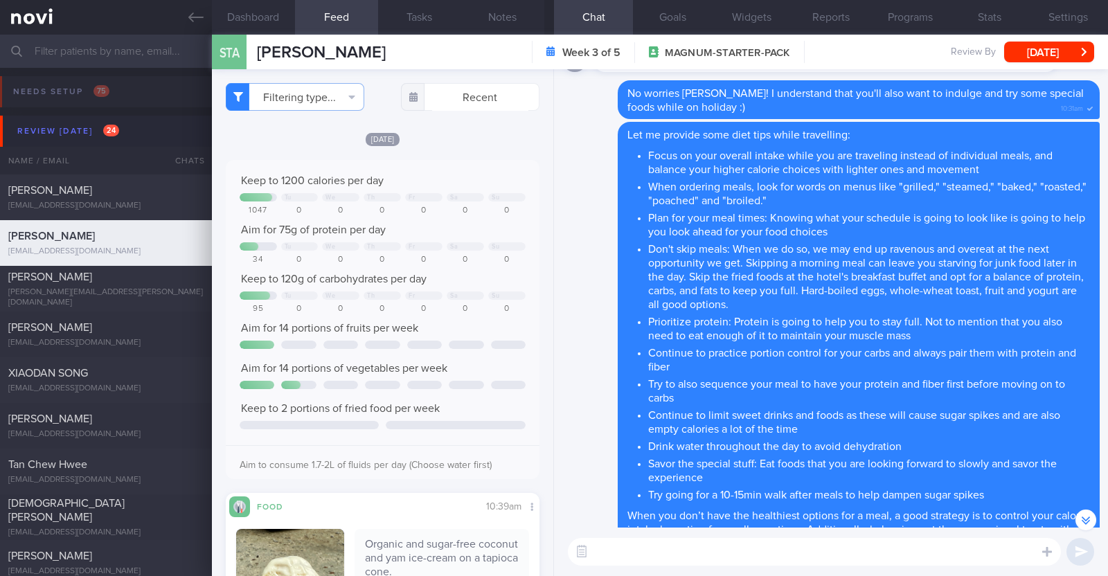
scroll to position [0, 0]
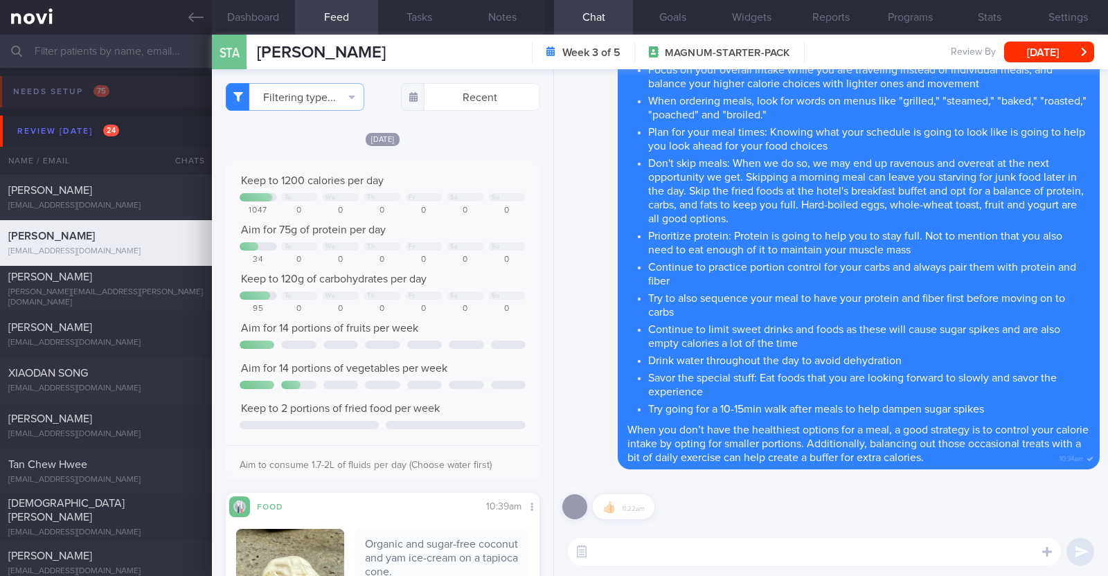
select select "7"
click at [654, 560] on textarea at bounding box center [814, 552] width 493 height 28
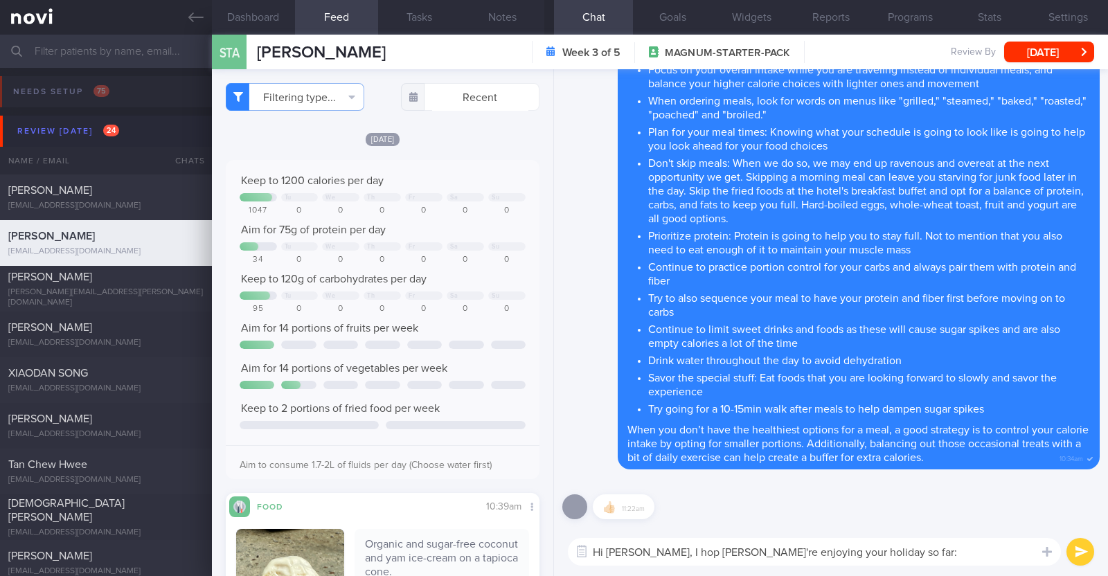
type textarea "Hi Anne, I hop eyou're enjoying your holiday so far:)"
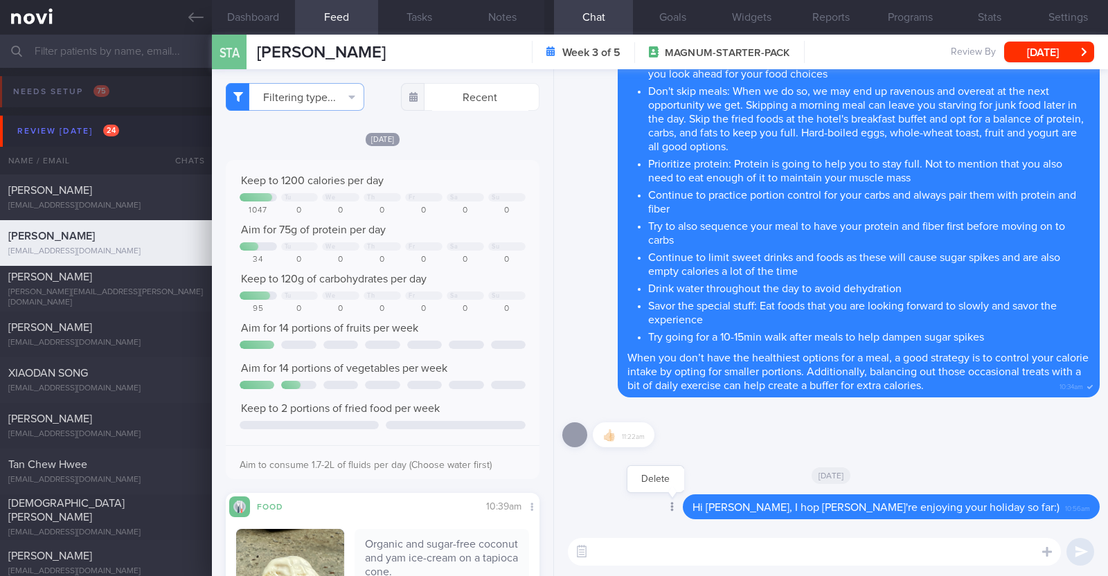
click at [684, 507] on div at bounding box center [671, 508] width 25 height 26
click at [684, 475] on button "Delete" at bounding box center [655, 479] width 56 height 21
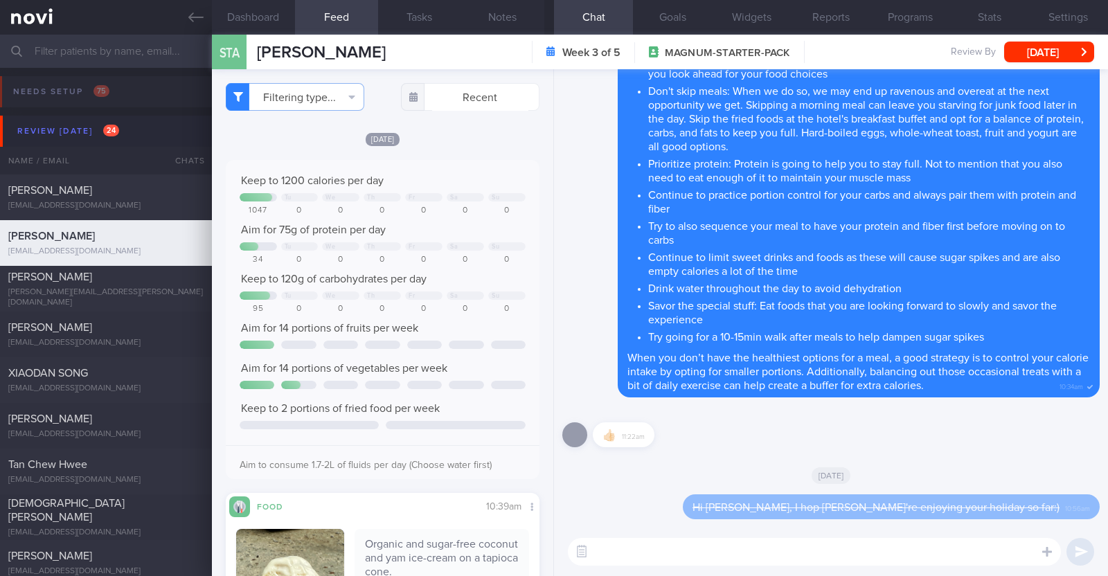
click at [672, 560] on textarea at bounding box center [814, 552] width 493 height 28
type textarea "Hi Anne, I hope you're enjoying your holiday so far:)"
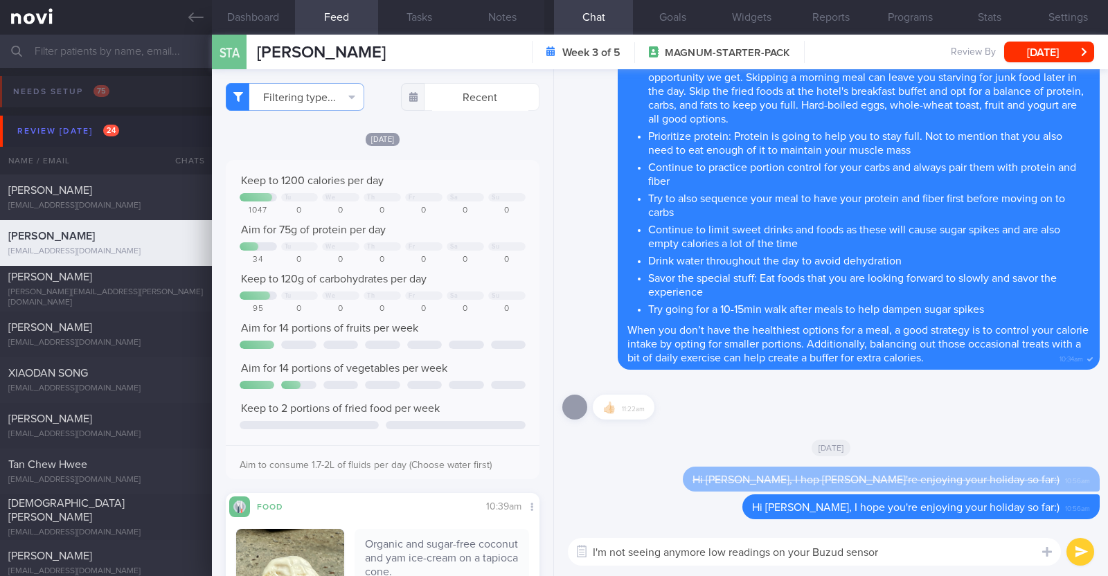
paste textarea "👍"
type textarea "I'm not seeing anymore low readings on your Buzud sensor 👍"
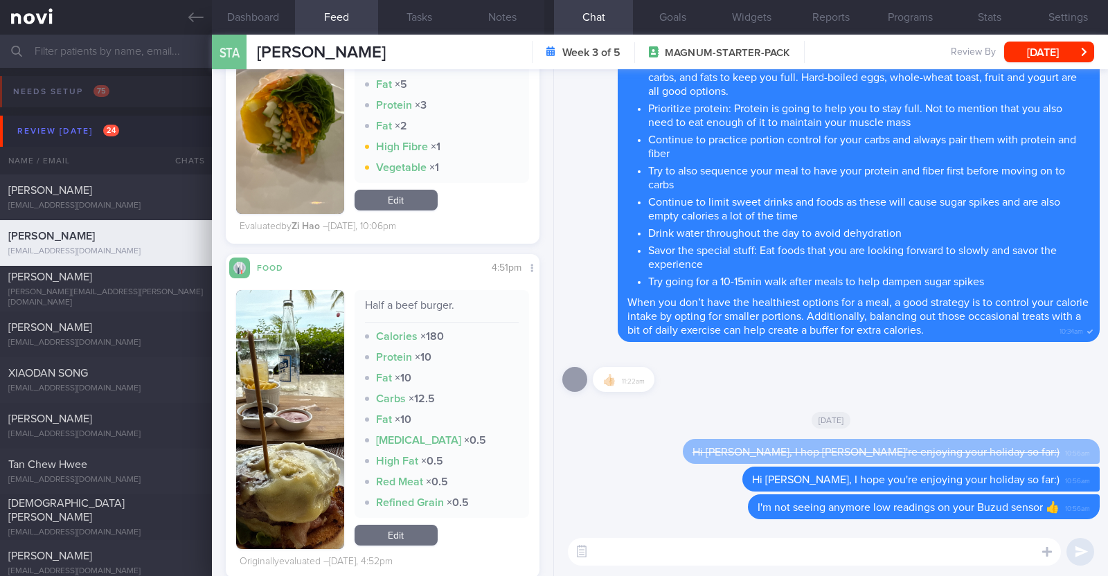
scroll to position [2790, 0]
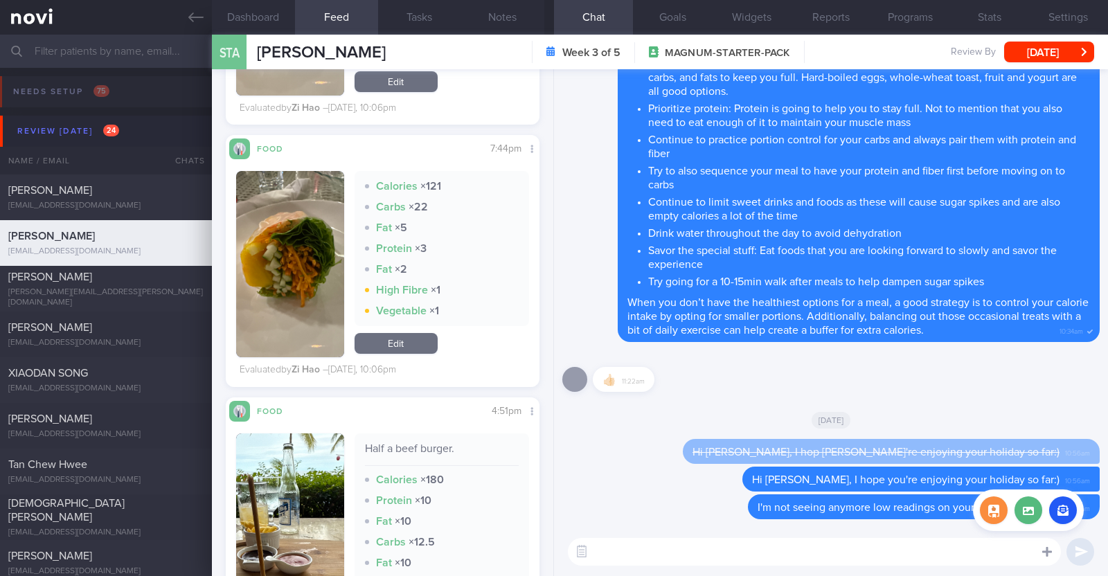
click at [1049, 549] on icon at bounding box center [1047, 552] width 10 height 12
click at [1035, 508] on label at bounding box center [1029, 511] width 28 height 28
click at [0, 0] on input "file" at bounding box center [0, 0] width 0 height 0
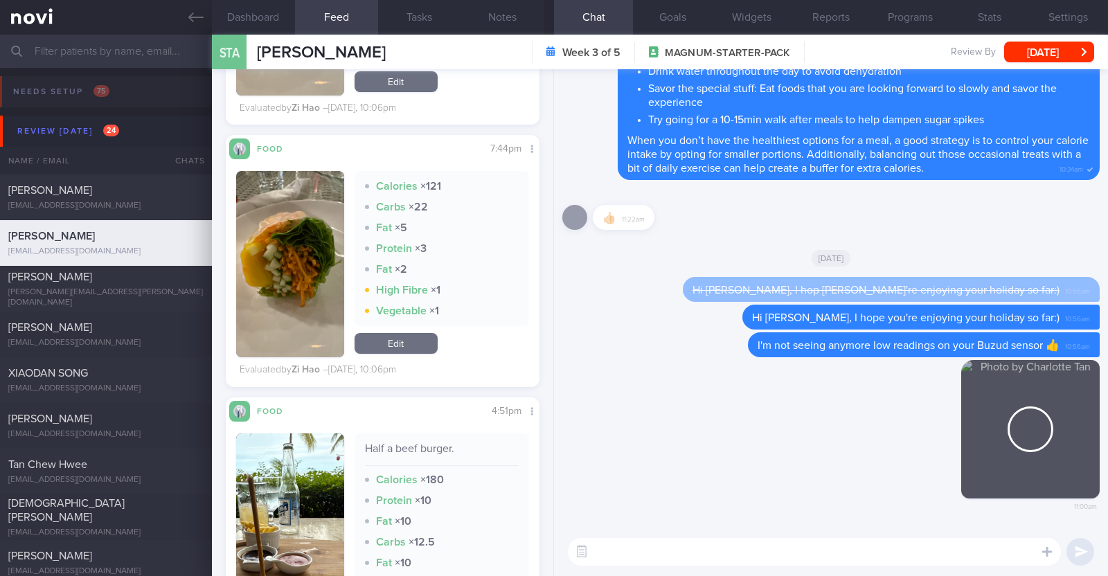
click at [686, 552] on textarea at bounding box center [814, 552] width 493 height 28
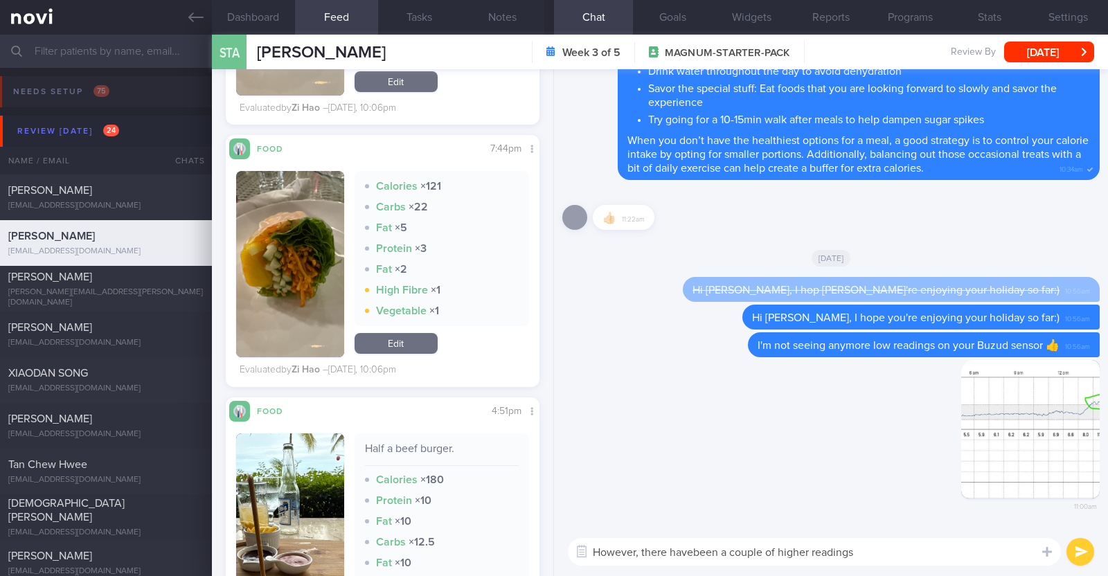
click at [693, 549] on textarea "However, there havebeen a couple of higher readings" at bounding box center [814, 552] width 493 height 28
click at [869, 548] on textarea "However, there have been a couple of higher readings" at bounding box center [814, 552] width 493 height 28
click at [995, 410] on button "button" at bounding box center [1030, 429] width 139 height 139
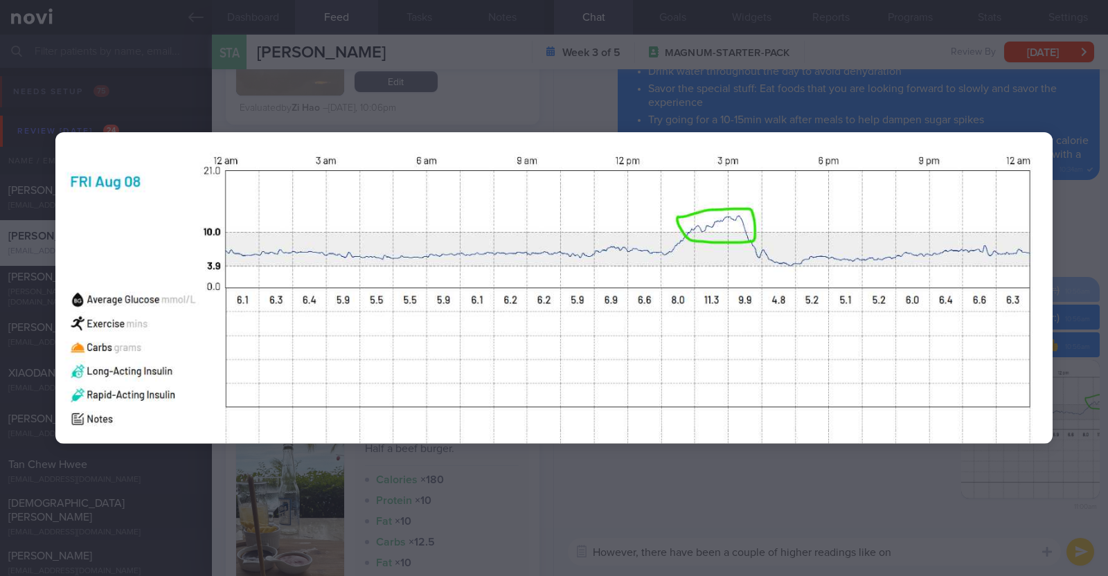
click at [809, 487] on div at bounding box center [554, 288] width 1108 height 576
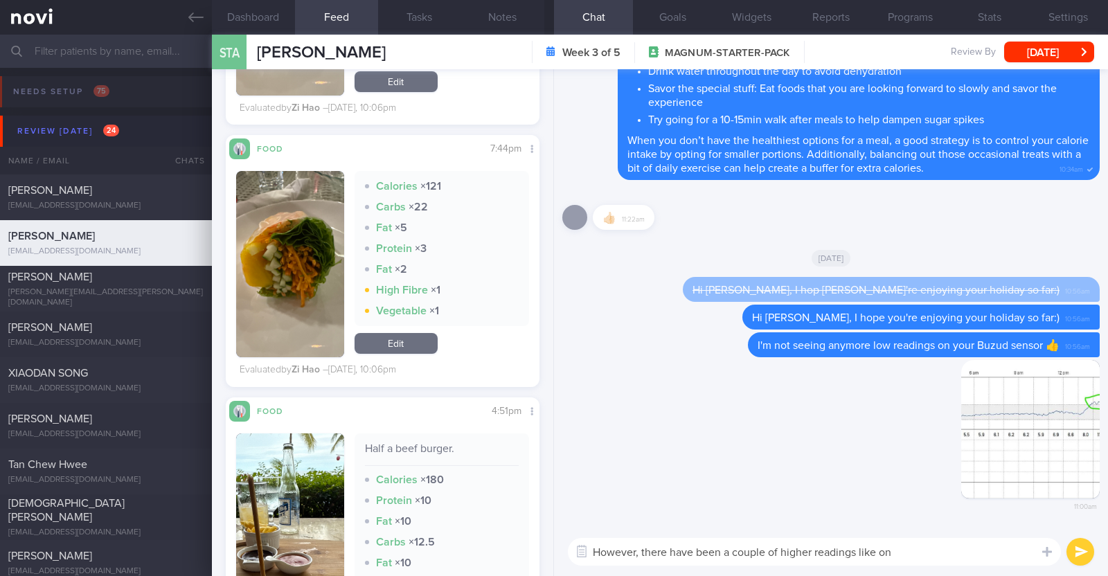
click at [904, 559] on textarea "However, there have been a couple of higher readings like on" at bounding box center [814, 552] width 493 height 28
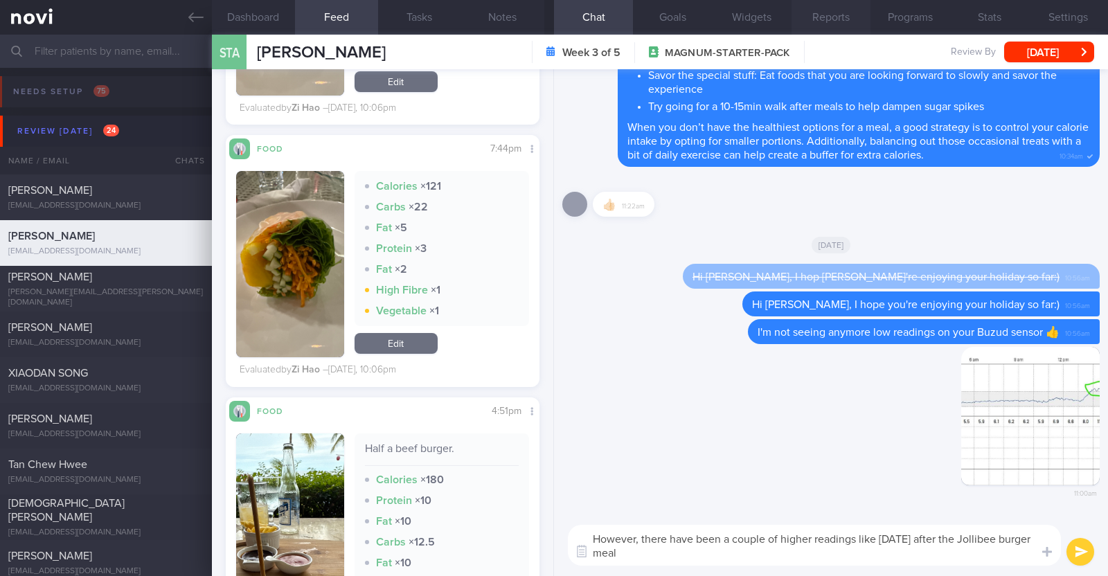
paste textarea "😅"
type textarea "However, there have been a couple of higher readings like on Friday after the J…"
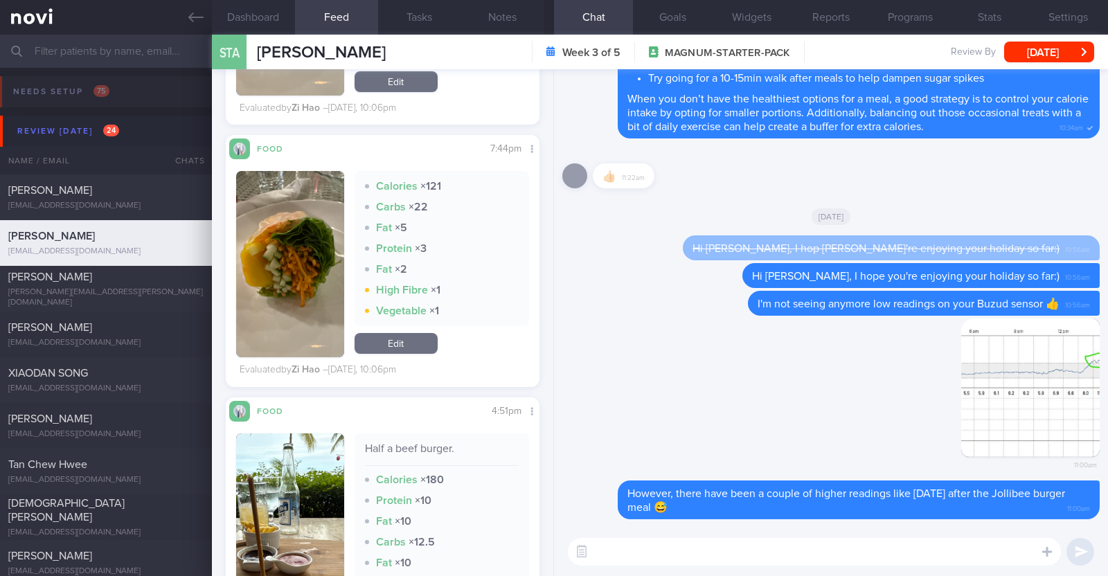
scroll to position [2878, 0]
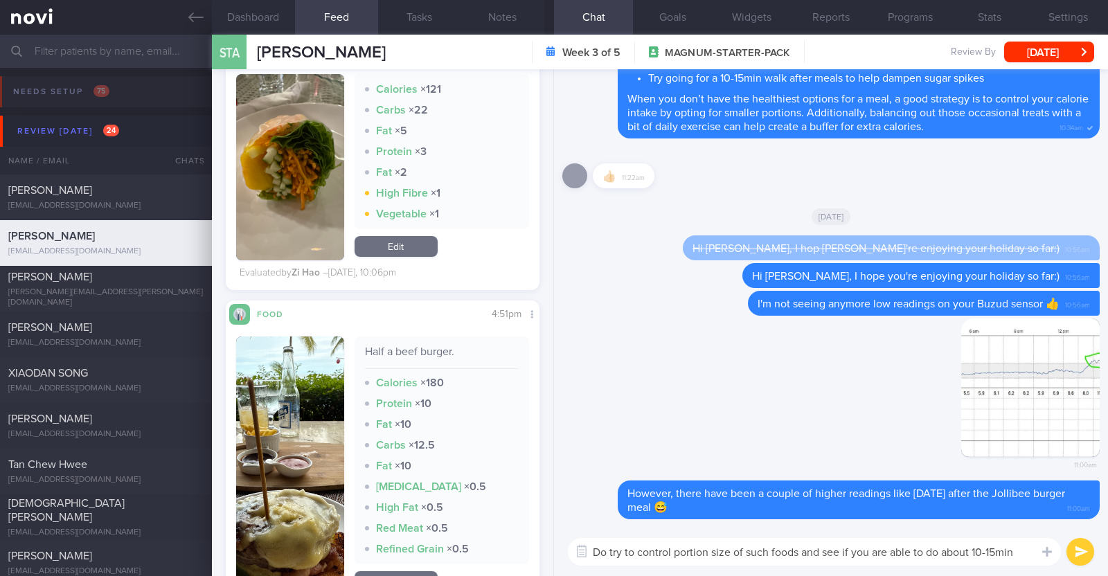
click at [934, 547] on textarea "Do try to control portion size of such foods and see if you are able to do abou…" at bounding box center [814, 552] width 493 height 28
click at [1004, 549] on textarea "Do try to control portion size of such foods and see if you are able to take a …" at bounding box center [814, 552] width 493 height 28
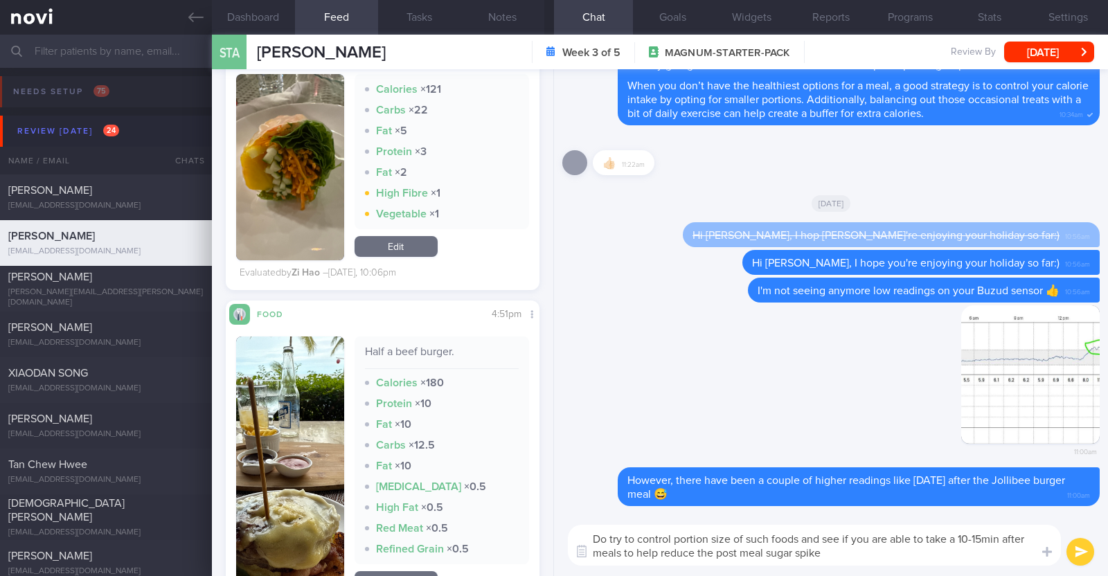
type textarea "Do try to control portion size of such foods and see if you are able to take a …"
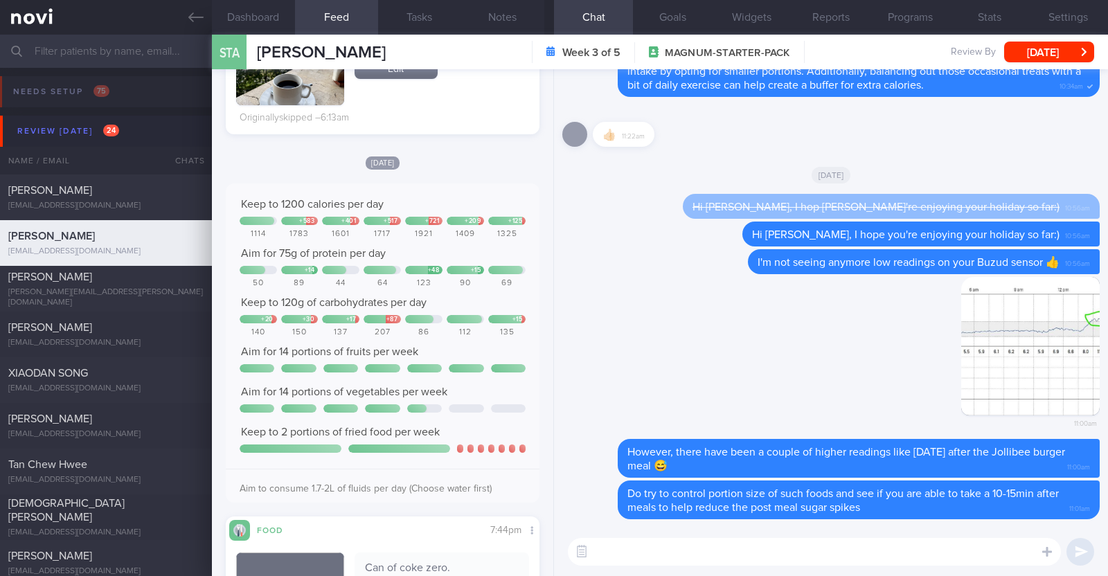
scroll to position [2012, 0]
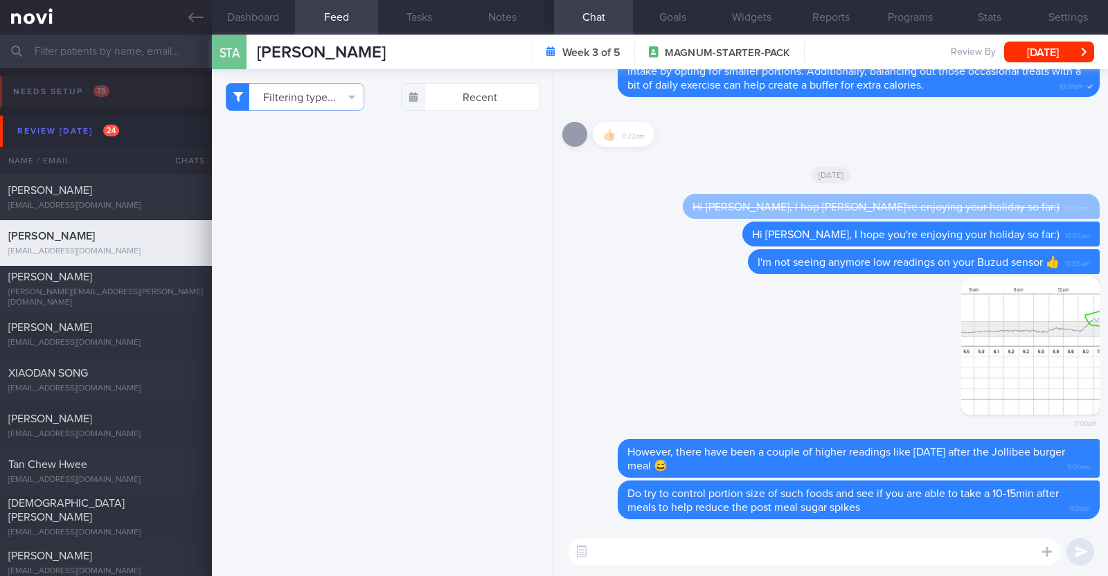
select select "7"
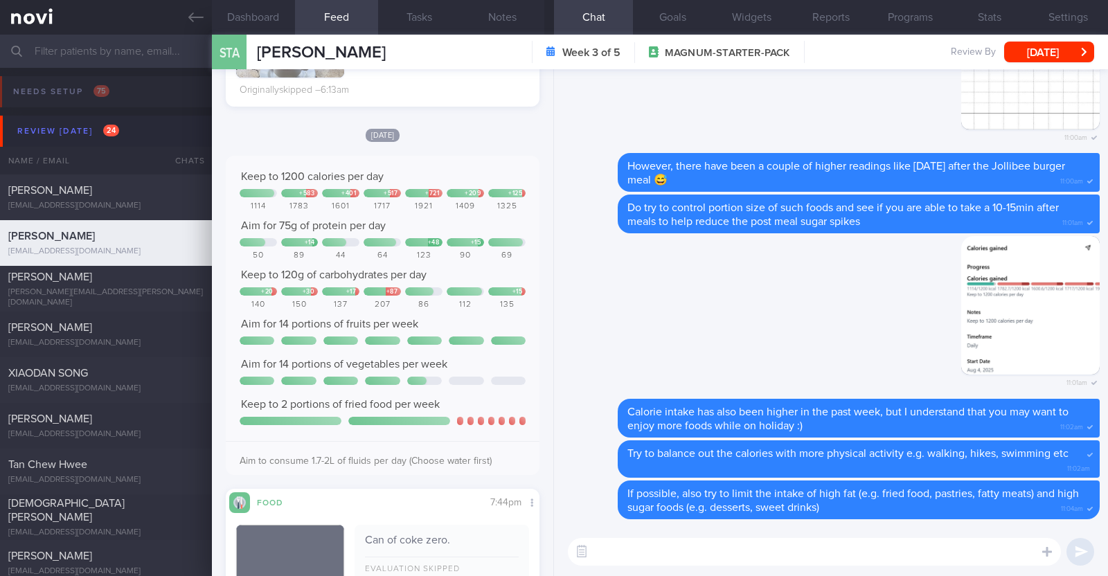
click at [623, 559] on textarea at bounding box center [814, 552] width 493 height 28
paste textarea "👍"
type textarea "Fruit intake has been excellent over the past week 👍"
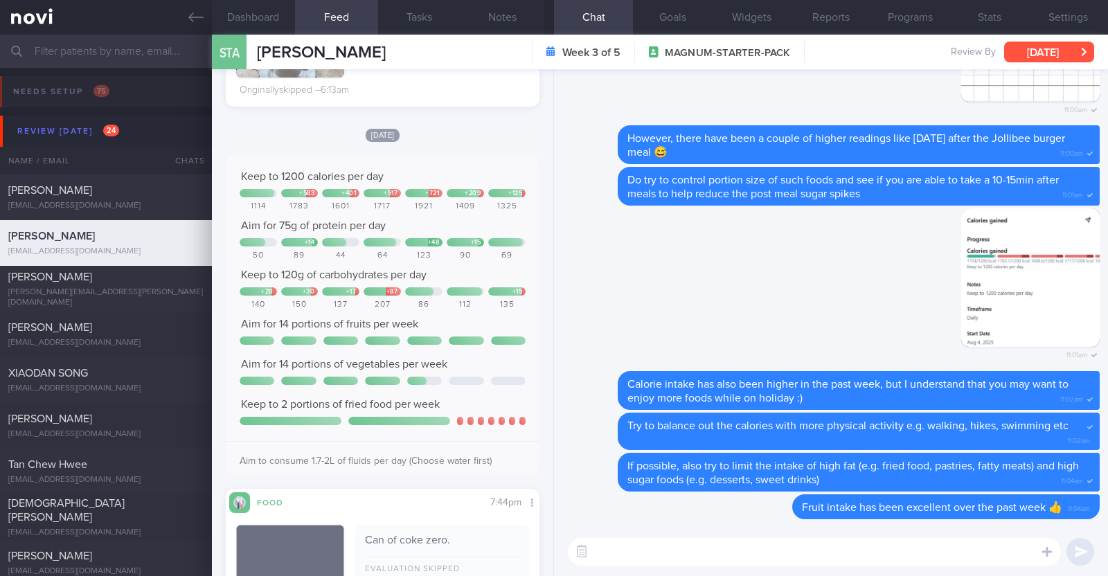
click at [1063, 43] on button "[DATE]" at bounding box center [1049, 52] width 90 height 21
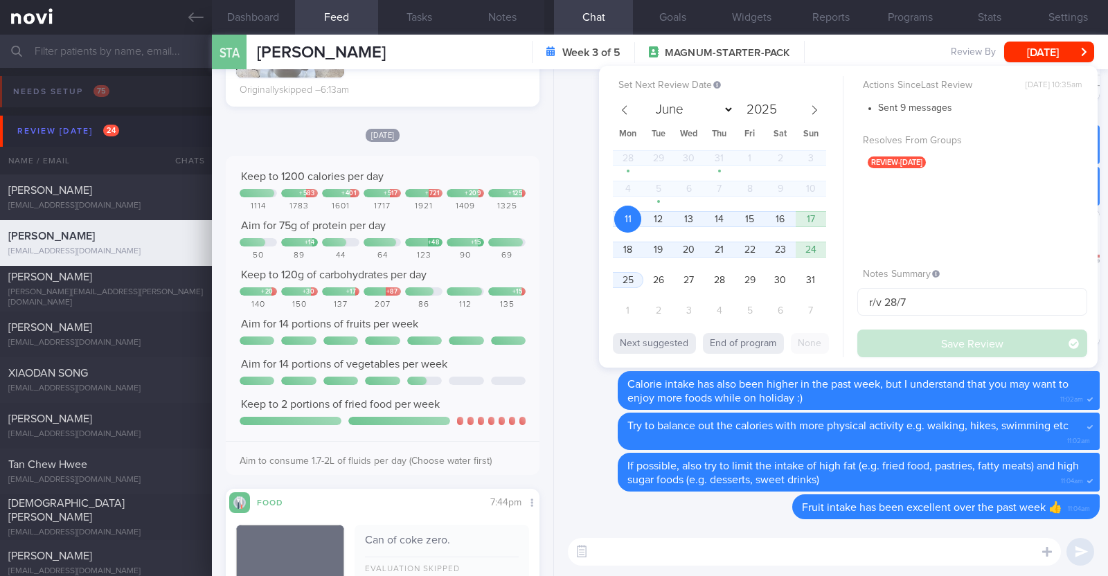
click at [586, 253] on div "Delete 11:01am" at bounding box center [830, 289] width 537 height 163
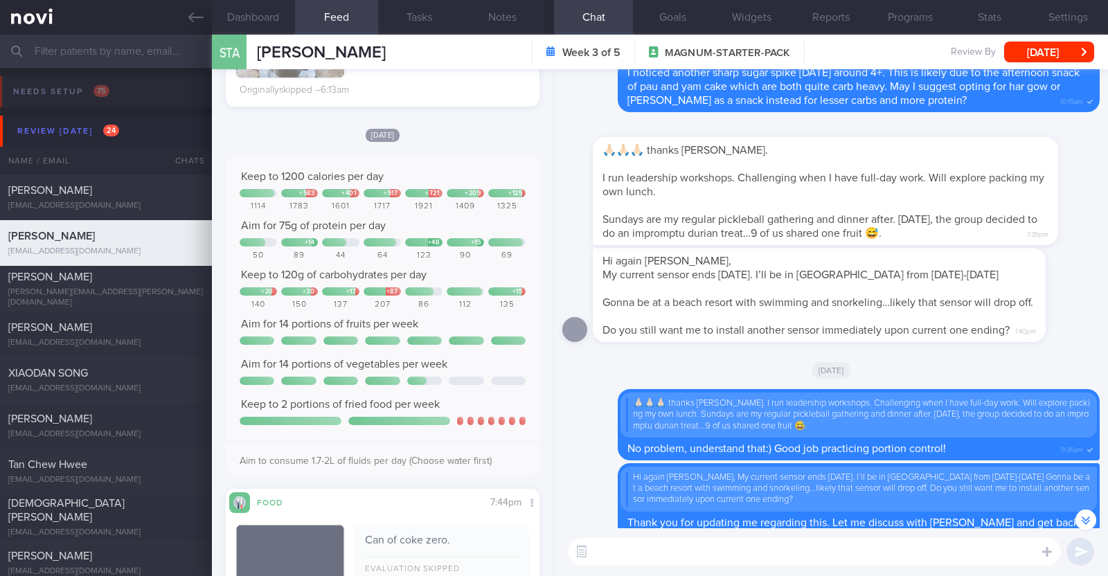
scroll to position [-5975, 0]
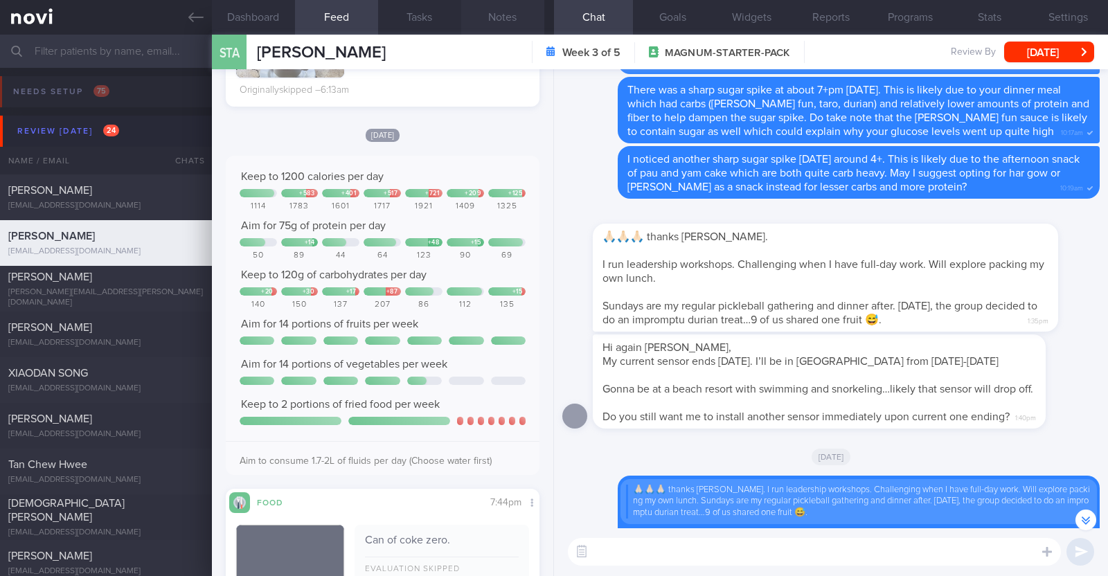
click at [522, 22] on button "Notes" at bounding box center [502, 17] width 83 height 35
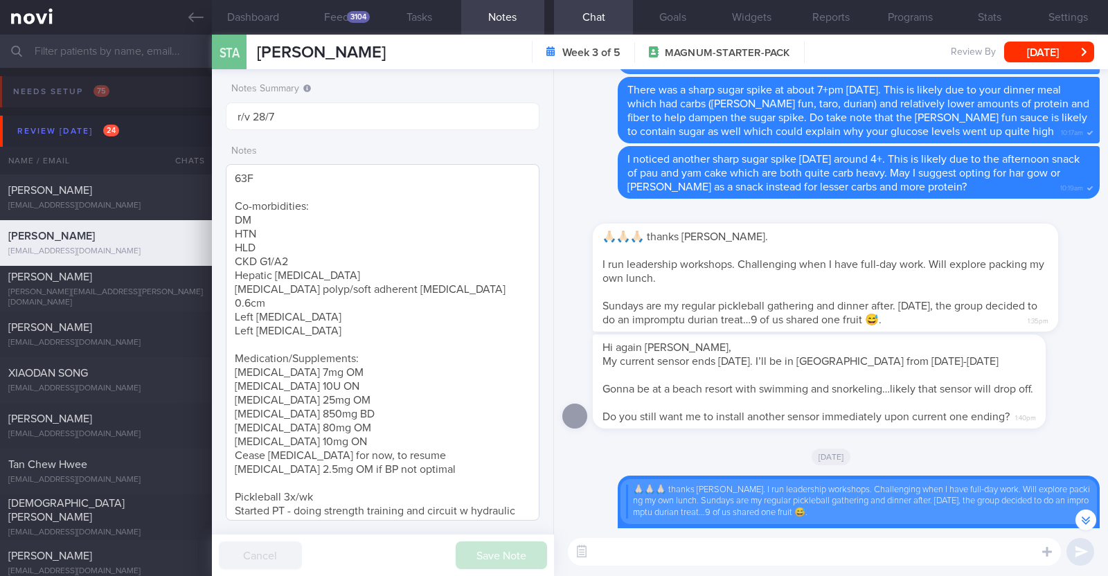
scroll to position [73, 0]
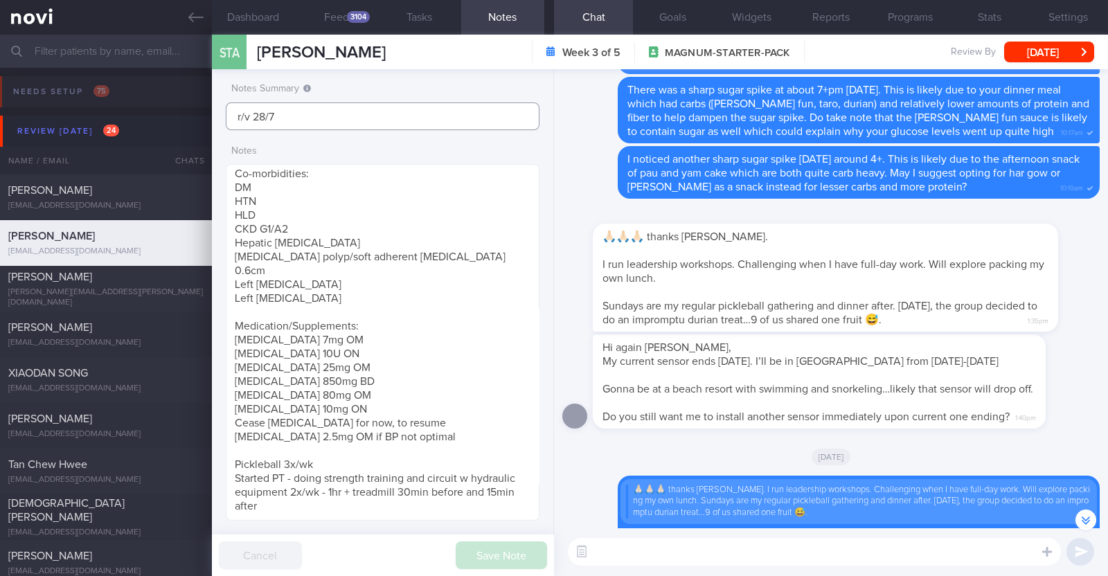
click at [354, 119] on input "r/v 28/7" at bounding box center [383, 117] width 314 height 28
drag, startPoint x: 354, startPoint y: 119, endPoint x: 200, endPoint y: 85, distance: 157.5
click at [201, 86] on div "Patients New Users Coaches Assigned patients Assigned patients All active patie…" at bounding box center [554, 306] width 1108 height 542
type input "Away in PH 3-17 Aug"
click at [473, 553] on button "Save Note" at bounding box center [501, 556] width 91 height 28
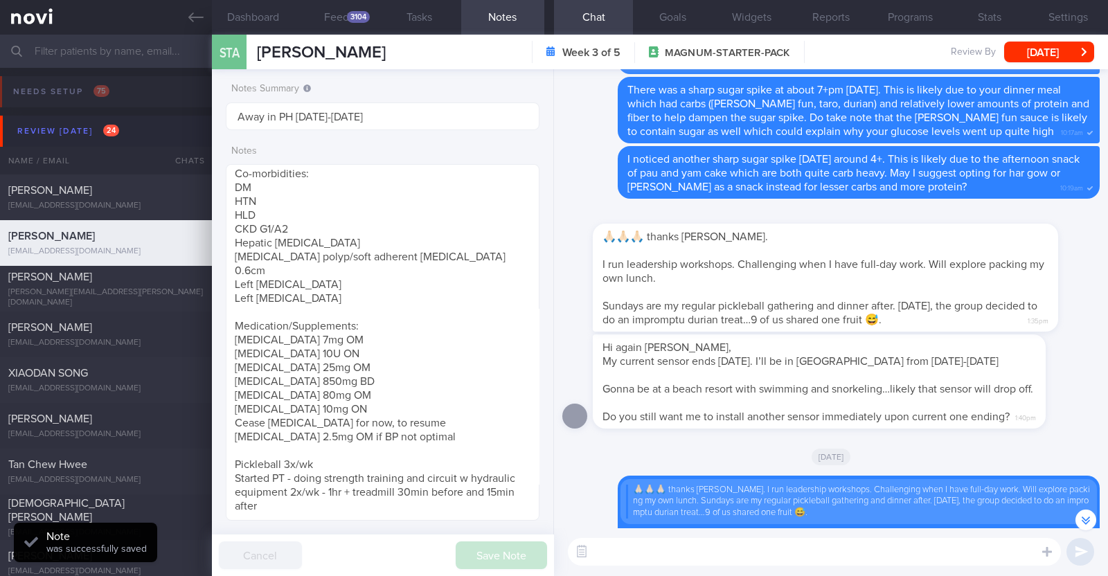
click at [1046, 67] on div "STA Sim Teck Anne Yeo Sim Teck Anne Yeo madmum@madlearning.sg Week 3 of 5 MAGNU…" at bounding box center [660, 52] width 896 height 35
click at [1049, 57] on button "[DATE]" at bounding box center [1049, 52] width 90 height 21
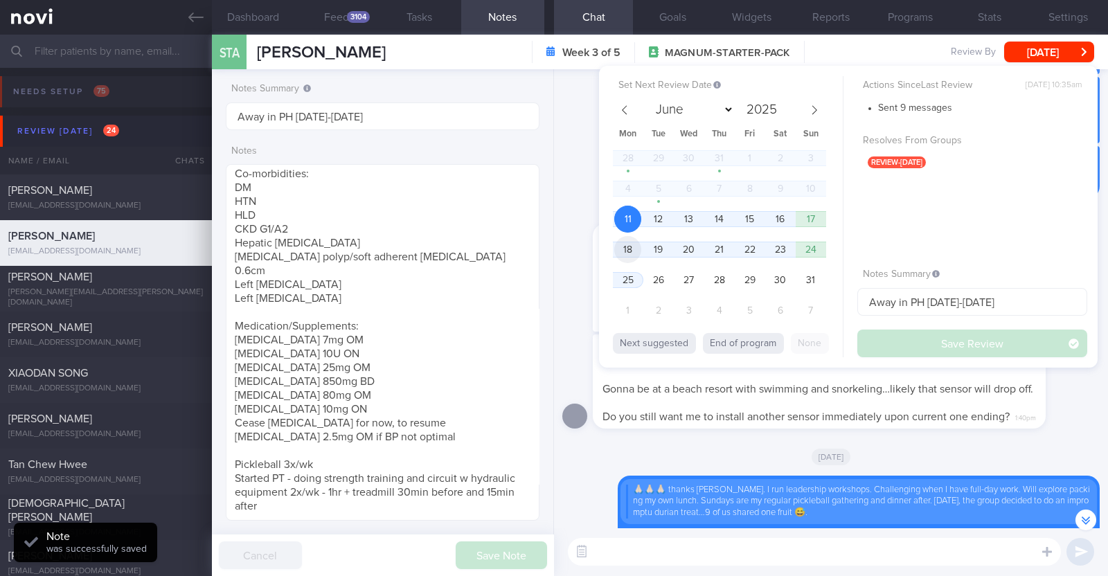
click at [624, 251] on span "18" at bounding box center [627, 249] width 27 height 27
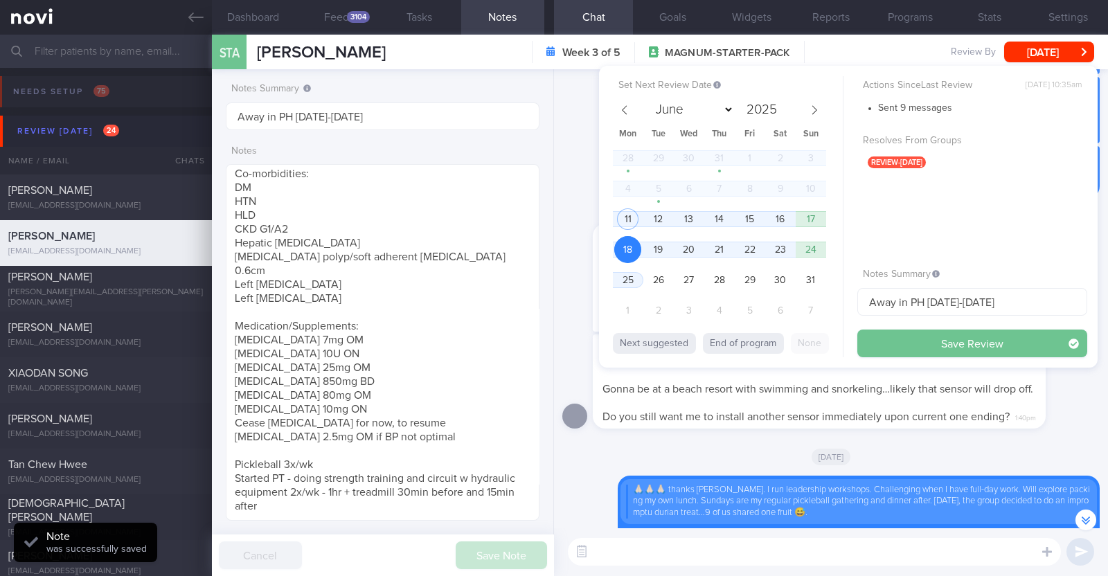
click at [899, 335] on button "Save Review" at bounding box center [972, 344] width 230 height 28
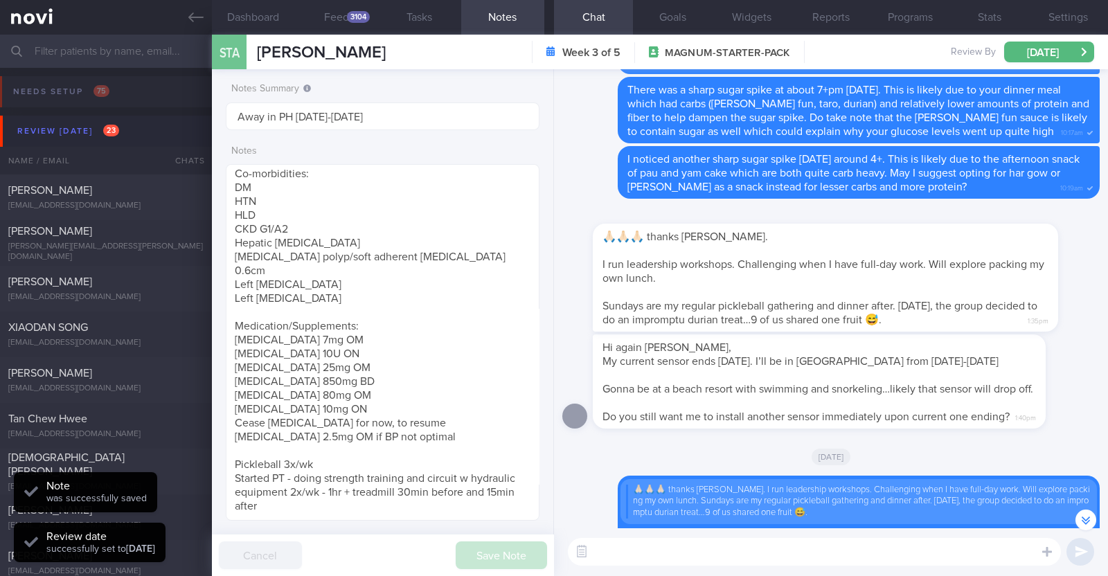
scroll to position [140, 280]
click at [166, 238] on div "[PERSON_NAME]" at bounding box center [104, 231] width 192 height 14
type input "r/v with Dr [PERSON_NAME] 22/8. R/v 5/8"
type textarea "46F Co-morbidities: [MEDICAL_DATA] [MEDICAL_DATA] 3mg OM x 1/12 Zumba and Kettl…"
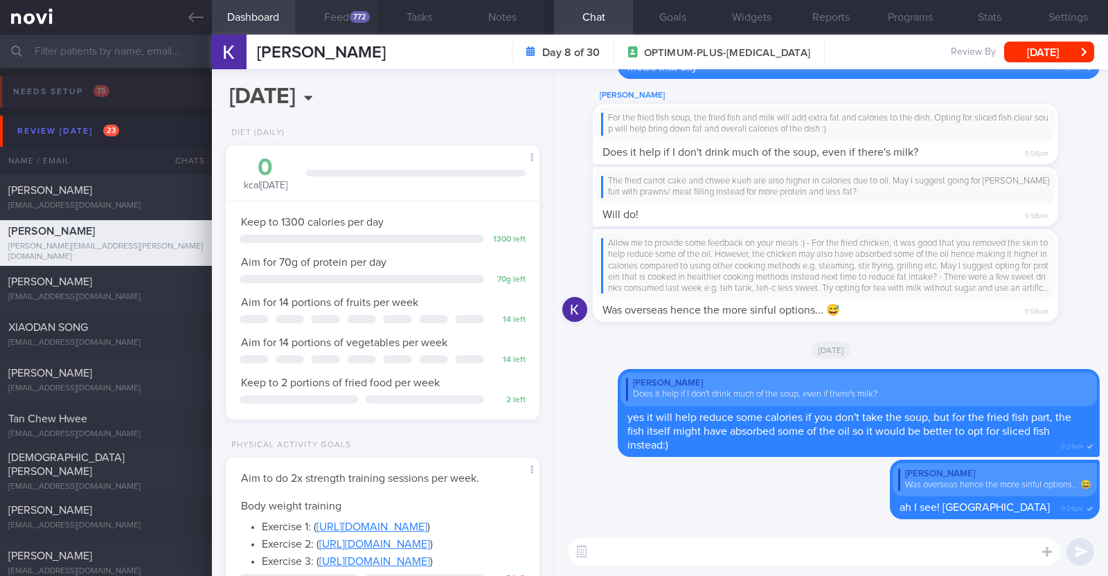
click at [342, 14] on button "Feed 772" at bounding box center [336, 17] width 83 height 35
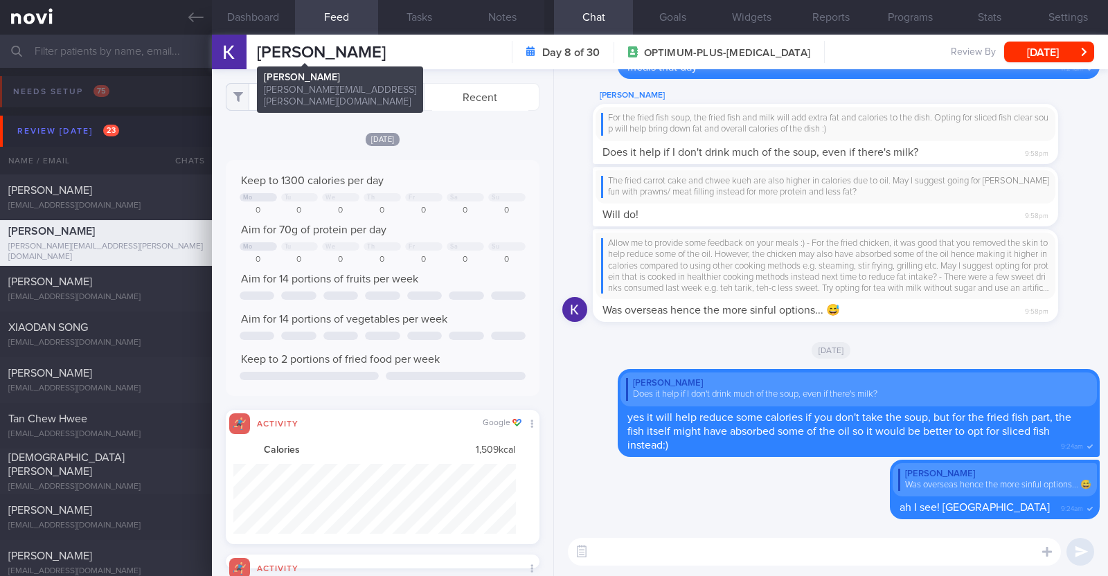
scroll to position [71, 283]
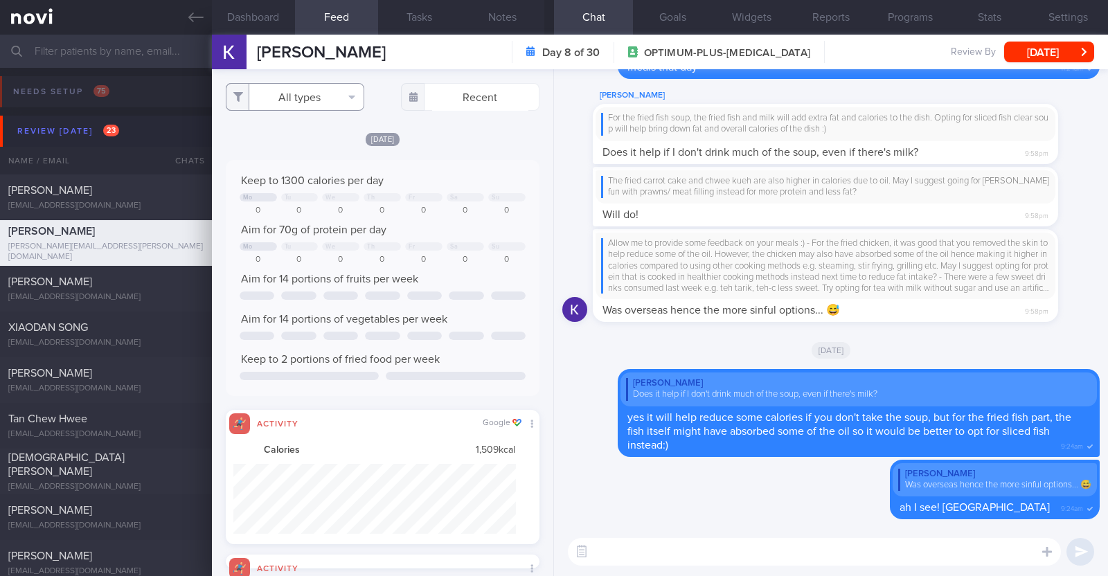
click at [318, 98] on button "All types" at bounding box center [295, 97] width 139 height 28
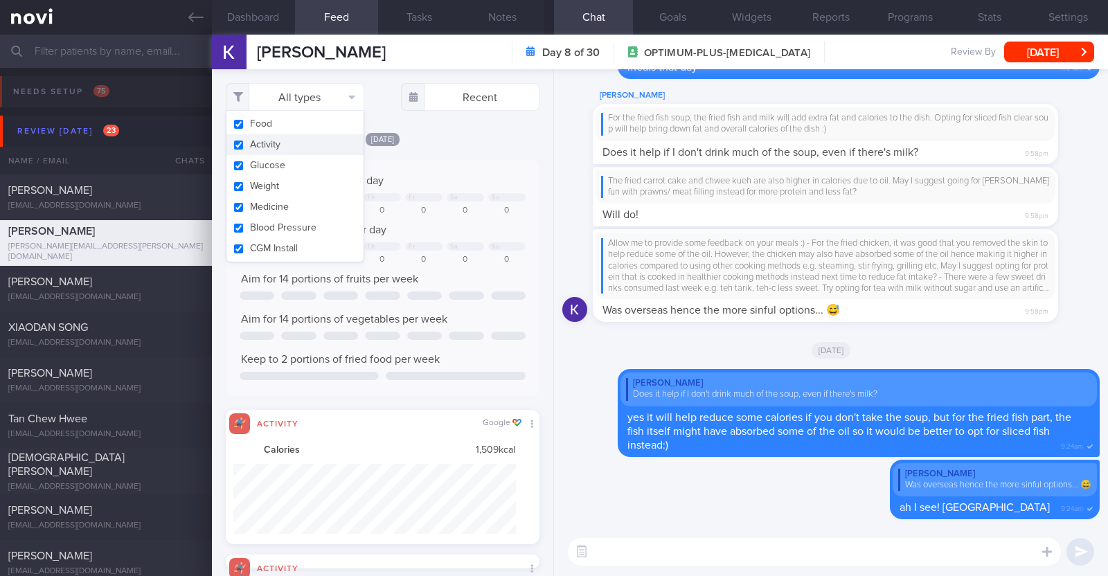
click at [284, 138] on button "Activity" at bounding box center [294, 144] width 137 height 21
checkbox input "false"
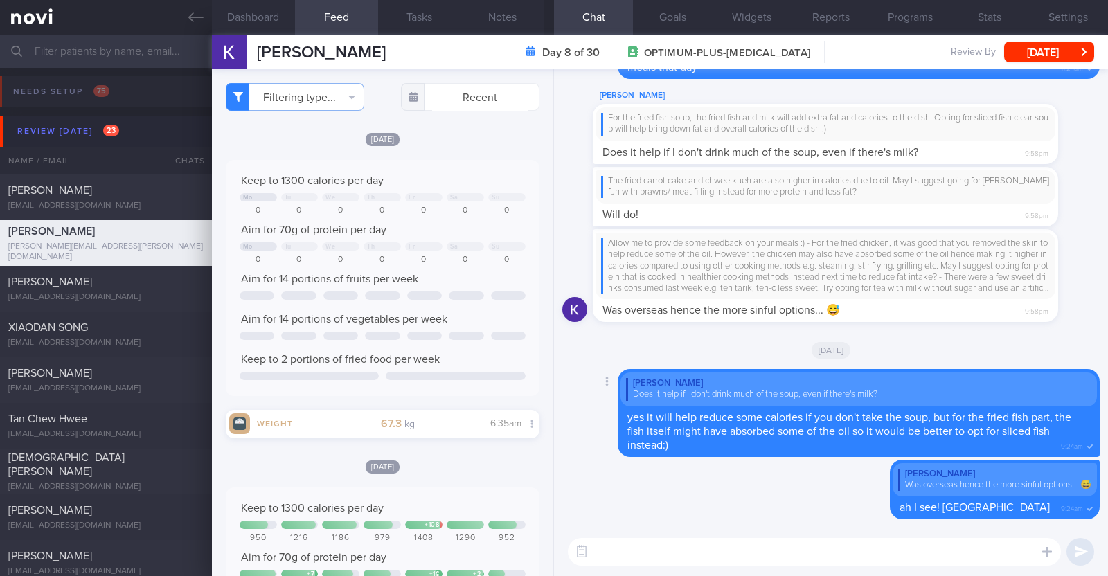
click at [580, 372] on div "Delete Kimberly Lim Does it help if I don't drink much of the soup, even if the…" at bounding box center [830, 413] width 537 height 88
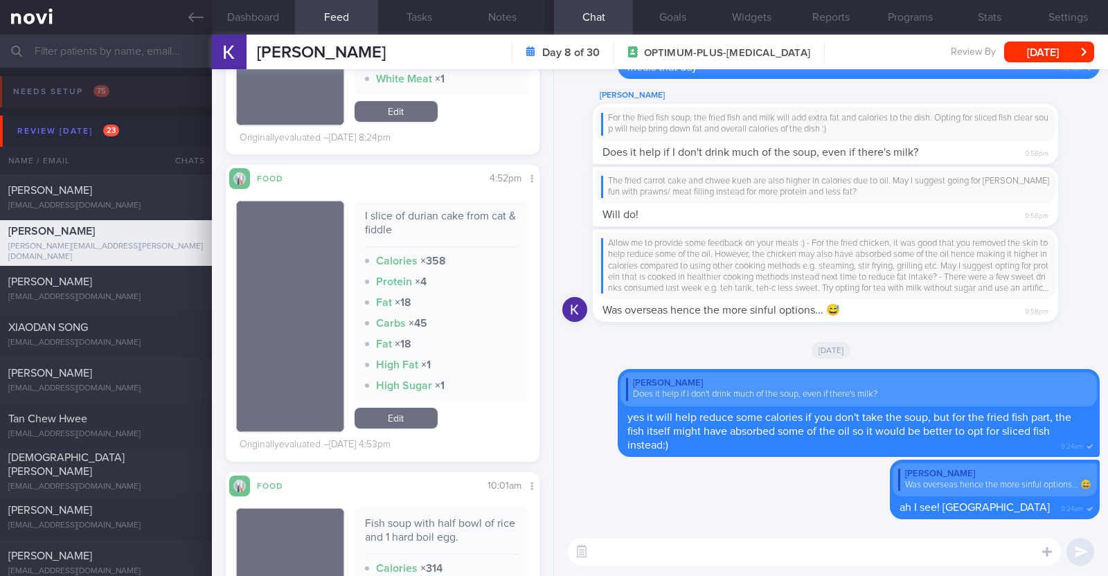
scroll to position [2770, 0]
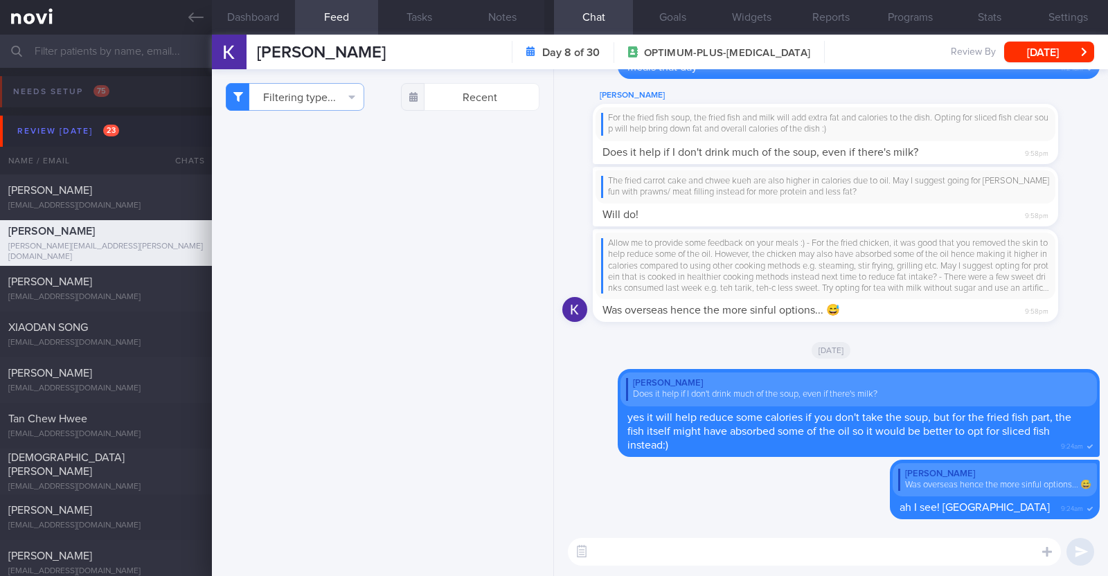
select select "7"
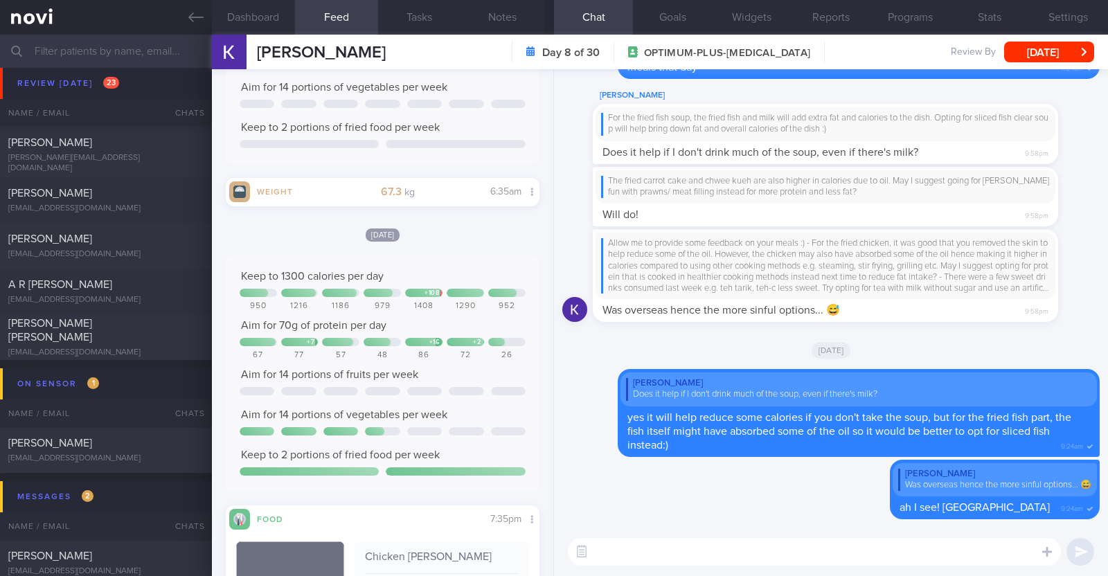
scroll to position [260, 0]
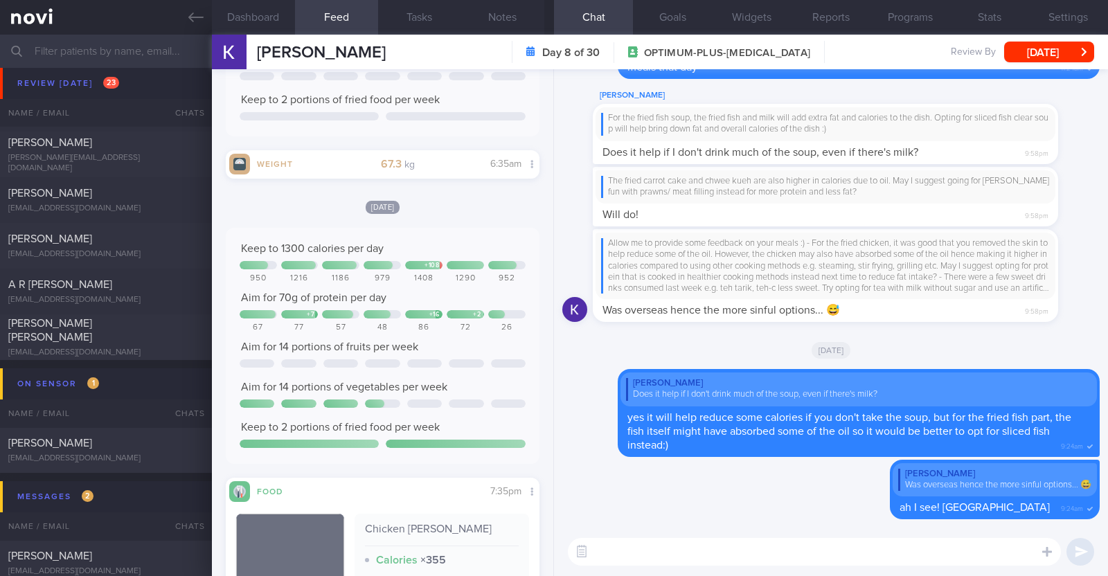
click at [639, 555] on textarea at bounding box center [814, 552] width 493 height 28
click at [605, 555] on textarea "HI [PERSON_NAME]" at bounding box center [814, 552] width 493 height 28
click at [677, 555] on textarea "Hi [PERSON_NAME]" at bounding box center [814, 552] width 493 height 28
type textarea "Hi [PERSON_NAME], hope you had a good weekend :)"
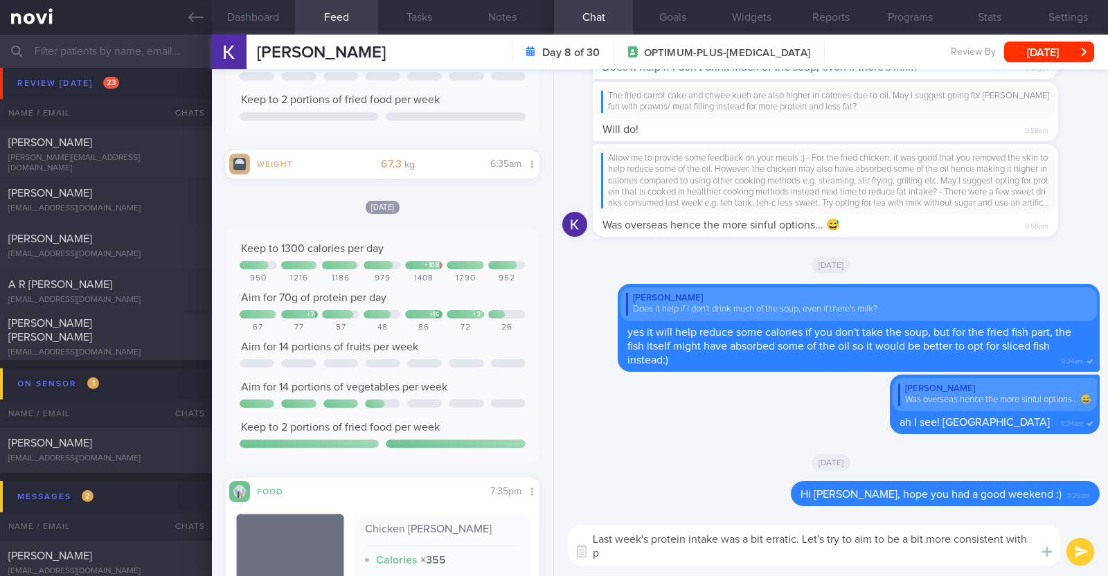
scroll to position [0, 0]
type textarea "Last week's protein intake was a bit erratic. Let's try to aim to be a bit more…"
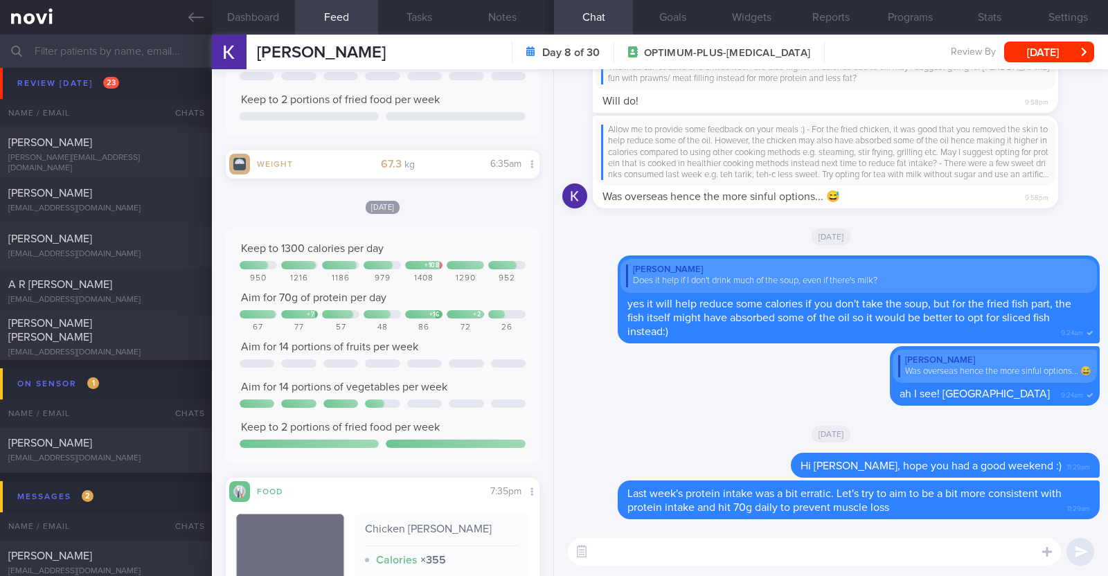
click at [634, 553] on textarea at bounding box center [814, 552] width 493 height 28
paste textarea "Try to choose lean proteins over fried/breaded/saucy/oily/processed/fatty forms…"
type textarea "Try to choose lean proteins over fried/breaded/saucy/oily/processed/fatty forms…"
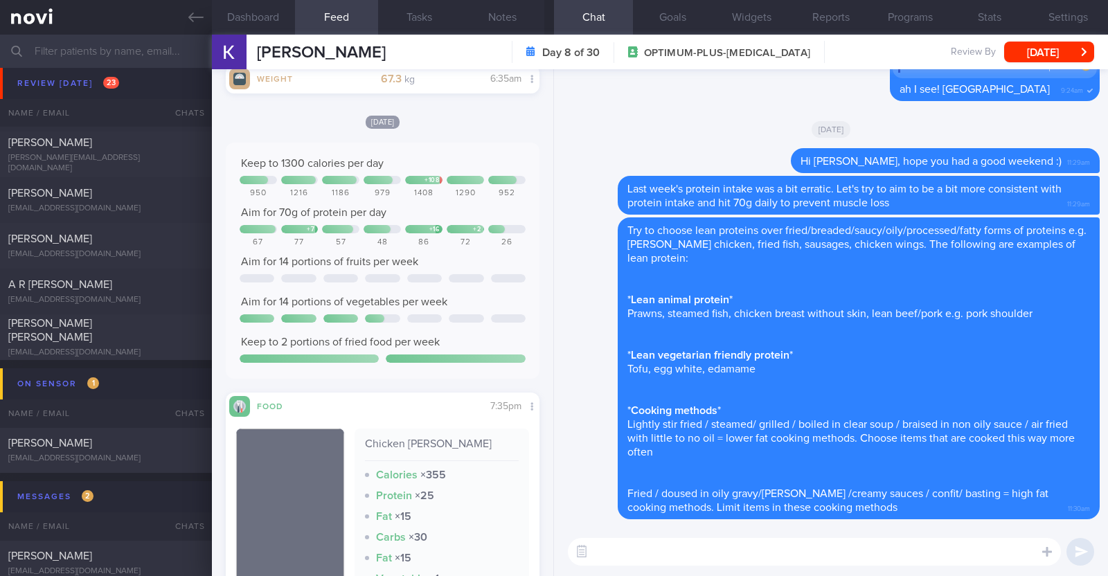
scroll to position [346, 0]
click at [691, 561] on textarea at bounding box center [814, 552] width 493 height 28
type textarea "Do try to also increase f"
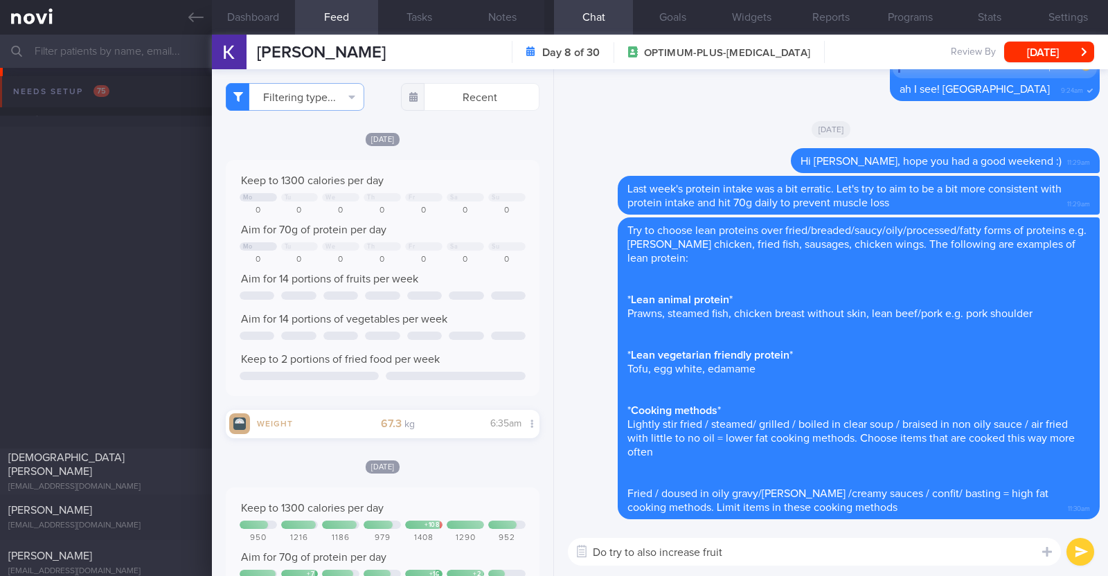
select select "7"
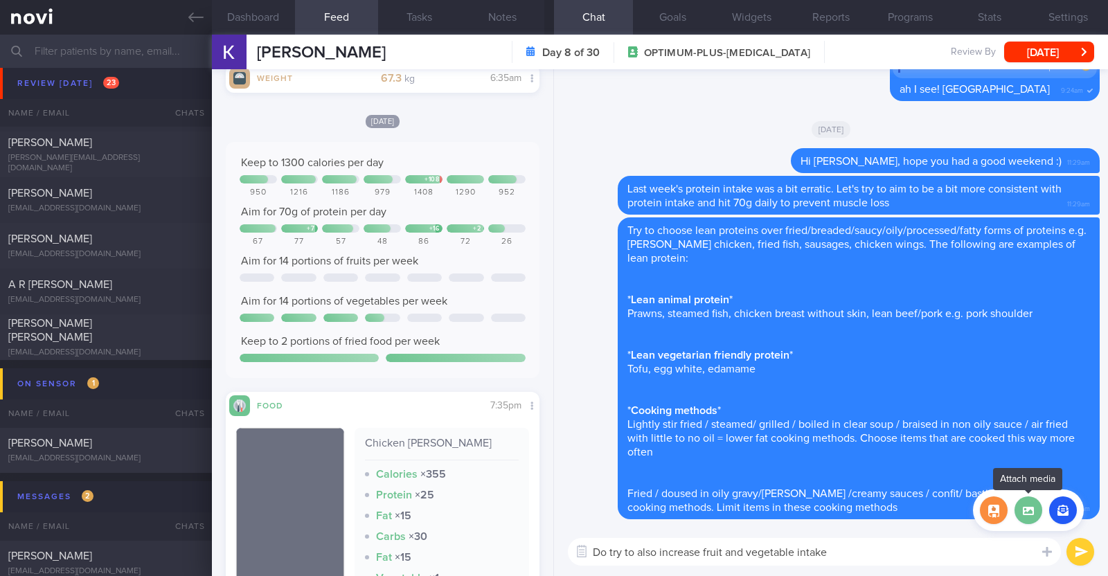
click at [1033, 510] on label at bounding box center [1029, 511] width 28 height 28
click at [0, 0] on input "file" at bounding box center [0, 0] width 0 height 0
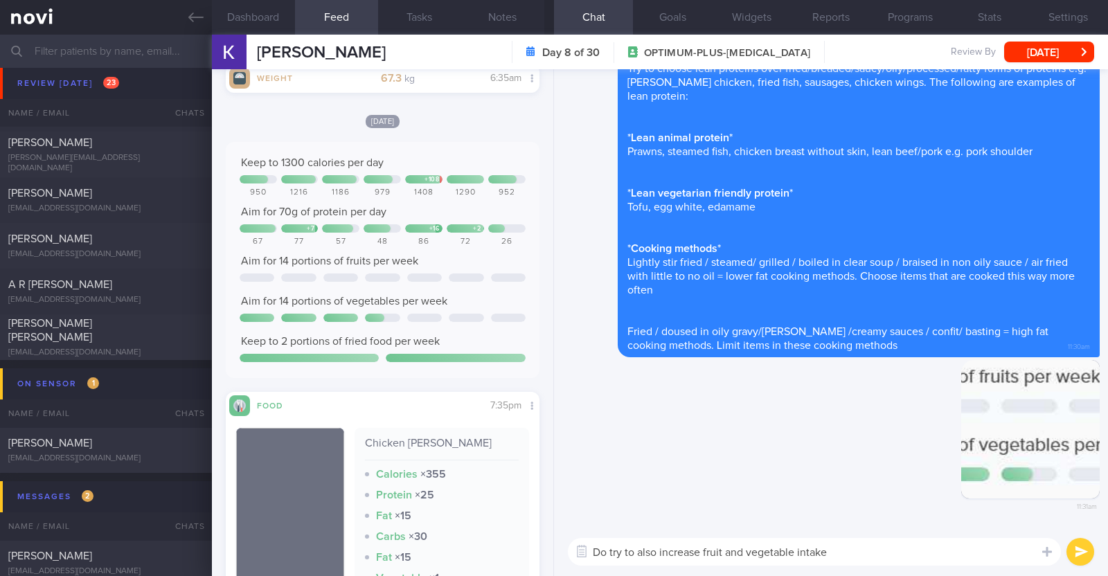
click at [835, 547] on textarea "Do try to also increase fruit and vegetable intake" at bounding box center [814, 552] width 493 height 28
type textarea "Do try to also increase fruit and vegetable intake as these were on the lower s…"
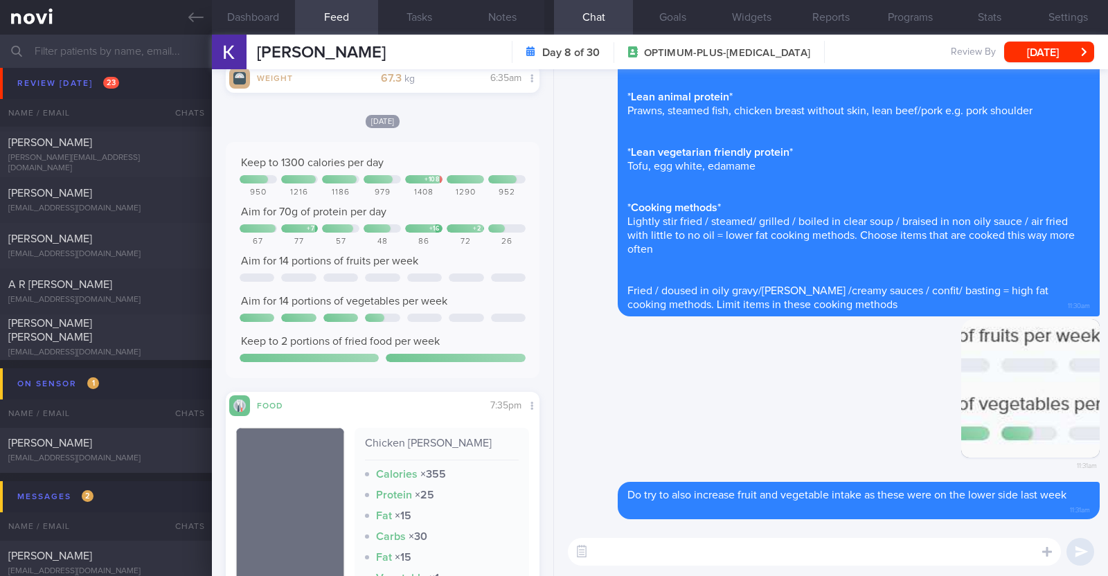
scroll to position [0, 0]
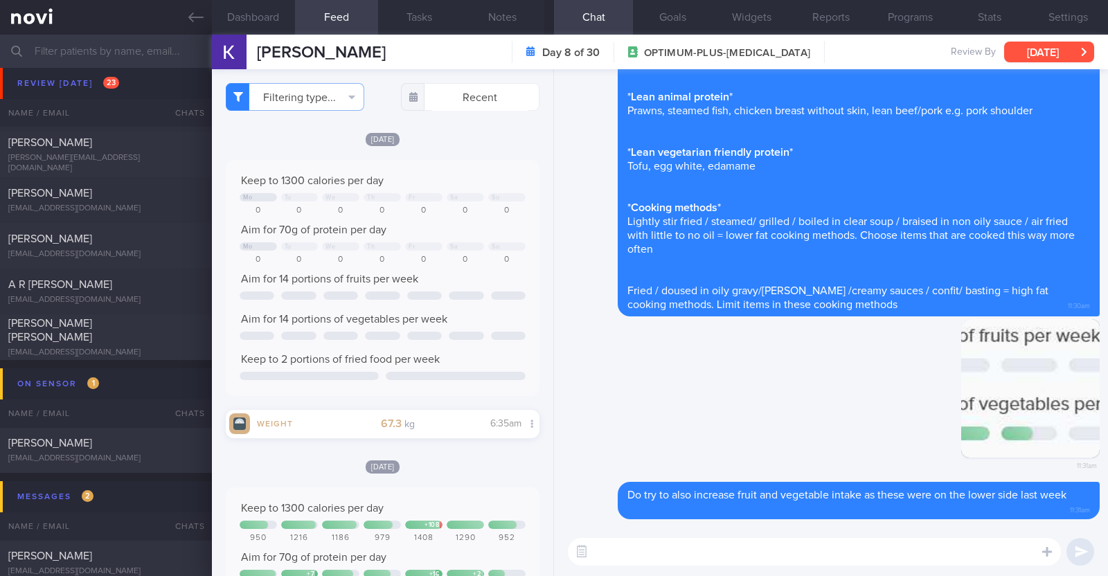
click at [1059, 48] on button "[DATE]" at bounding box center [1049, 52] width 90 height 21
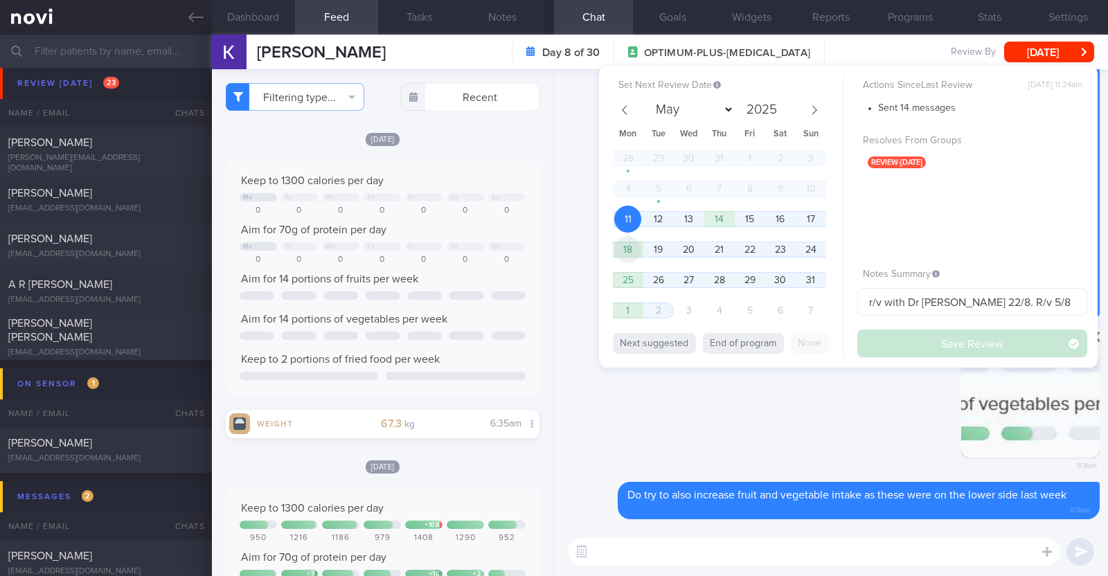
click at [623, 244] on span "18" at bounding box center [627, 249] width 27 height 27
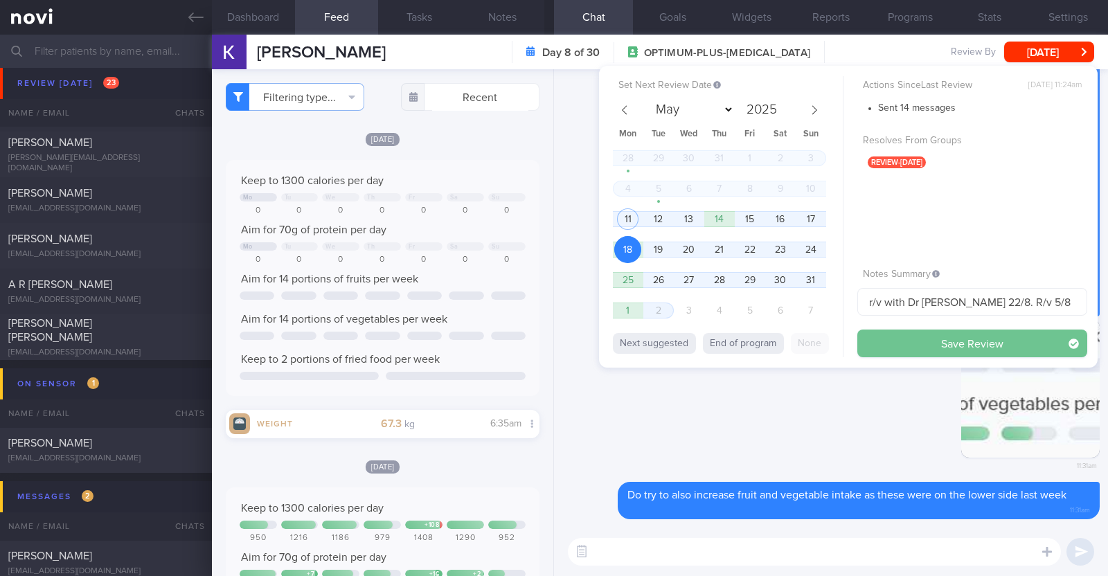
click at [952, 336] on button "Save Review" at bounding box center [972, 344] width 230 height 28
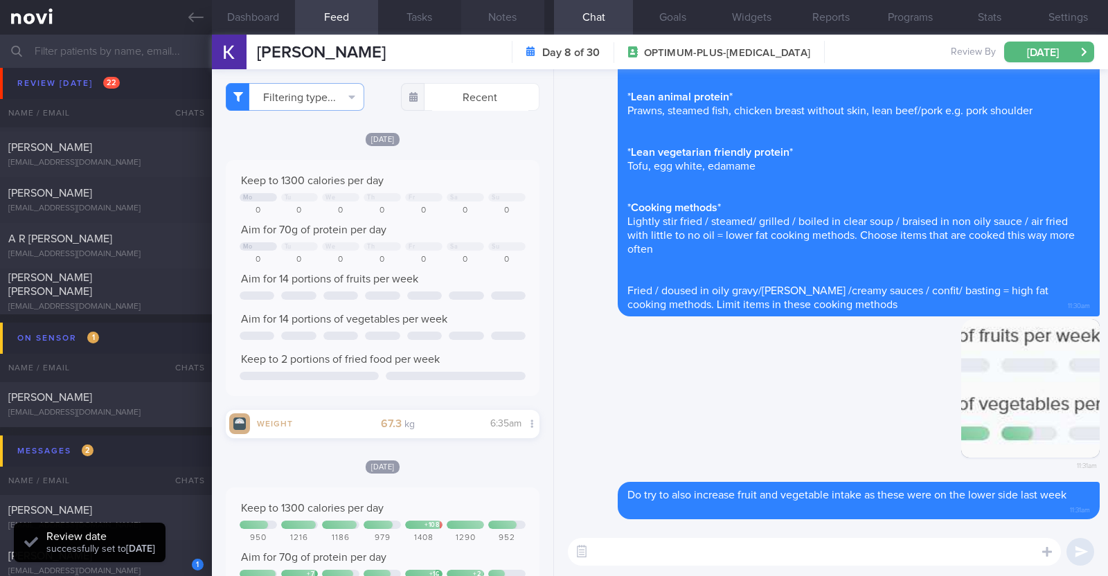
click at [514, 15] on button "Notes" at bounding box center [502, 17] width 83 height 35
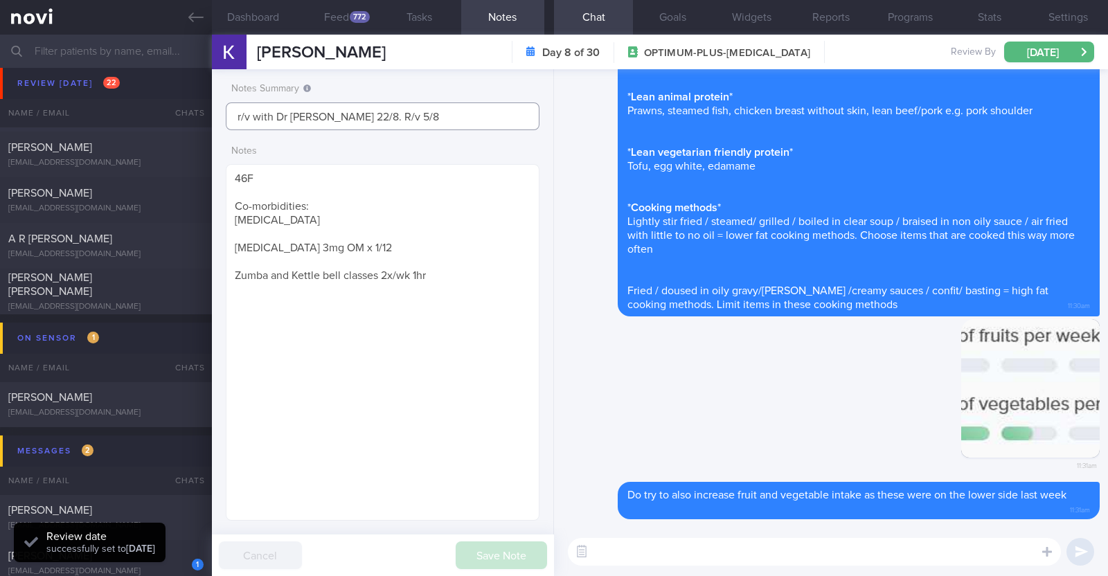
drag, startPoint x: 435, startPoint y: 120, endPoint x: 0, endPoint y: 89, distance: 436.0
click at [0, 89] on div "Patients New Users Coaches Assigned patients Assigned patients All active patie…" at bounding box center [554, 306] width 1108 height 542
click at [358, 112] on input "r/v with Dr JJ 22/8. R/v 5/8" at bounding box center [383, 117] width 314 height 28
drag, startPoint x: 378, startPoint y: 112, endPoint x: 332, endPoint y: 114, distance: 46.4
click at [332, 114] on input "r/v with Dr JJ 22/8. R/v 5/8" at bounding box center [383, 117] width 314 height 28
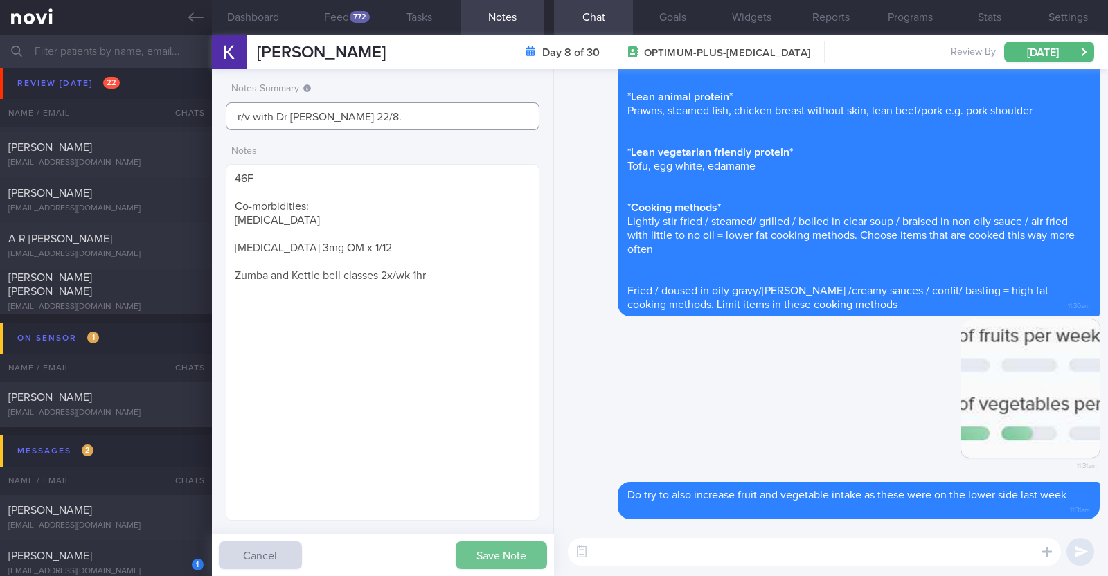
type input "r/v with Dr [PERSON_NAME] 22/8."
click at [498, 546] on button "Save Note" at bounding box center [501, 556] width 91 height 28
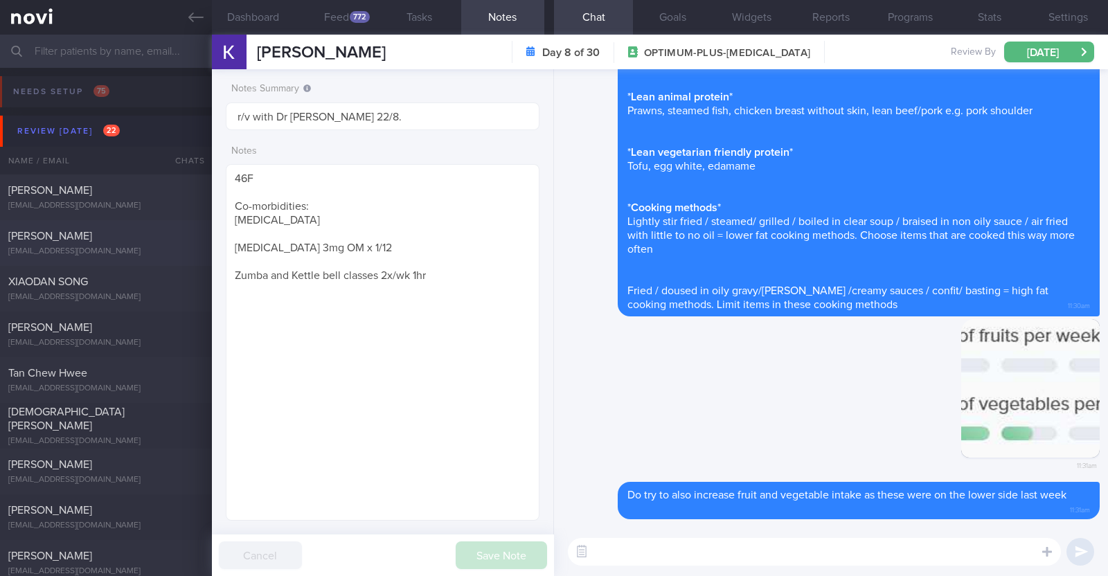
click at [139, 249] on div "[EMAIL_ADDRESS][DOMAIN_NAME]" at bounding box center [105, 252] width 195 height 10
type input "pen teaching on 25/7??"
type textarea "37M Co-morbidities OSA - [MEDICAL_DATA] [MEDICAL_DATA] Hepatic [MEDICAL_DATA] […"
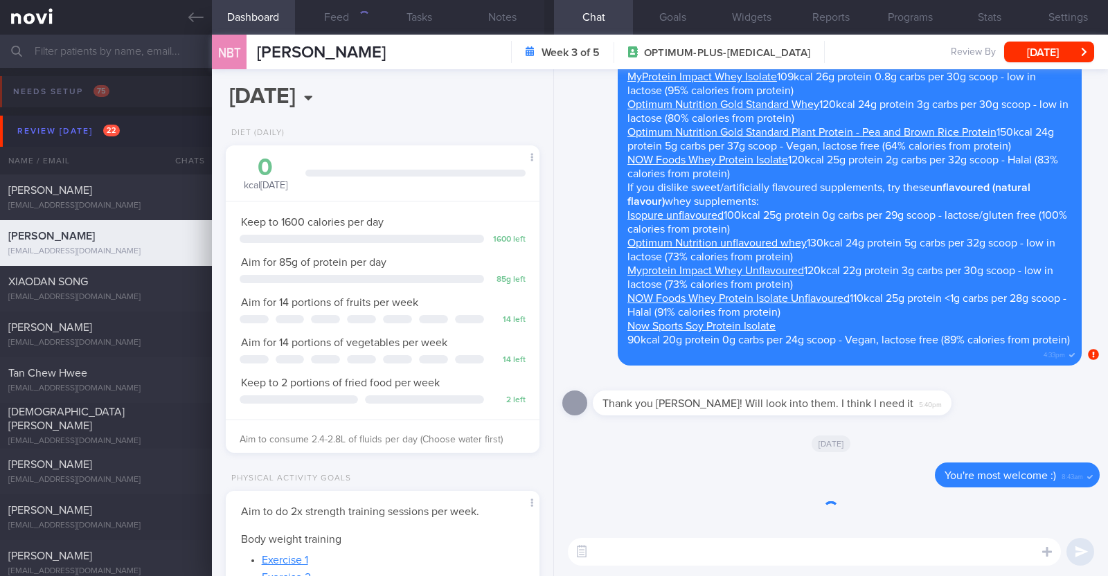
scroll to position [157, 276]
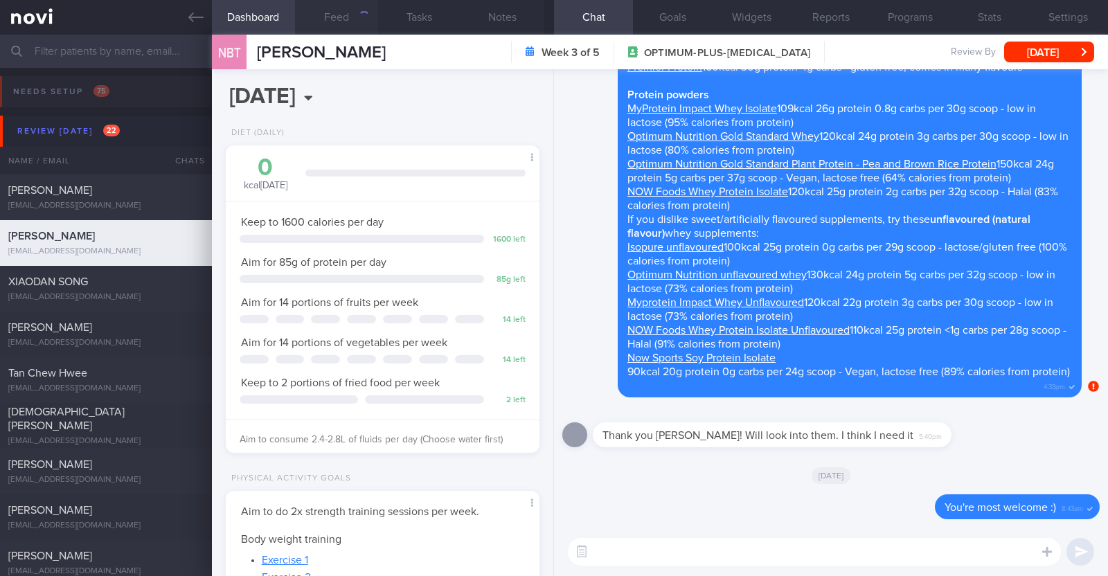
click at [355, 5] on button "Feed" at bounding box center [336, 17] width 83 height 35
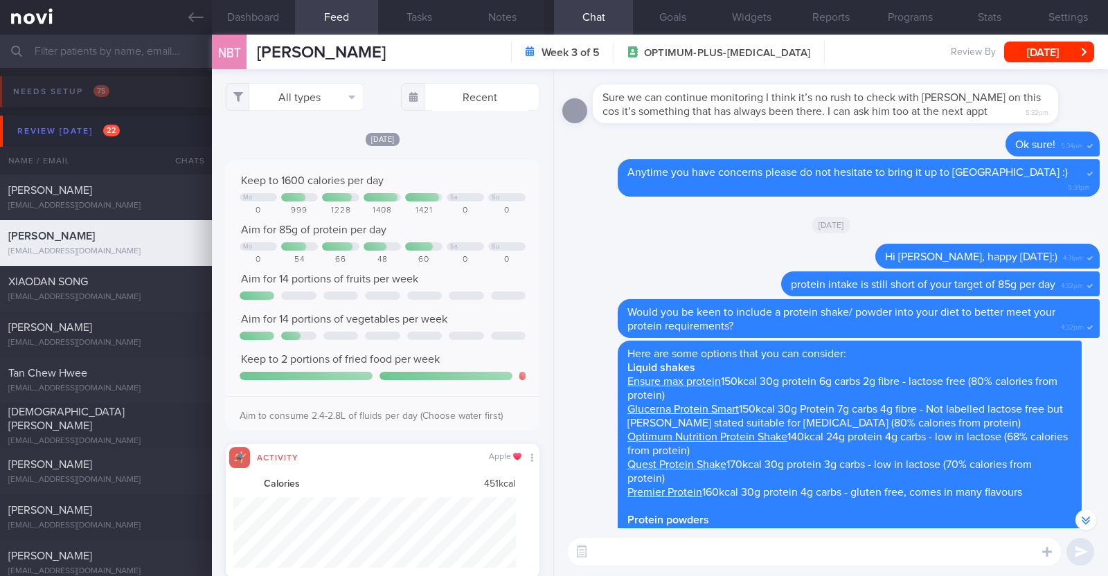
scroll to position [-346, 0]
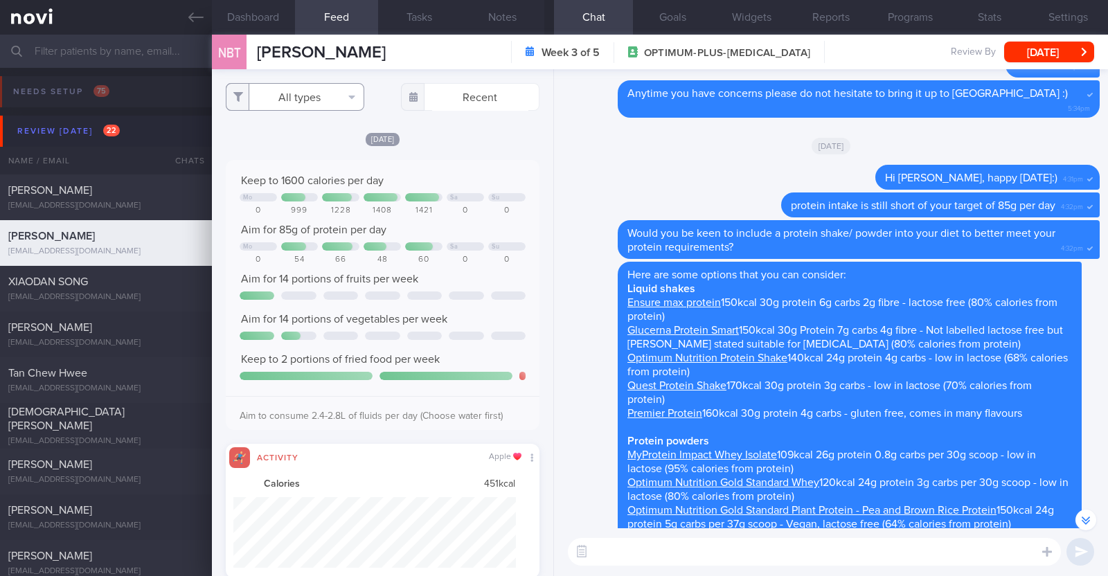
click at [304, 90] on button "All types" at bounding box center [295, 97] width 139 height 28
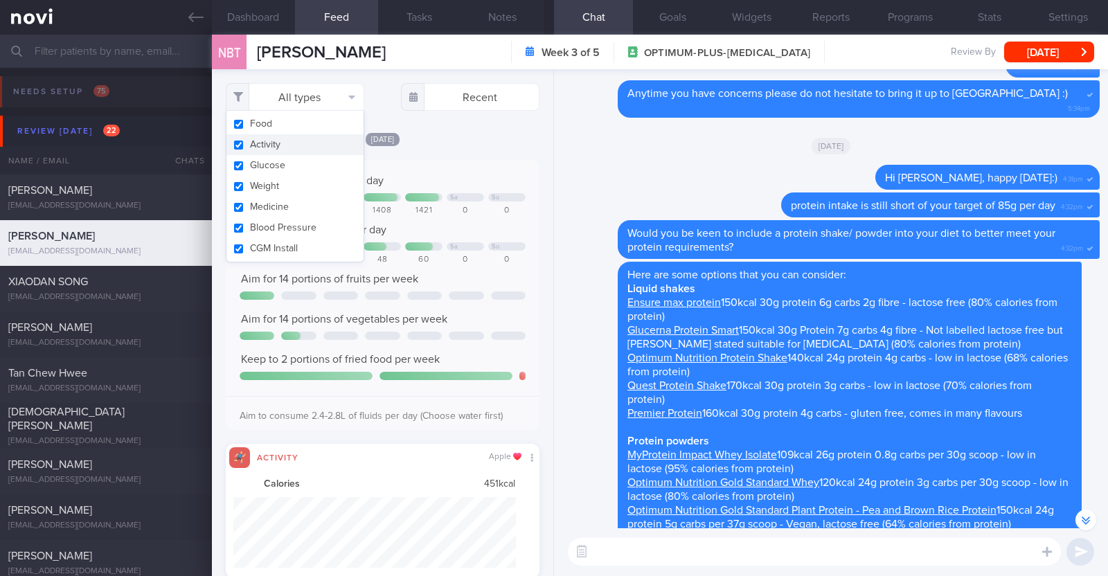
click at [283, 141] on button "Activity" at bounding box center [294, 144] width 137 height 21
checkbox input "false"
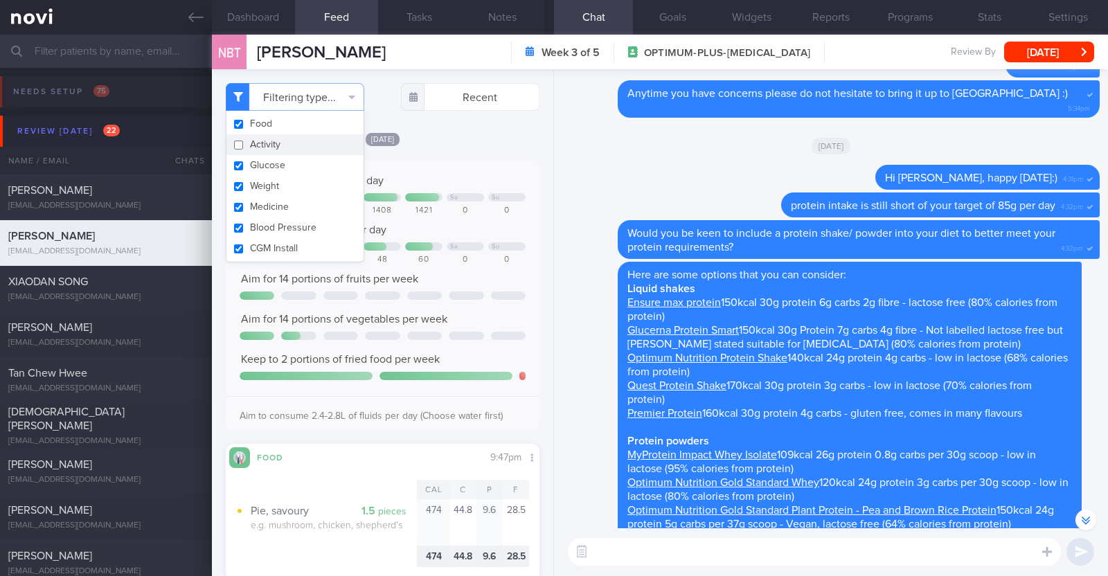
click at [462, 138] on div "[DATE]" at bounding box center [383, 139] width 314 height 15
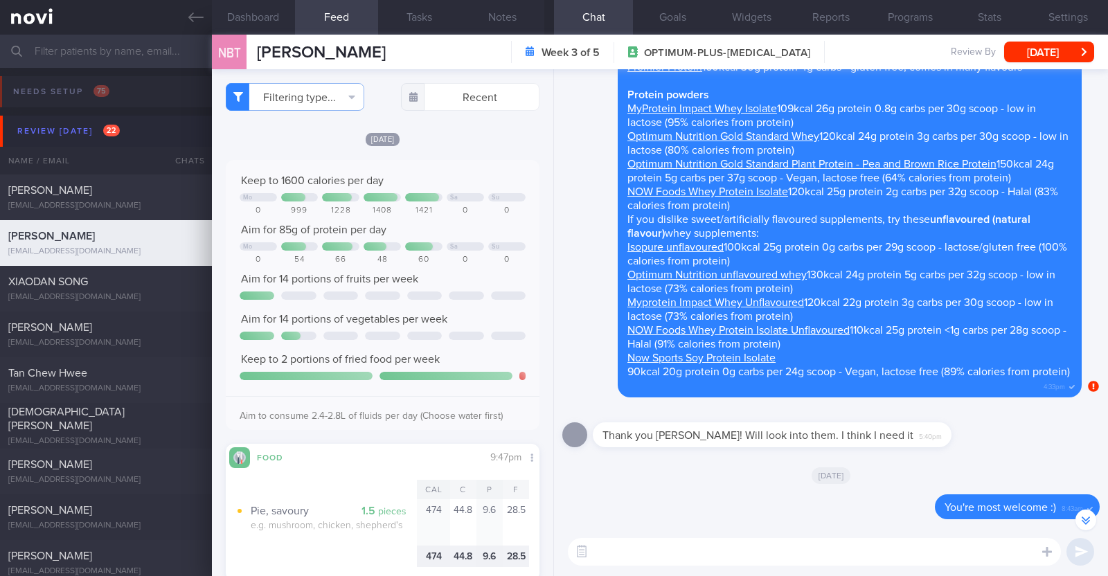
select select "7"
click at [731, 545] on textarea at bounding box center [814, 552] width 493 height 28
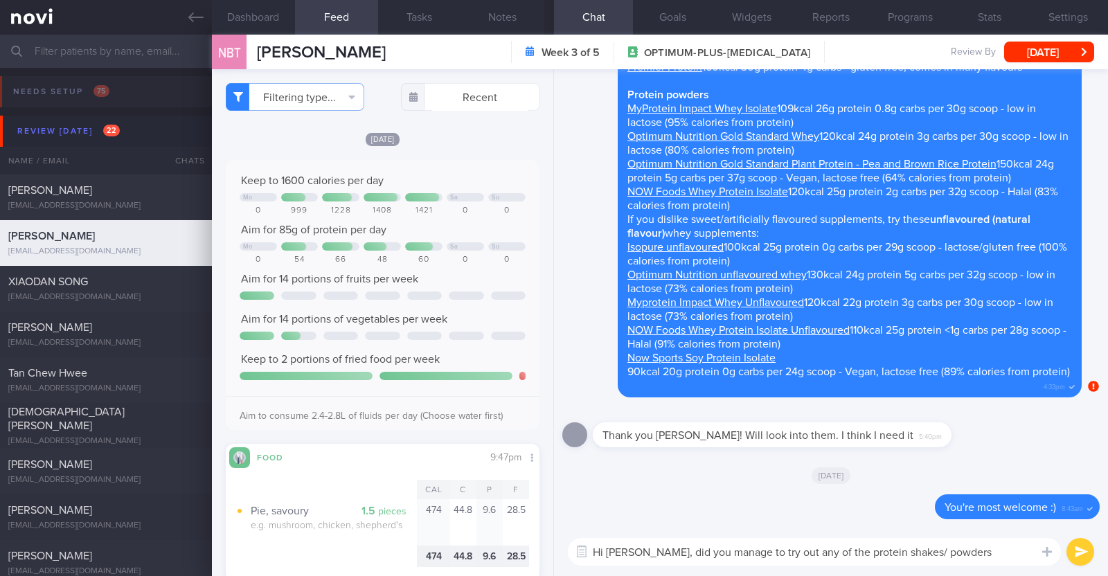
type textarea "Hi [PERSON_NAME], did you manage to try out any of the protein shakes/ powders?"
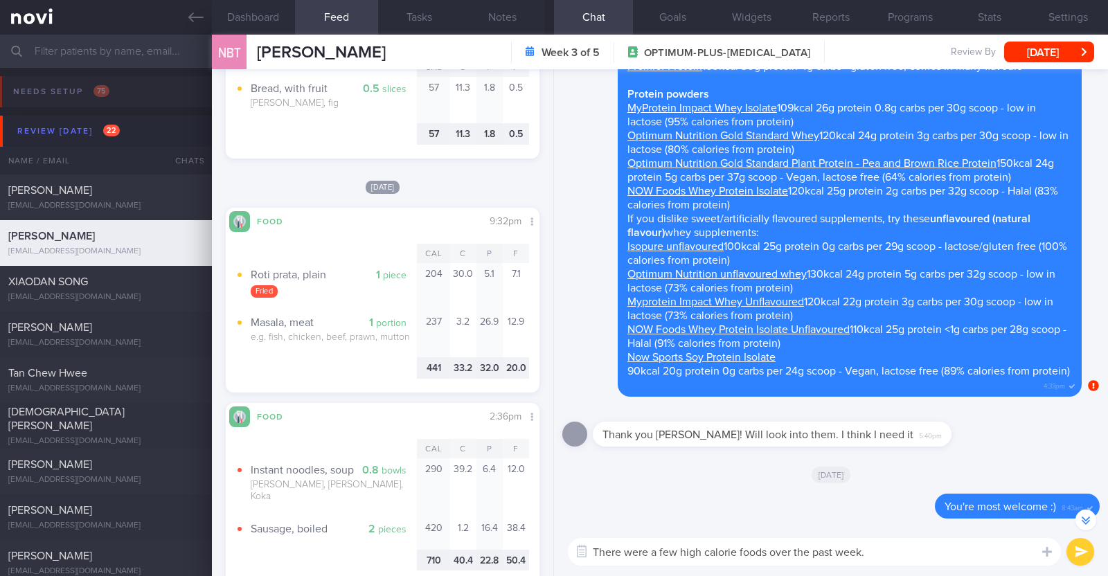
scroll to position [-84, 0]
click at [744, 546] on textarea "There were a few high calorie foods over the past week. - Roti prata is usually…" at bounding box center [814, 545] width 493 height 41
click at [904, 555] on textarea "There were a few high calorie foods over the past week. - Roti prata is usually…" at bounding box center [814, 545] width 493 height 41
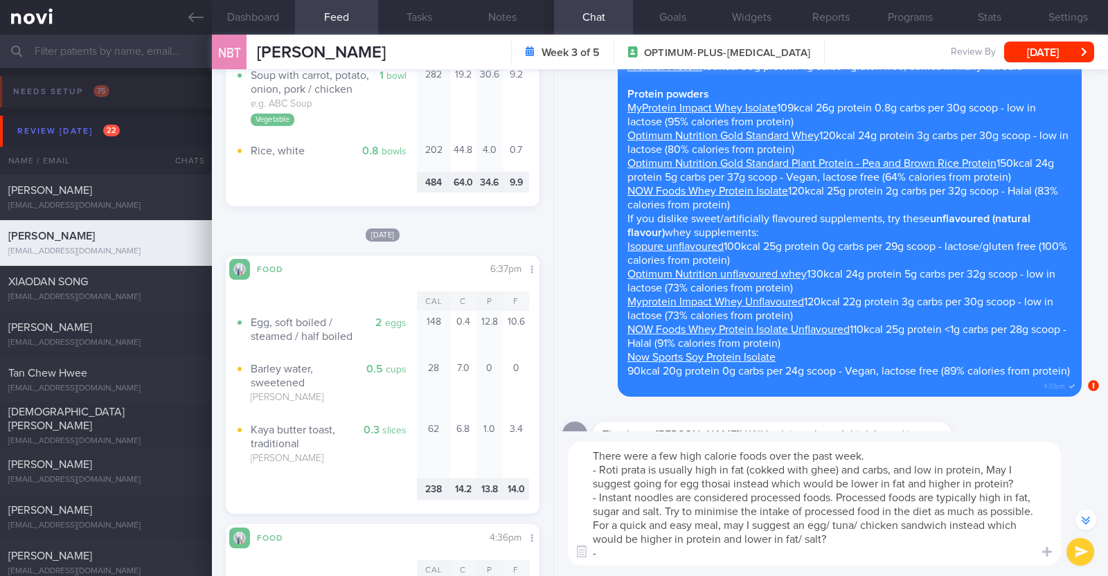
scroll to position [2164, 0]
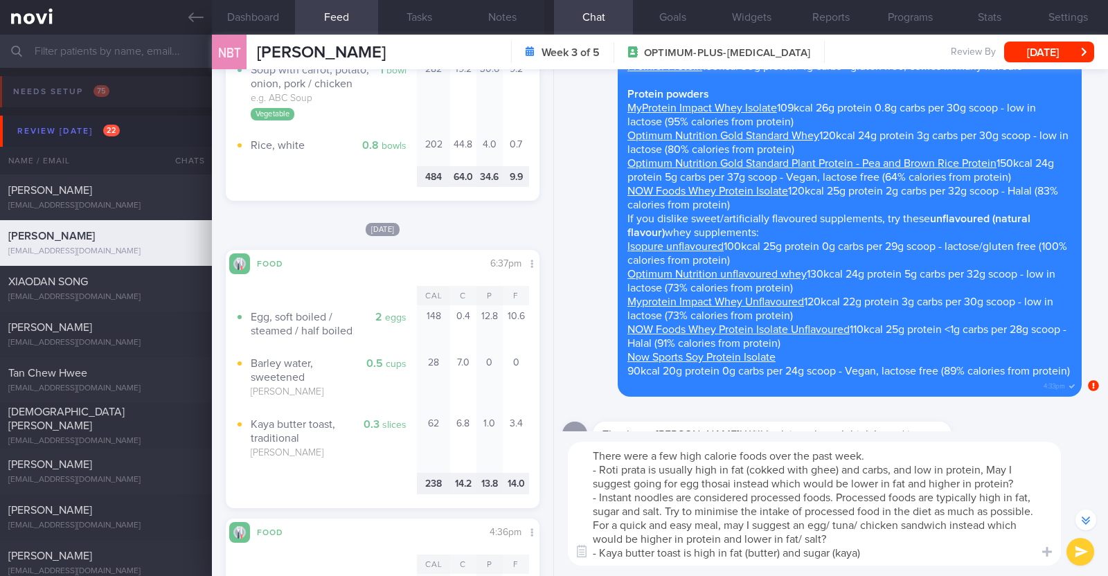
click at [776, 554] on textarea "There were a few high calorie foods over the past week. - Roti prata is usually…" at bounding box center [814, 504] width 493 height 124
click at [988, 549] on textarea "There were a few high calorie foods over the past week. - Roti prata is usually…" at bounding box center [814, 504] width 493 height 124
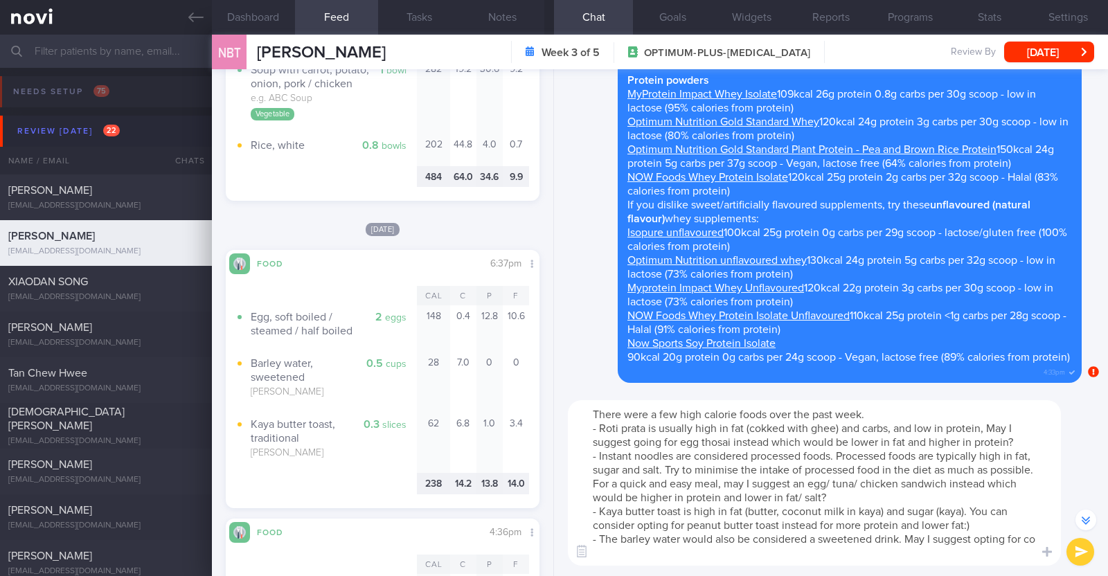
scroll to position [-208, 0]
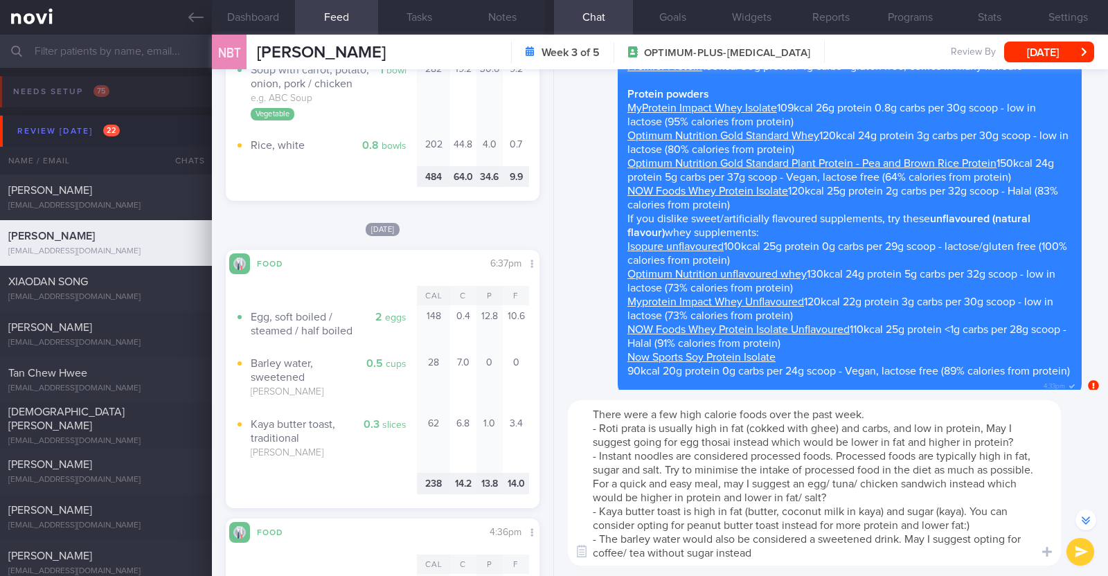
type textarea "There were a few high calorie foods over the past week. - Roti prata is usually…"
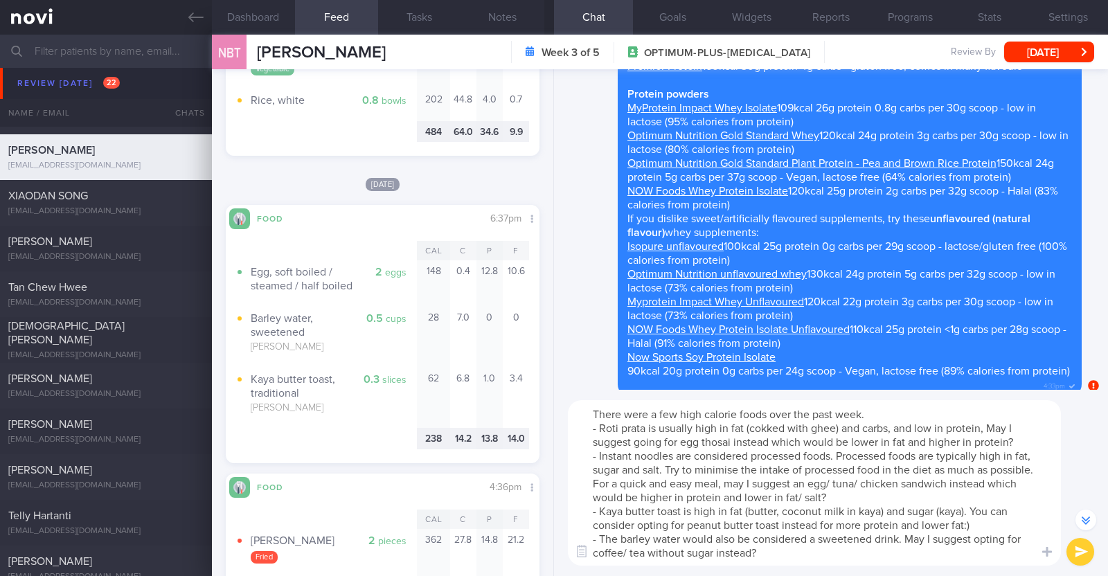
scroll to position [2337, 0]
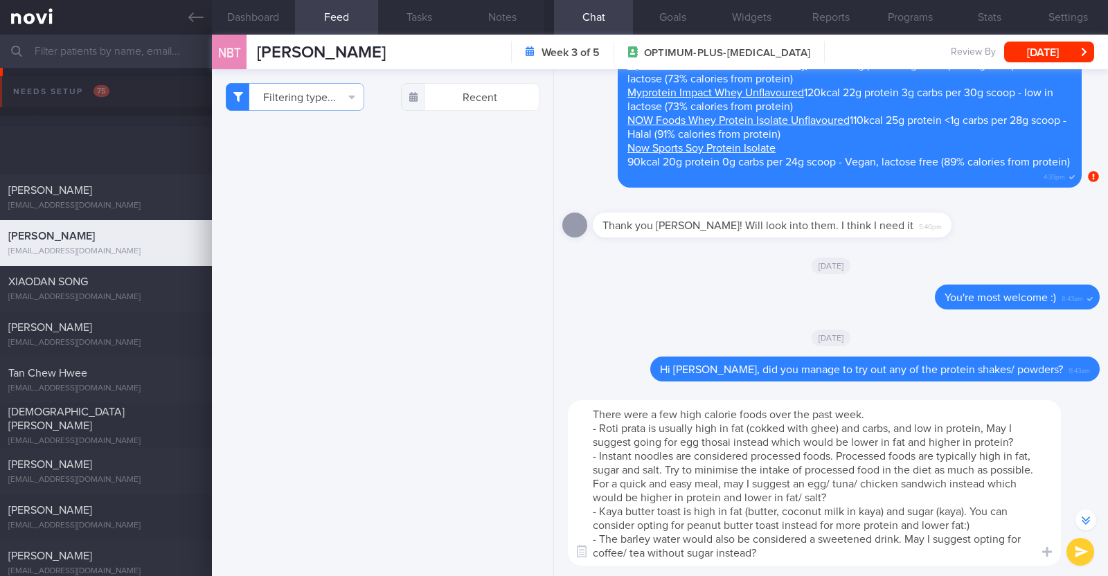
select select "7"
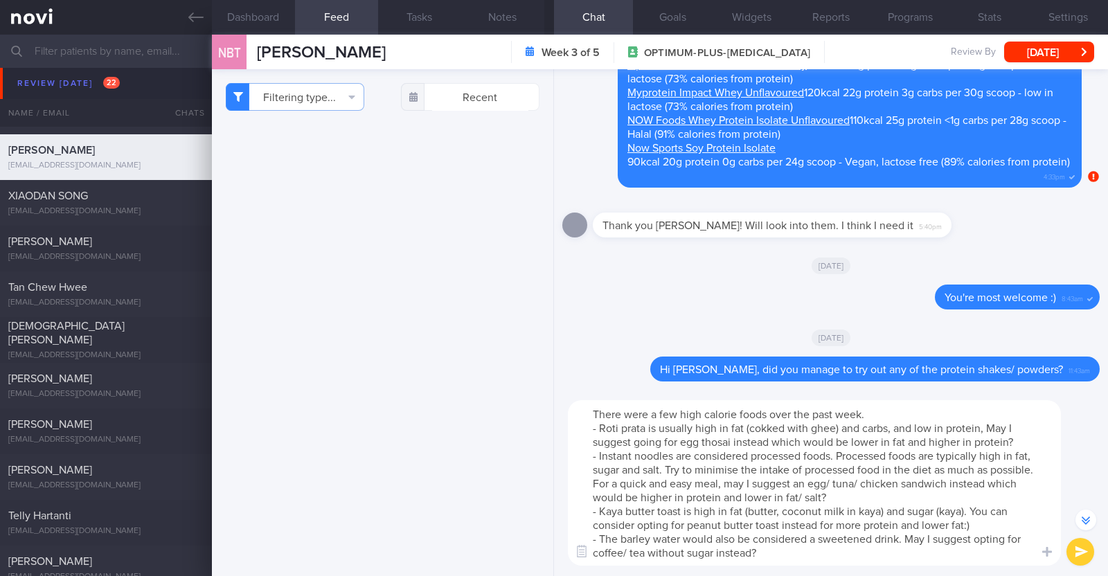
scroll to position [-208, 0]
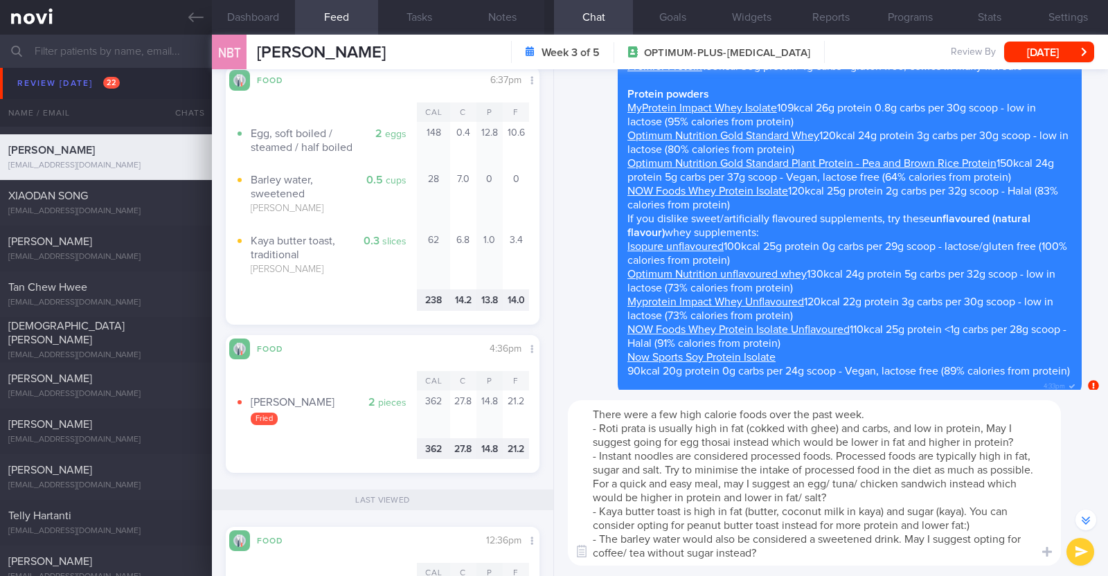
type textarea "There were a few high calorie foods over the past week. - Roti prata is usually…"
click at [1080, 556] on button "submit" at bounding box center [1081, 552] width 28 height 28
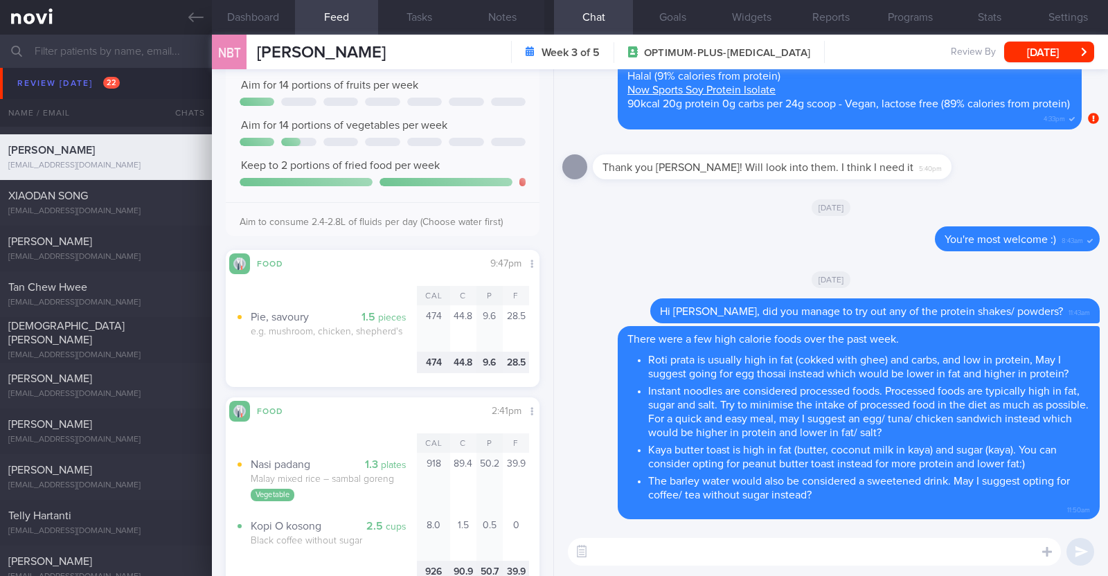
scroll to position [0, 0]
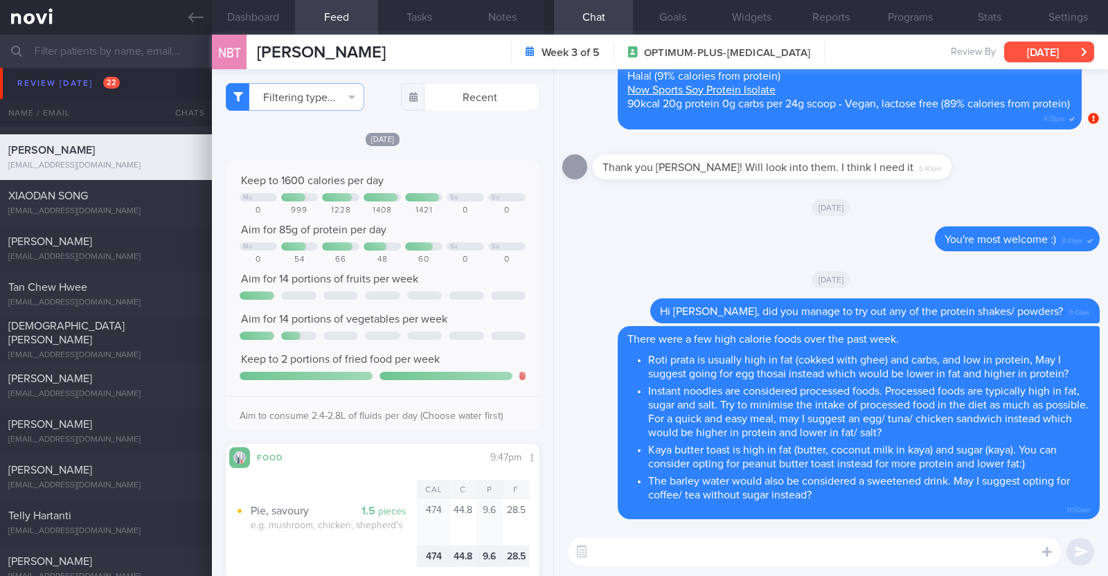
click at [1066, 44] on button "[DATE]" at bounding box center [1049, 52] width 90 height 21
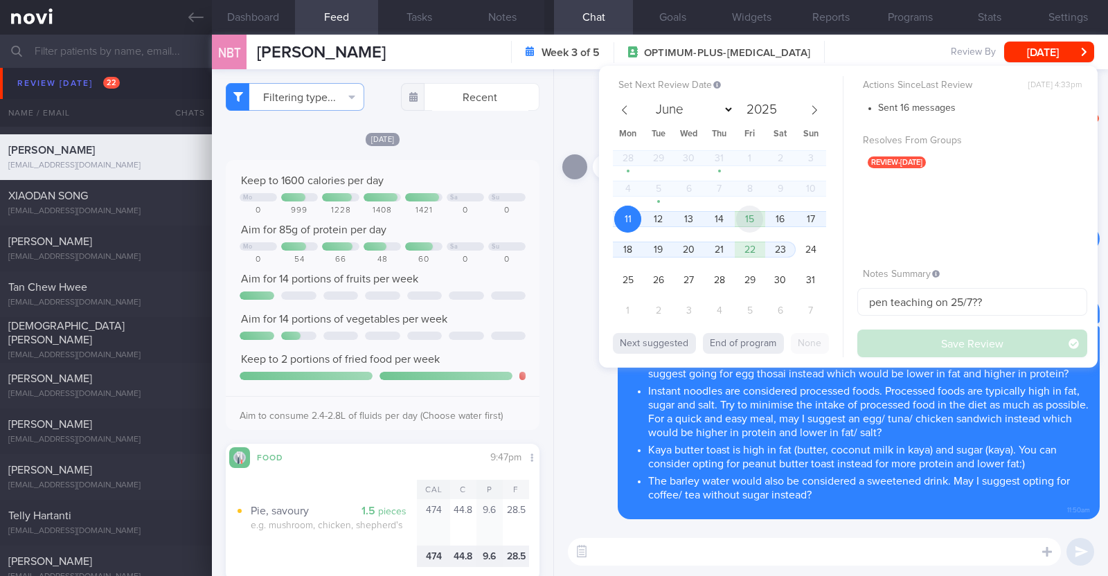
click at [746, 222] on span "15" at bounding box center [749, 219] width 27 height 27
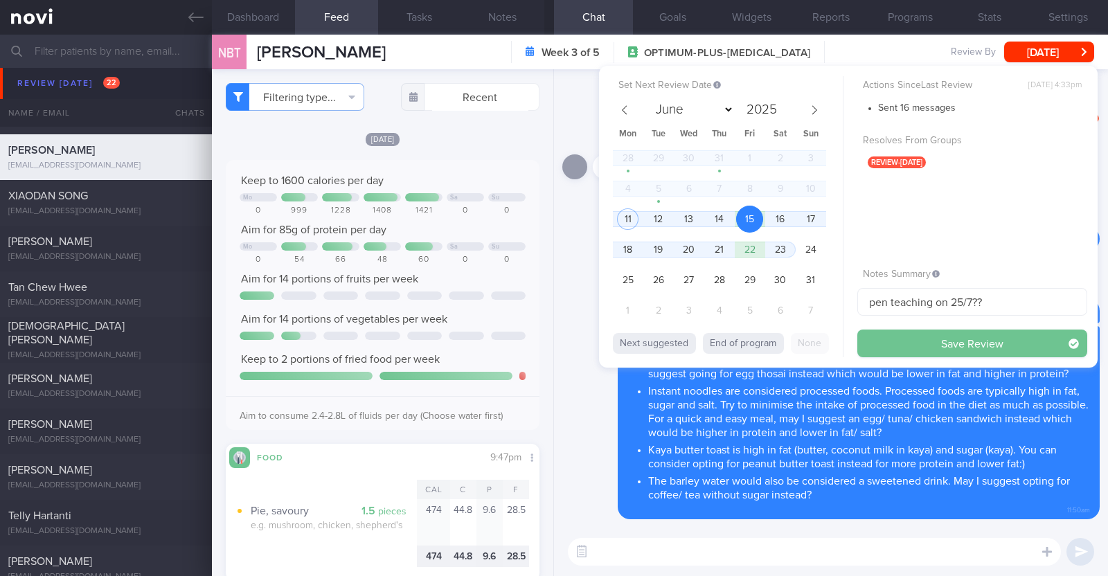
click at [889, 348] on button "Save Review" at bounding box center [972, 344] width 230 height 28
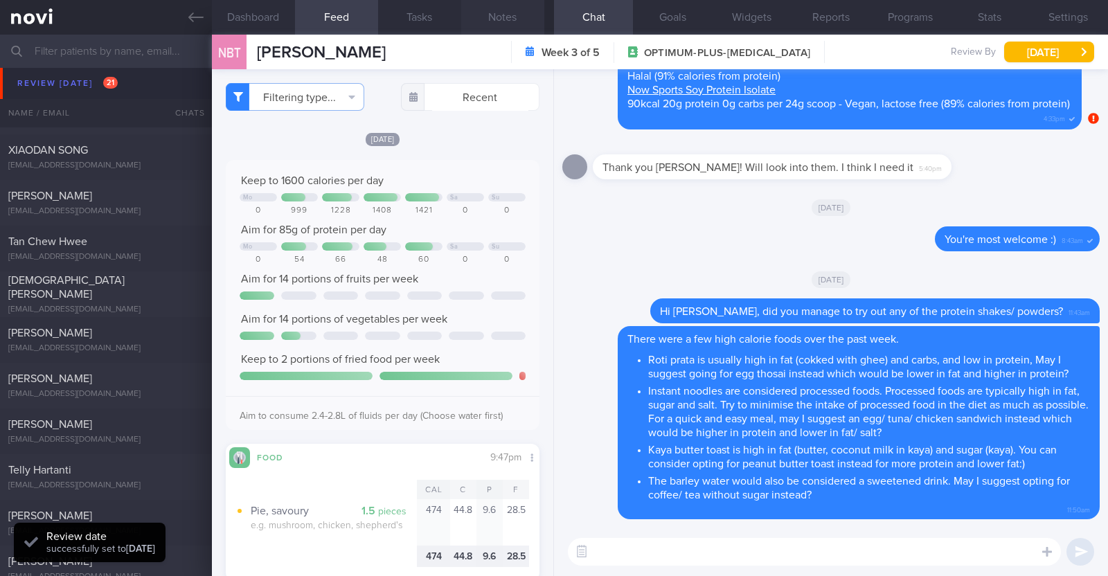
click at [515, 22] on button "Notes" at bounding box center [502, 17] width 83 height 35
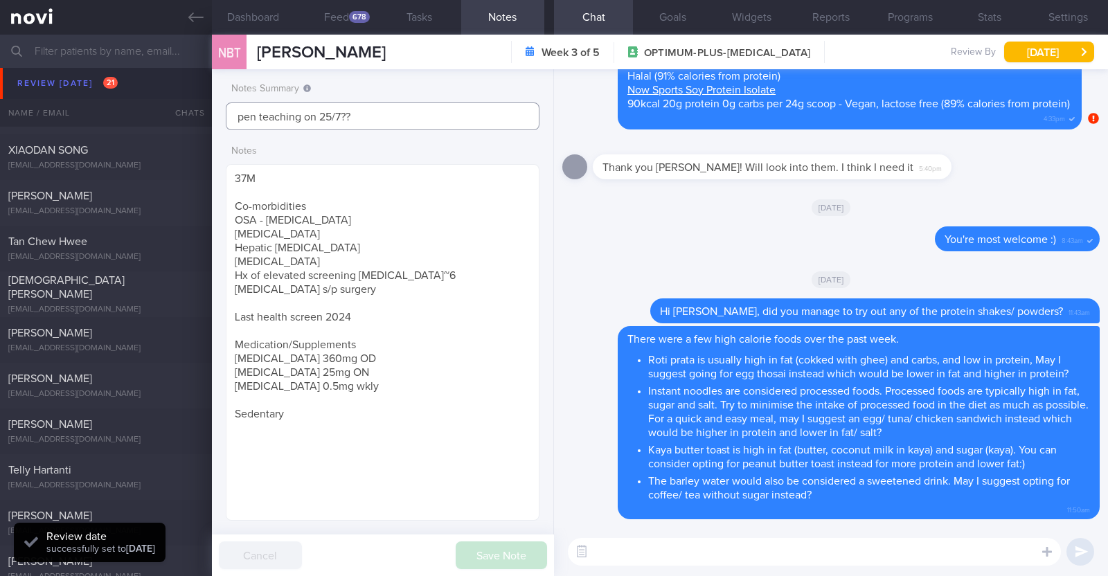
drag, startPoint x: 377, startPoint y: 109, endPoint x: 38, endPoint y: 39, distance: 346.4
click at [63, 44] on div "Patients New Users Coaches Assigned patients Assigned patients All active patie…" at bounding box center [554, 306] width 1108 height 542
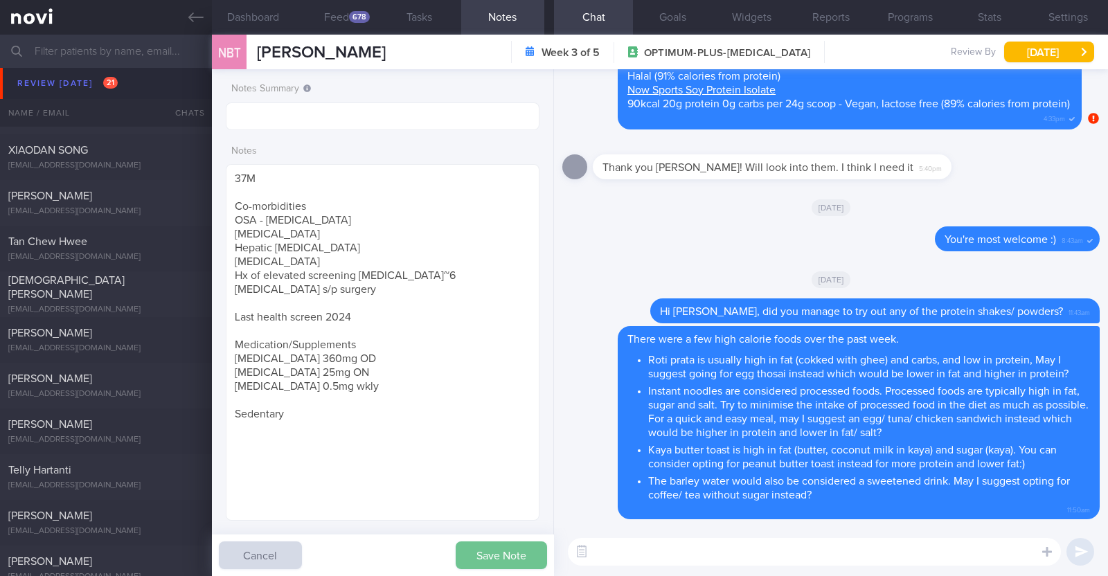
click at [481, 558] on button "Save Note" at bounding box center [501, 556] width 91 height 28
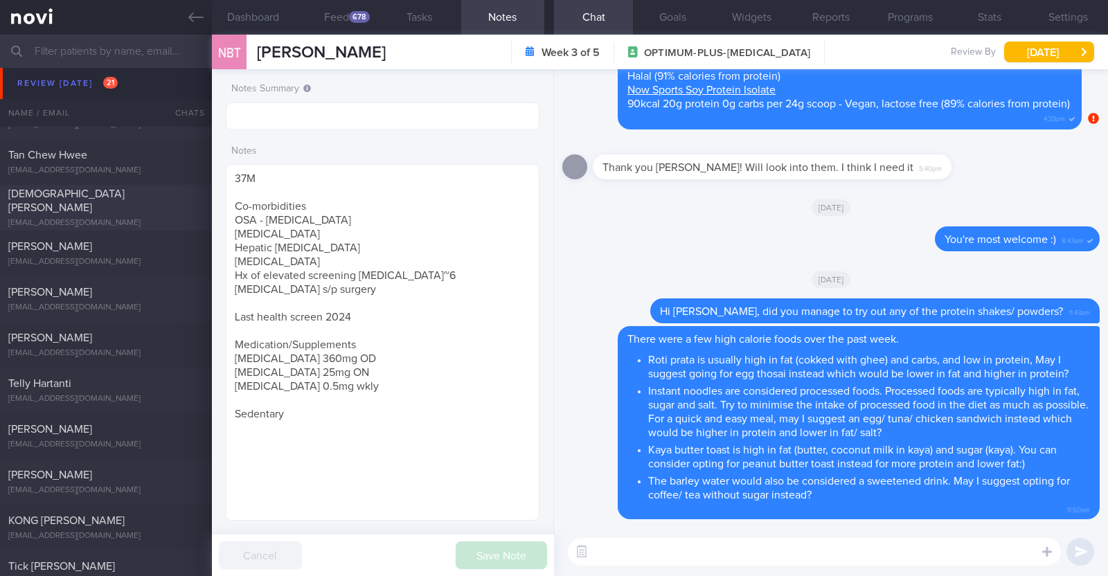
scroll to position [260, 0]
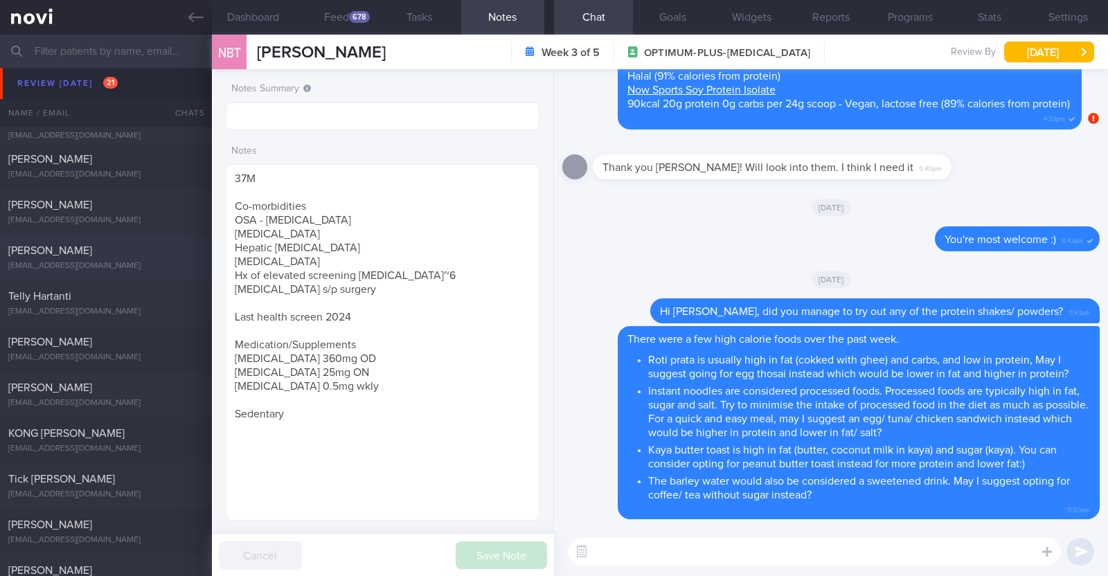
click at [98, 260] on div "[PERSON_NAME] Yong [EMAIL_ADDRESS][PERSON_NAME][DOMAIN_NAME]" at bounding box center [106, 258] width 212 height 28
type textarea "42M Comorbidities: [MEDICAL_DATA] - not on f/up, not on meds Elevated blood pre…"
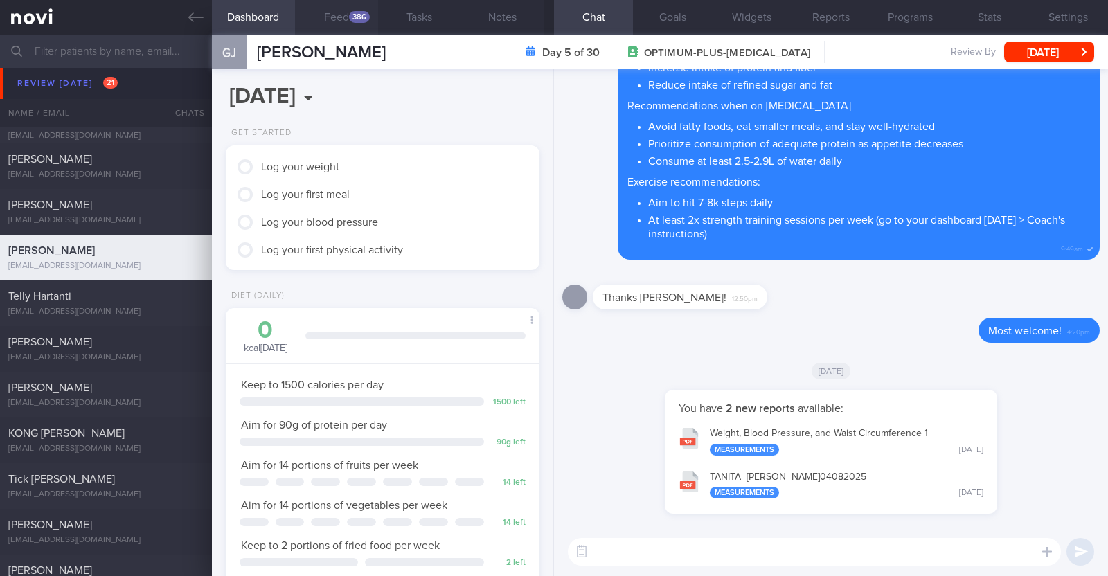
click at [329, 14] on button "Feed 386" at bounding box center [336, 17] width 83 height 35
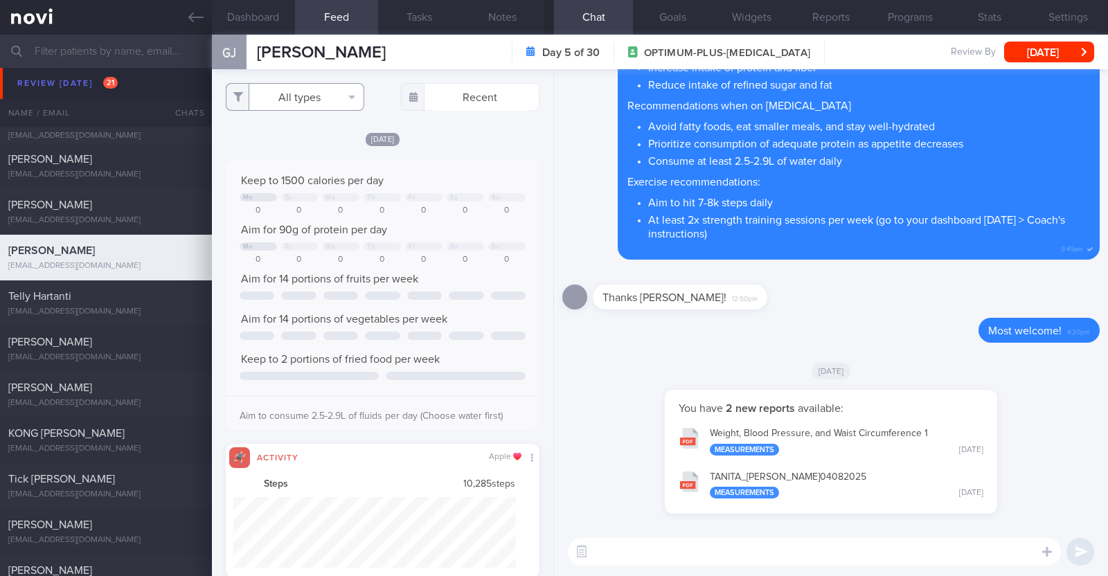
click at [324, 93] on button "All types" at bounding box center [295, 97] width 139 height 28
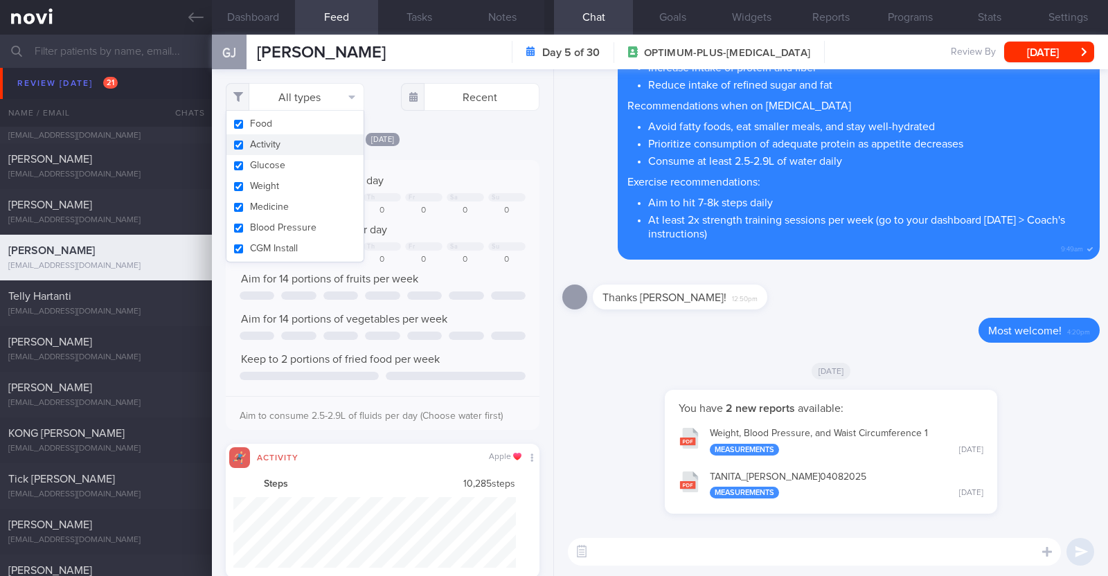
click at [294, 153] on button "Activity" at bounding box center [294, 144] width 137 height 21
checkbox input "false"
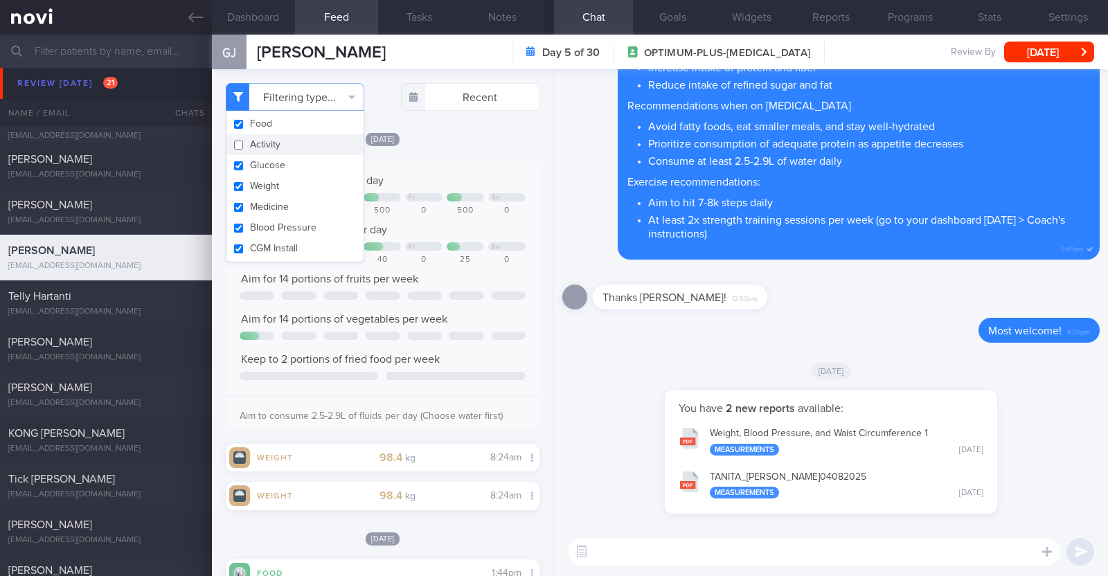
click at [434, 138] on div "[DATE]" at bounding box center [383, 139] width 314 height 15
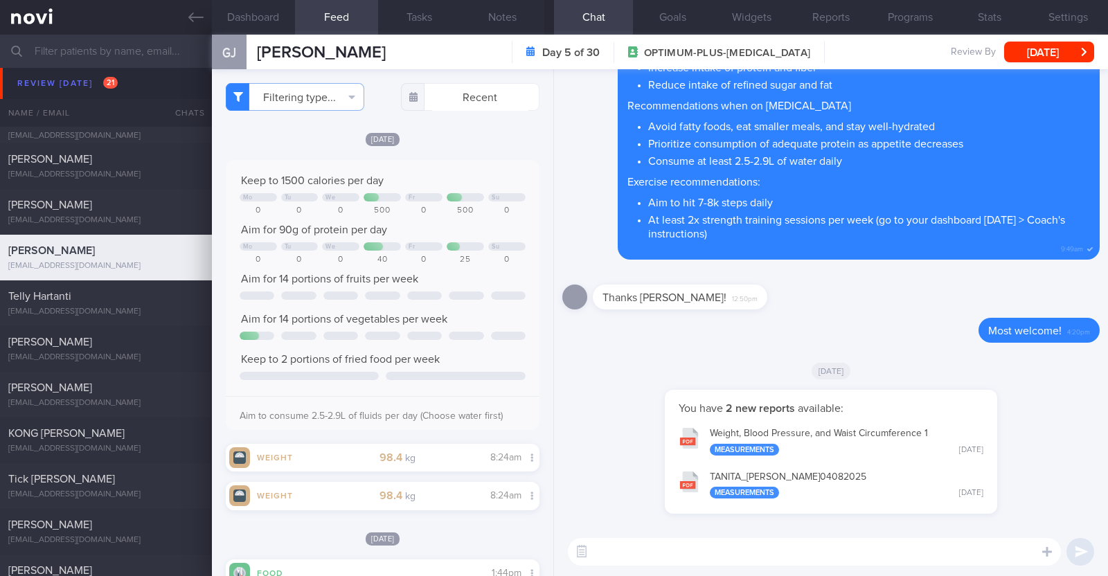
click at [702, 549] on textarea at bounding box center [814, 552] width 493 height 28
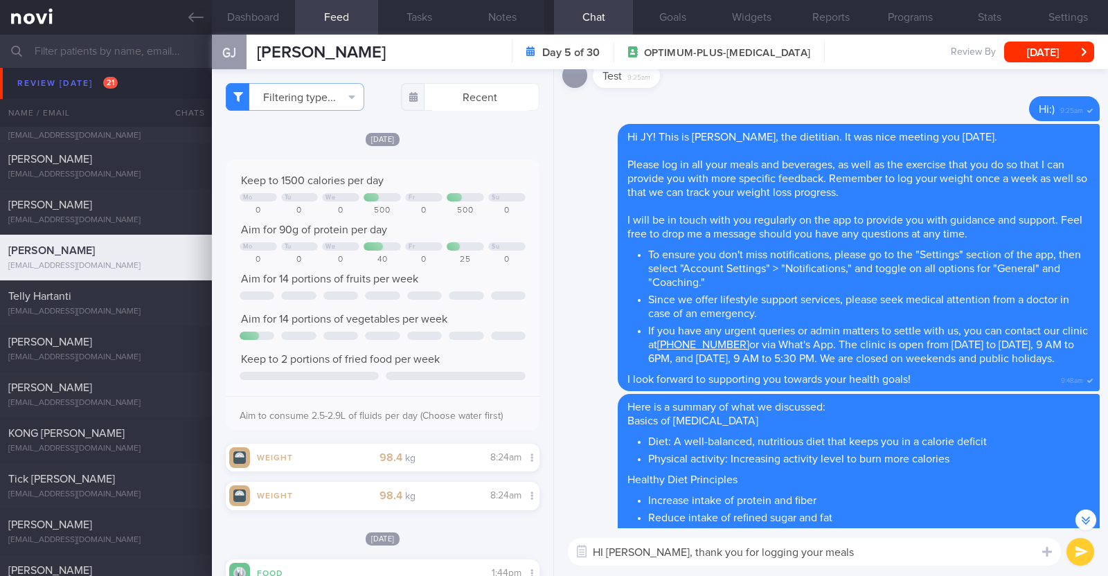
click at [645, 552] on textarea "HI Jia Yong, thank you for logging your meals" at bounding box center [814, 552] width 493 height 28
click at [786, 549] on textarea "HI JY, thank you for logging your meals" at bounding box center [814, 552] width 493 height 28
type textarea "HI JY, thank you for logging your meals :)"
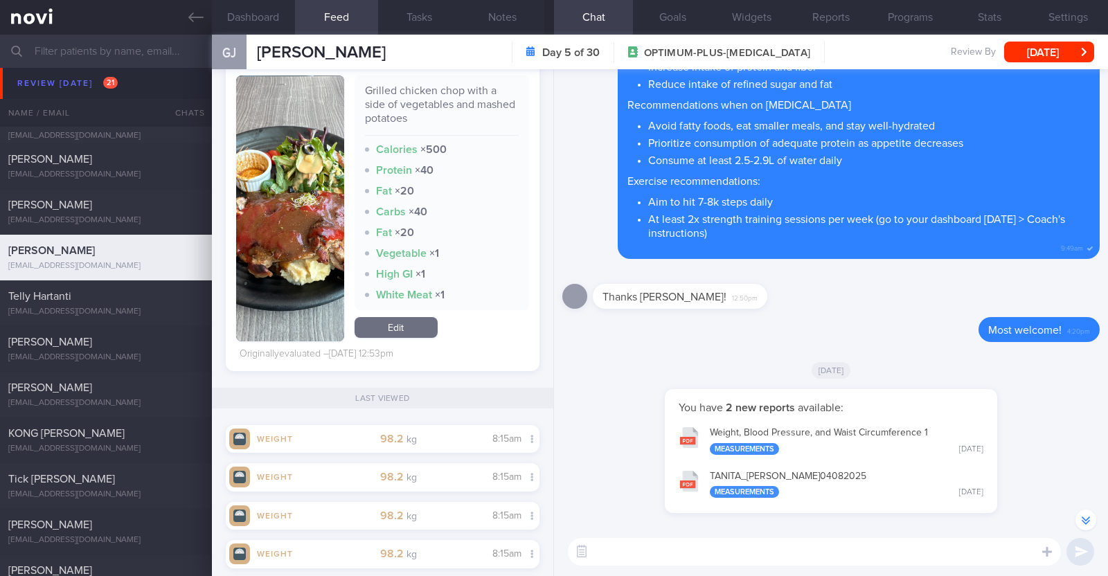
click at [616, 555] on textarea at bounding box center [814, 552] width 493 height 28
type textarea "Allow me to provide some feedback for your meals"
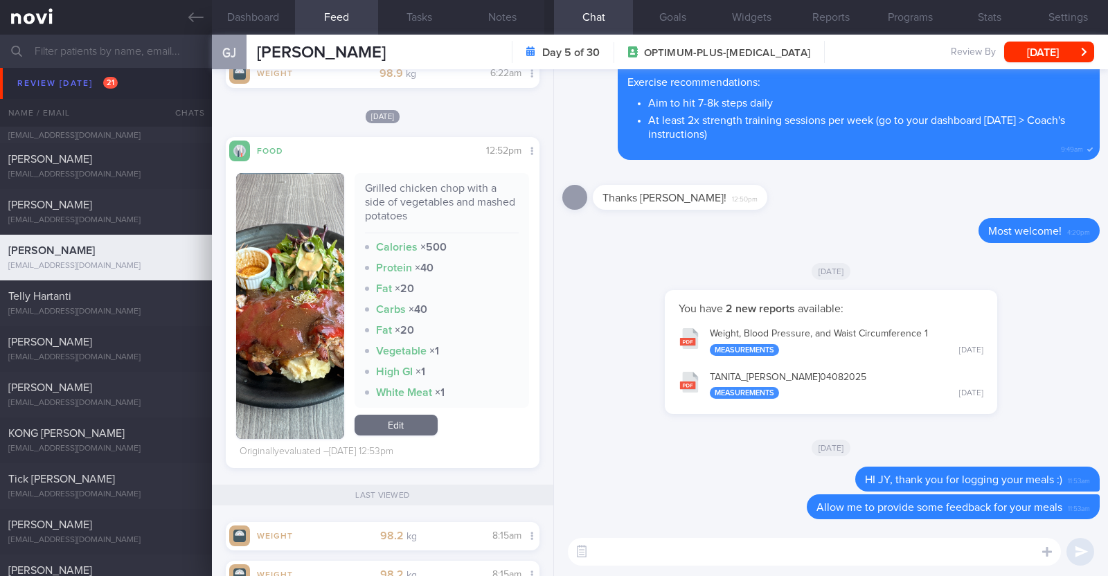
click at [669, 558] on textarea at bounding box center [814, 552] width 493 height 28
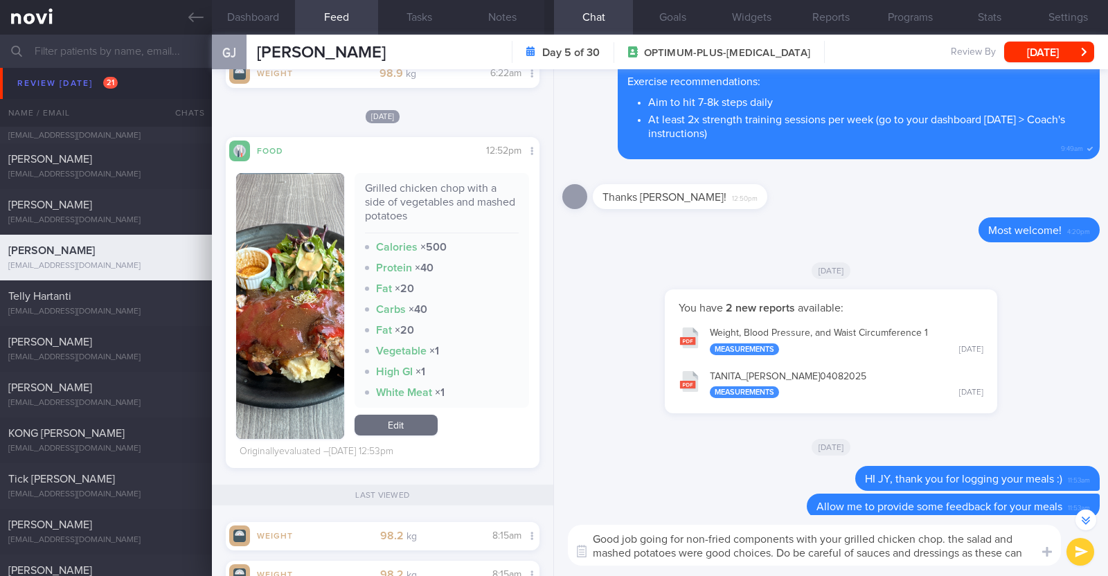
scroll to position [-26, 0]
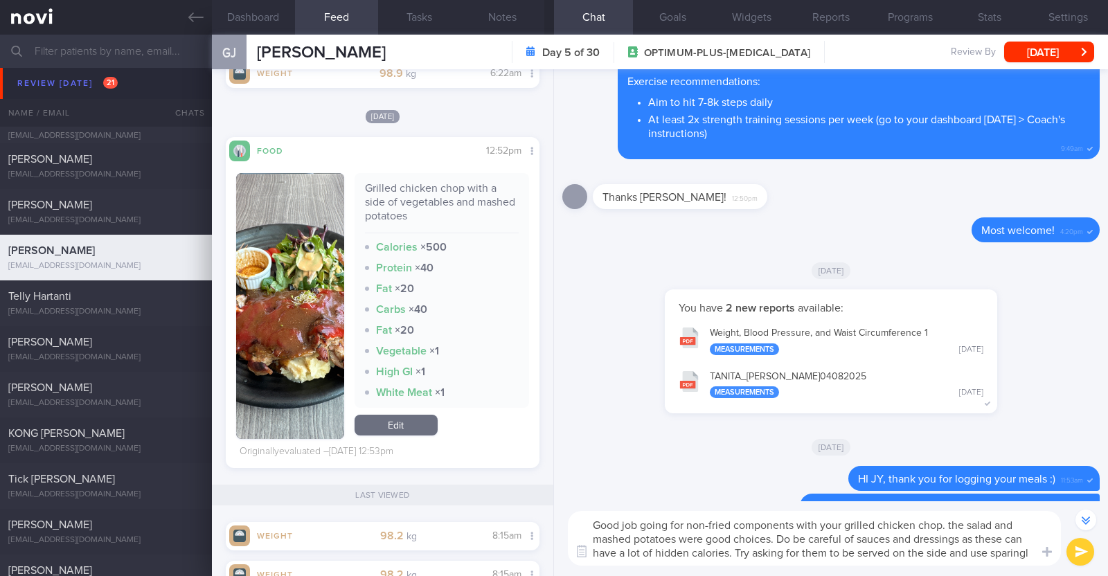
type textarea "Good job going for non-fried components with your grilled chicken chop. the sal…"
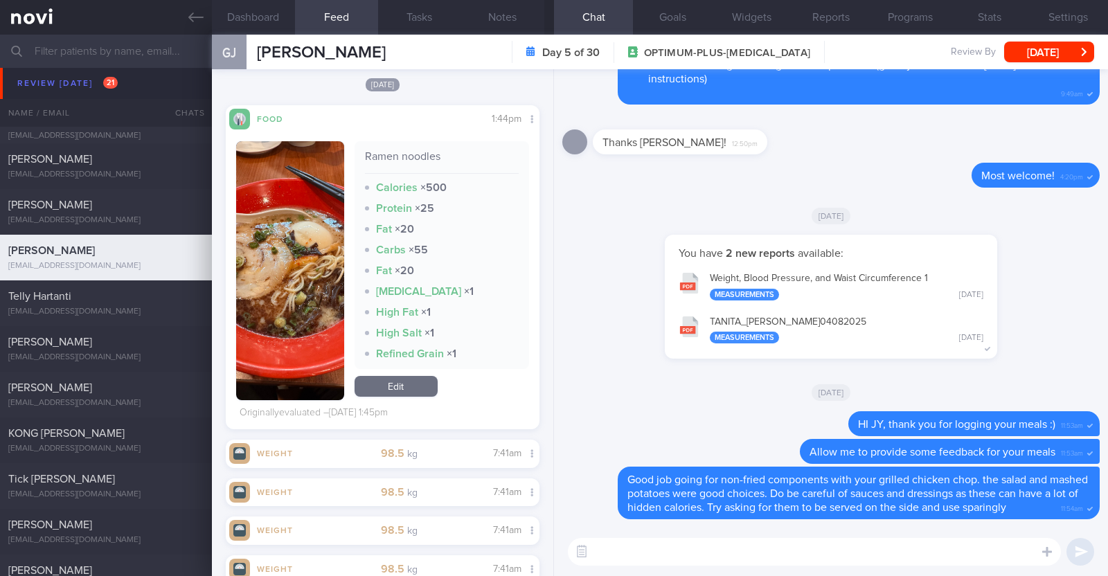
scroll to position [454, 0]
click at [657, 559] on textarea at bounding box center [814, 552] width 493 height 28
paste textarea "For a more balanced ramen meal, consider these tips: 1) Leave behind some noodl…"
type textarea "For a more balanced ramen meal, consider these tips: 1) Leave behind some noodl…"
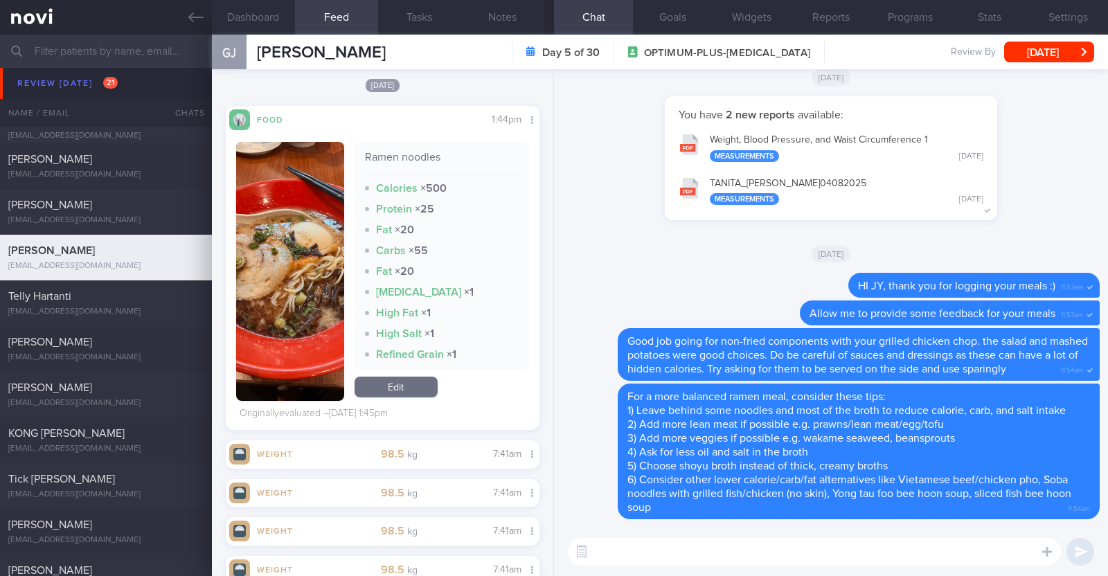
scroll to position [0, 0]
click at [1035, 45] on button "[DATE]" at bounding box center [1049, 52] width 90 height 21
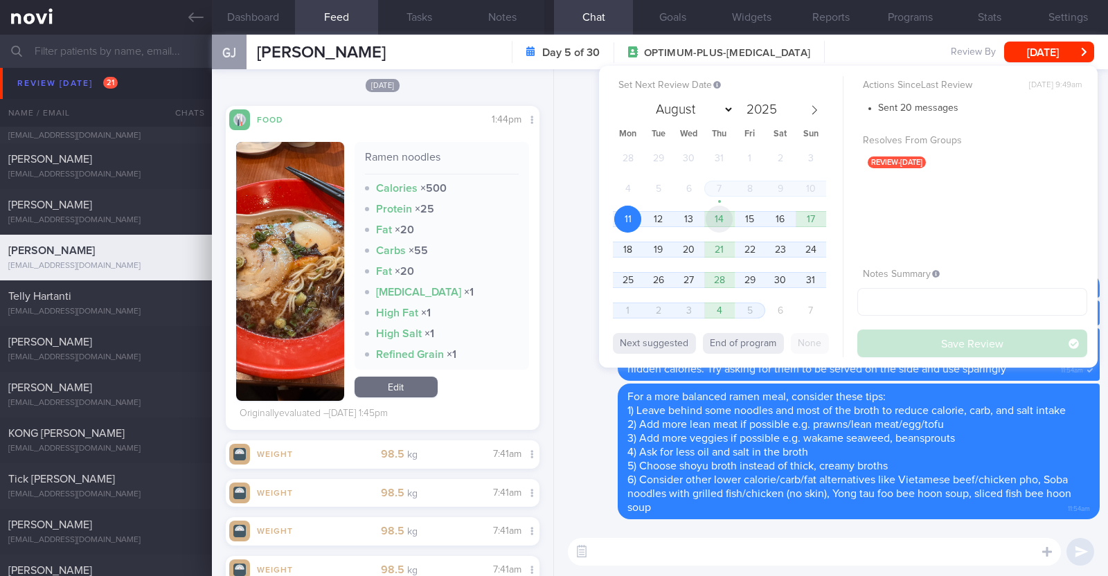
click at [730, 223] on span "14" at bounding box center [719, 219] width 27 height 27
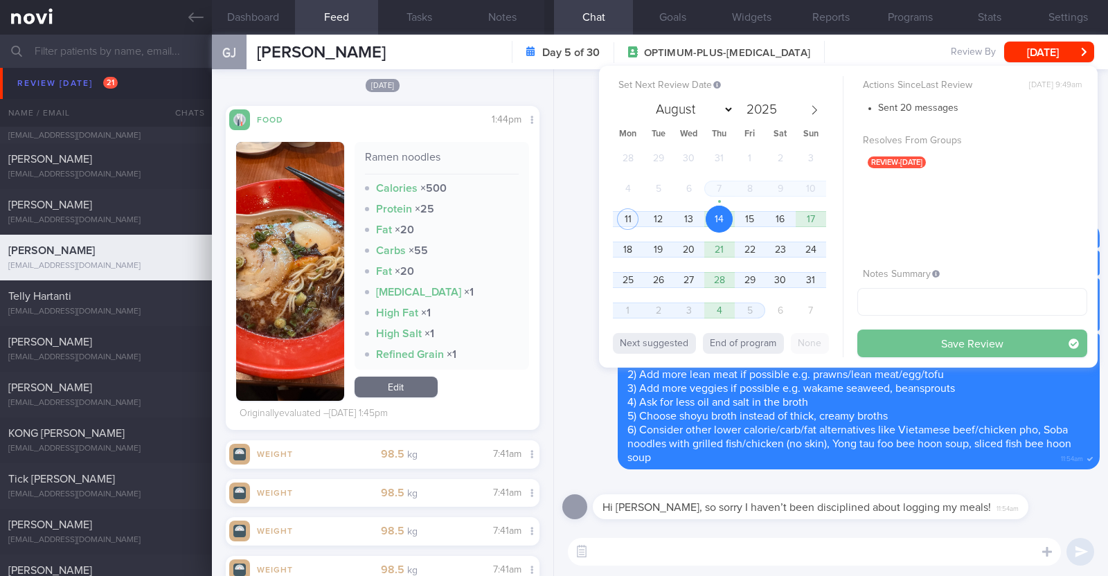
click at [906, 348] on button "Save Review" at bounding box center [972, 344] width 230 height 28
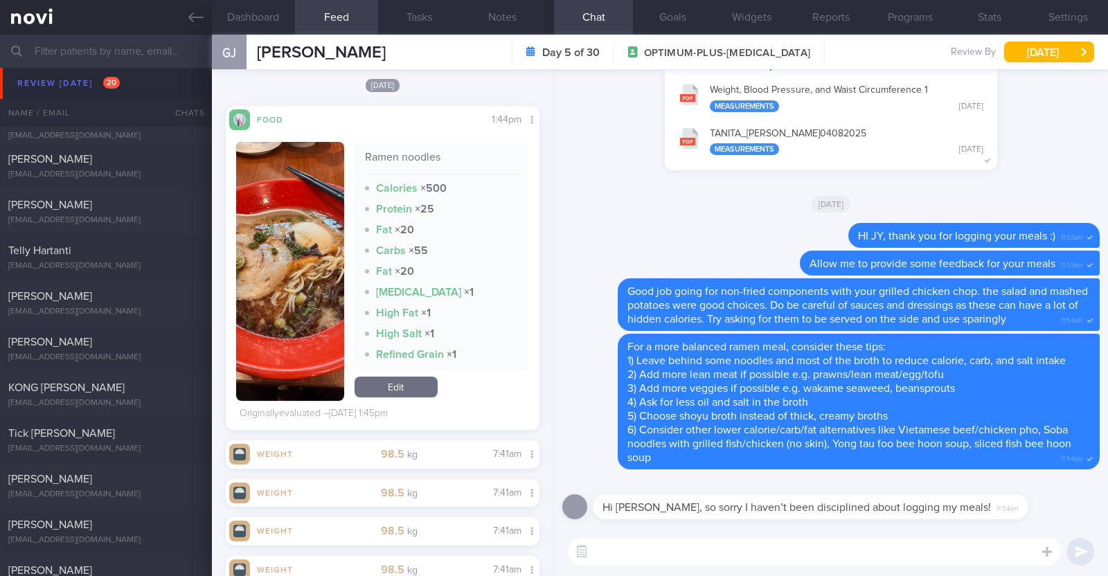
click at [873, 558] on textarea at bounding box center [814, 552] width 493 height 28
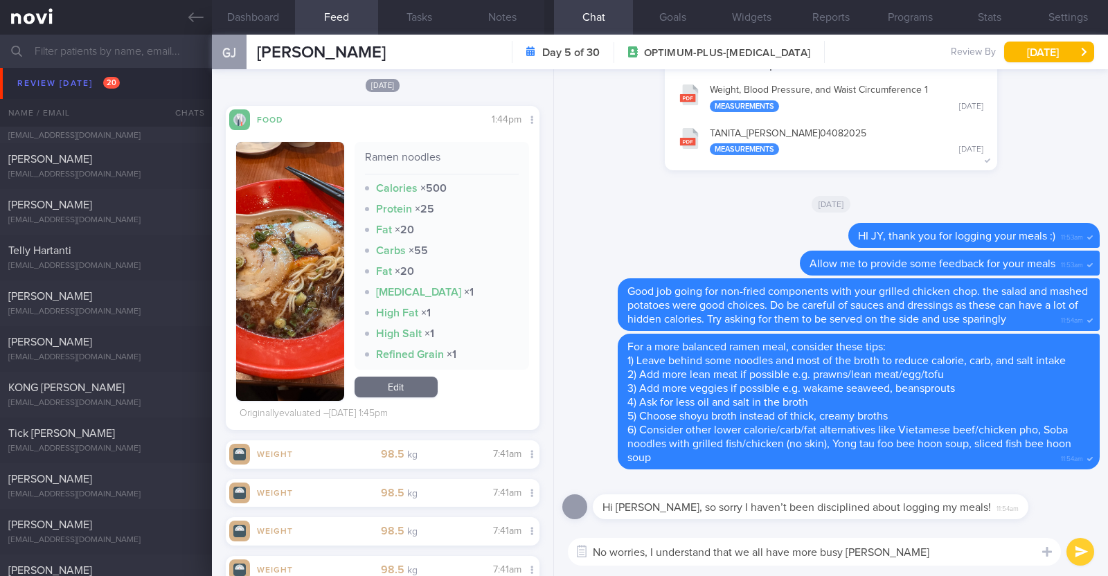
type textarea "No worries, I understand that we all have more busy time"
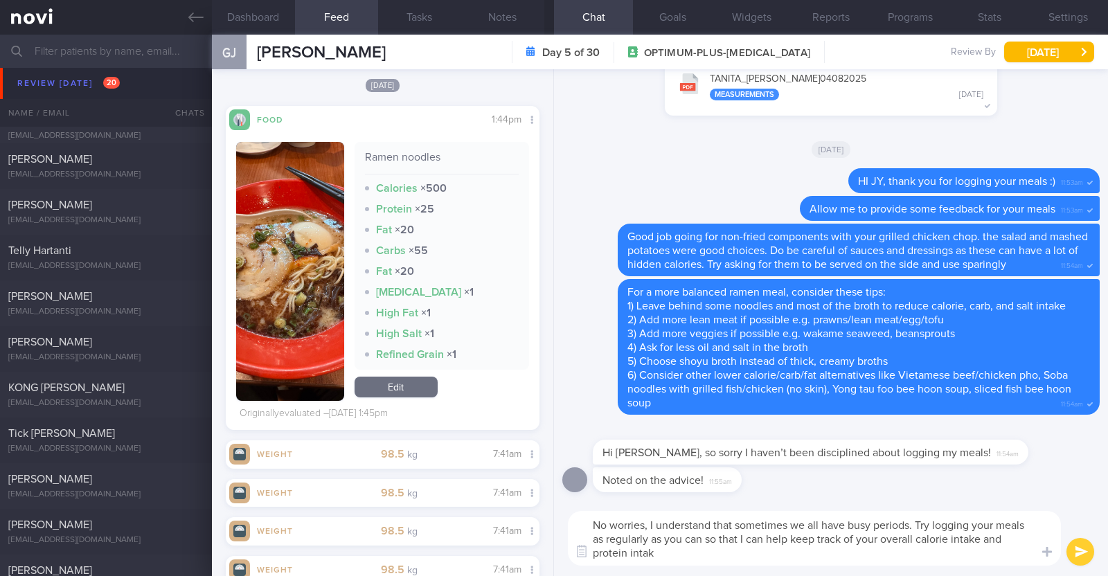
type textarea "No worries, I understand that sometimes we all have busy periods. Try logging y…"
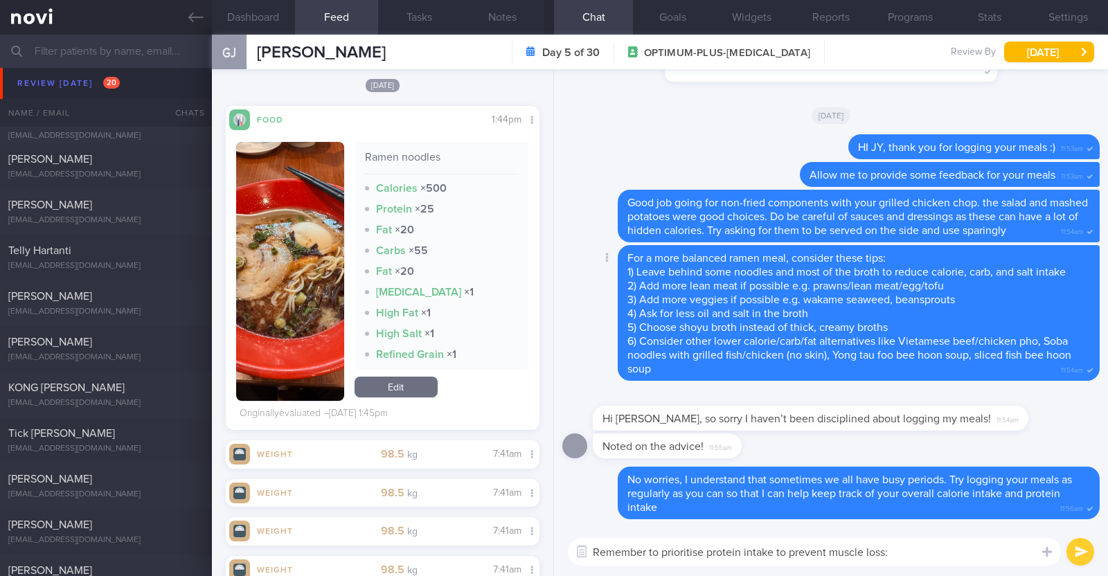
type textarea "Remember to prioritise protein intake to prevent muscle loss:)"
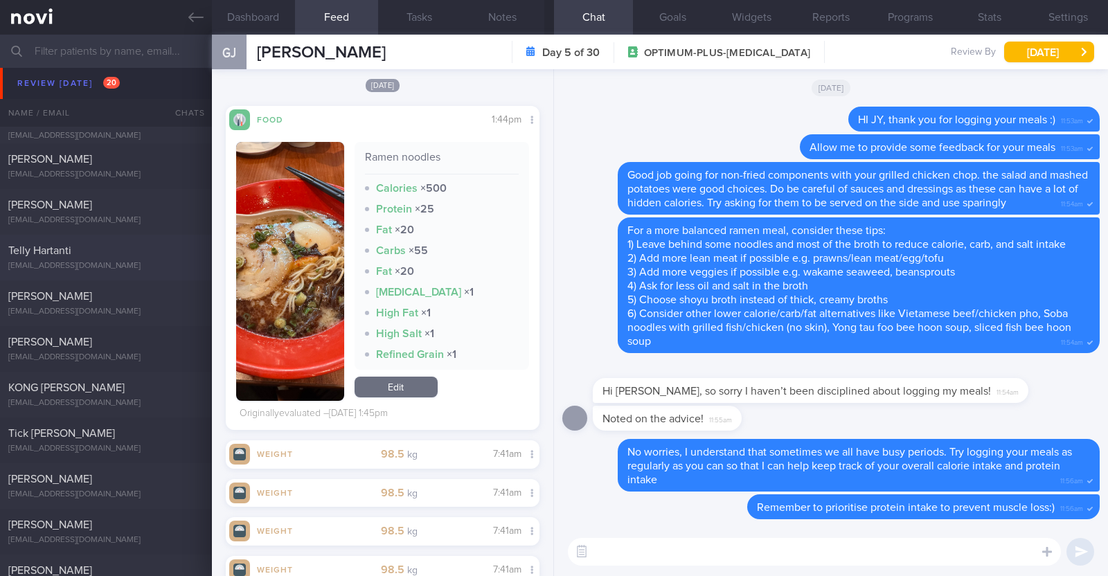
click at [166, 254] on div "Telly Hartanti" at bounding box center [104, 251] width 192 height 14
type input "r/v with Dr [PERSON_NAME] on 5/8. r/v 7/8"
type textarea "54F Co-morbidities: [MEDICAL_DATA] [MEDICAL_DATA] 7mg OM Gym (has PT) x2/week (…"
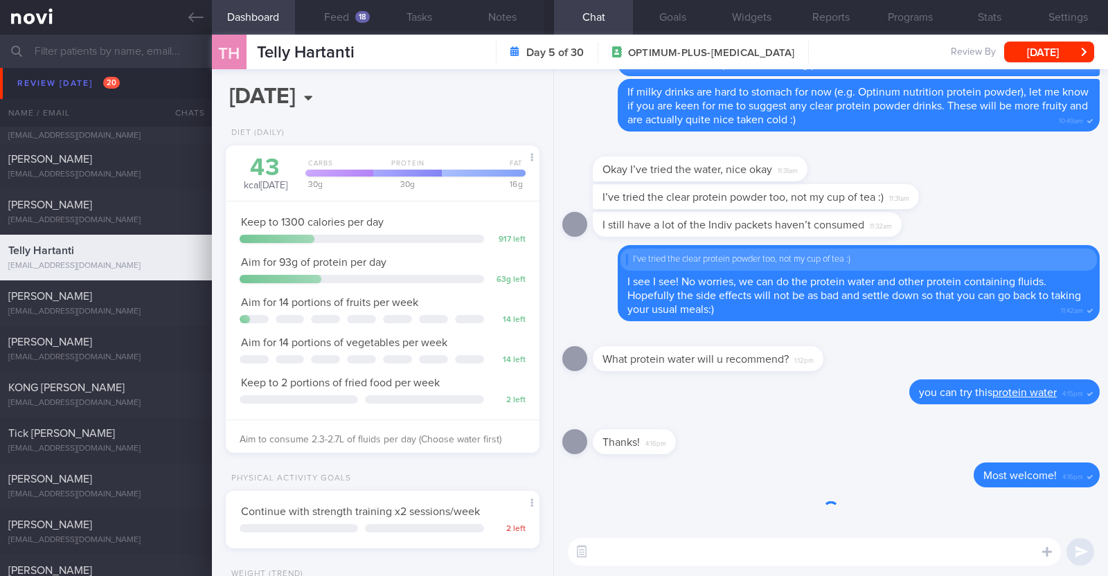
scroll to position [157, 276]
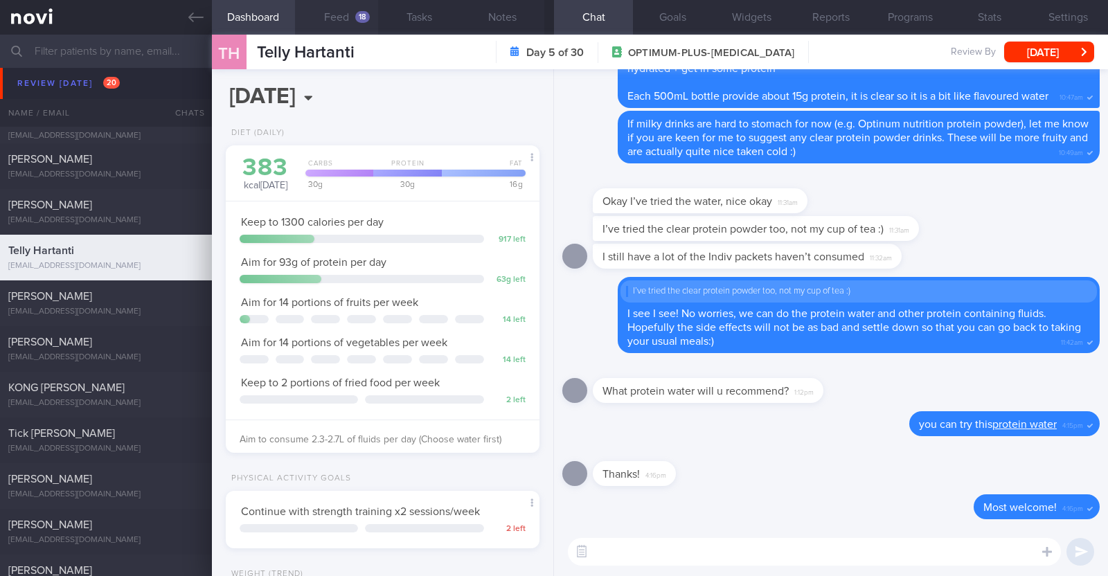
click at [327, 21] on button "Feed 18" at bounding box center [336, 17] width 83 height 35
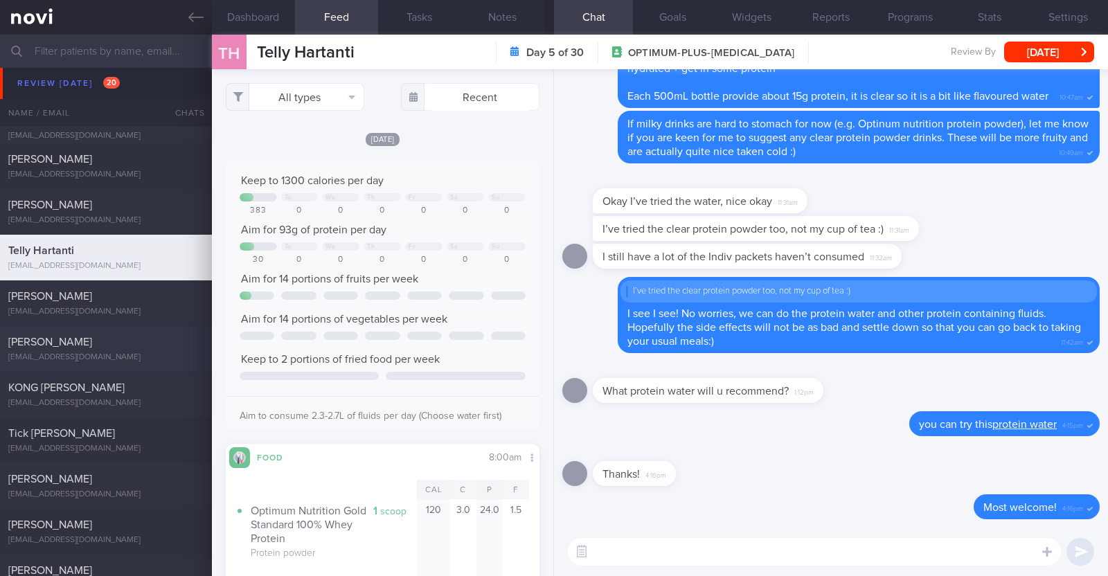
scroll to position [346, 0]
